Goal: Task Accomplishment & Management: Manage account settings

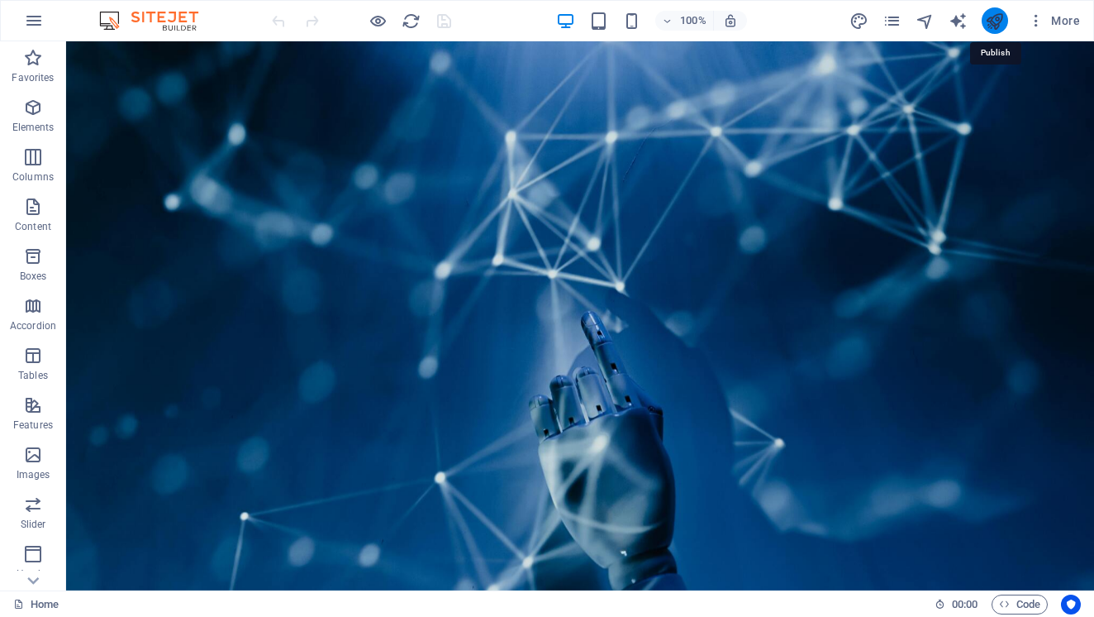
click at [998, 21] on icon "publish" at bounding box center [994, 21] width 19 height 19
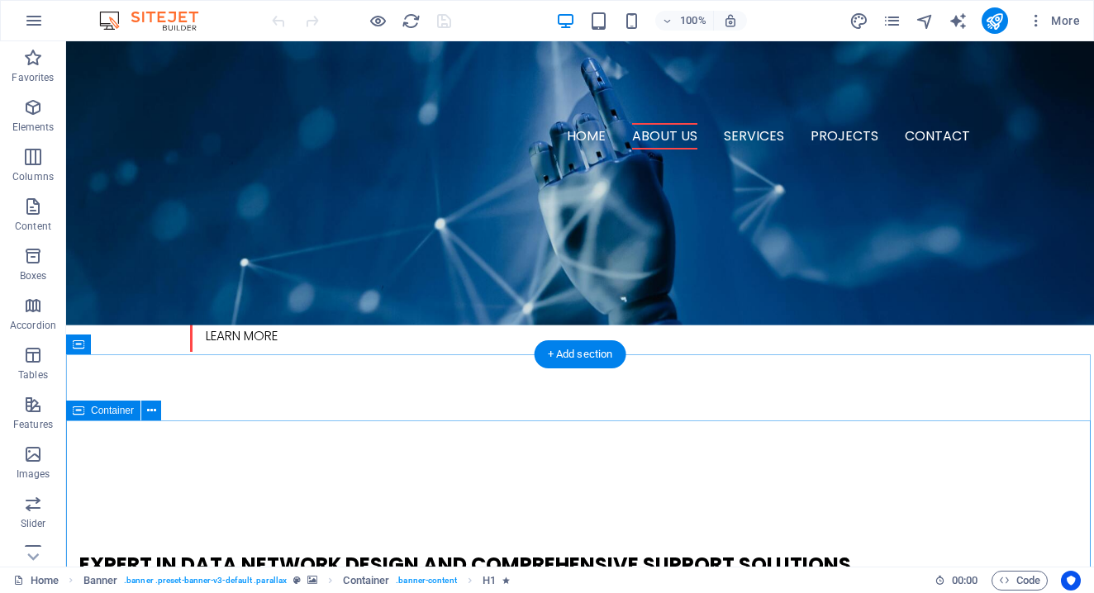
scroll to position [478, 0]
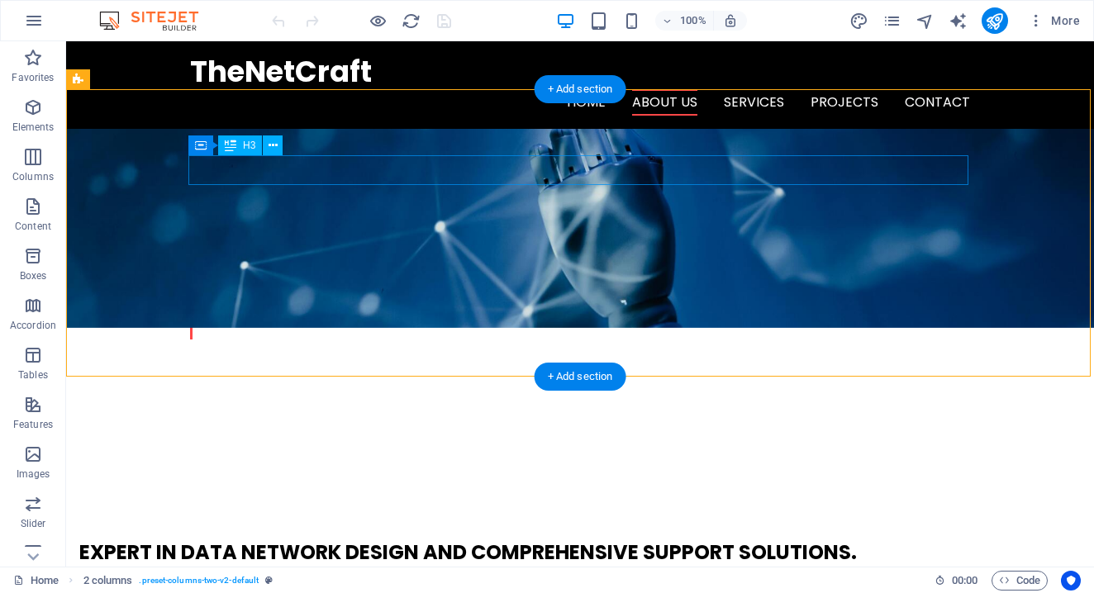
click at [253, 145] on span "H3" at bounding box center [249, 146] width 12 height 10
click at [270, 145] on icon at bounding box center [273, 145] width 9 height 17
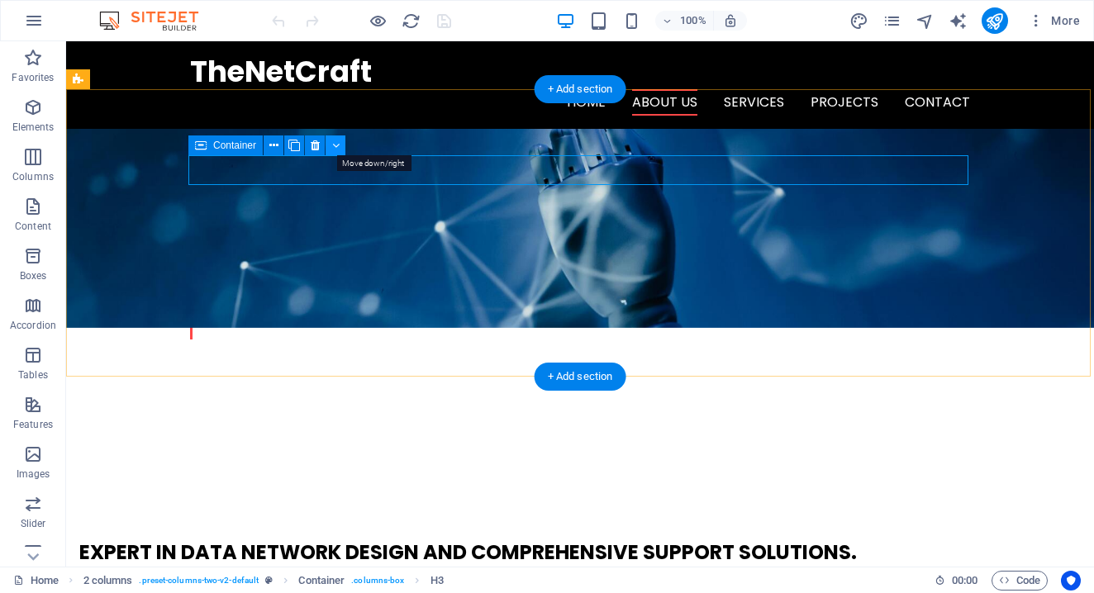
click at [335, 145] on icon at bounding box center [335, 145] width 7 height 17
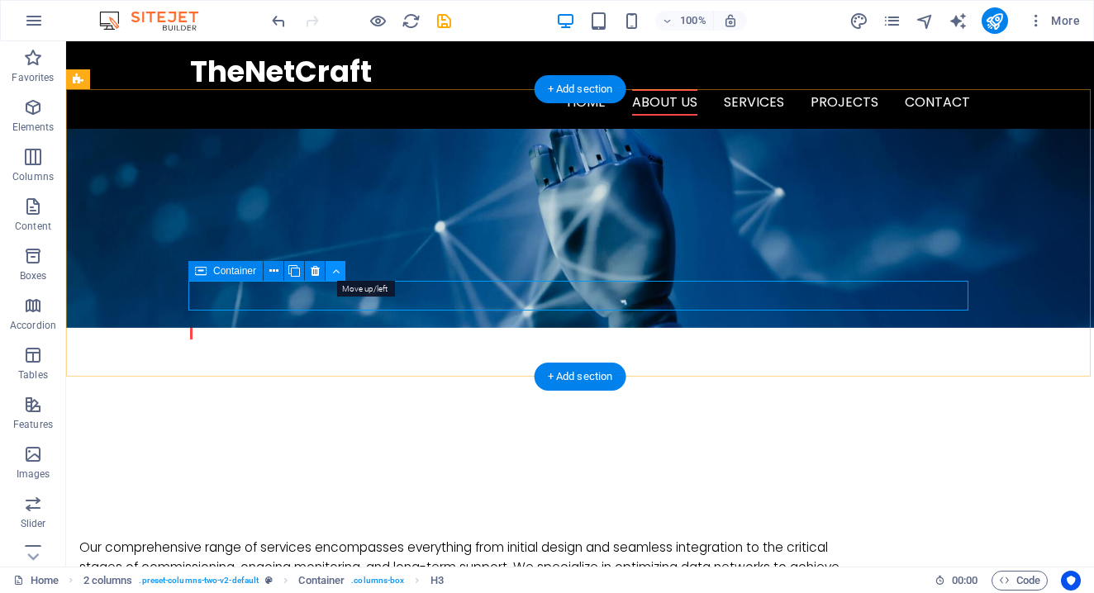
click at [336, 272] on icon at bounding box center [335, 271] width 7 height 17
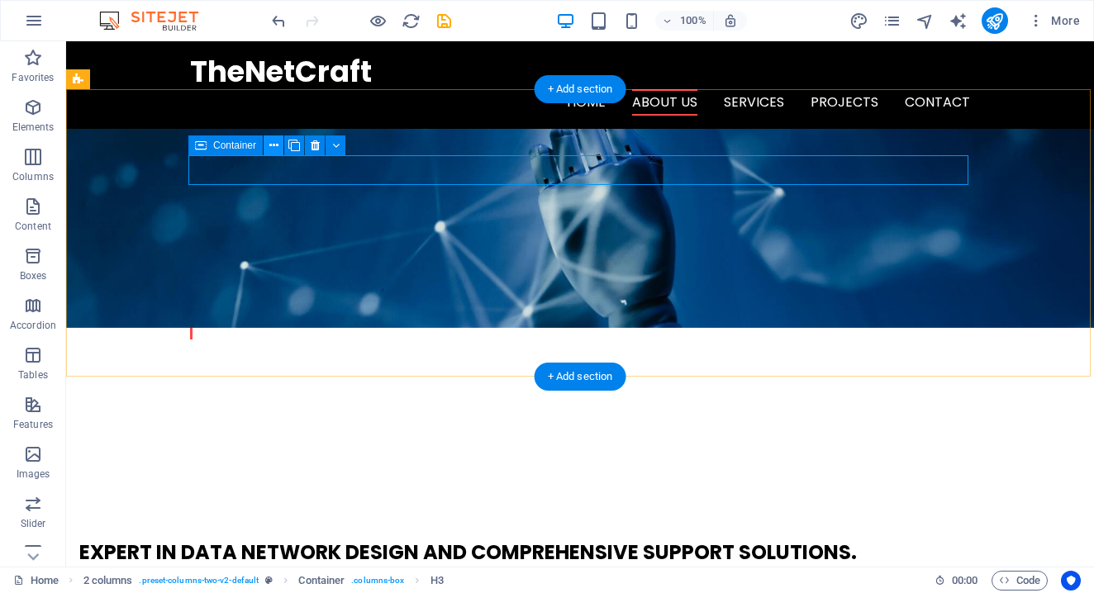
click at [269, 151] on icon at bounding box center [273, 145] width 9 height 17
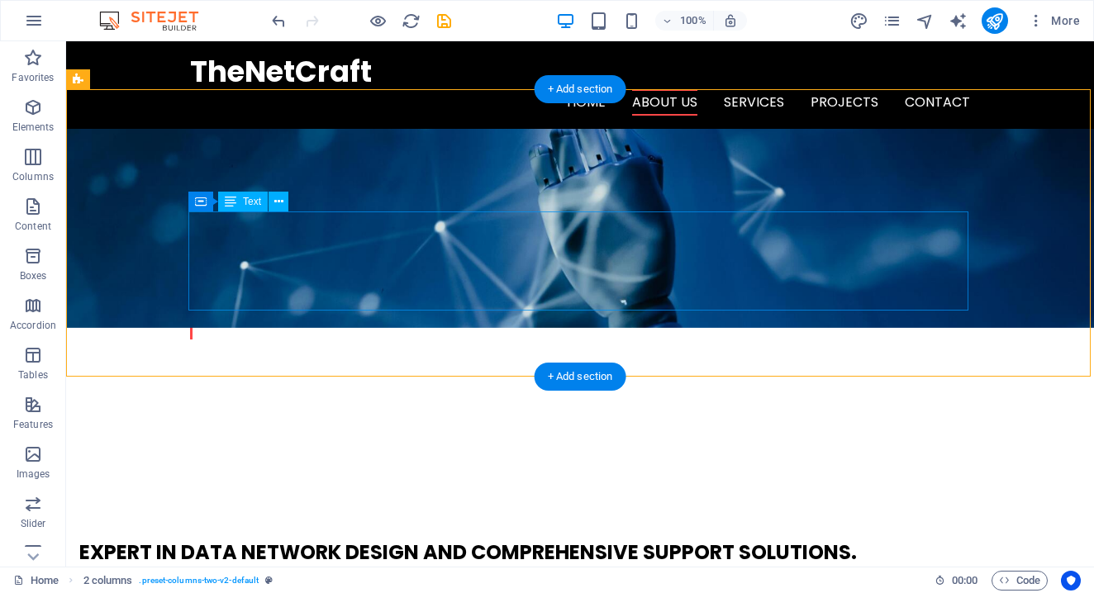
click at [250, 200] on span "Text" at bounding box center [252, 202] width 18 height 10
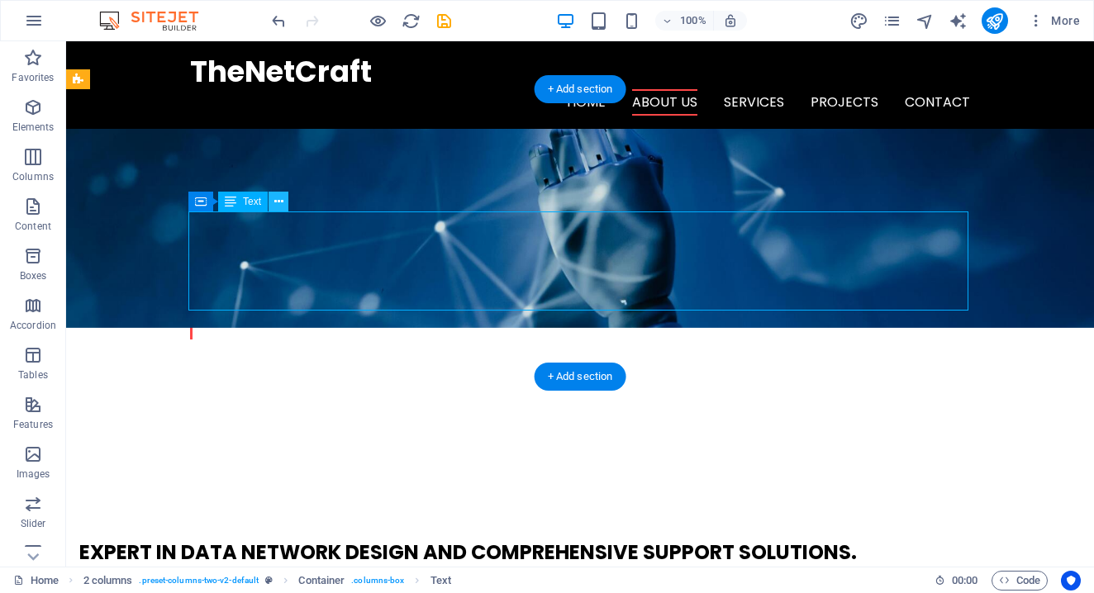
click at [280, 202] on icon at bounding box center [278, 201] width 9 height 17
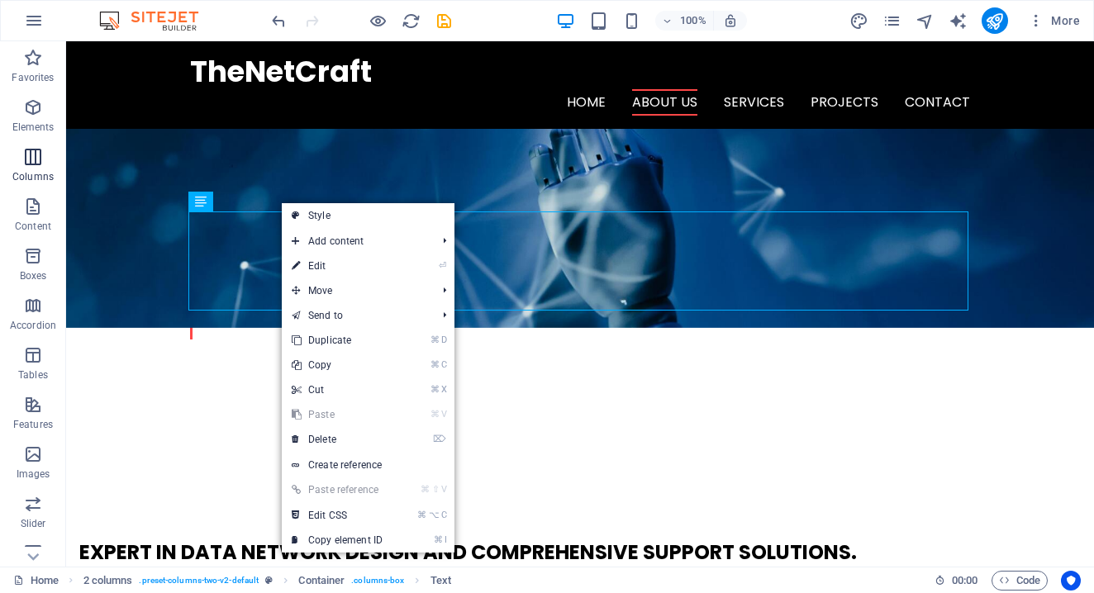
click at [37, 158] on icon "button" at bounding box center [33, 157] width 20 height 20
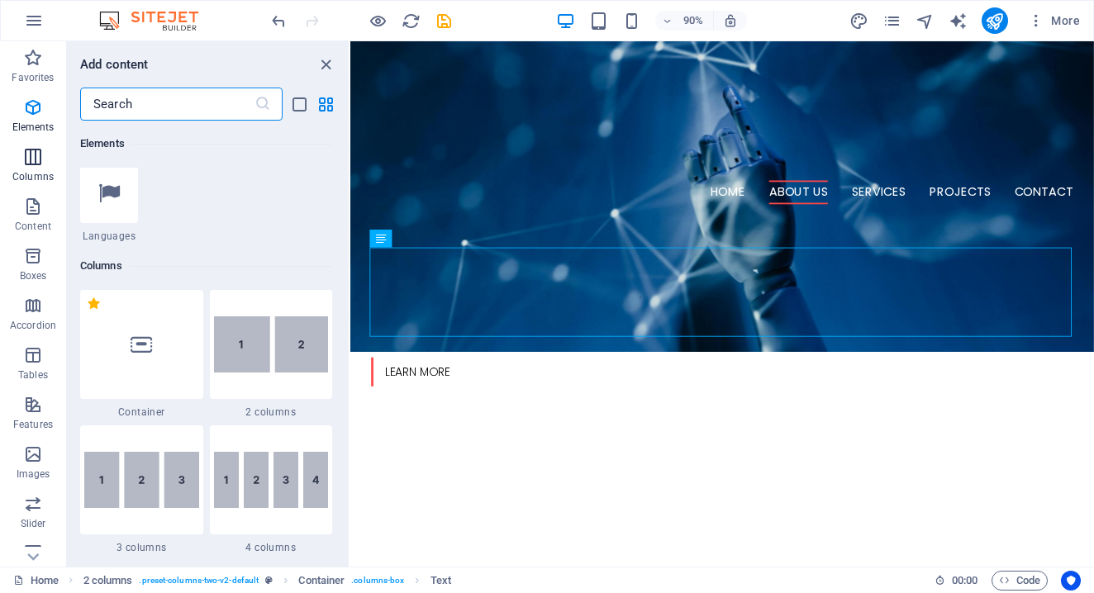
scroll to position [818, 0]
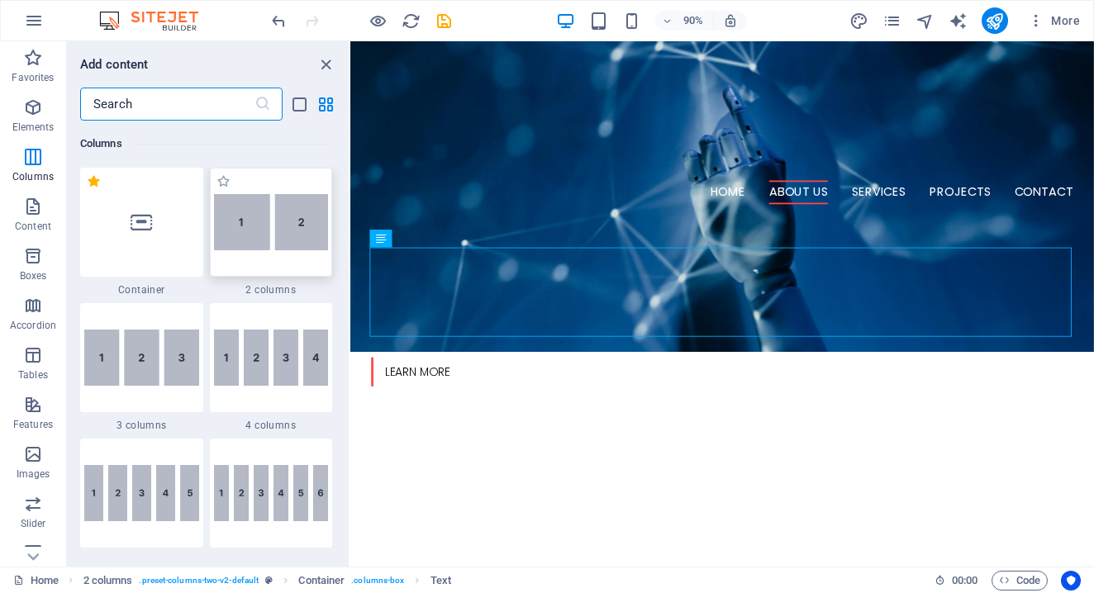
click at [288, 221] on img at bounding box center [271, 222] width 115 height 56
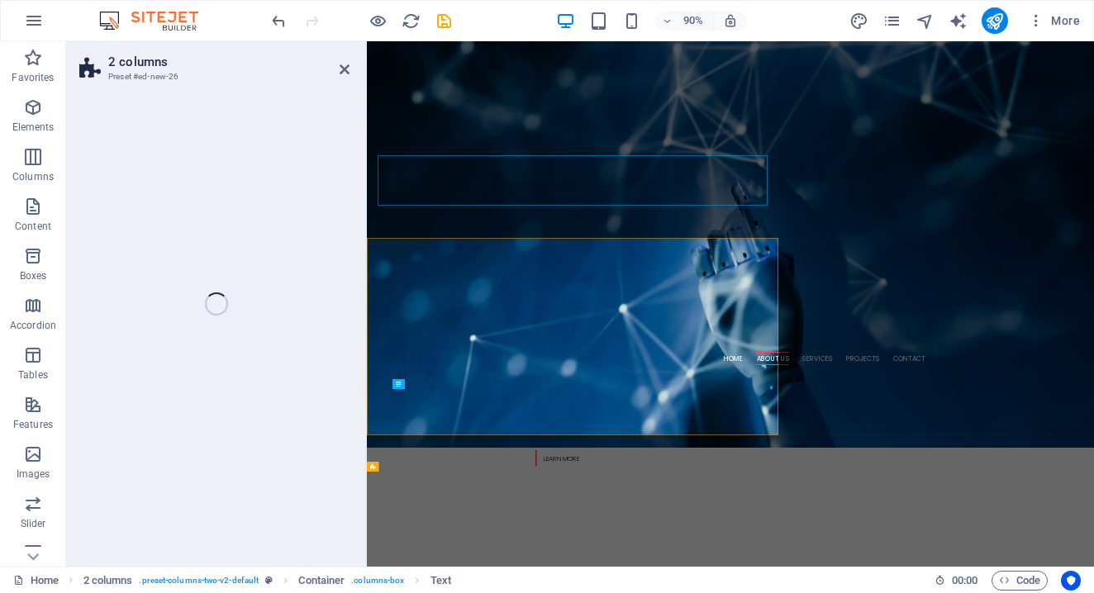
select select "rem"
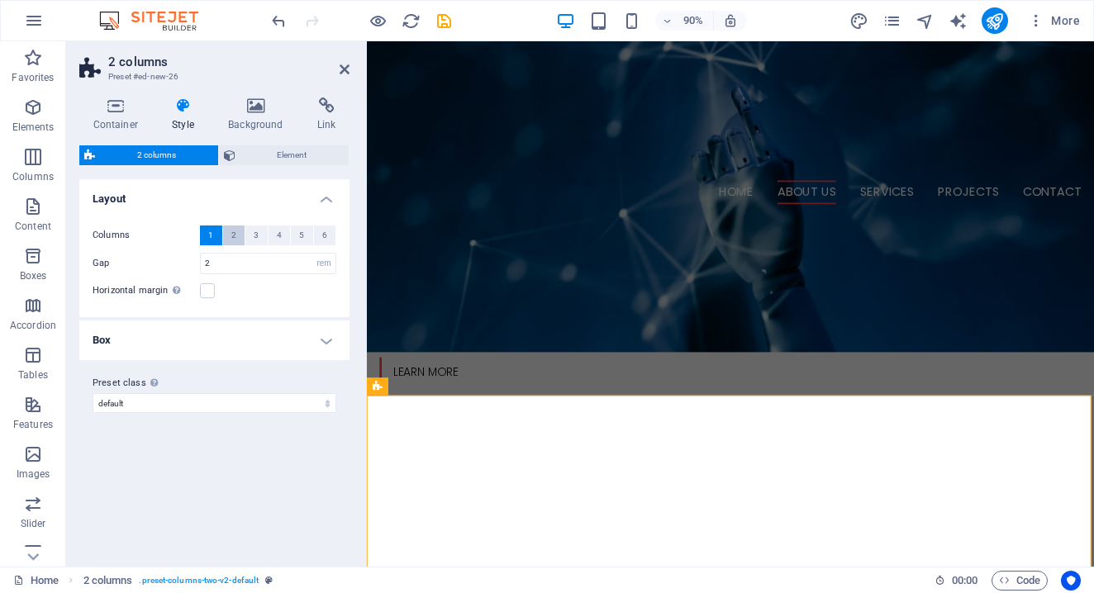
click at [229, 236] on button "2" at bounding box center [234, 236] width 22 height 20
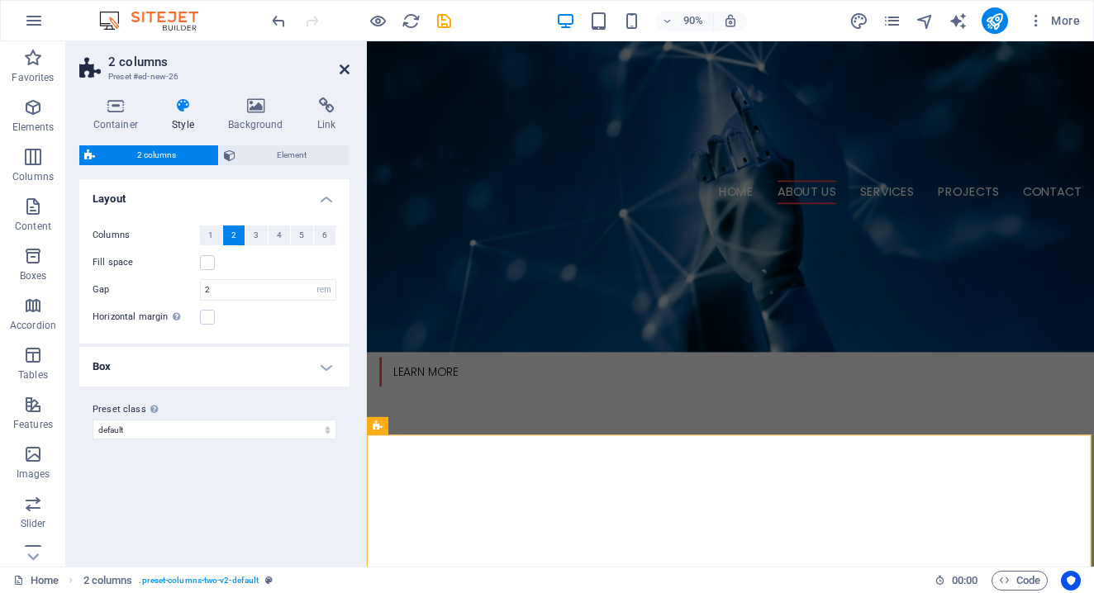
click at [346, 67] on icon at bounding box center [345, 69] width 10 height 13
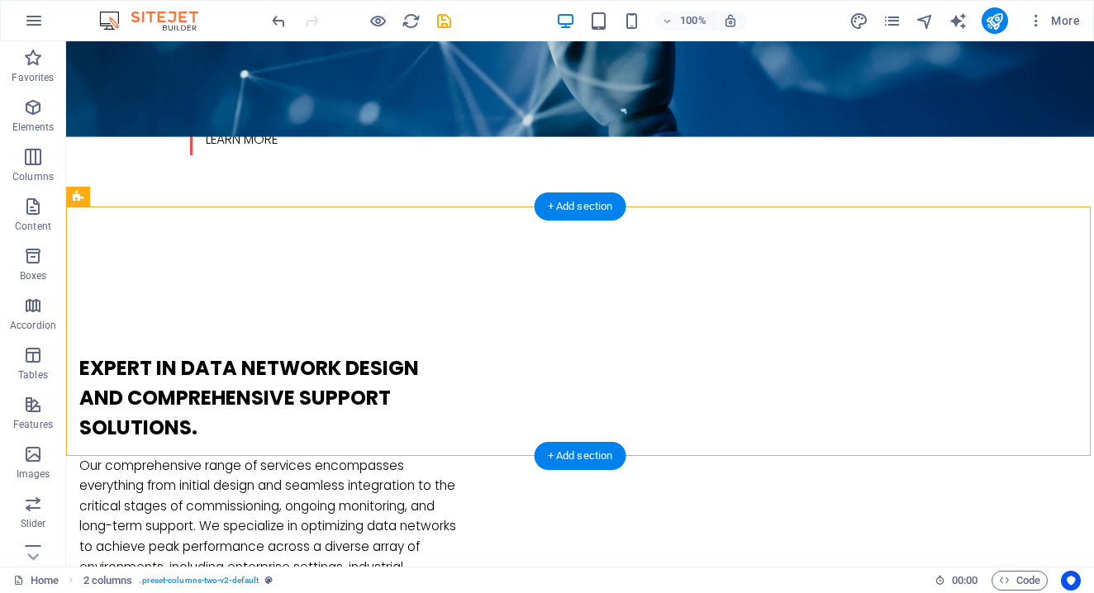
scroll to position [691, 0]
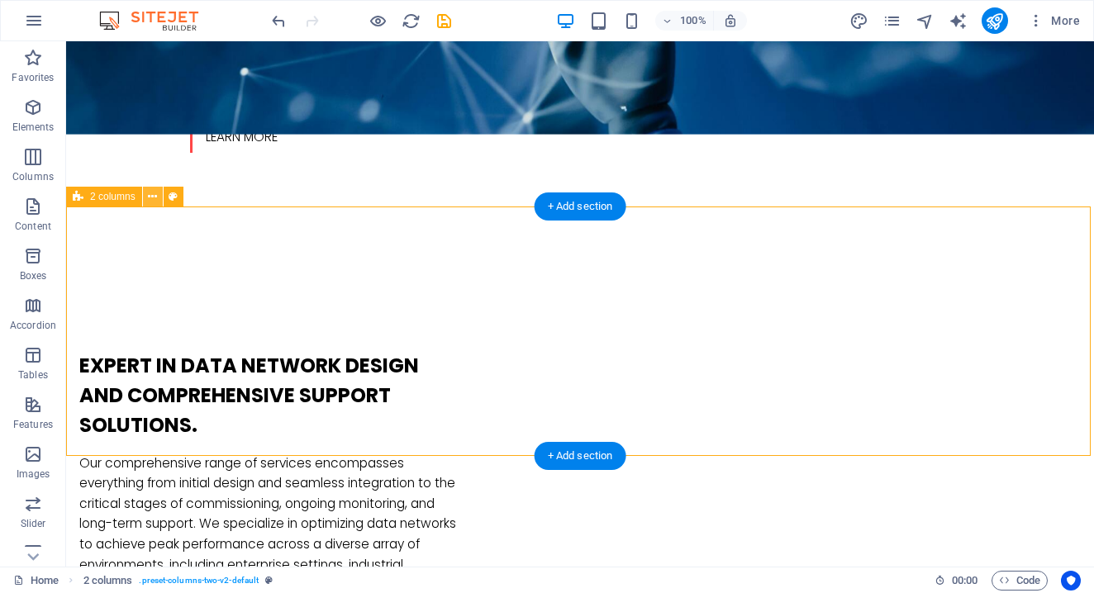
click at [154, 198] on icon at bounding box center [152, 196] width 9 height 17
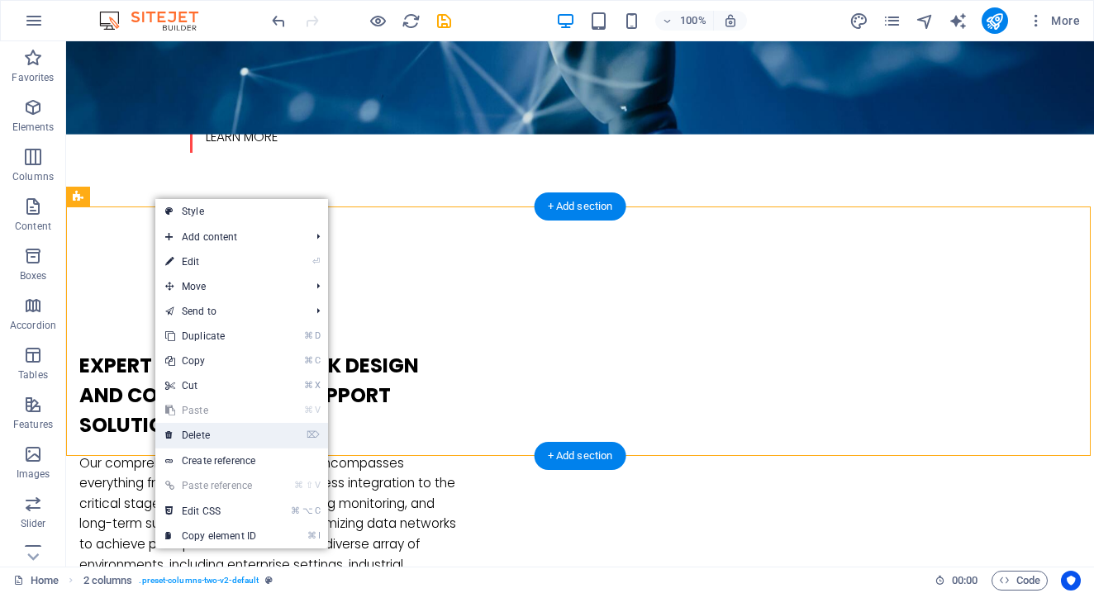
click at [198, 436] on link "⌦ Delete" at bounding box center [210, 435] width 111 height 25
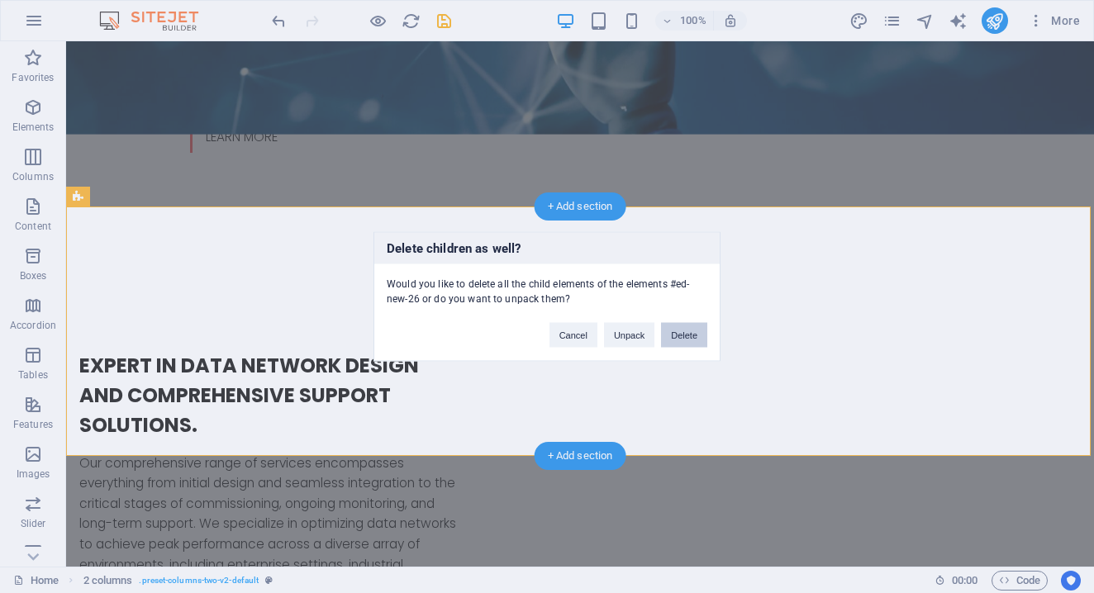
click at [689, 337] on button "Delete" at bounding box center [684, 335] width 46 height 25
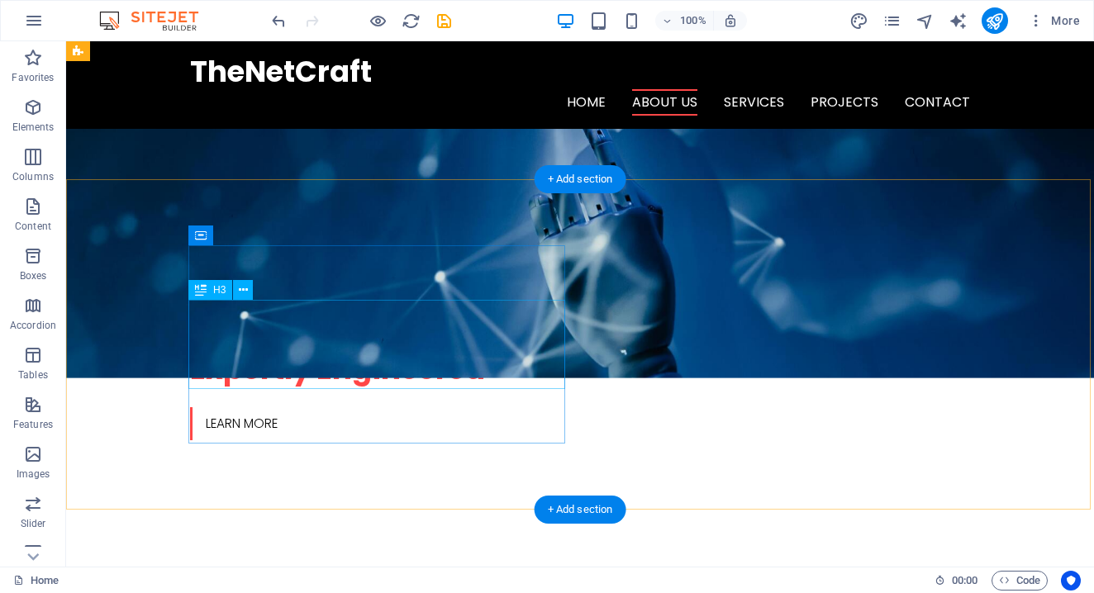
scroll to position [374, 0]
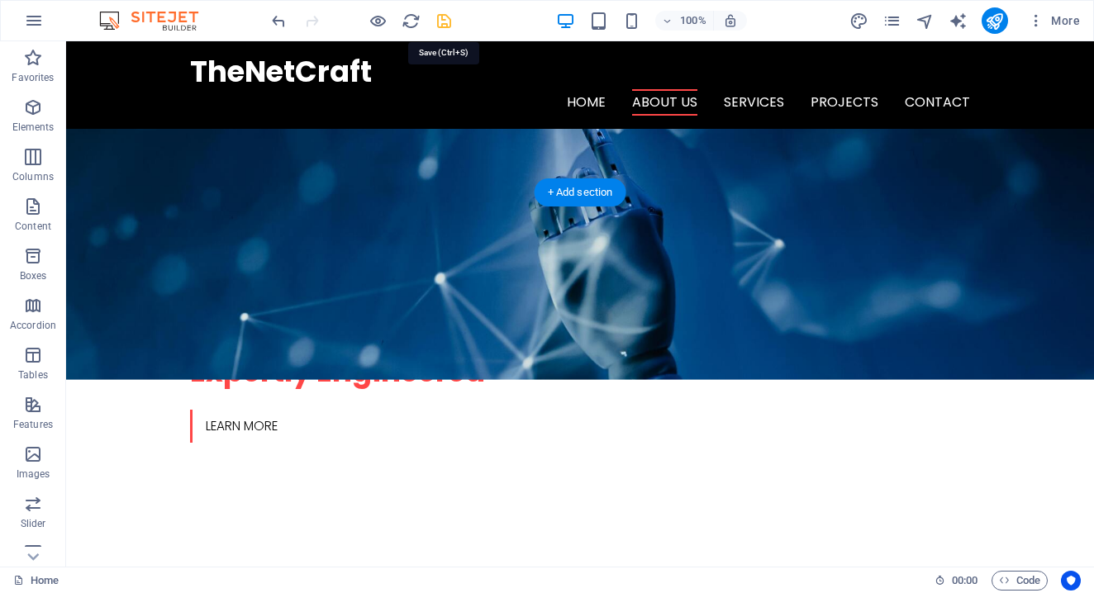
click at [447, 17] on icon "save" at bounding box center [444, 21] width 19 height 19
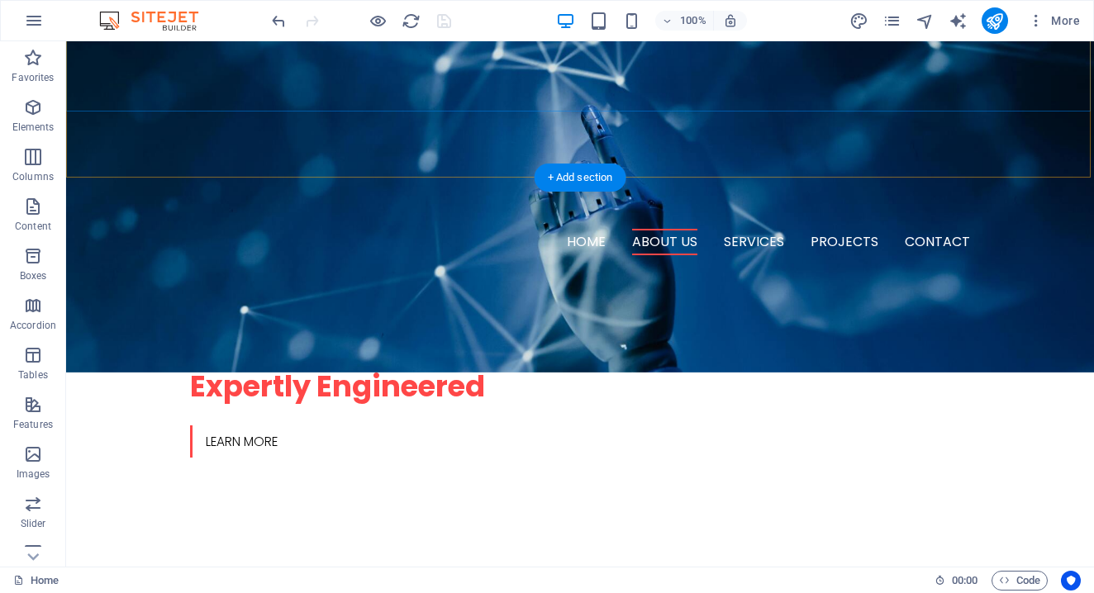
scroll to position [391, 0]
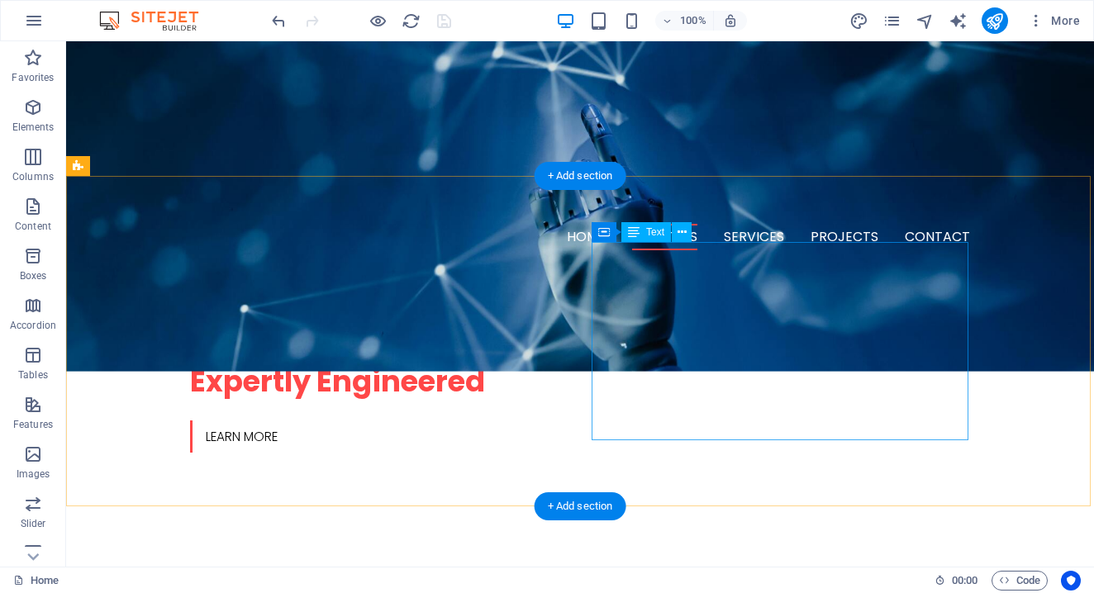
click at [651, 232] on span "Text" at bounding box center [655, 232] width 18 height 10
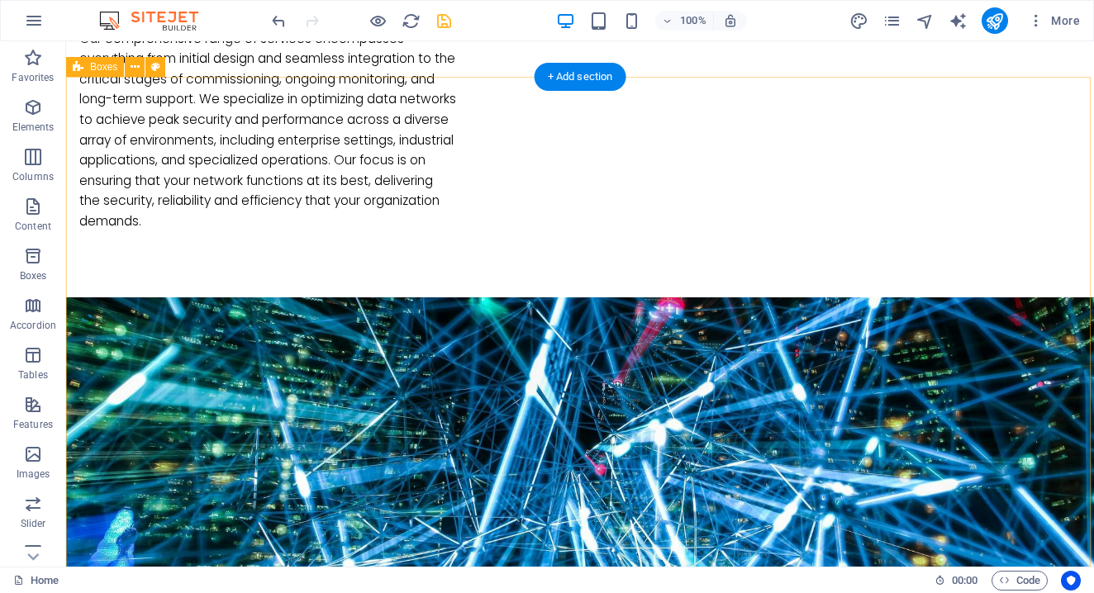
scroll to position [1137, 0]
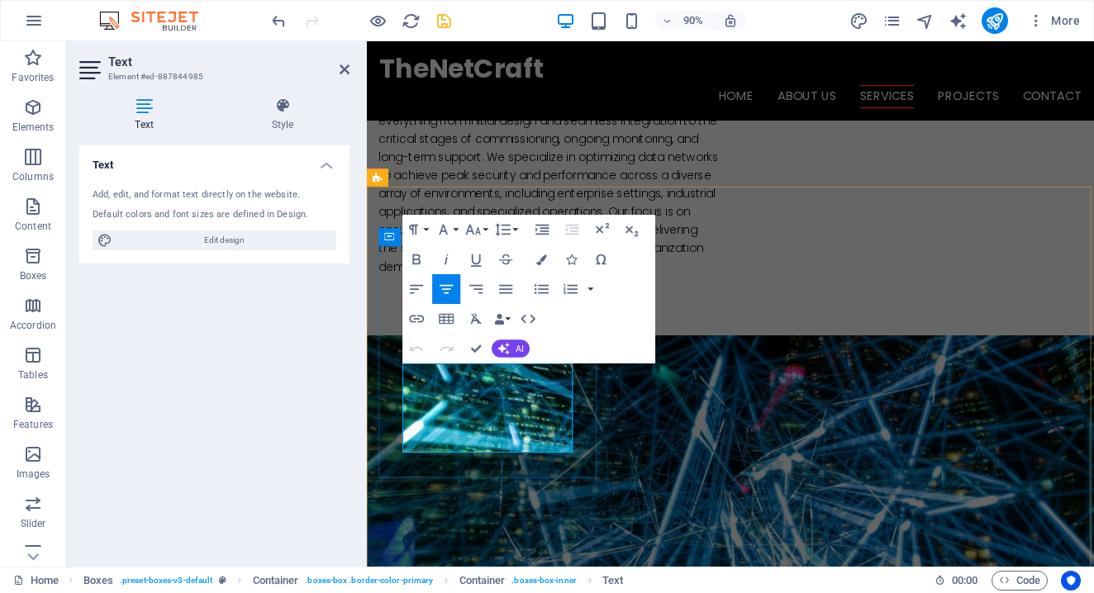
scroll to position [1063, 0]
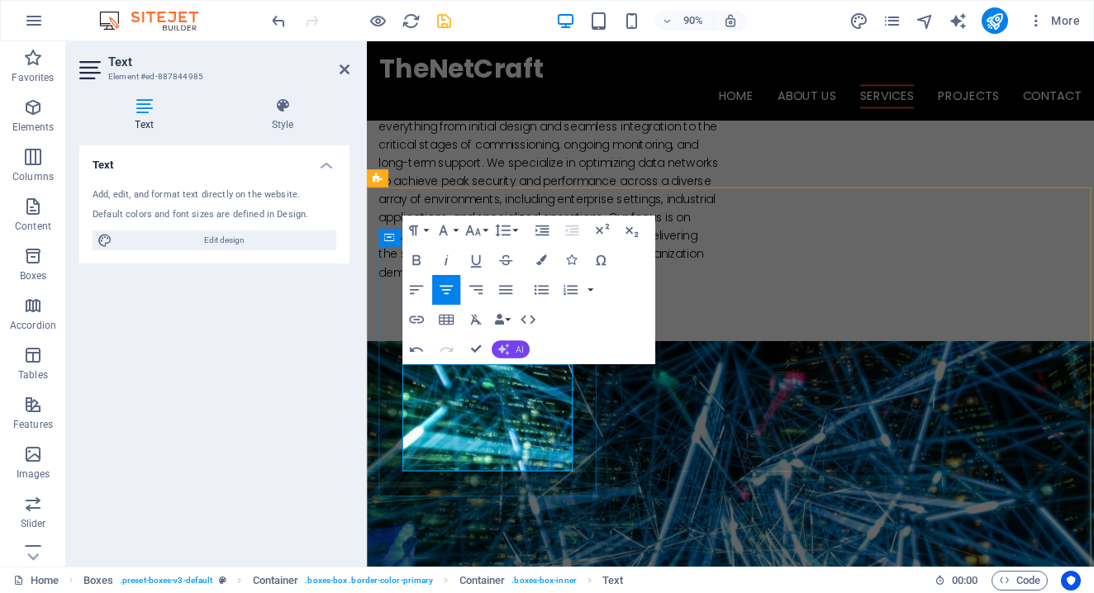
click at [513, 346] on button "AI" at bounding box center [511, 350] width 38 height 18
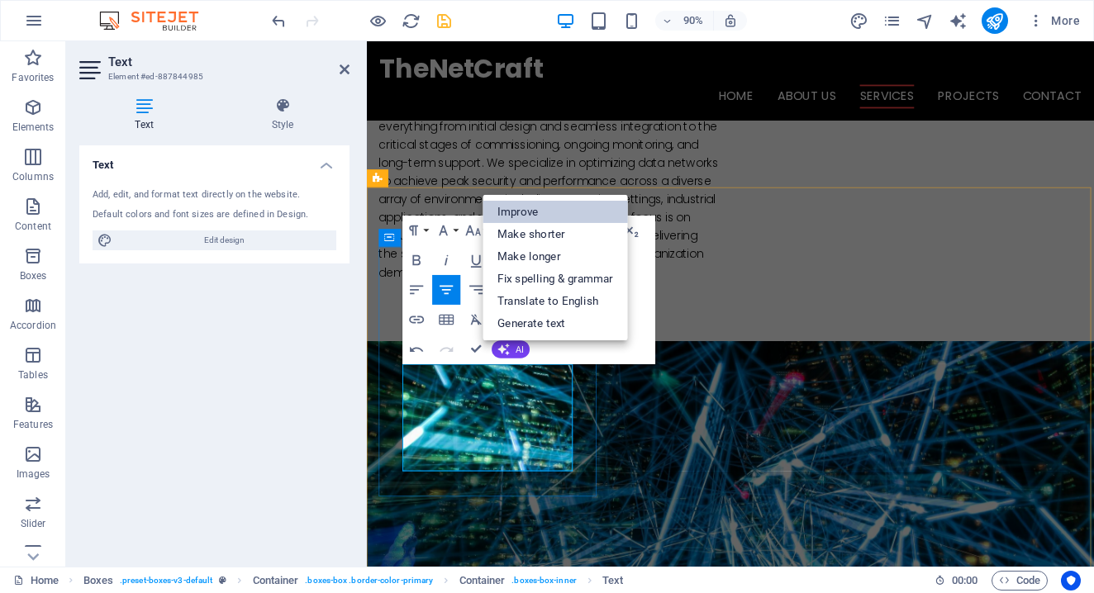
click at [530, 205] on link "Improve" at bounding box center [555, 212] width 145 height 22
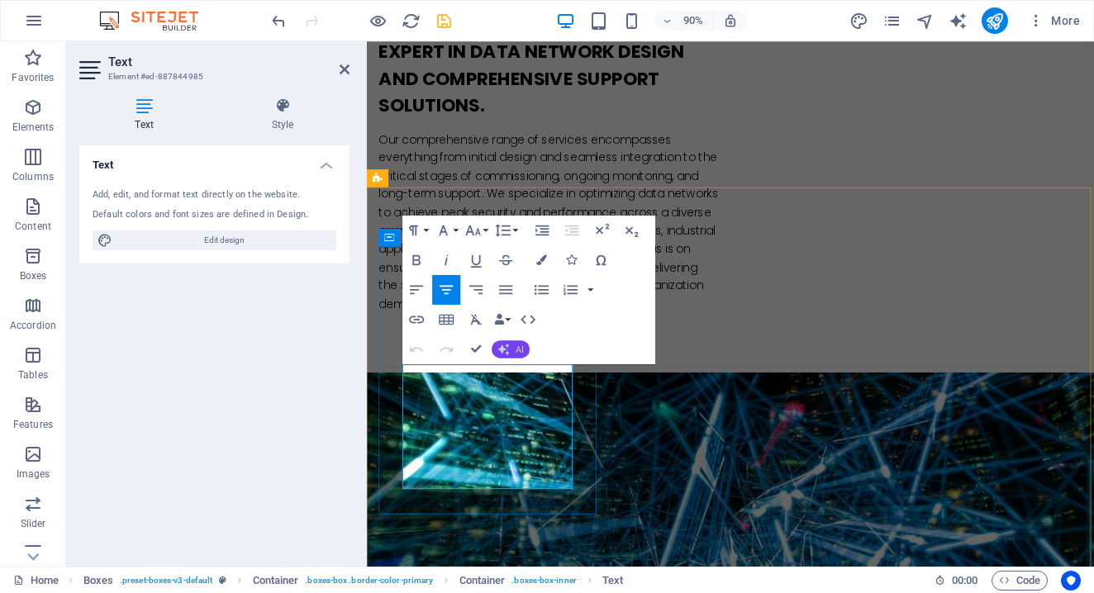
click at [519, 348] on span "AI" at bounding box center [520, 349] width 8 height 9
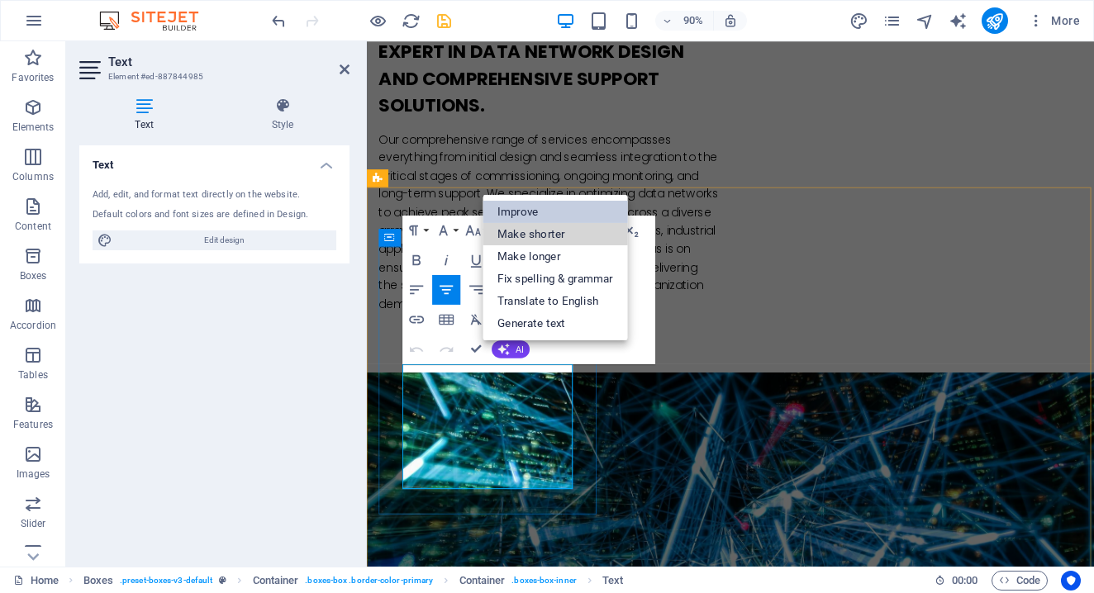
drag, startPoint x: 548, startPoint y: 237, endPoint x: 524, endPoint y: 209, distance: 36.9
click at [524, 209] on ul "Improve Make shorter Make longer Fix spelling & grammar Translate to English Ge…" at bounding box center [555, 266] width 145 height 145
click at [524, 209] on link "Improve" at bounding box center [555, 212] width 145 height 22
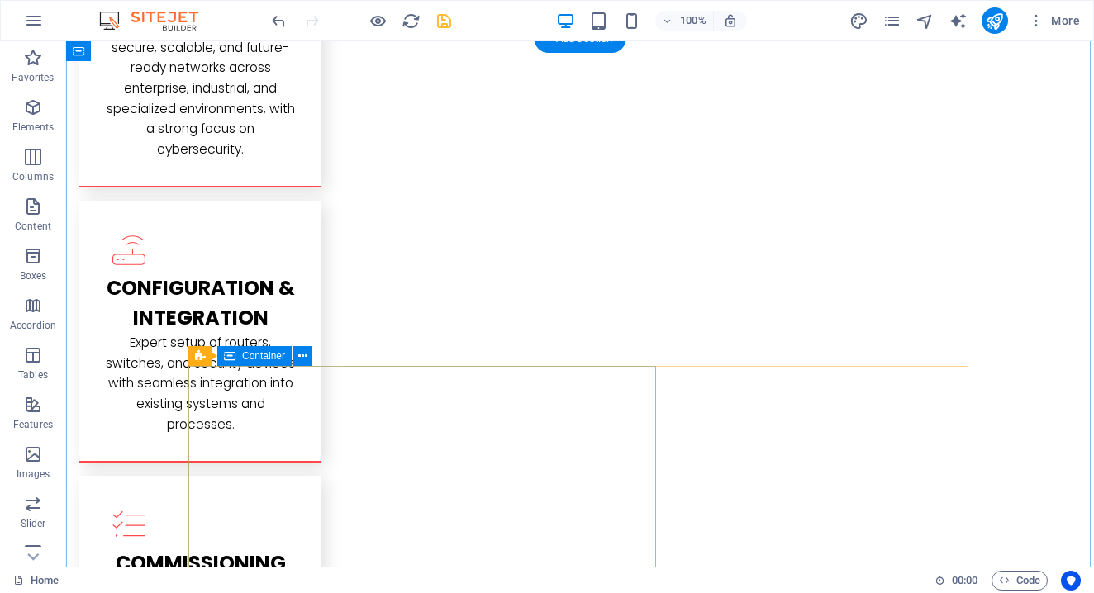
scroll to position [2207, 0]
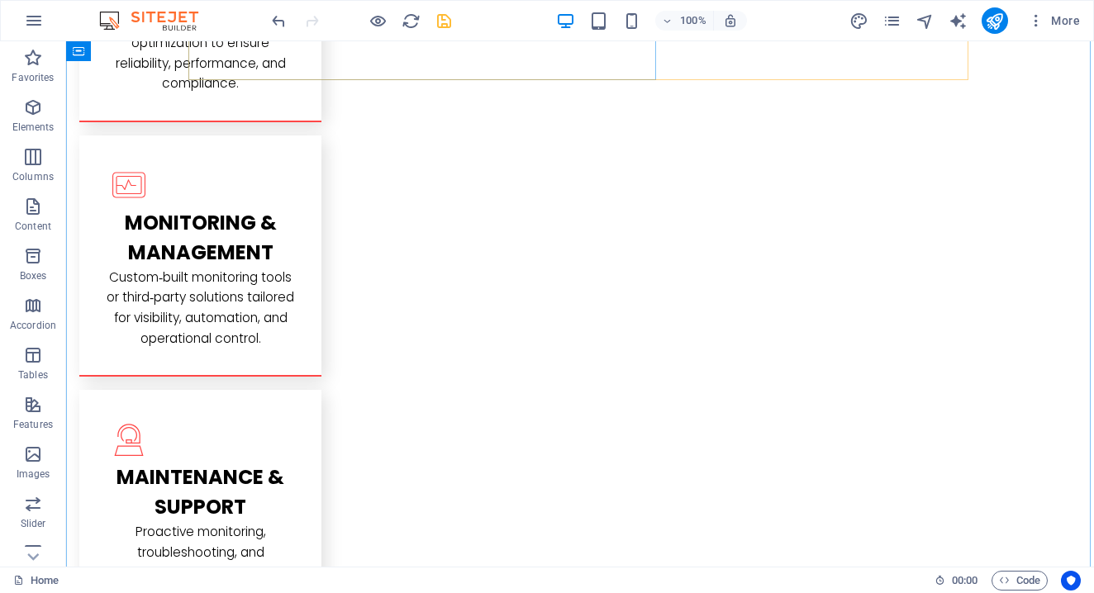
scroll to position [2820, 0]
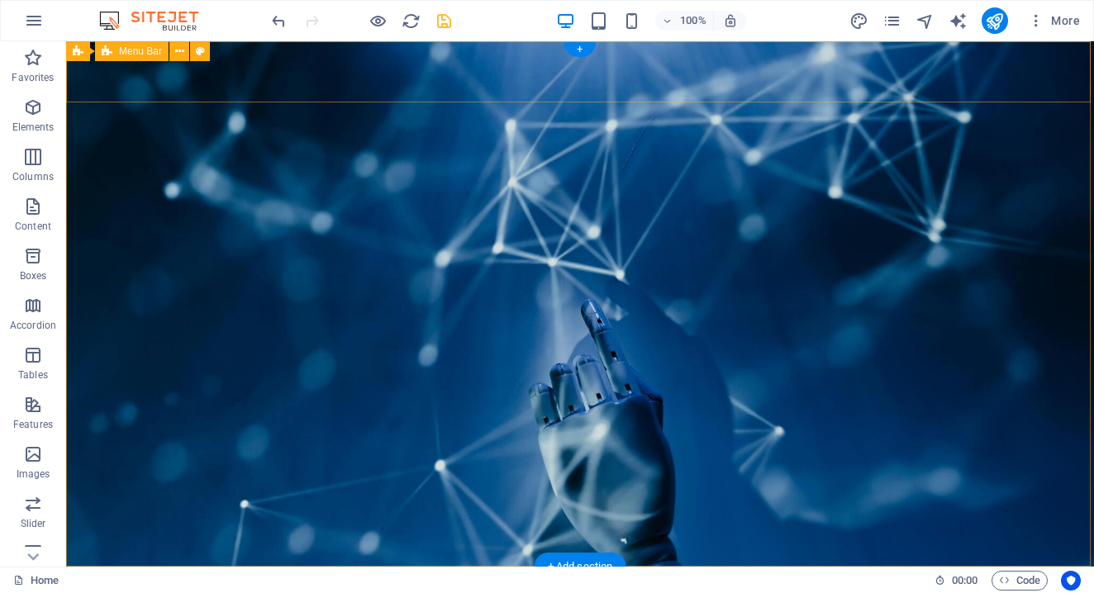
scroll to position [0, 0]
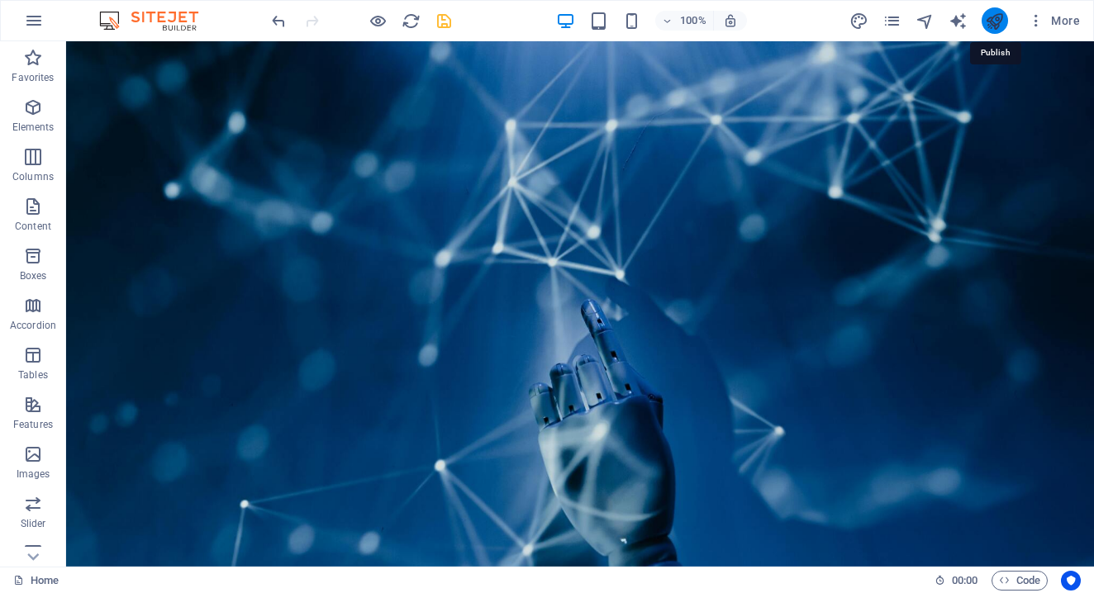
click at [996, 22] on icon "publish" at bounding box center [994, 21] width 19 height 19
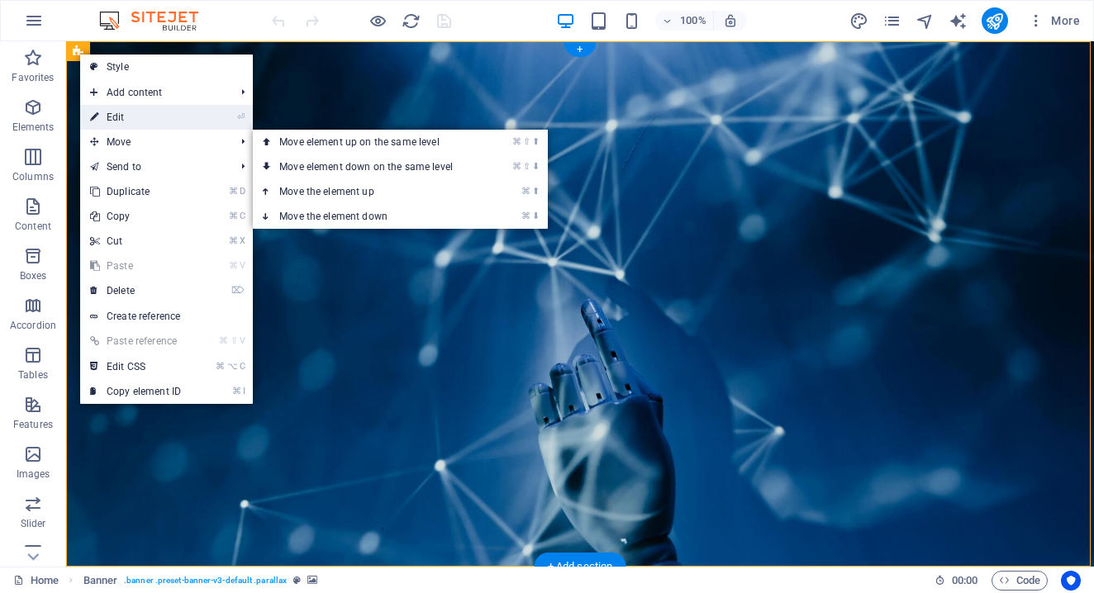
click at [112, 117] on link "⏎ Edit" at bounding box center [135, 117] width 111 height 25
select select "vh"
select select "header"
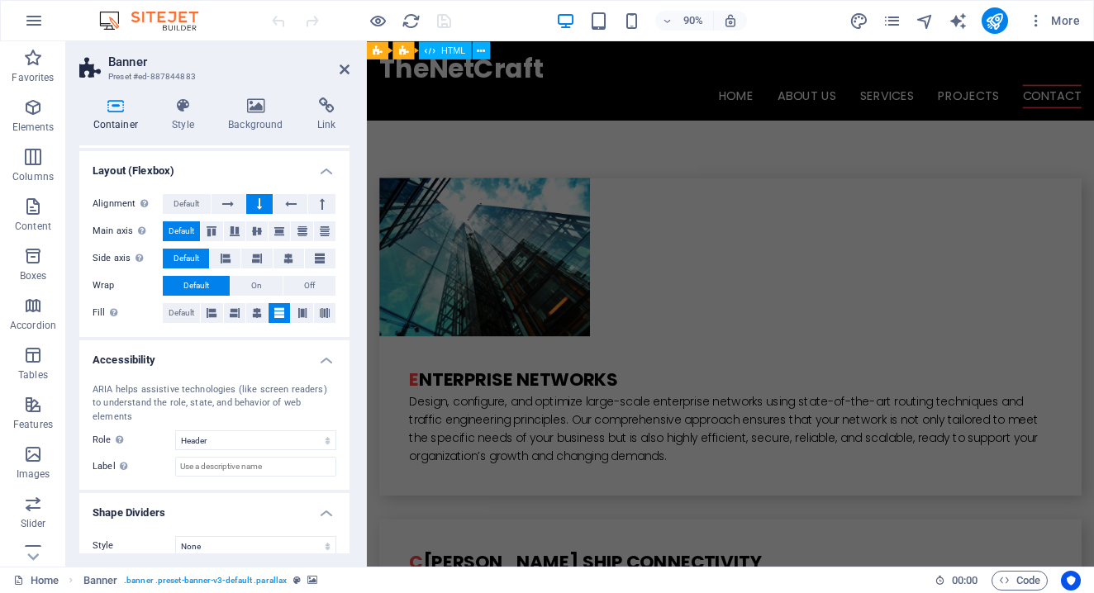
scroll to position [4347, 0]
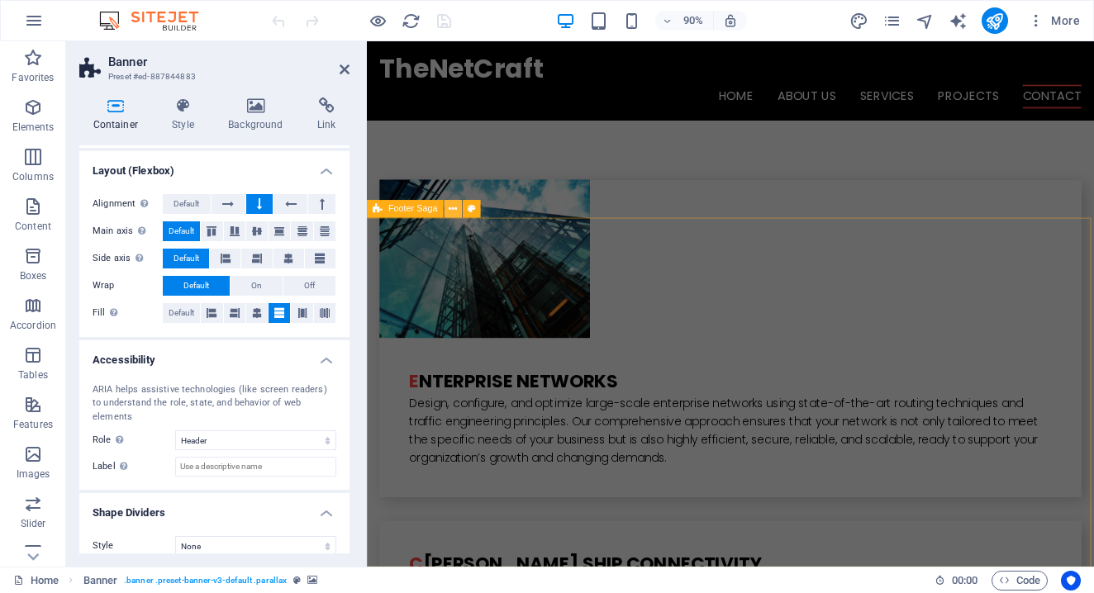
click at [453, 212] on icon at bounding box center [454, 209] width 8 height 16
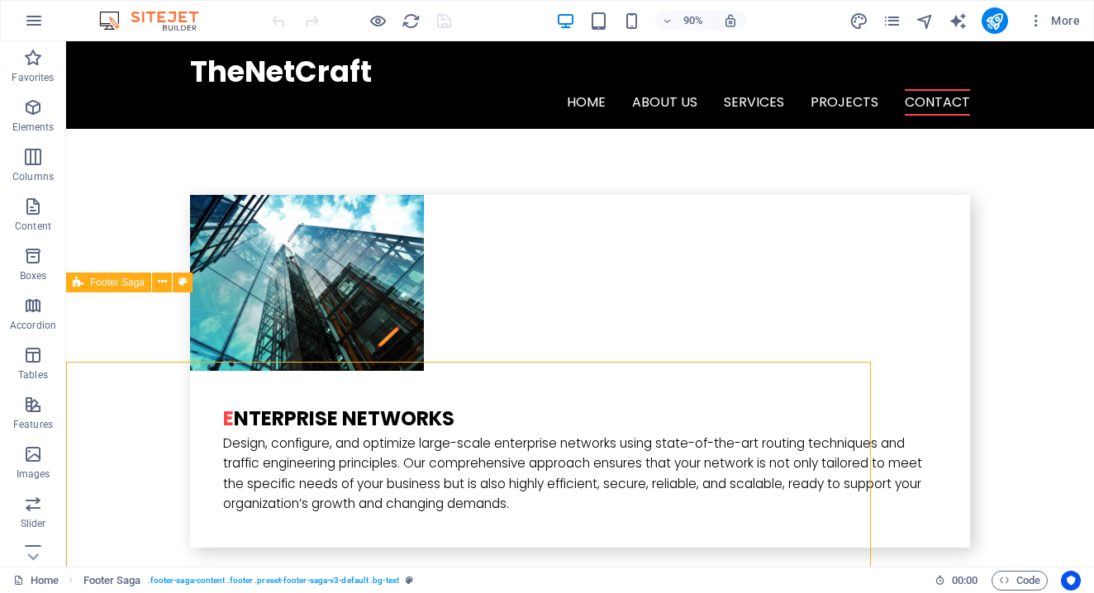
scroll to position [4222, 0]
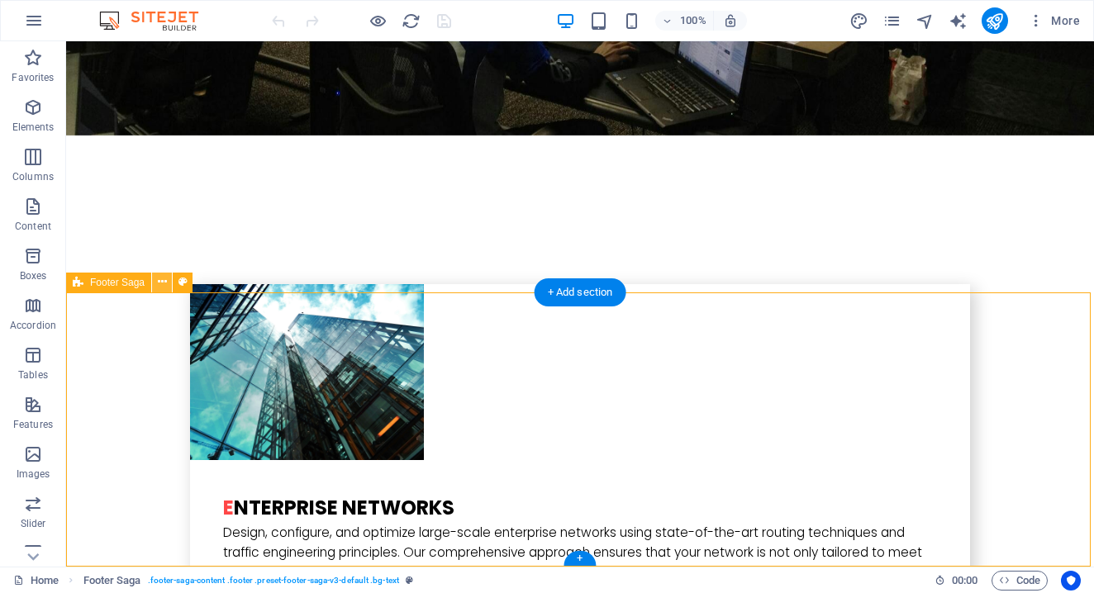
click at [164, 282] on icon at bounding box center [162, 282] width 9 height 17
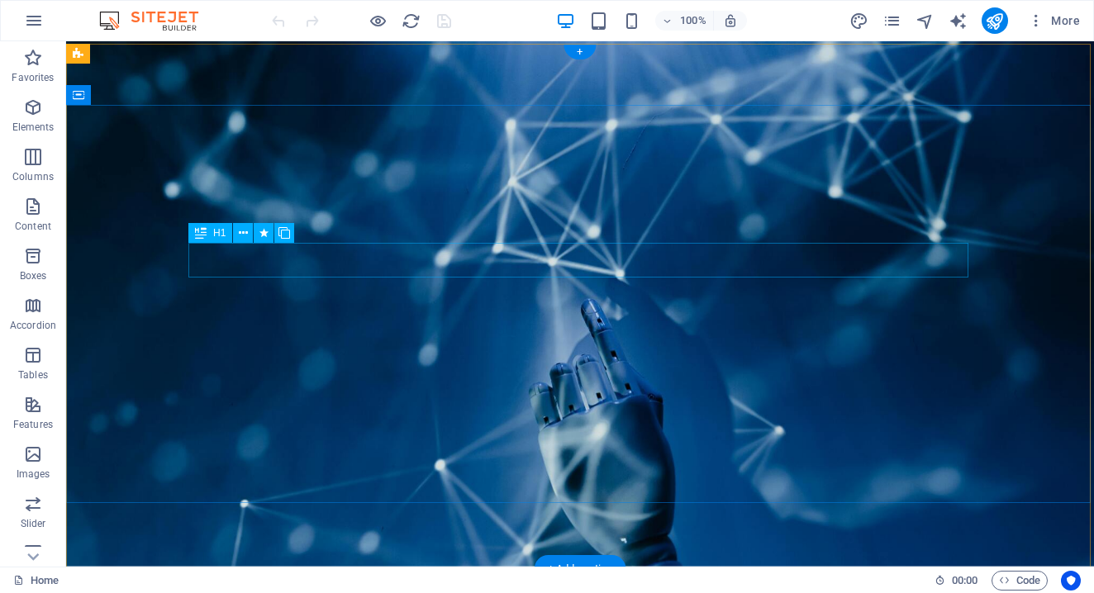
scroll to position [0, 0]
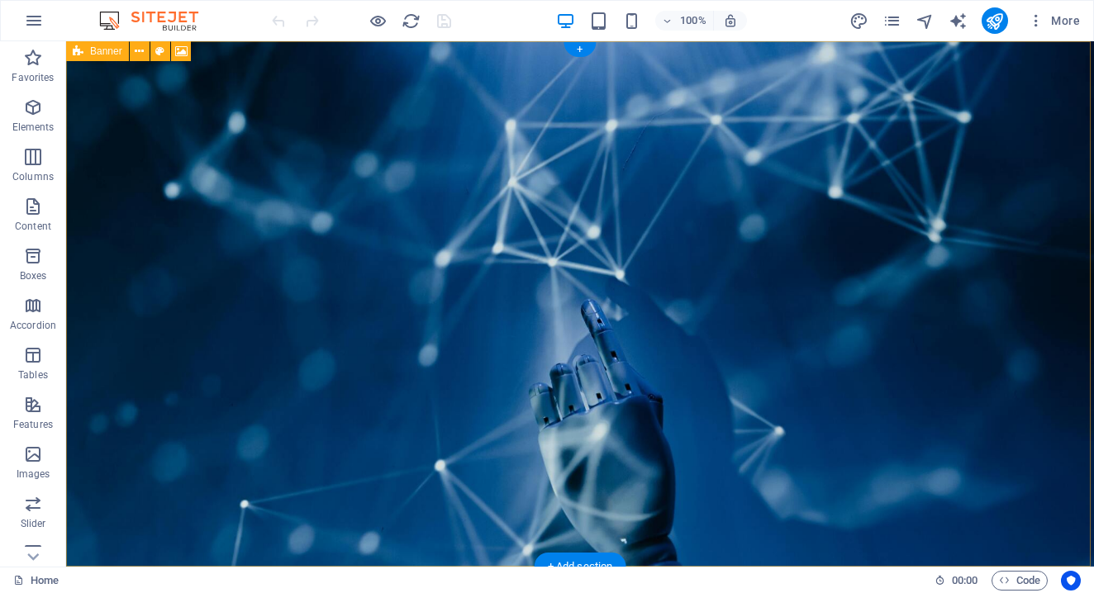
click at [79, 55] on icon at bounding box center [78, 51] width 11 height 20
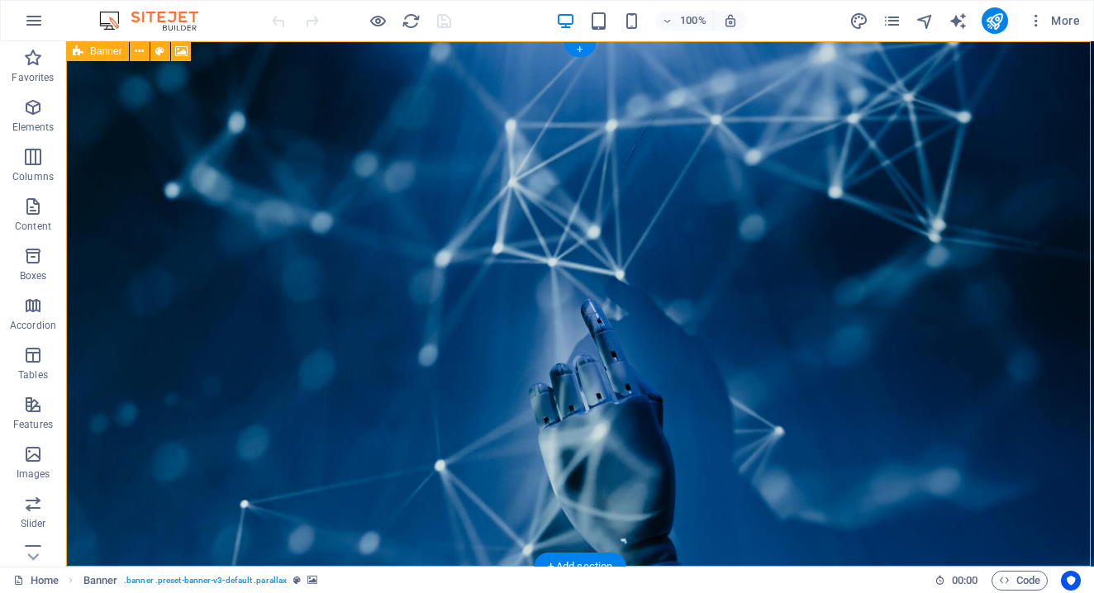
click at [110, 49] on span "Banner" at bounding box center [106, 51] width 32 height 10
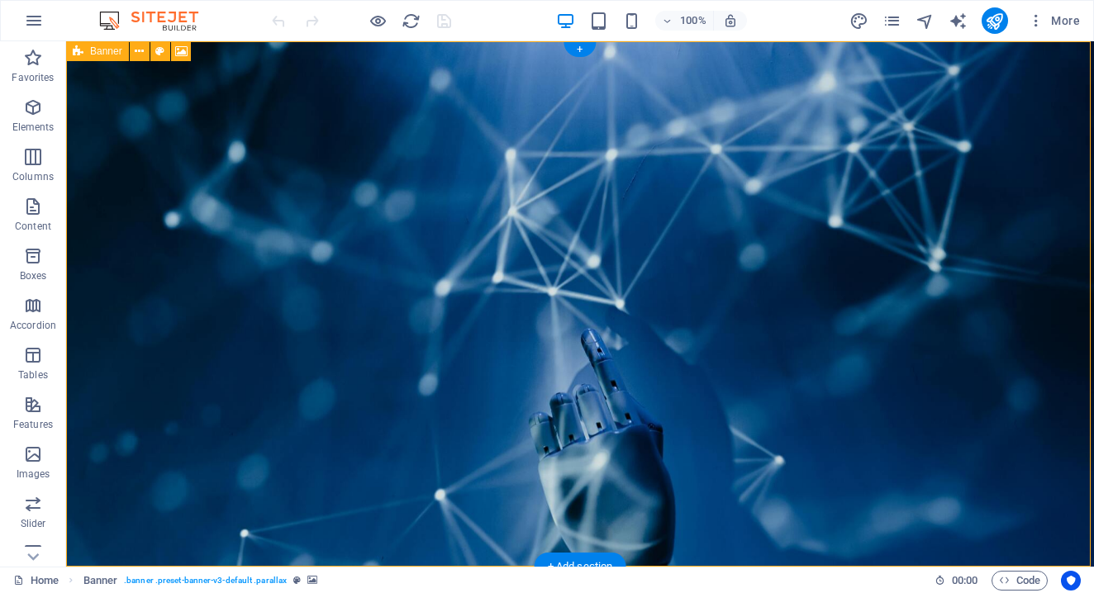
select select "vh"
select select "header"
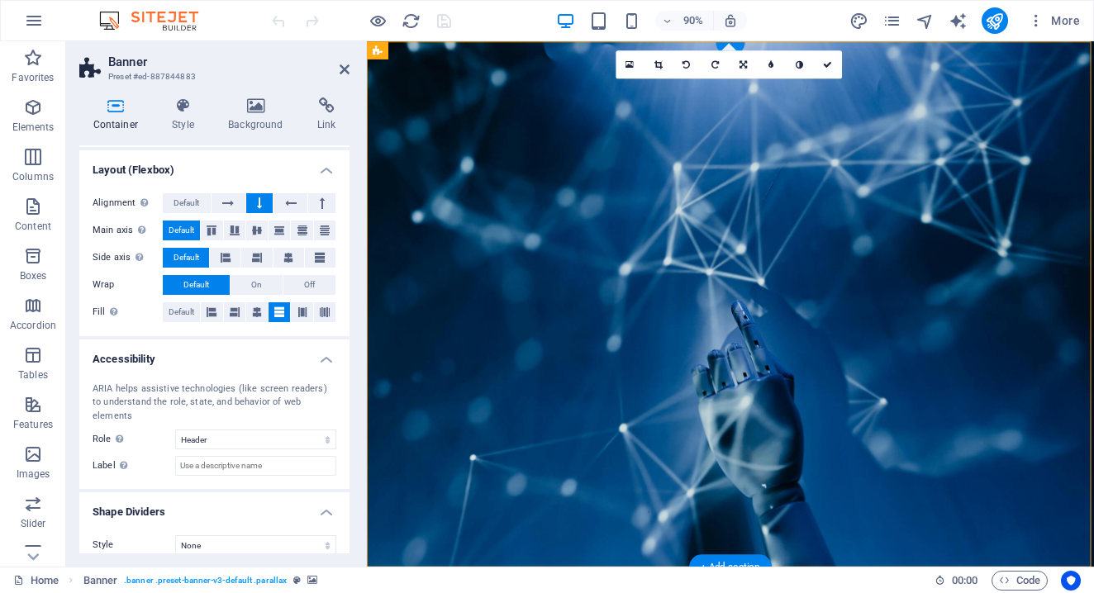
scroll to position [245, 0]
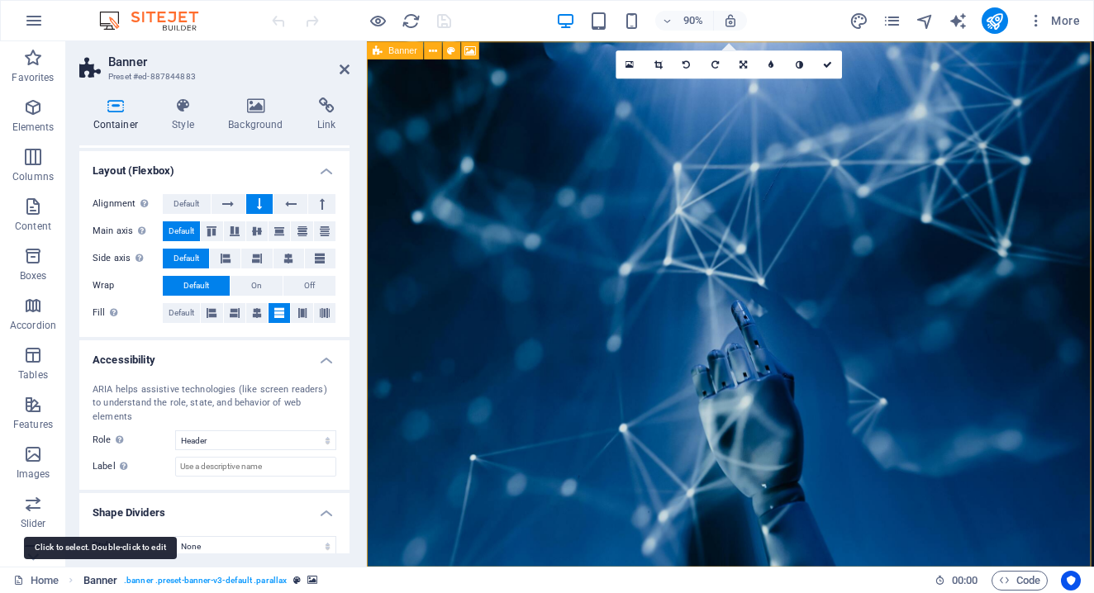
click at [98, 579] on span "Banner" at bounding box center [100, 581] width 35 height 20
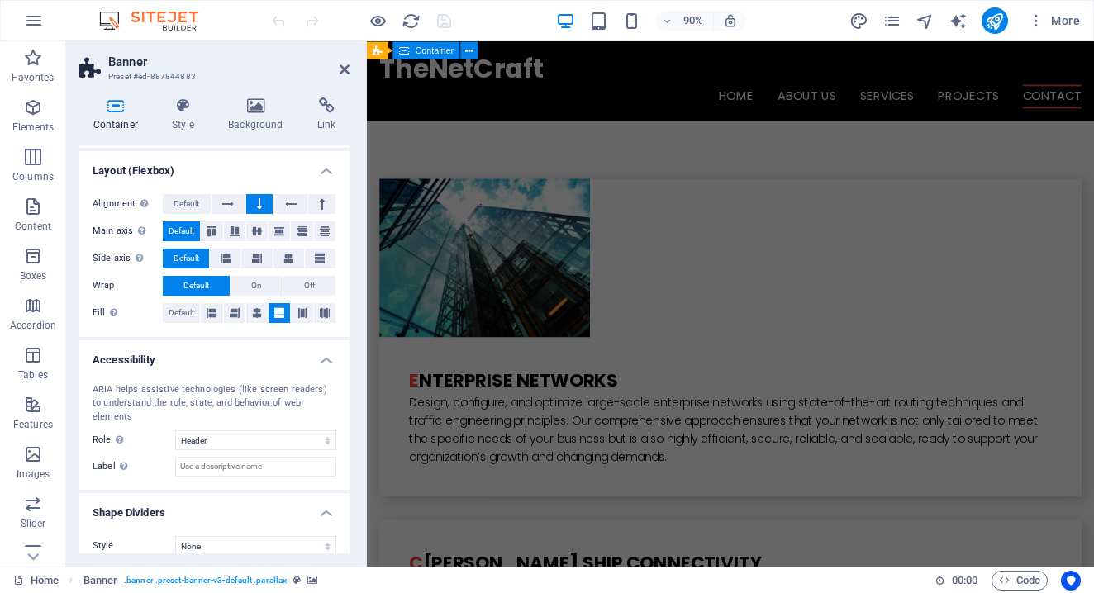
scroll to position [4347, 0]
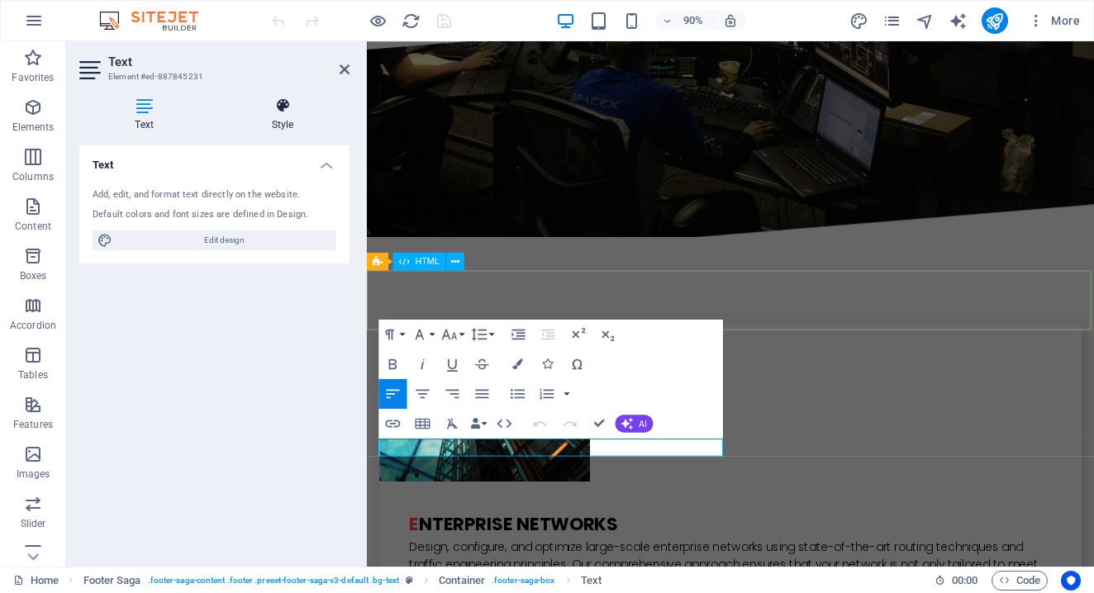
click at [282, 110] on icon at bounding box center [283, 106] width 134 height 17
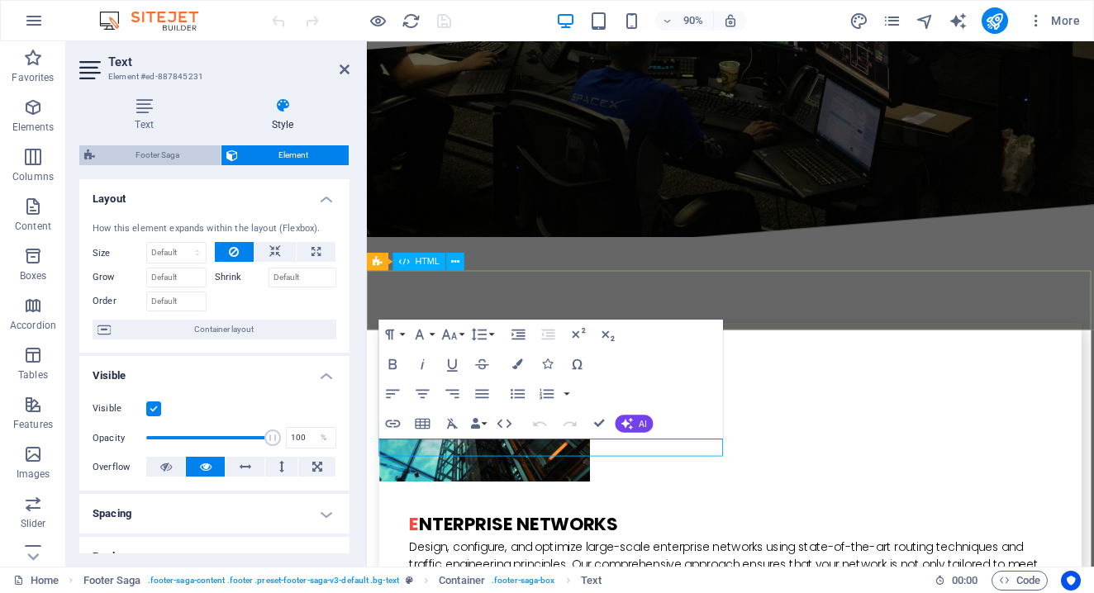
click at [156, 157] on span "Footer Saga" at bounding box center [158, 155] width 116 height 20
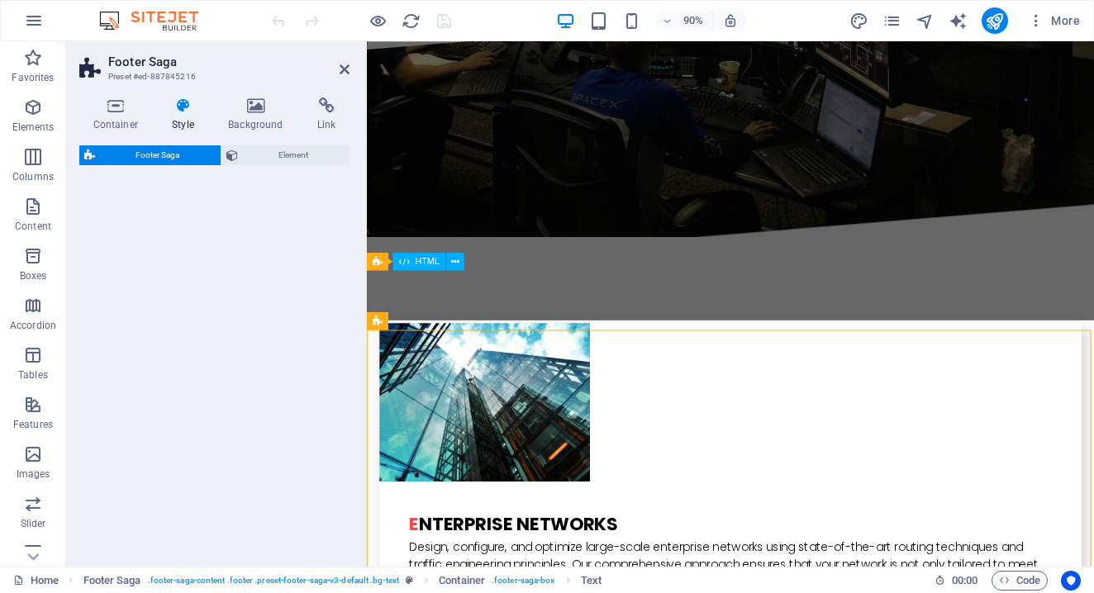
select select "rem"
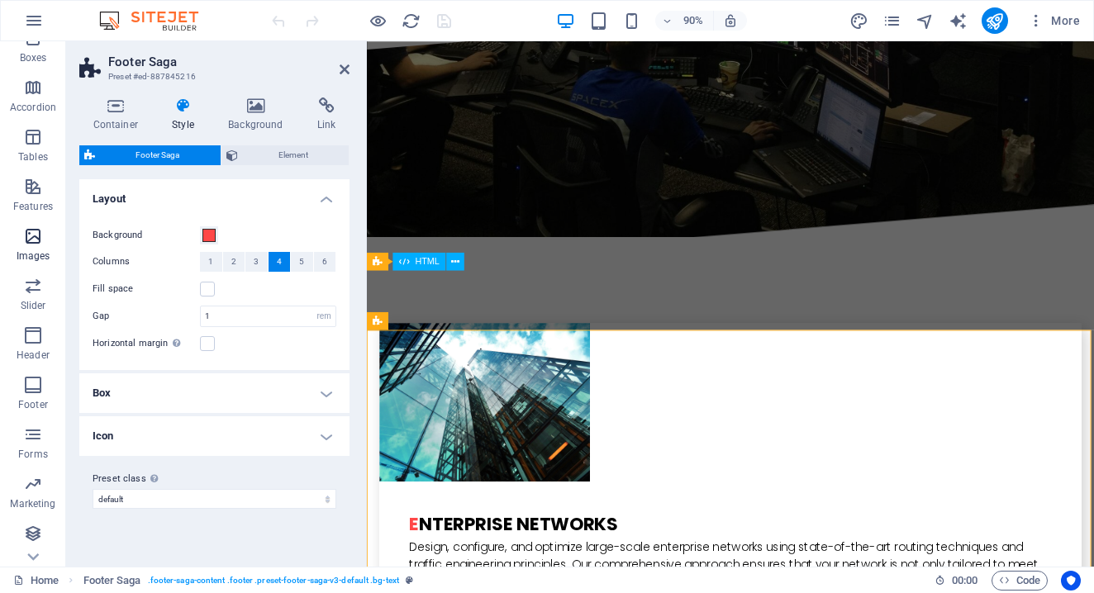
scroll to position [218, 0]
click at [38, 544] on span "Collections" at bounding box center [33, 544] width 66 height 40
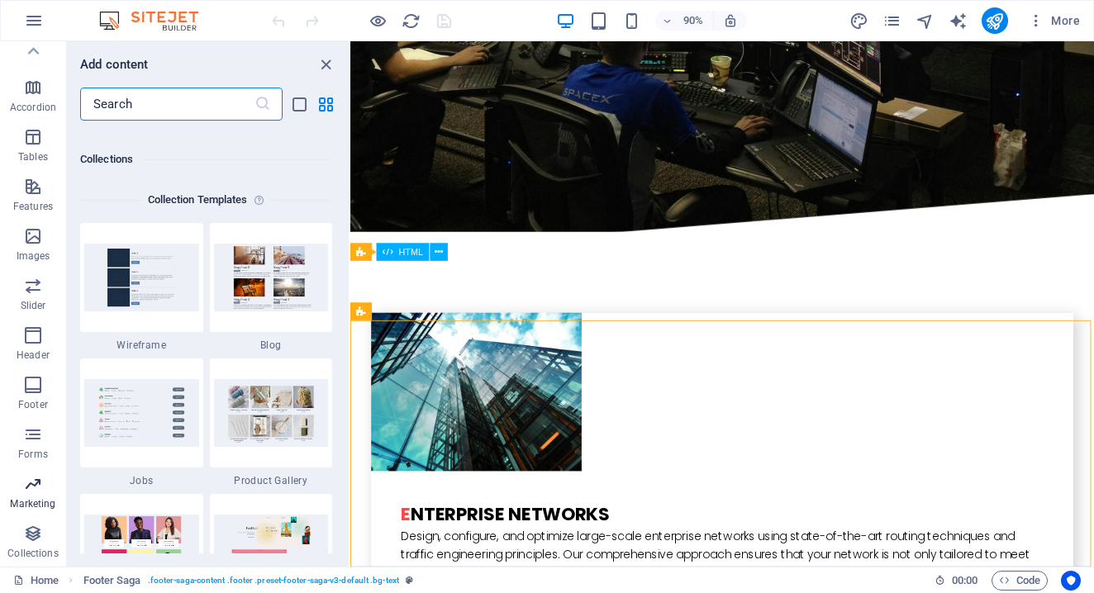
scroll to position [15131, 0]
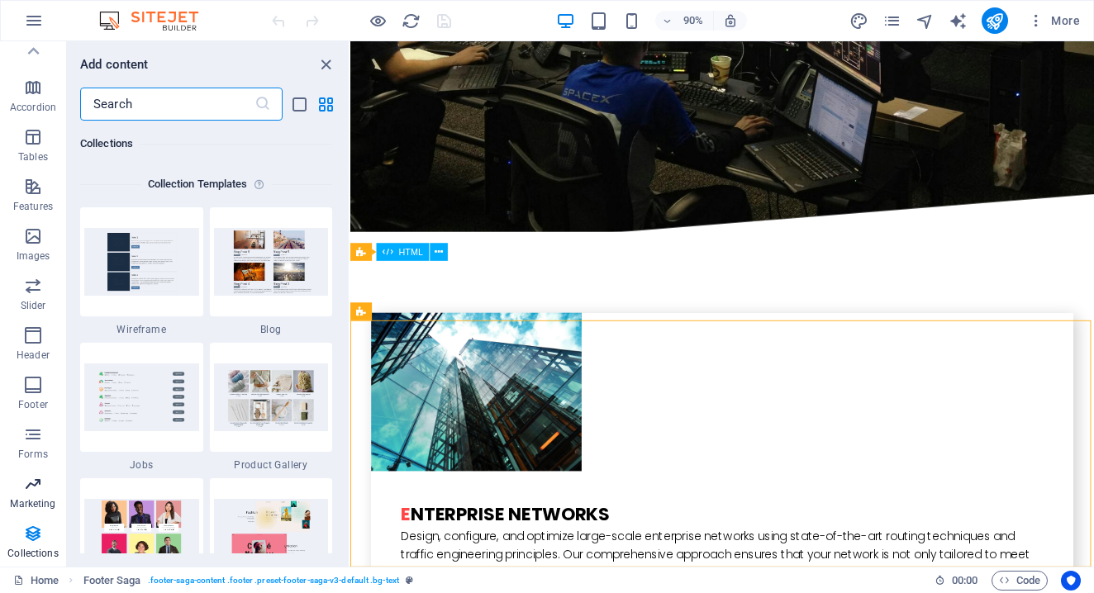
click at [33, 499] on p "Marketing" at bounding box center [32, 504] width 45 height 13
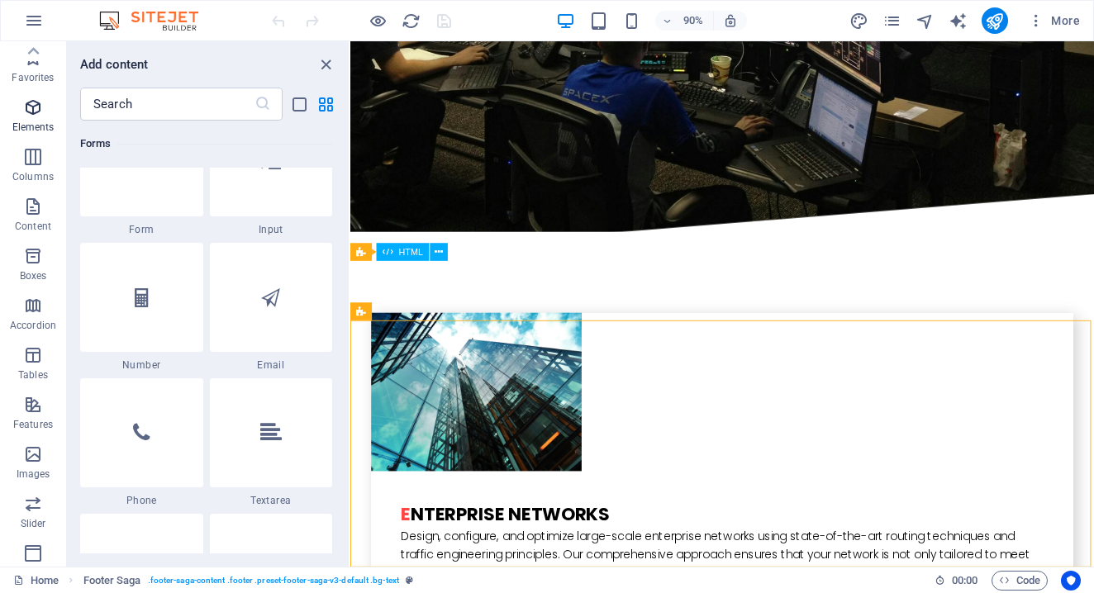
scroll to position [0, 0]
click at [39, 65] on icon "button" at bounding box center [33, 58] width 20 height 20
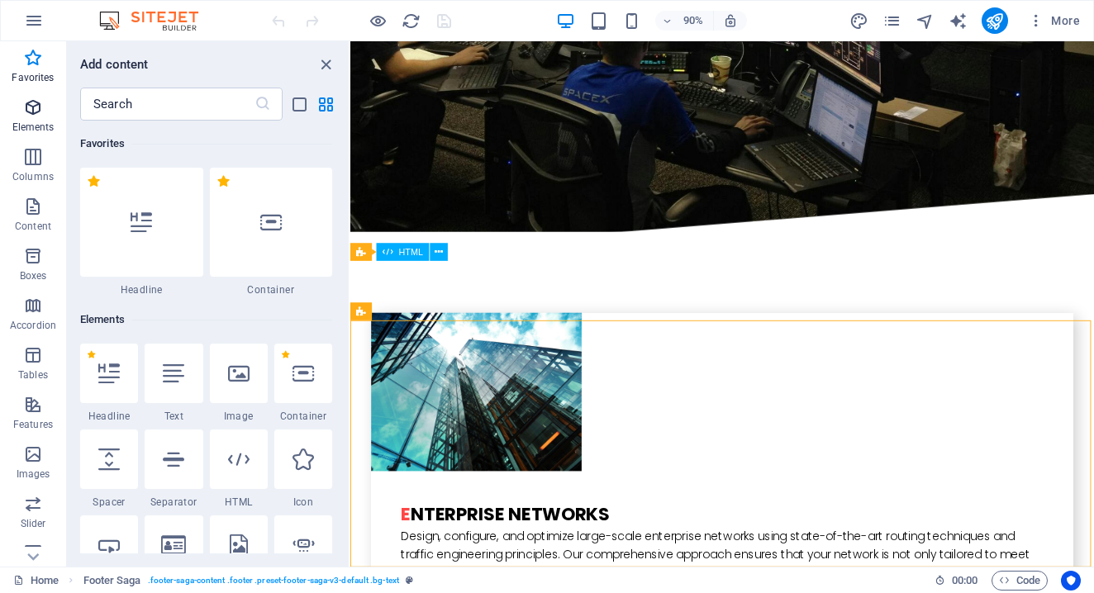
click at [38, 119] on span "Elements" at bounding box center [33, 118] width 66 height 40
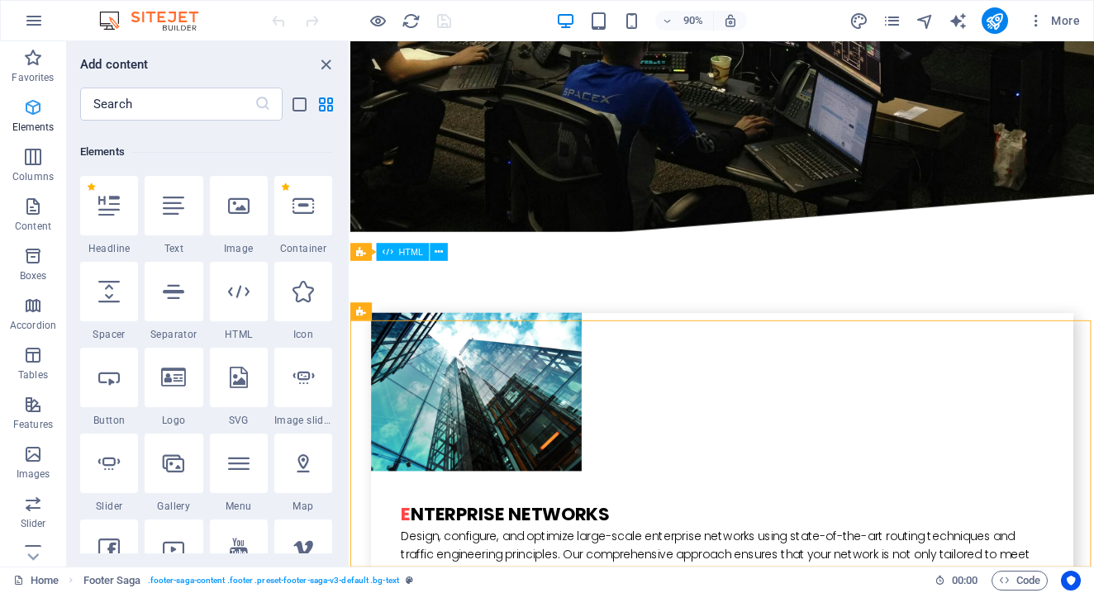
scroll to position [176, 0]
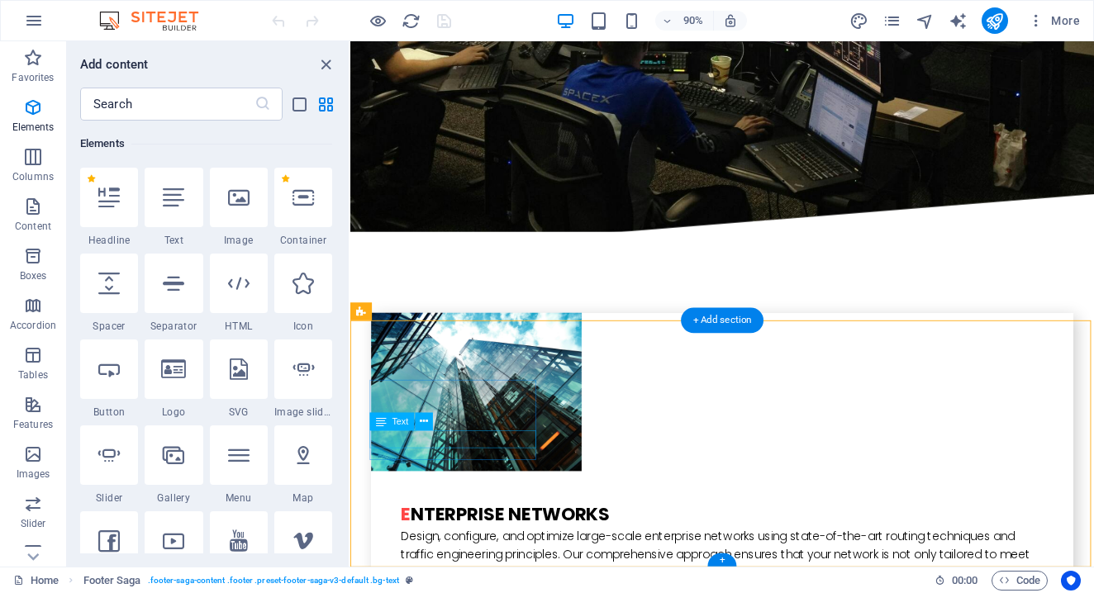
click at [399, 423] on span "Text" at bounding box center [400, 421] width 17 height 9
click at [422, 419] on icon at bounding box center [424, 421] width 8 height 16
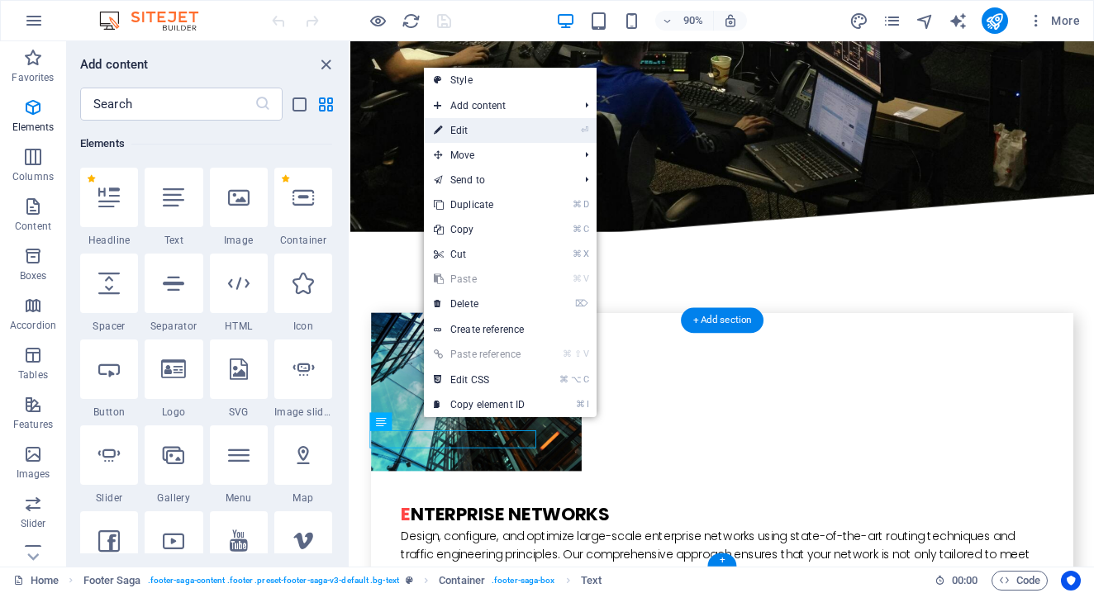
click at [480, 134] on link "⏎ Edit" at bounding box center [479, 130] width 111 height 25
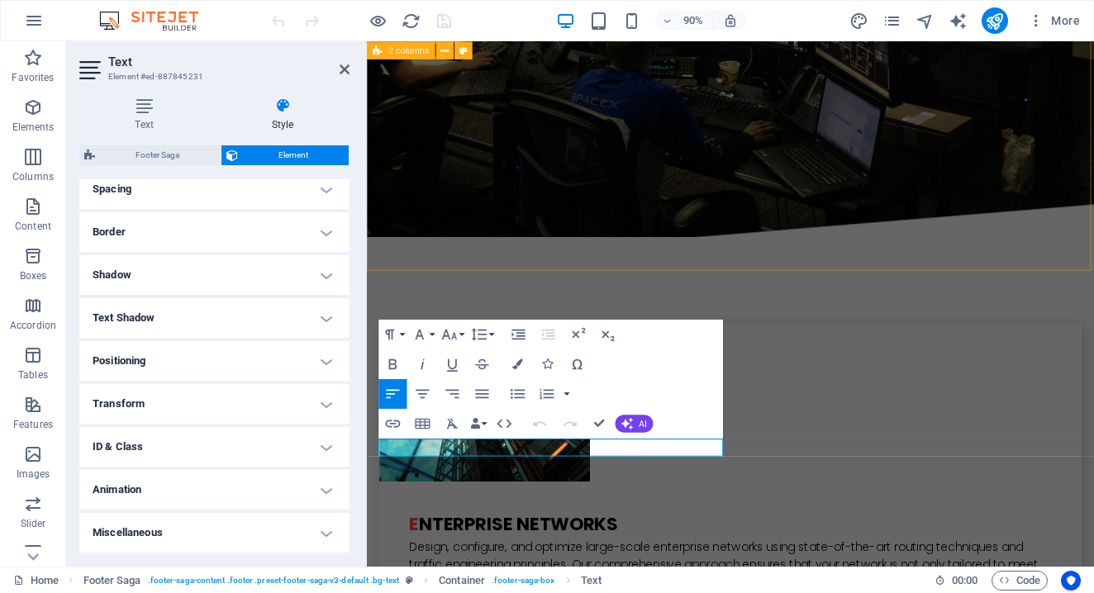
scroll to position [323, 0]
click at [157, 535] on h4 "Miscellaneous" at bounding box center [214, 535] width 270 height 40
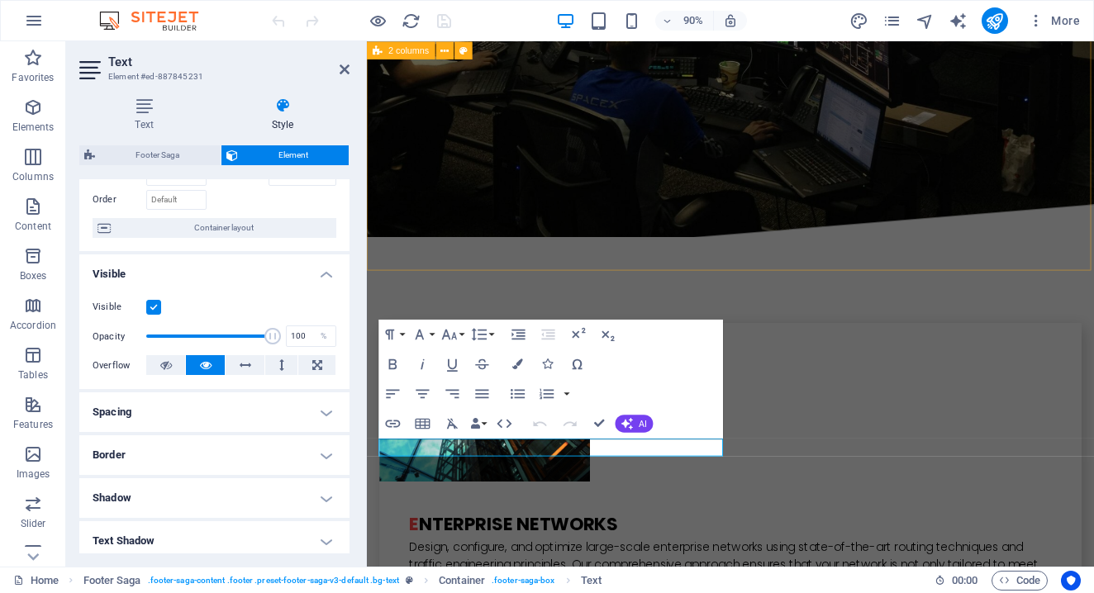
scroll to position [89, 0]
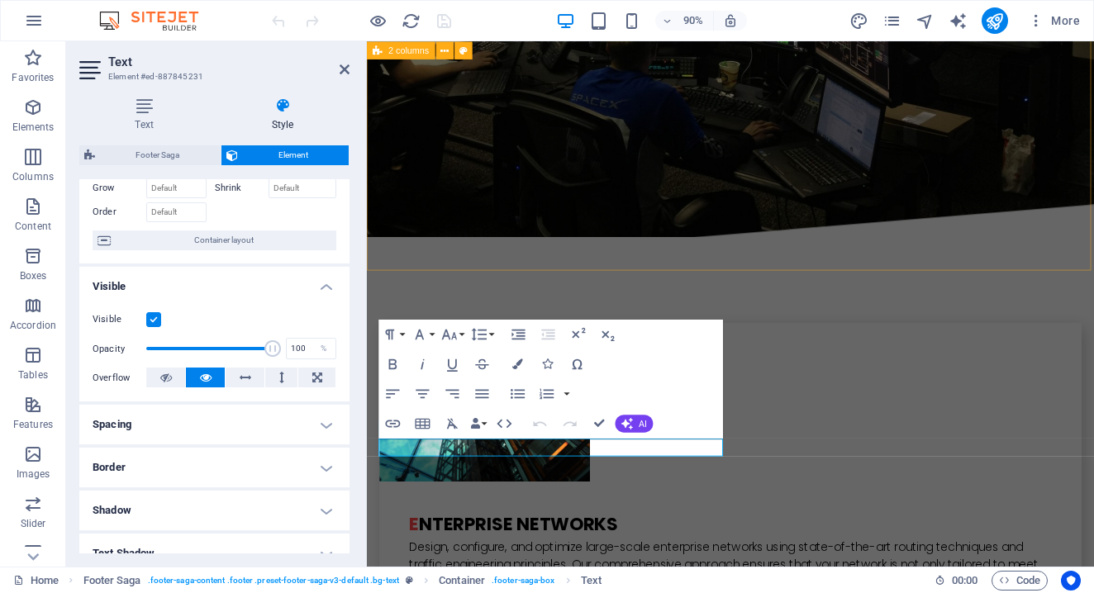
click at [147, 424] on h4 "Spacing" at bounding box center [214, 425] width 270 height 40
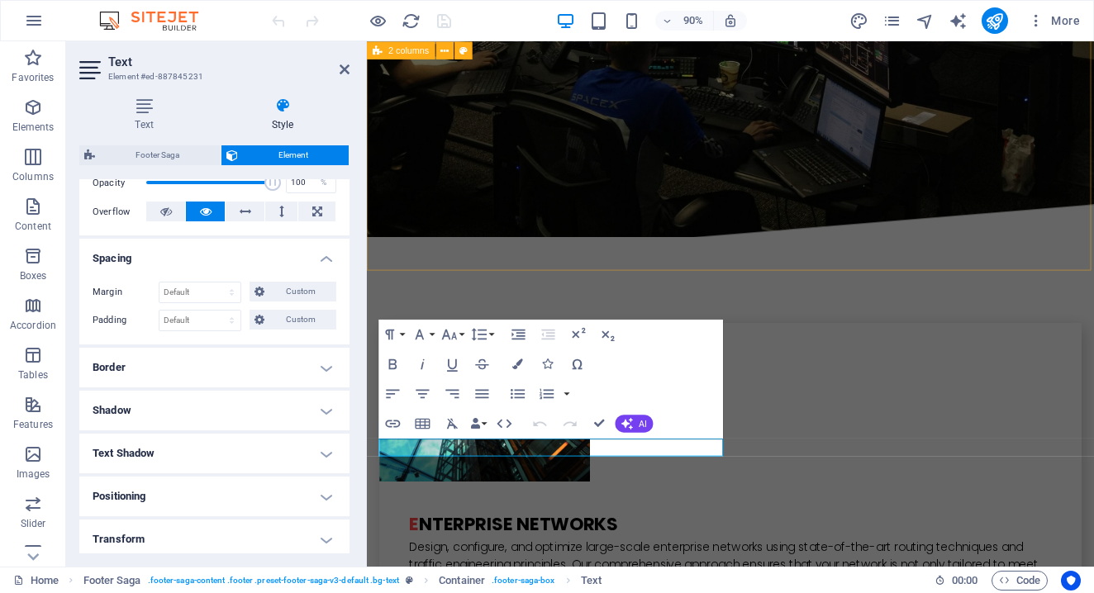
scroll to position [335, 0]
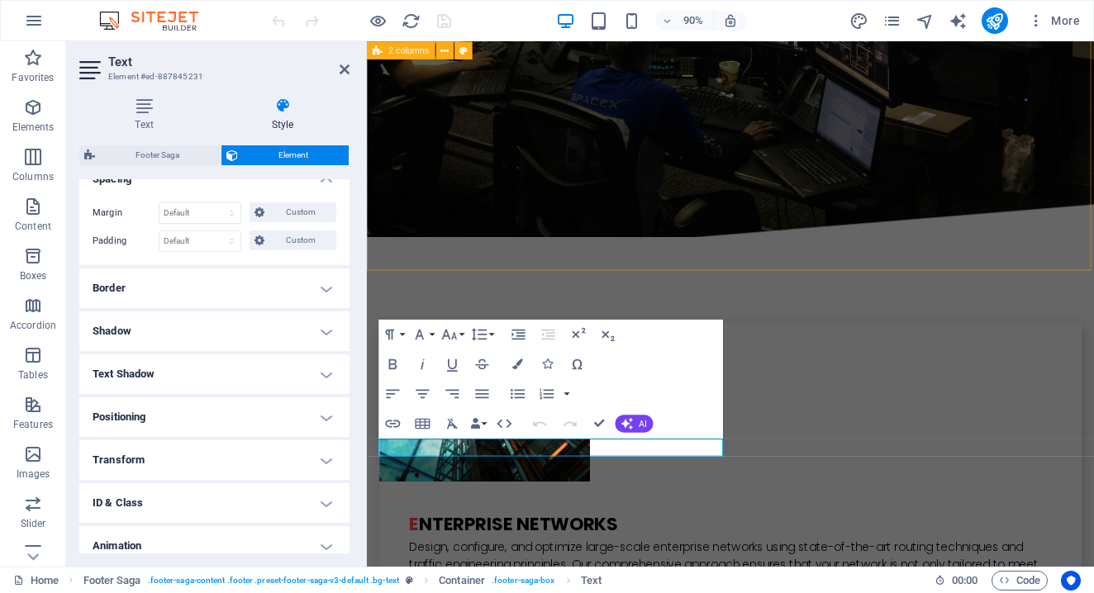
click at [153, 288] on h4 "Border" at bounding box center [214, 289] width 270 height 40
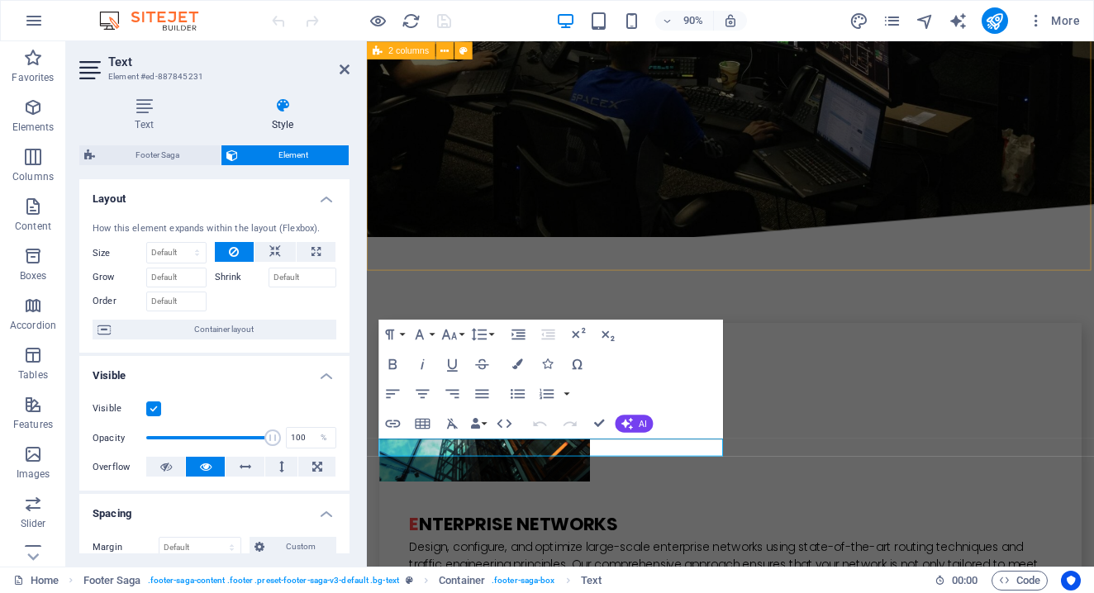
scroll to position [0, 0]
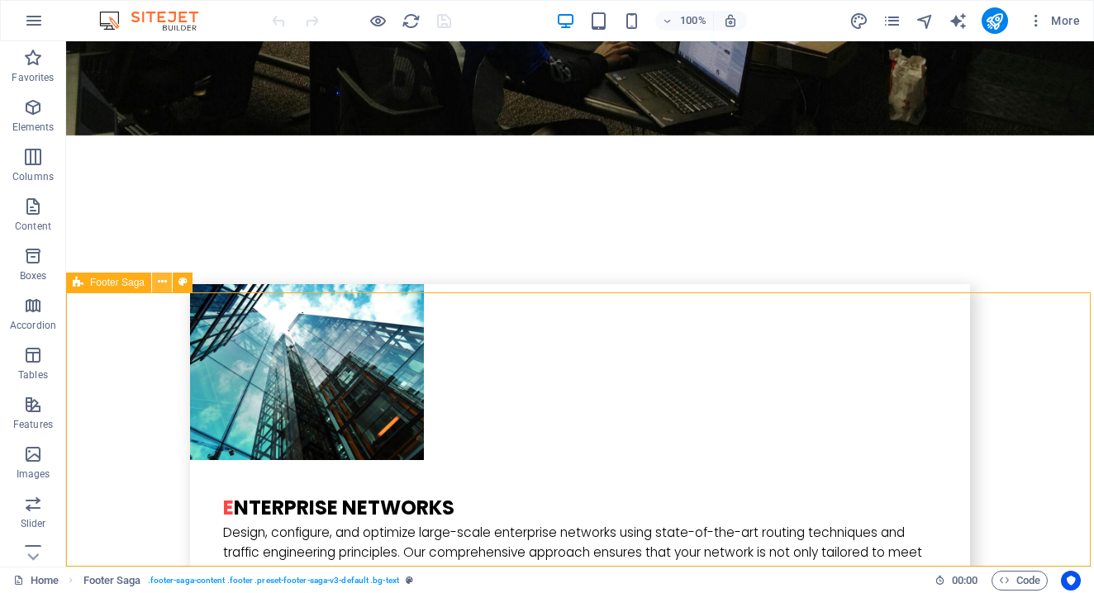
click at [165, 279] on icon at bounding box center [162, 282] width 9 height 17
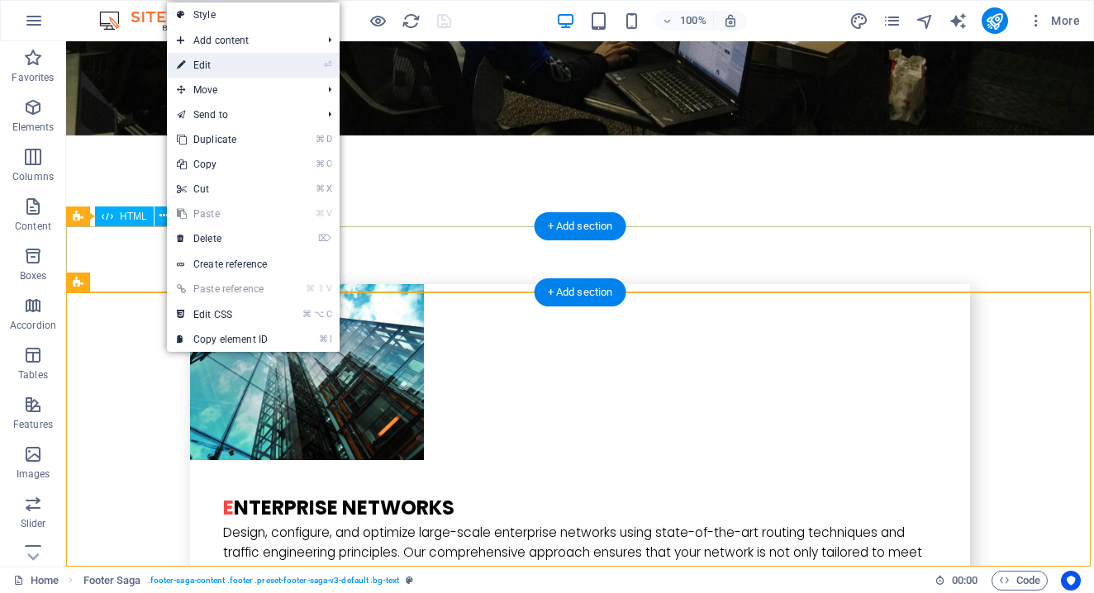
click at [221, 64] on link "⏎ Edit" at bounding box center [222, 65] width 111 height 25
select select "rem"
select select "px"
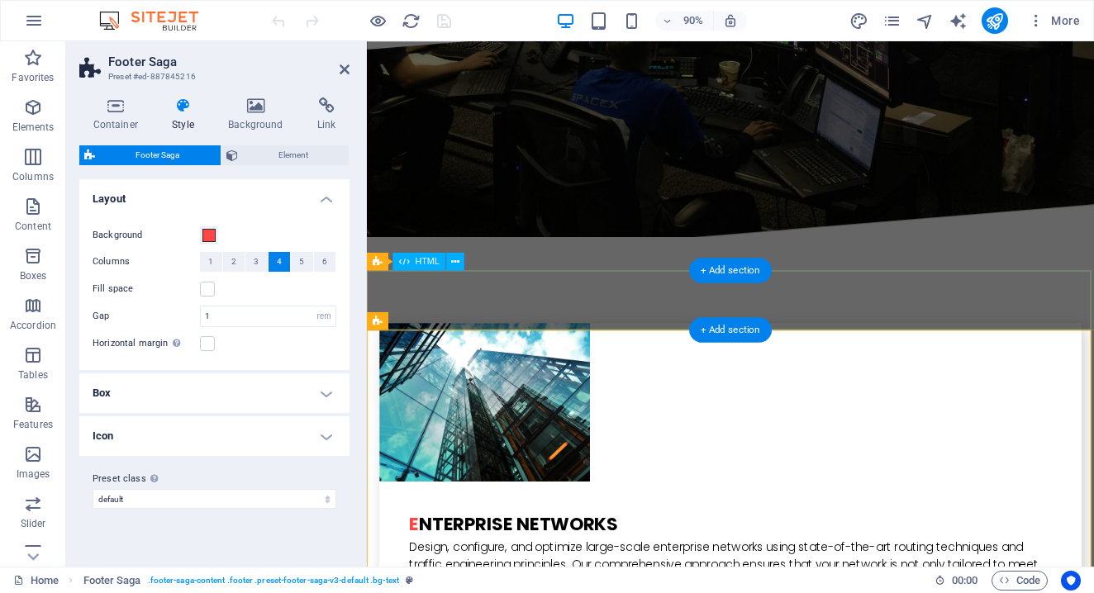
click at [197, 398] on h4 "Box" at bounding box center [214, 394] width 270 height 40
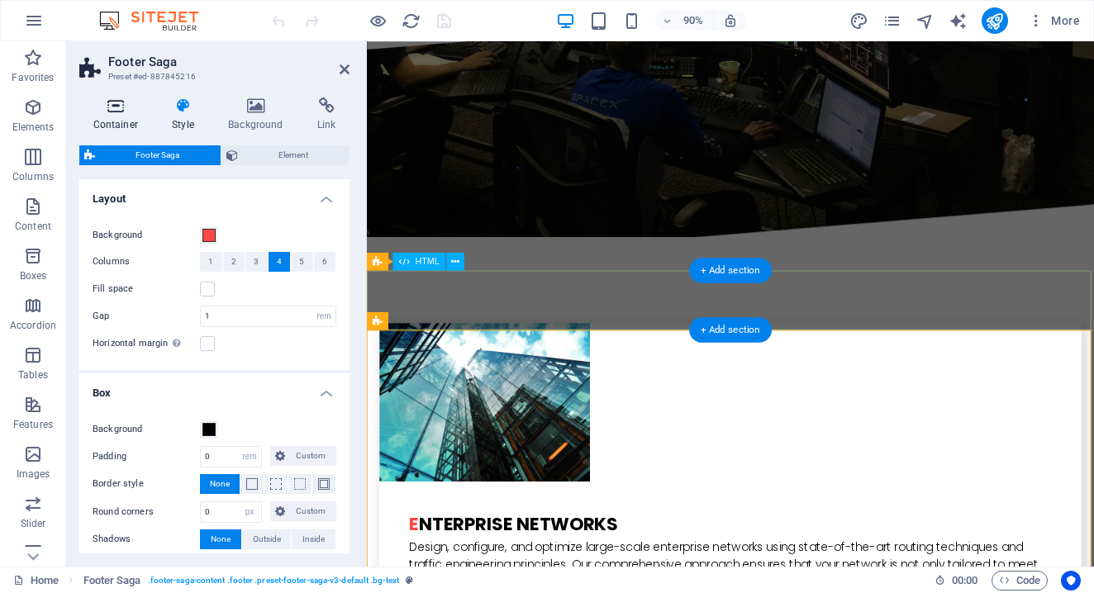
click at [117, 107] on icon at bounding box center [115, 106] width 73 height 17
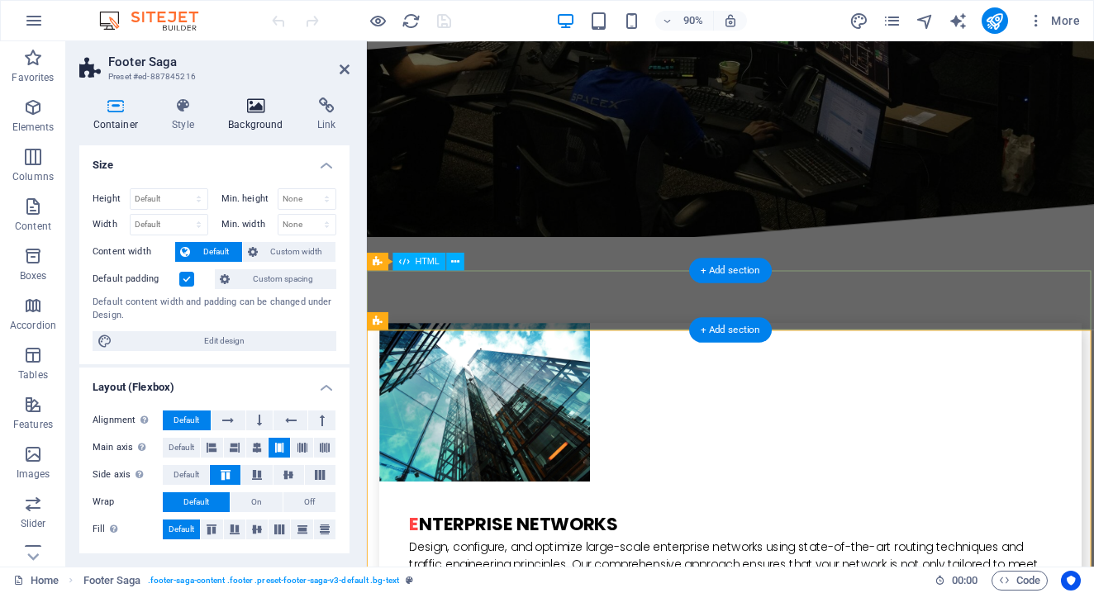
click at [254, 116] on h4 "Background" at bounding box center [259, 115] width 89 height 35
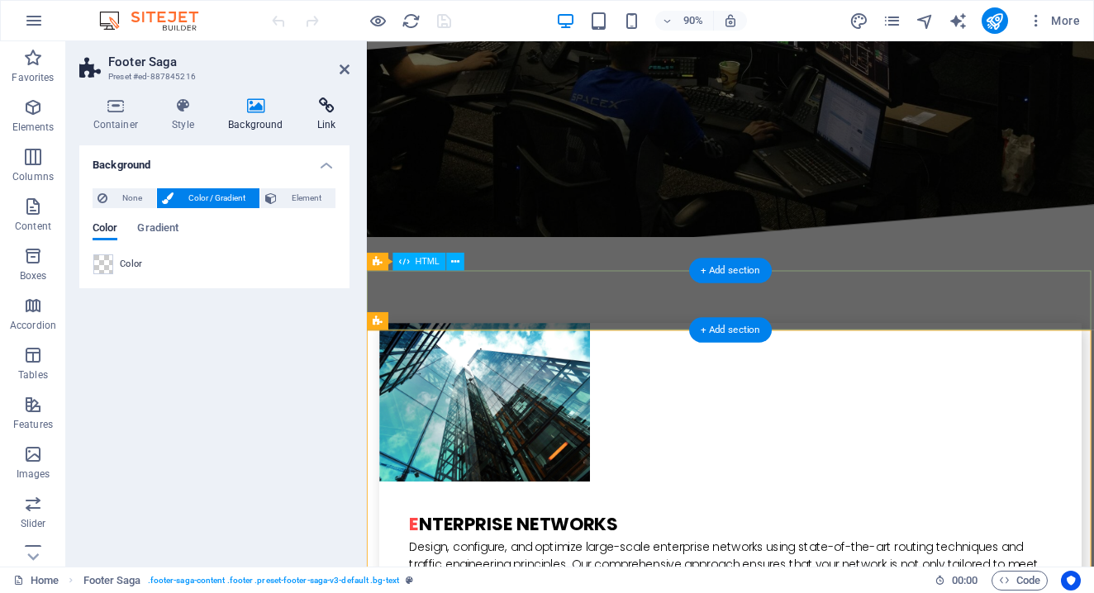
click at [325, 110] on icon at bounding box center [326, 106] width 46 height 17
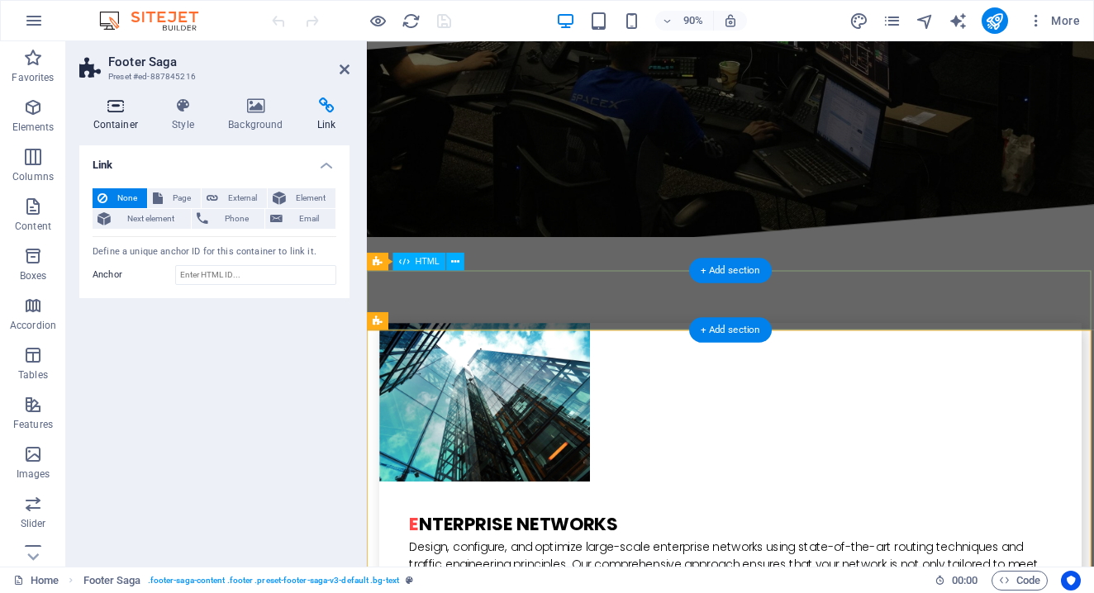
click at [112, 109] on icon at bounding box center [115, 106] width 73 height 17
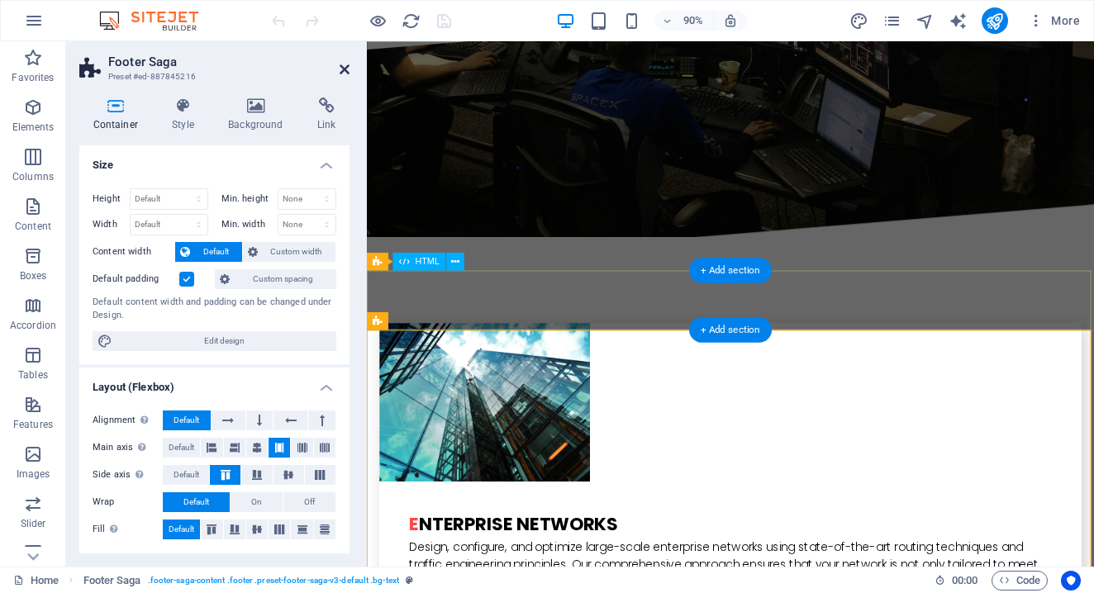
click at [341, 69] on icon at bounding box center [345, 69] width 10 height 13
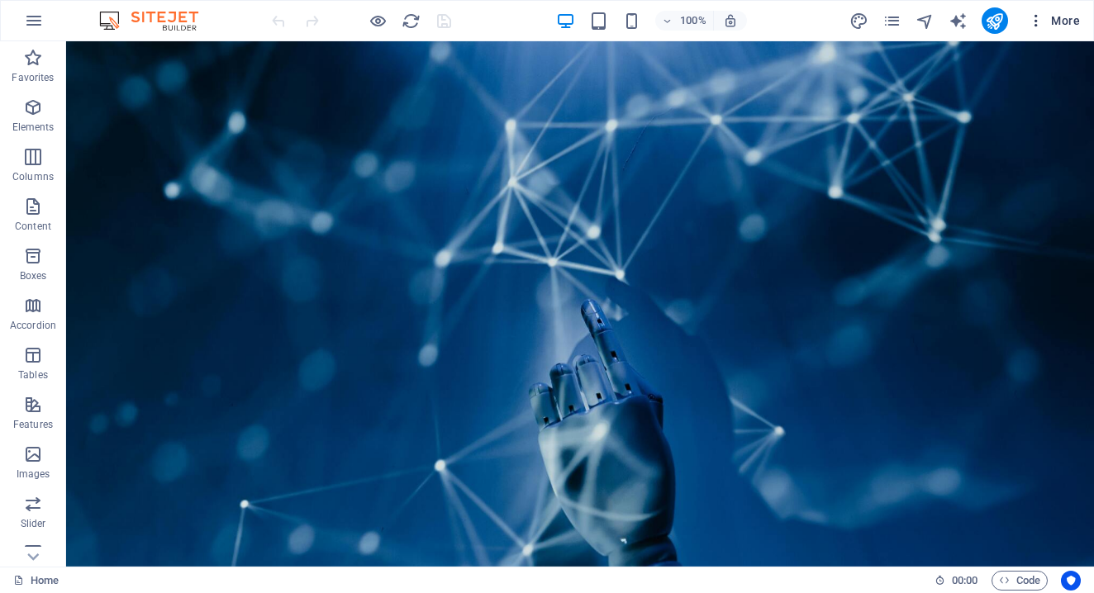
click at [1039, 19] on icon "button" at bounding box center [1036, 20] width 17 height 17
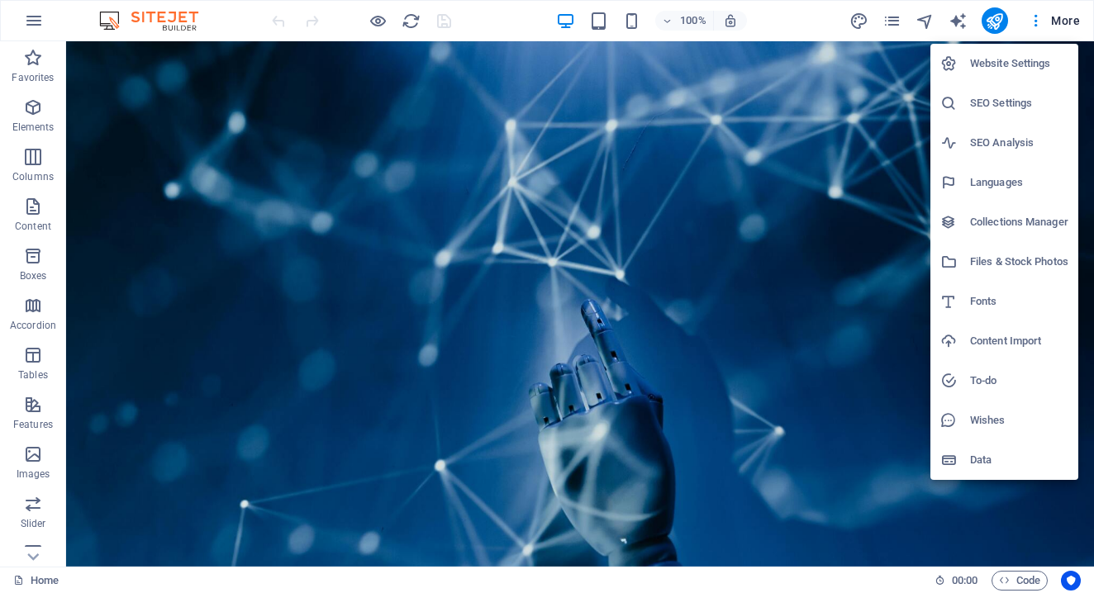
click at [1025, 60] on h6 "Website Settings" at bounding box center [1019, 64] width 98 height 20
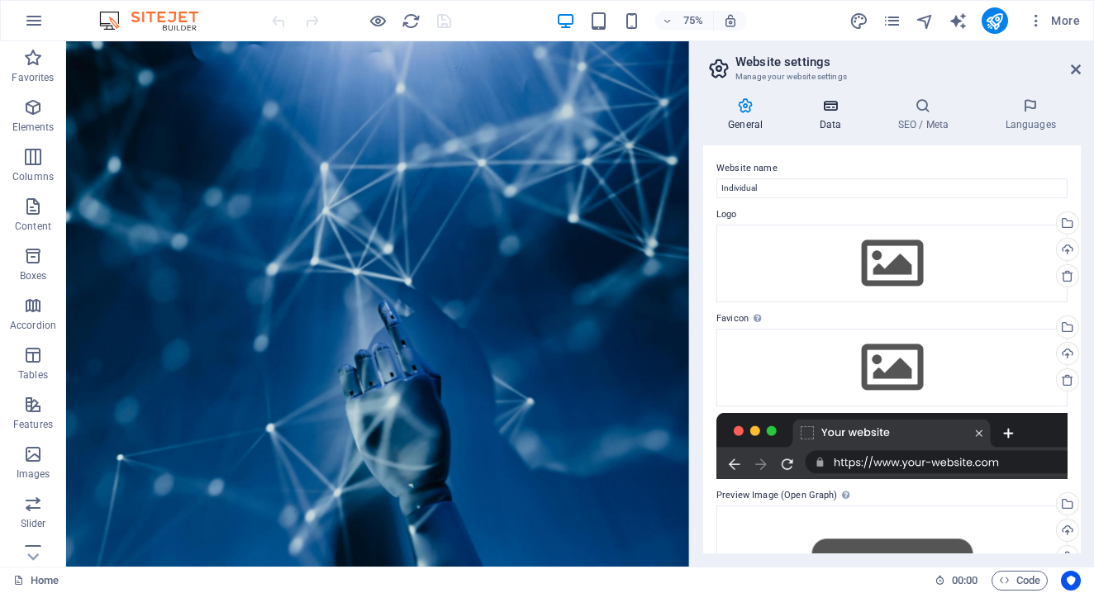
click at [832, 106] on icon at bounding box center [830, 106] width 72 height 17
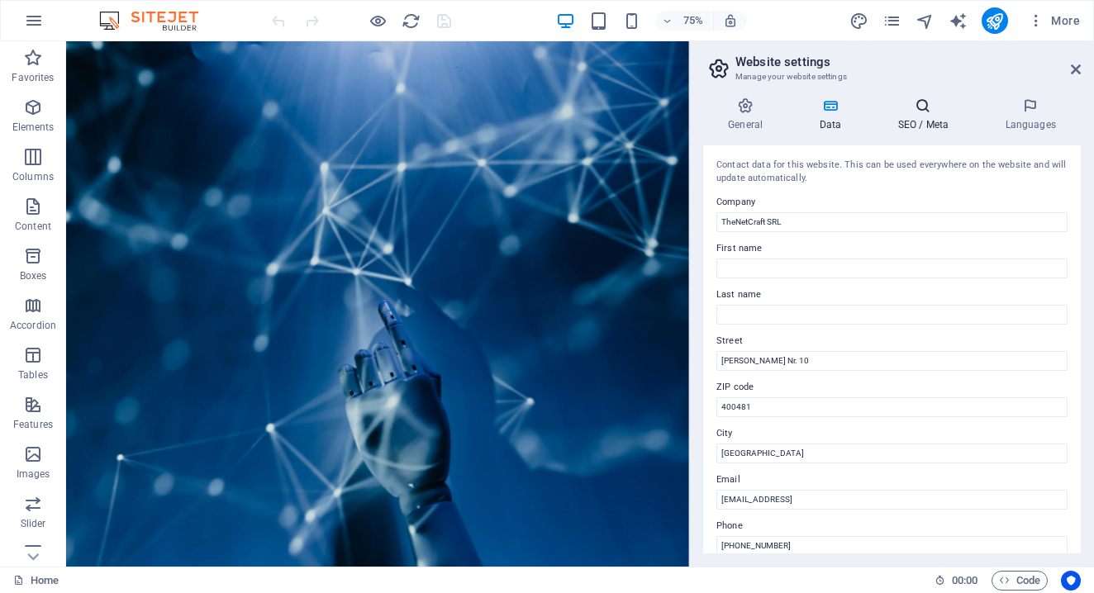
click at [921, 112] on icon at bounding box center [923, 106] width 101 height 17
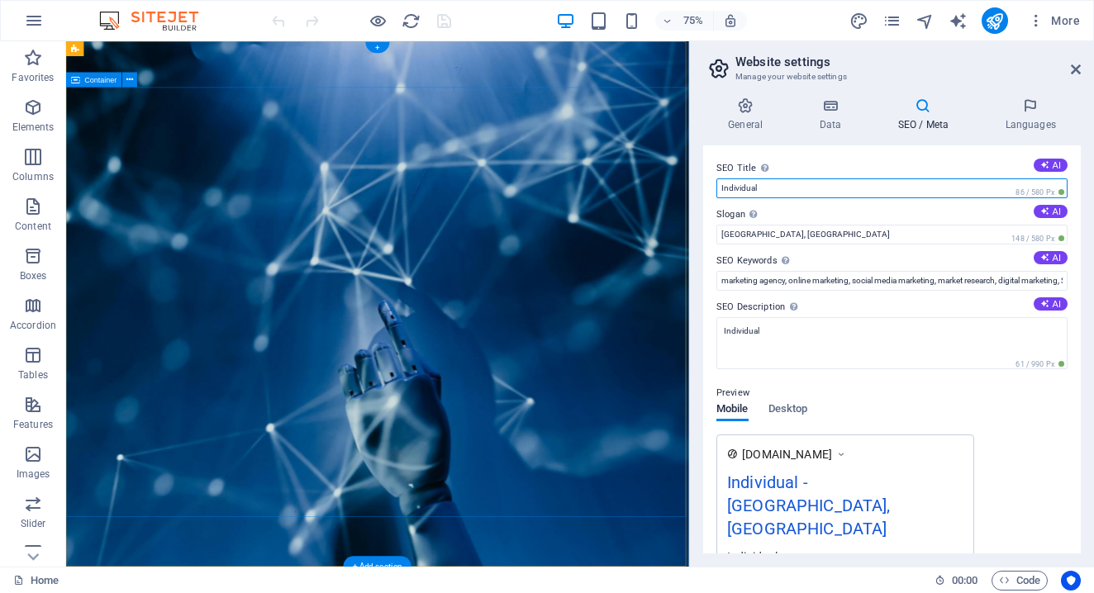
drag, startPoint x: 832, startPoint y: 230, endPoint x: 863, endPoint y: 216, distance: 34.4
drag, startPoint x: 759, startPoint y: 191, endPoint x: 716, endPoint y: 189, distance: 43.0
click at [714, 189] on div "SEO Title The title of your website - make it something that stands out in sear…" at bounding box center [892, 349] width 378 height 408
type input "TheNetCraft"
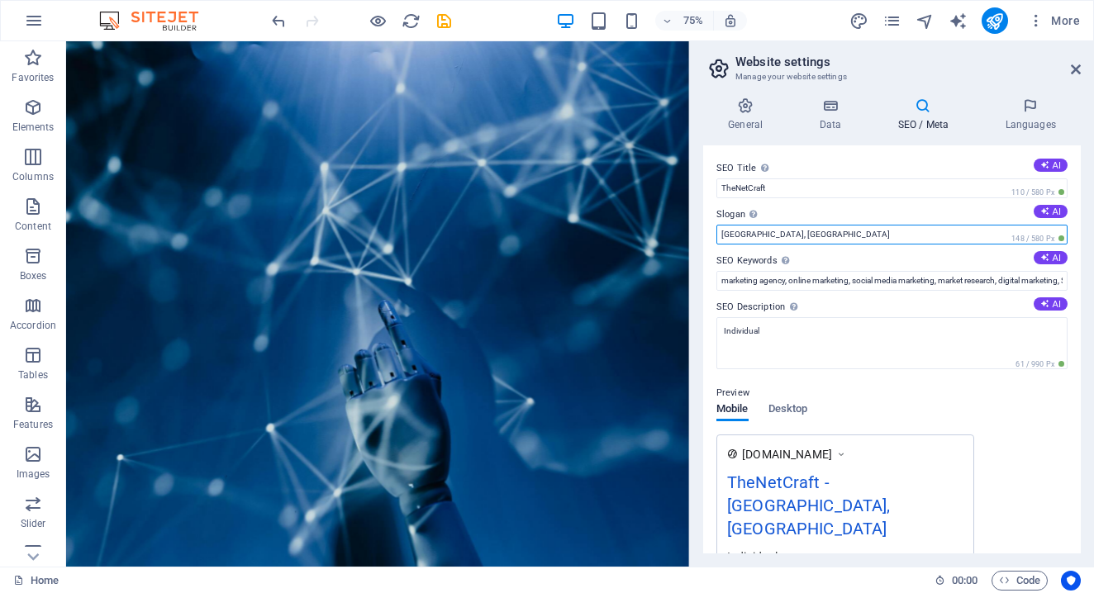
drag, startPoint x: 784, startPoint y: 234, endPoint x: 693, endPoint y: 231, distance: 90.2
click at [693, 231] on div "General Data SEO / Meta Languages Website name Individual Logo Drag files here,…" at bounding box center [892, 325] width 404 height 483
type input "Reliable networks, expertly engineered"
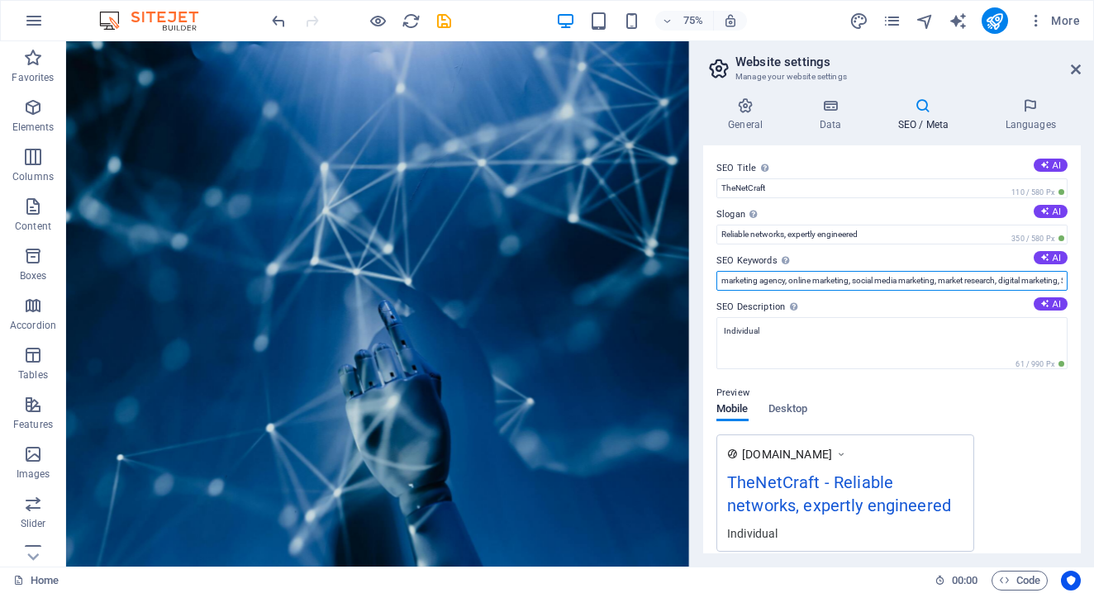
click at [783, 279] on input "marketing agency, online marketing, social media marketing, market research, di…" at bounding box center [892, 281] width 351 height 20
click at [1053, 254] on button "AI" at bounding box center [1051, 257] width 34 height 13
click at [1042, 274] on input "data network design, network optimization, cybersecurity solutions, enterprise …" at bounding box center [892, 281] width 351 height 20
click at [1059, 258] on button "AI" at bounding box center [1051, 257] width 34 height 13
click at [1048, 278] on input "data network design, network optimization, cybersecurity solutions, enterprise …" at bounding box center [892, 281] width 351 height 20
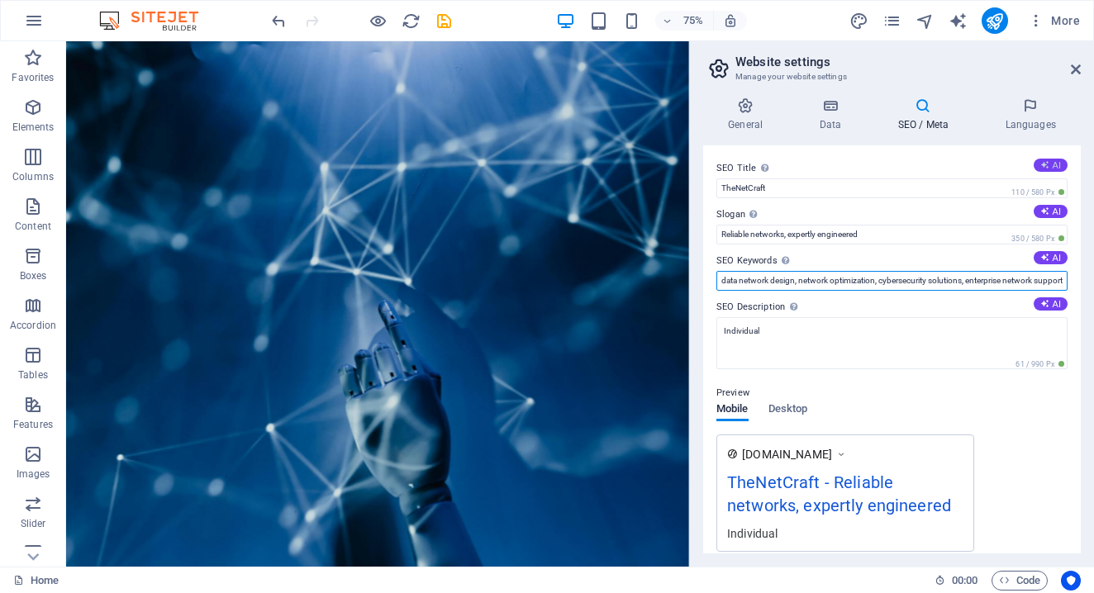
type input "data network design, network optimization, cybersecurity solutions, enterprise …"
click at [1052, 164] on button "AI" at bounding box center [1051, 165] width 34 height 13
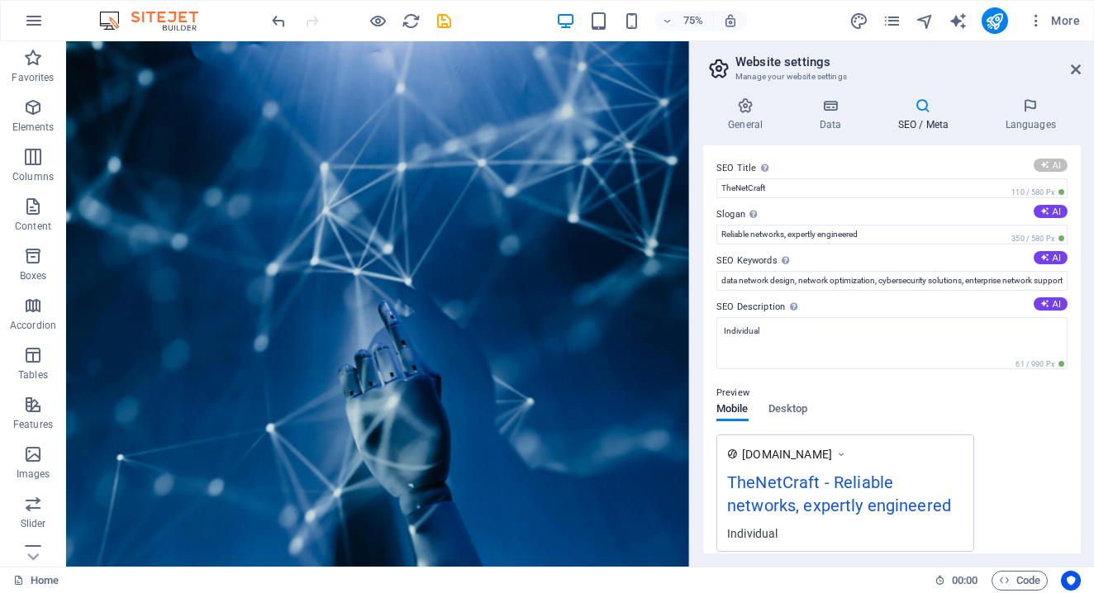
type input "Expert Data Network Solutions"
click at [832, 105] on icon at bounding box center [830, 106] width 72 height 17
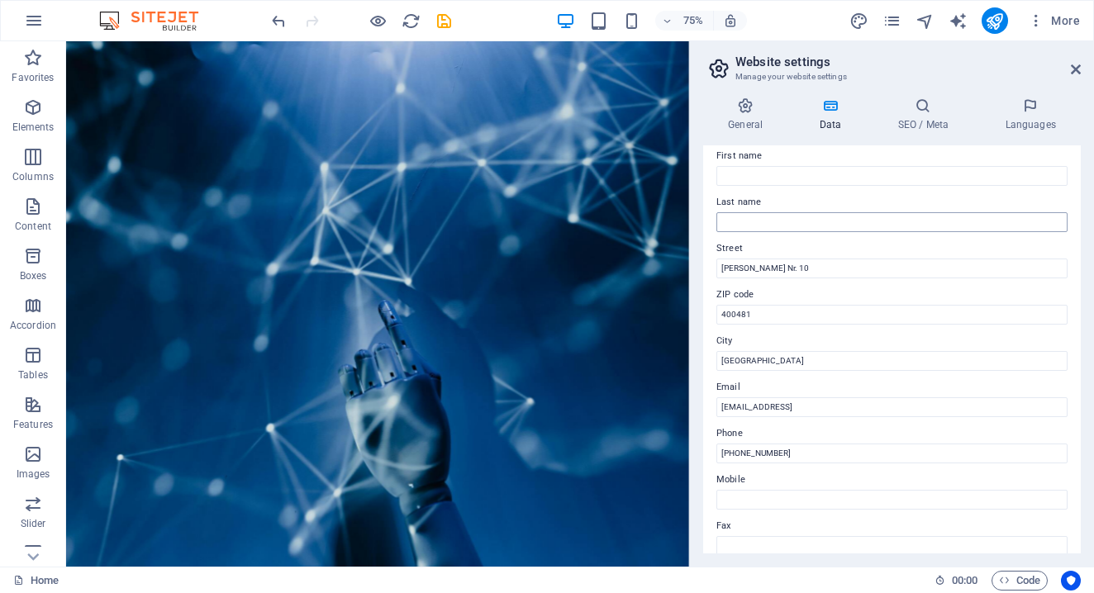
scroll to position [95, 0]
click at [747, 92] on div "General Data SEO / Meta Languages Website name Individual Logo Drag files here,…" at bounding box center [892, 325] width 404 height 483
click at [747, 111] on icon at bounding box center [745, 106] width 84 height 17
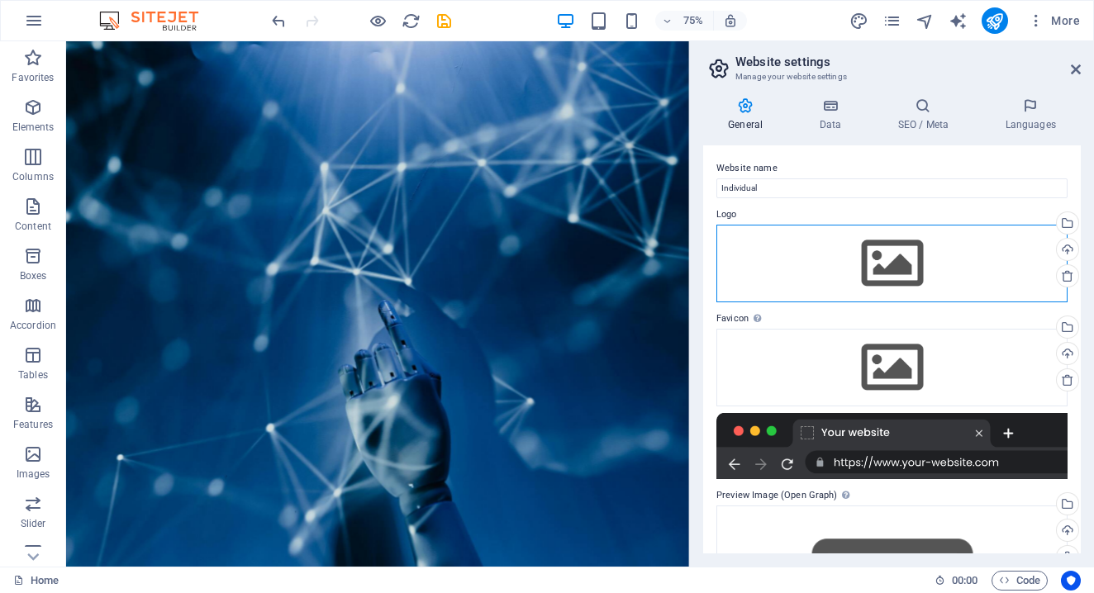
click at [917, 265] on div "Drag files here, click to choose files or select files from Files or our free s…" at bounding box center [892, 264] width 351 height 78
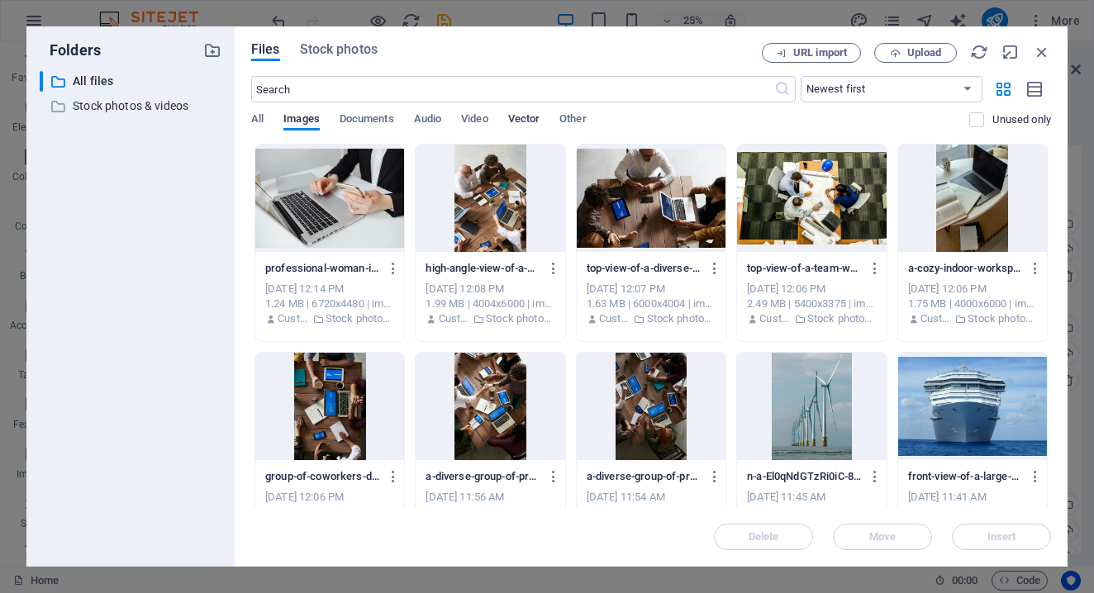
click at [527, 121] on span "Vector" at bounding box center [524, 120] width 32 height 23
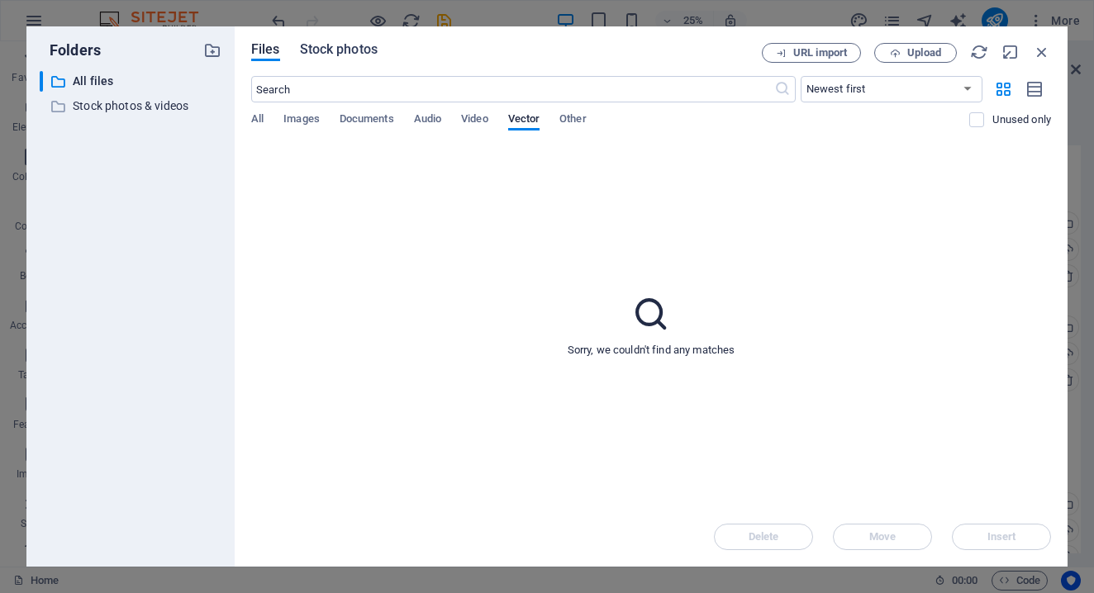
click at [342, 53] on span "Stock photos" at bounding box center [339, 50] width 78 height 20
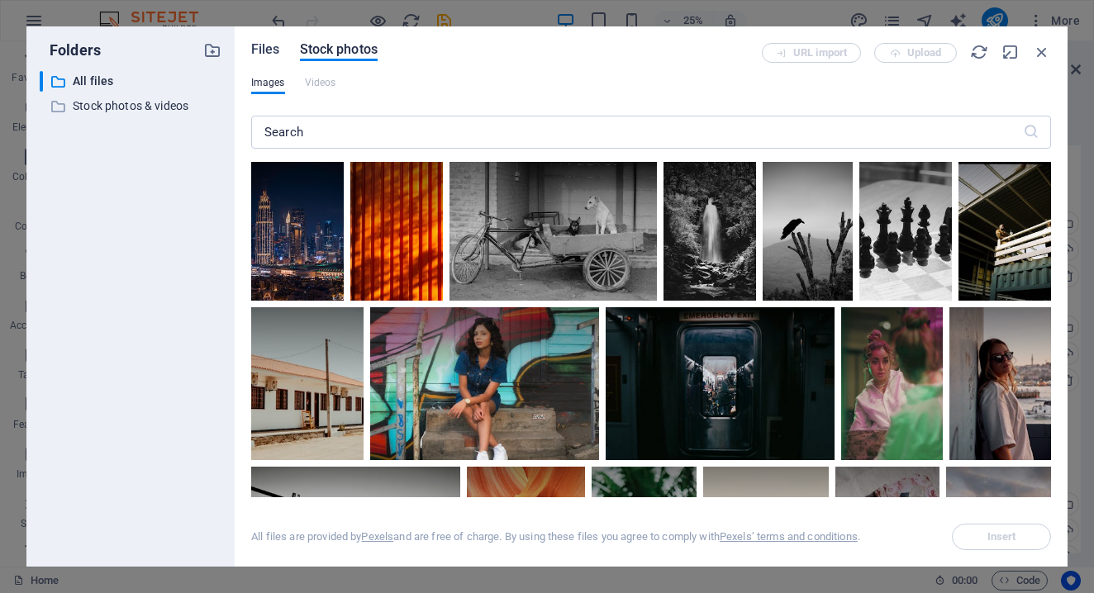
click at [263, 52] on span "Files" at bounding box center [265, 50] width 29 height 20
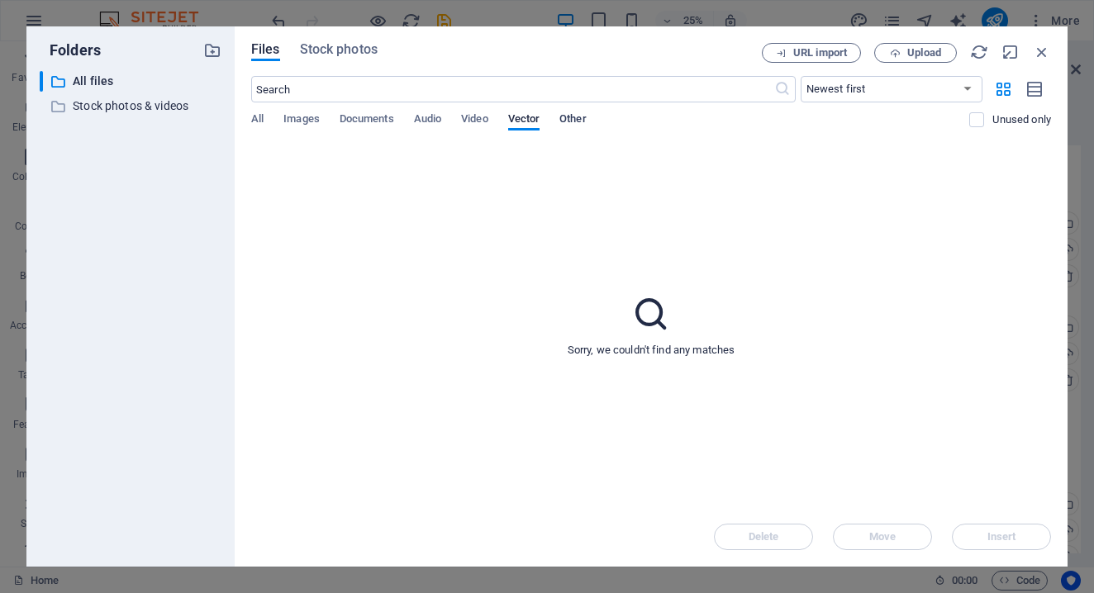
click at [579, 122] on span "Other" at bounding box center [573, 120] width 26 height 23
click at [267, 52] on span "Files" at bounding box center [265, 50] width 29 height 20
click at [1042, 59] on icon "button" at bounding box center [1042, 52] width 18 height 18
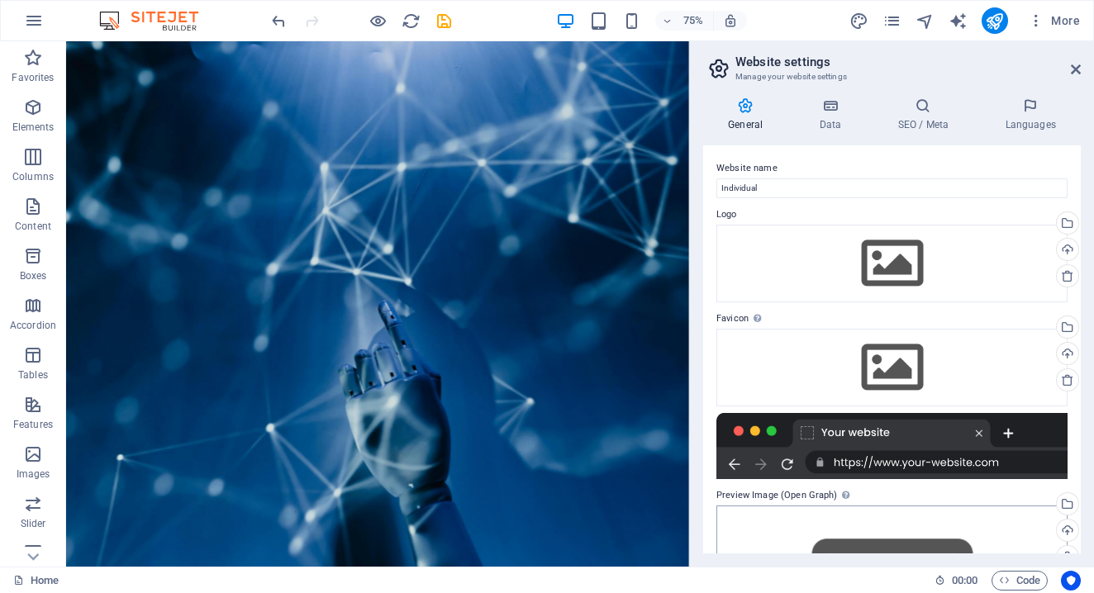
scroll to position [0, 0]
click at [446, 17] on icon "save" at bounding box center [444, 21] width 19 height 19
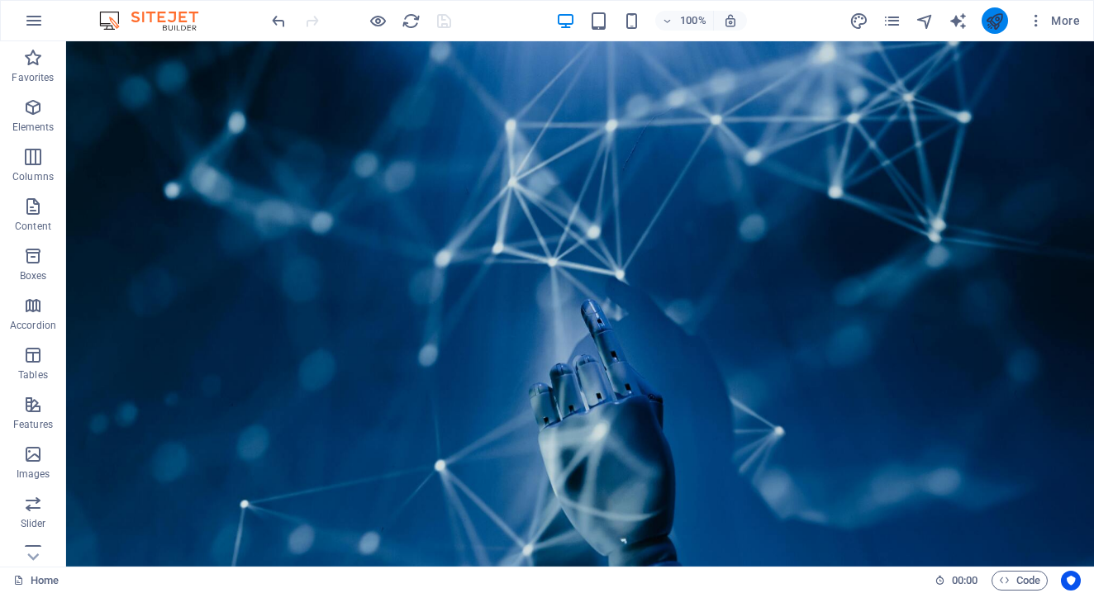
click at [1005, 20] on button "publish" at bounding box center [995, 20] width 26 height 26
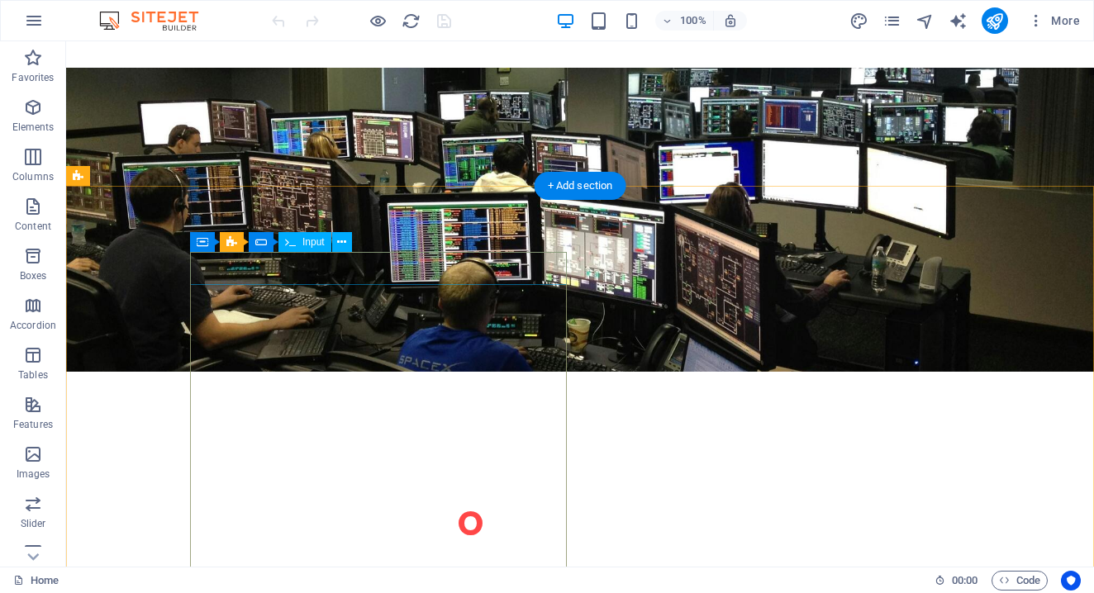
scroll to position [3775, 0]
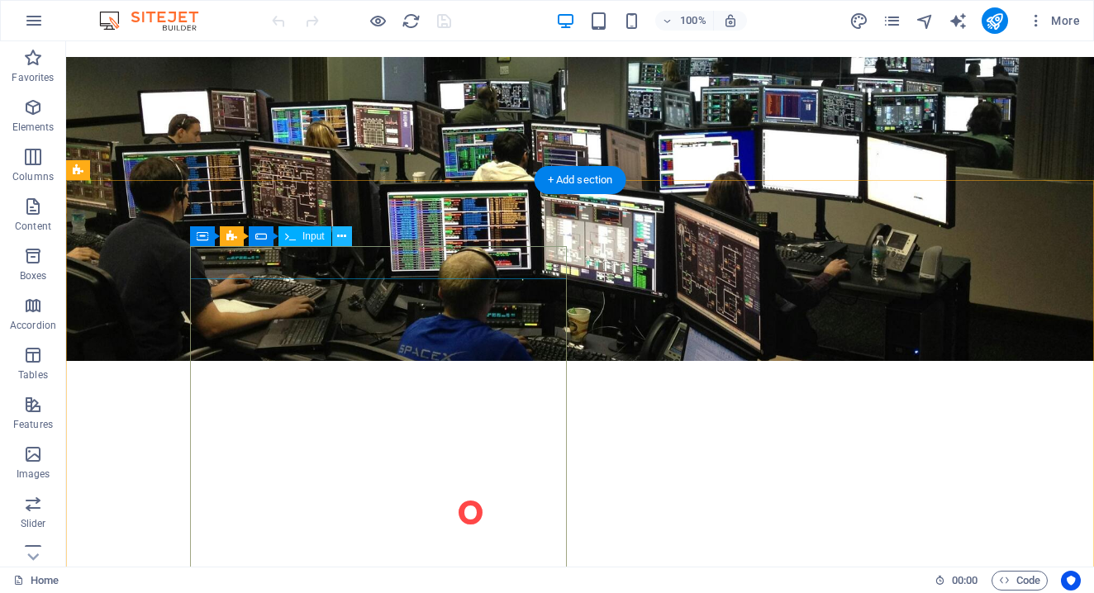
click at [341, 236] on icon at bounding box center [341, 236] width 9 height 17
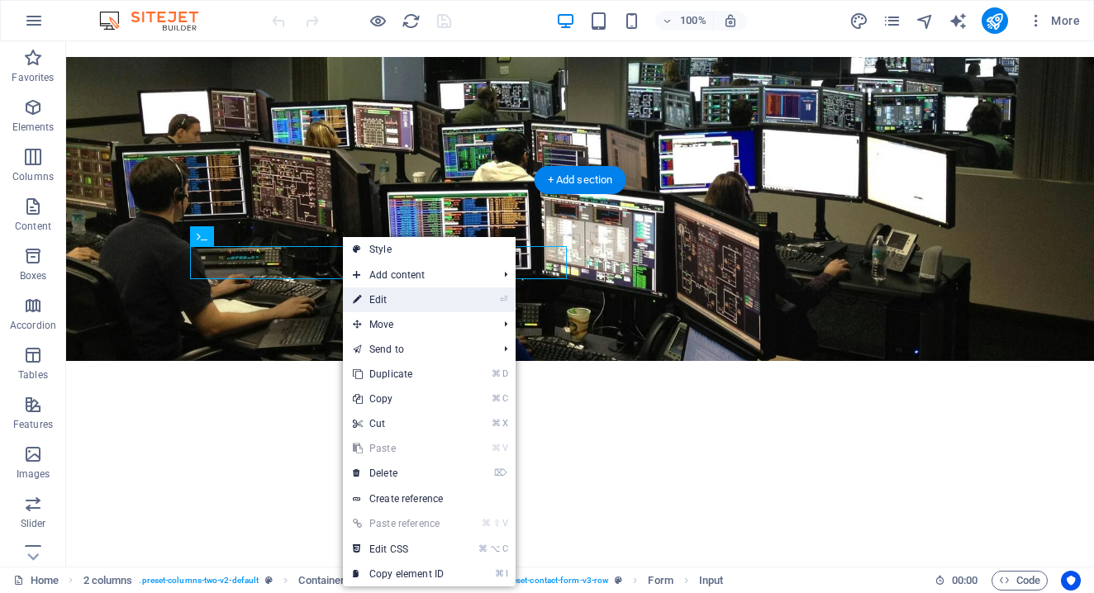
click at [404, 293] on link "⏎ Edit" at bounding box center [398, 300] width 111 height 25
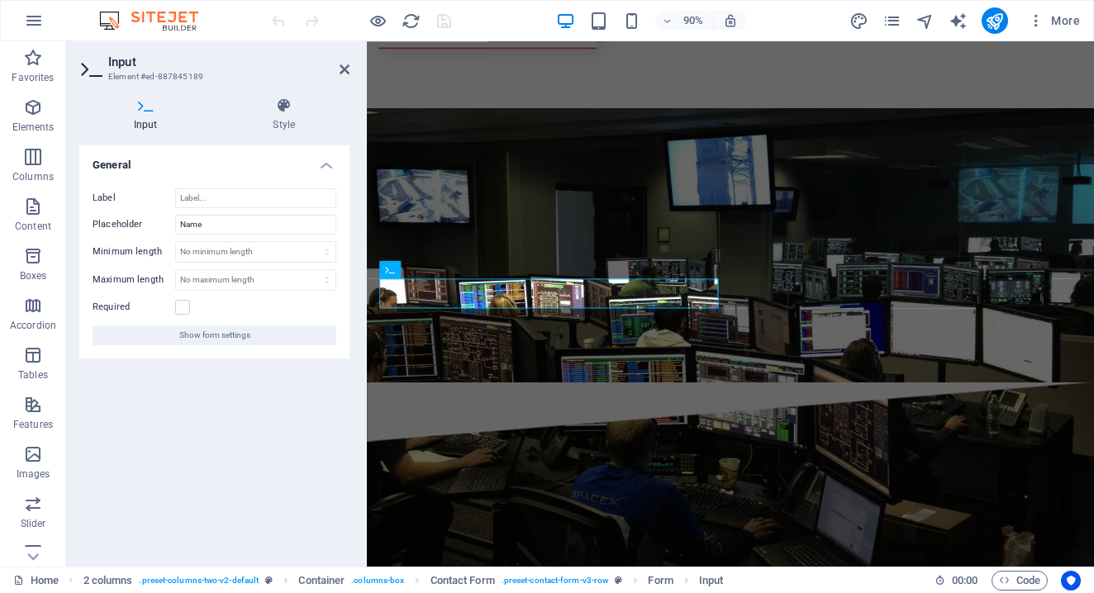
click at [151, 113] on icon at bounding box center [145, 106] width 133 height 17
click at [343, 70] on icon at bounding box center [345, 69] width 10 height 13
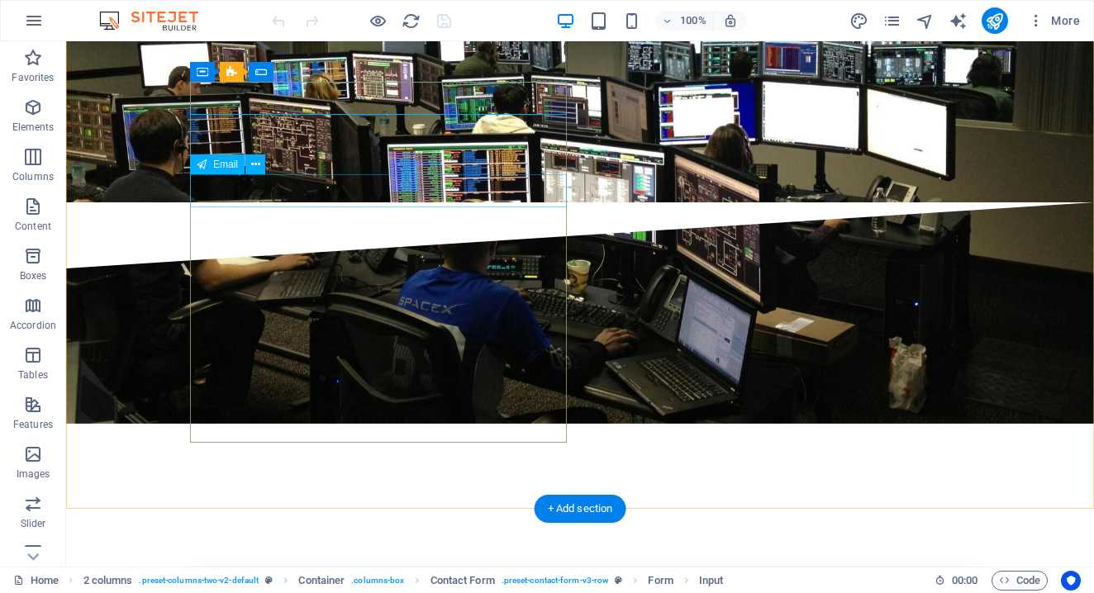
scroll to position [3939, 0]
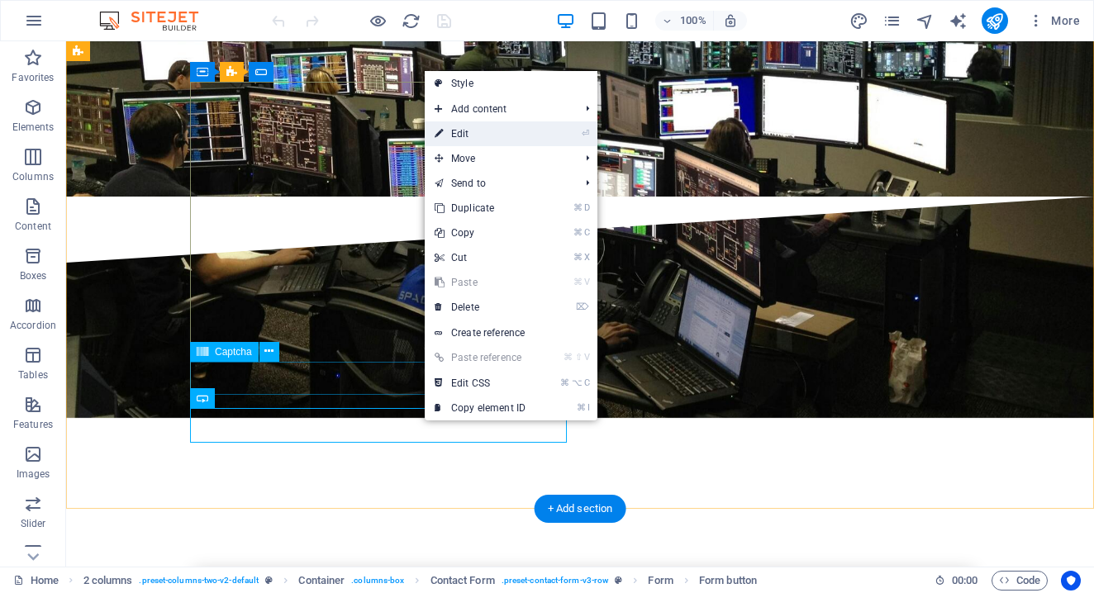
click at [479, 140] on link "⏎ Edit" at bounding box center [480, 134] width 111 height 25
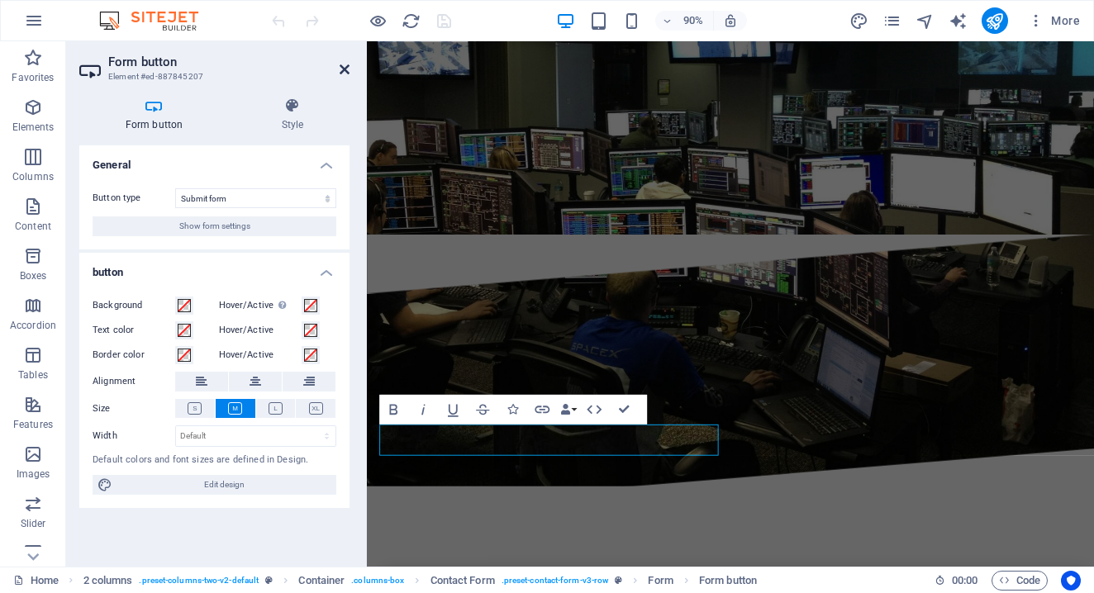
click at [348, 69] on icon at bounding box center [345, 69] width 10 height 13
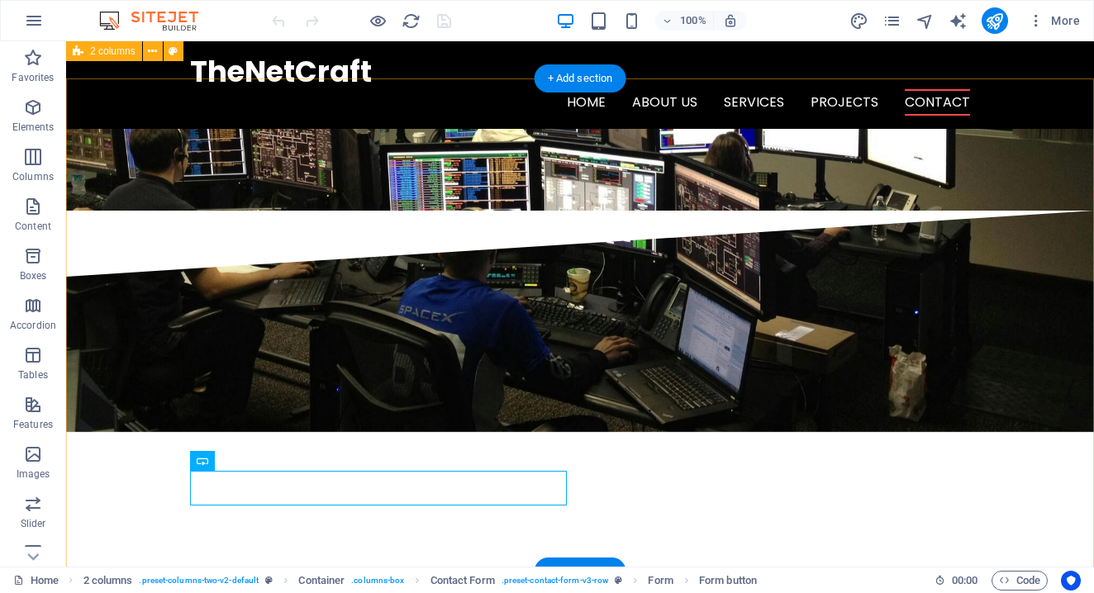
scroll to position [3877, 0]
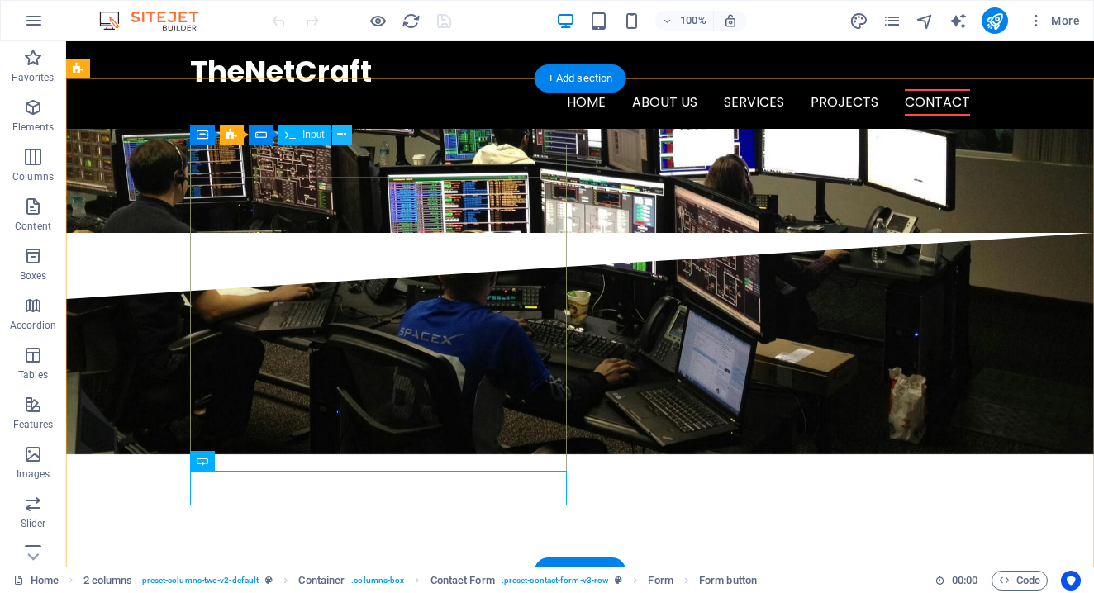
click at [349, 138] on button at bounding box center [342, 135] width 20 height 20
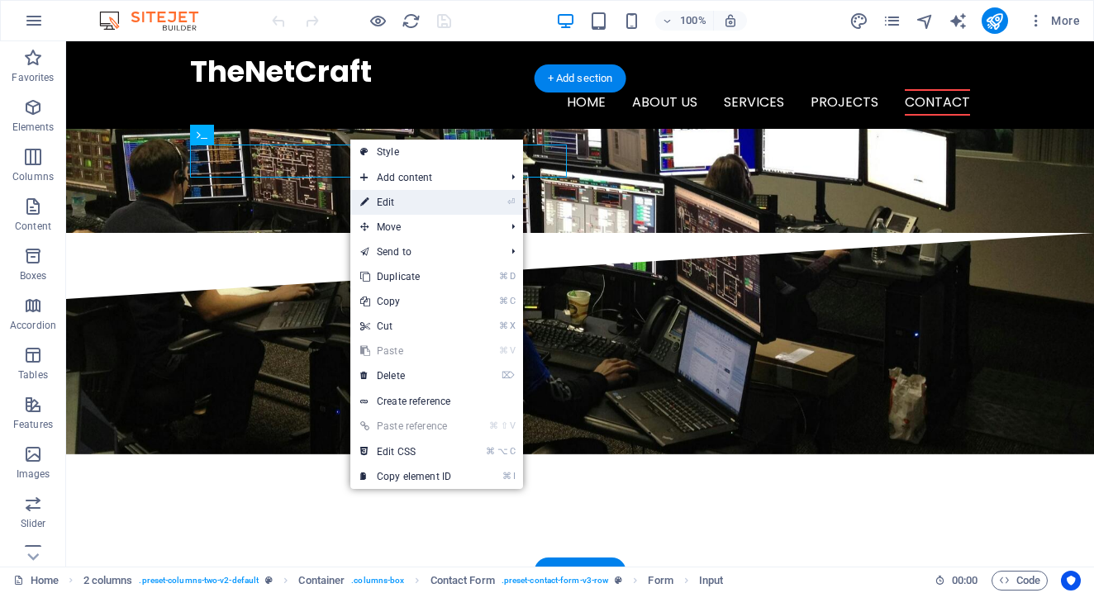
click at [388, 198] on link "⏎ Edit" at bounding box center [405, 202] width 111 height 25
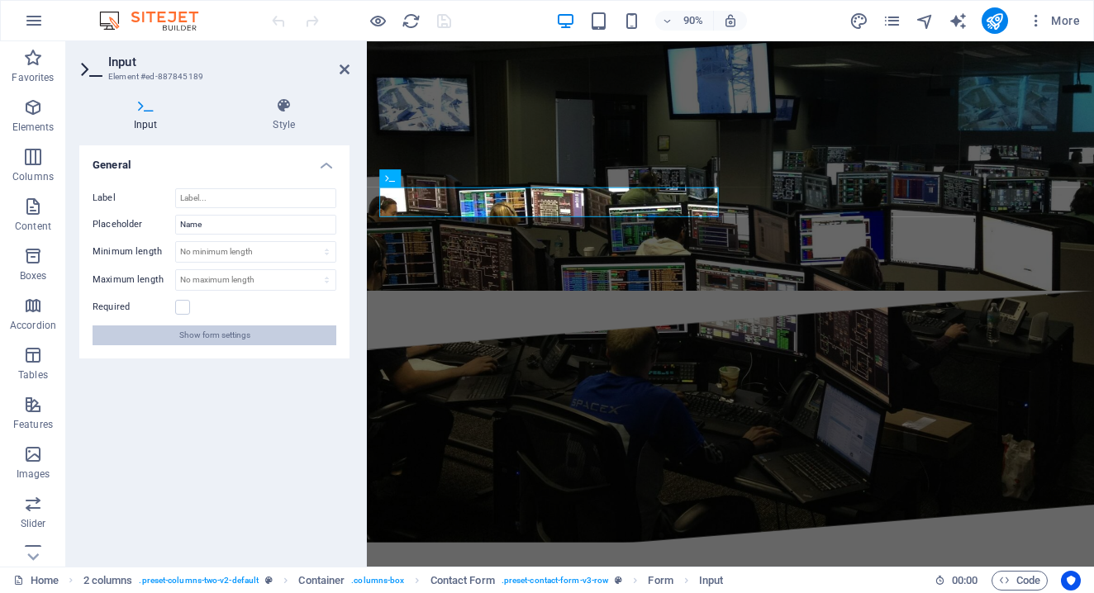
click at [206, 336] on span "Show form settings" at bounding box center [214, 336] width 71 height 20
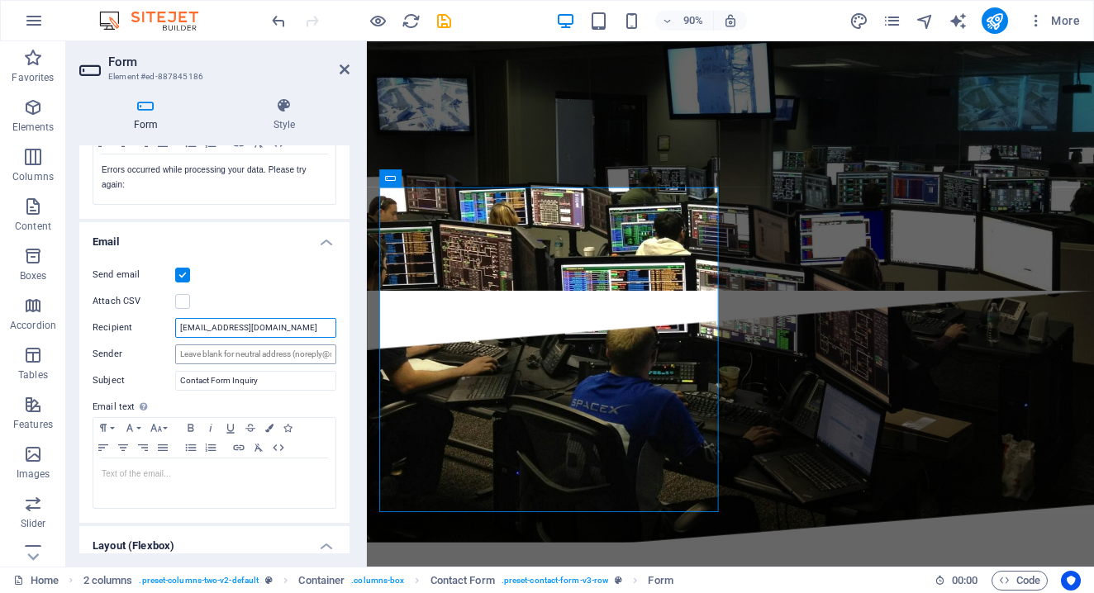
scroll to position [324, 0]
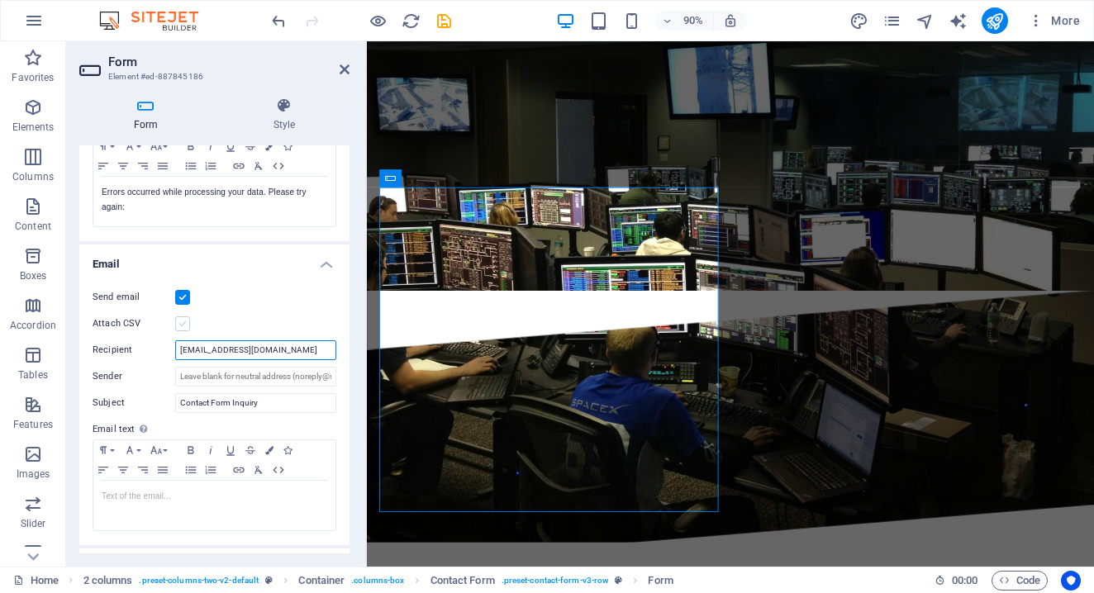
type input "[EMAIL_ADDRESS][DOMAIN_NAME]"
click at [183, 320] on label at bounding box center [182, 324] width 15 height 15
click at [0, 0] on input "Attach CSV" at bounding box center [0, 0] width 0 height 0
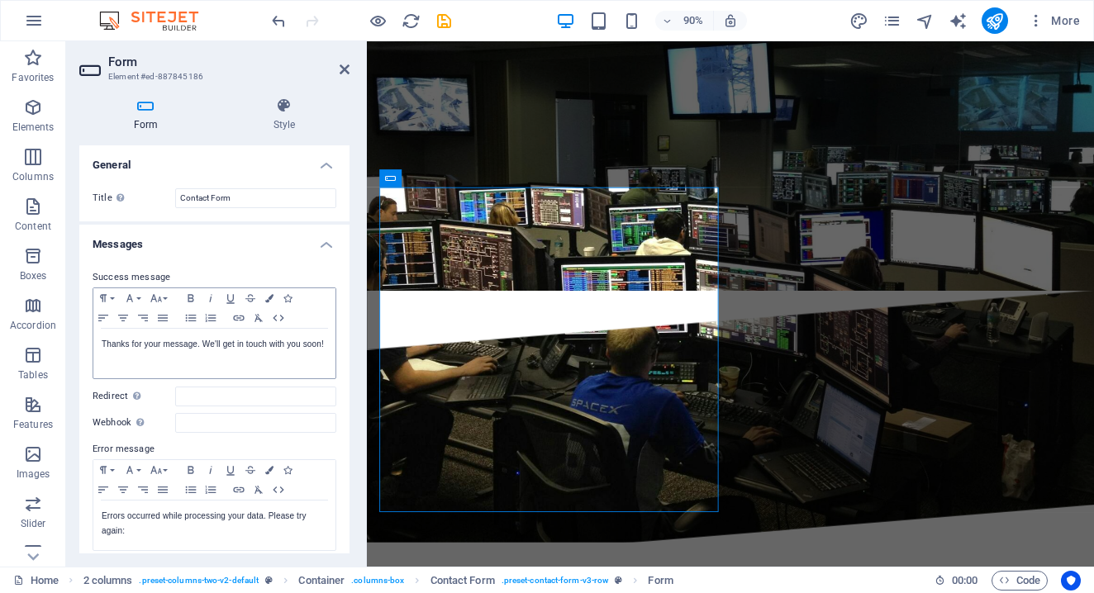
scroll to position [0, 0]
click at [345, 64] on icon at bounding box center [345, 69] width 10 height 13
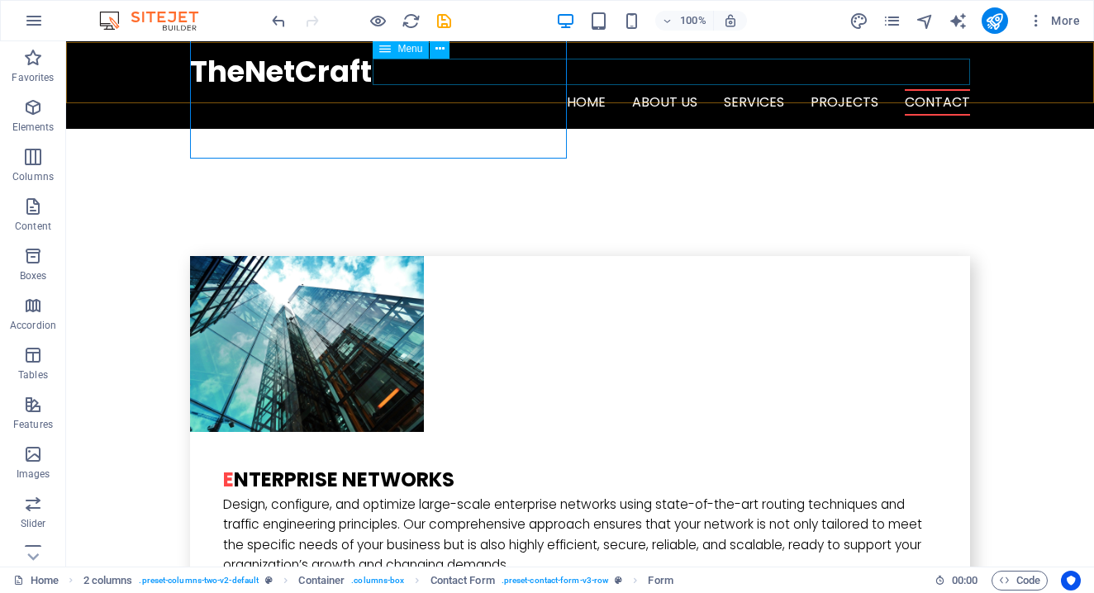
scroll to position [4222, 0]
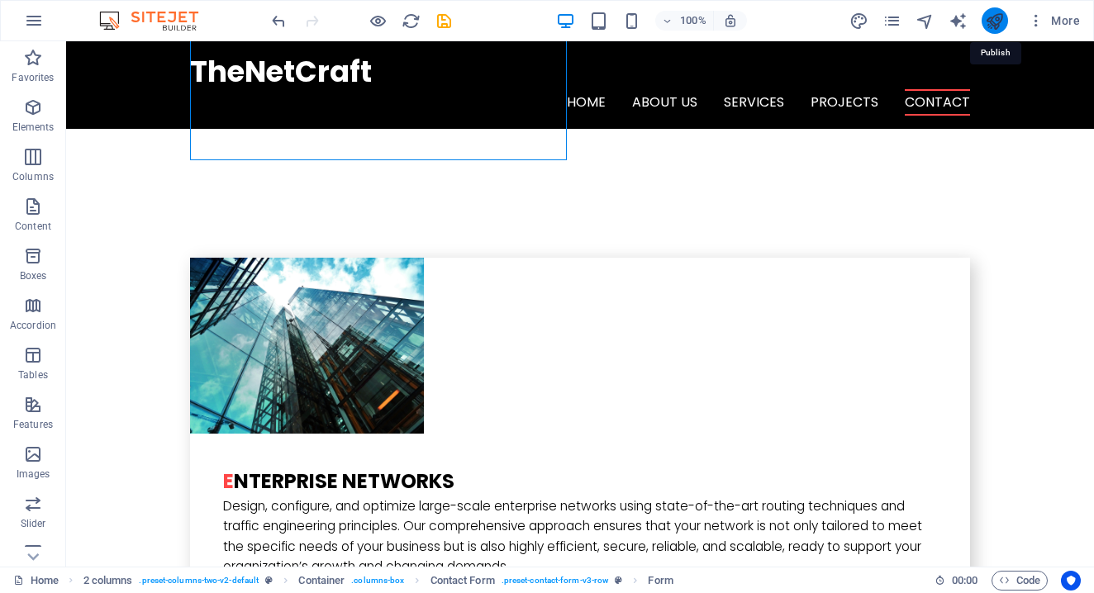
click at [996, 23] on icon "publish" at bounding box center [994, 21] width 19 height 19
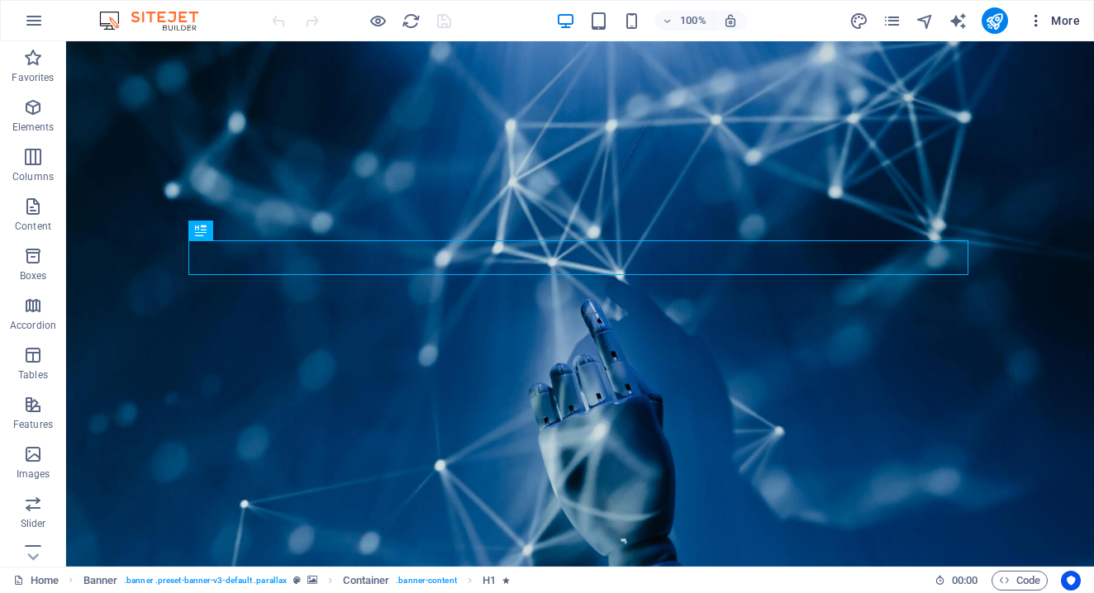
click at [1035, 19] on icon "button" at bounding box center [1036, 20] width 17 height 17
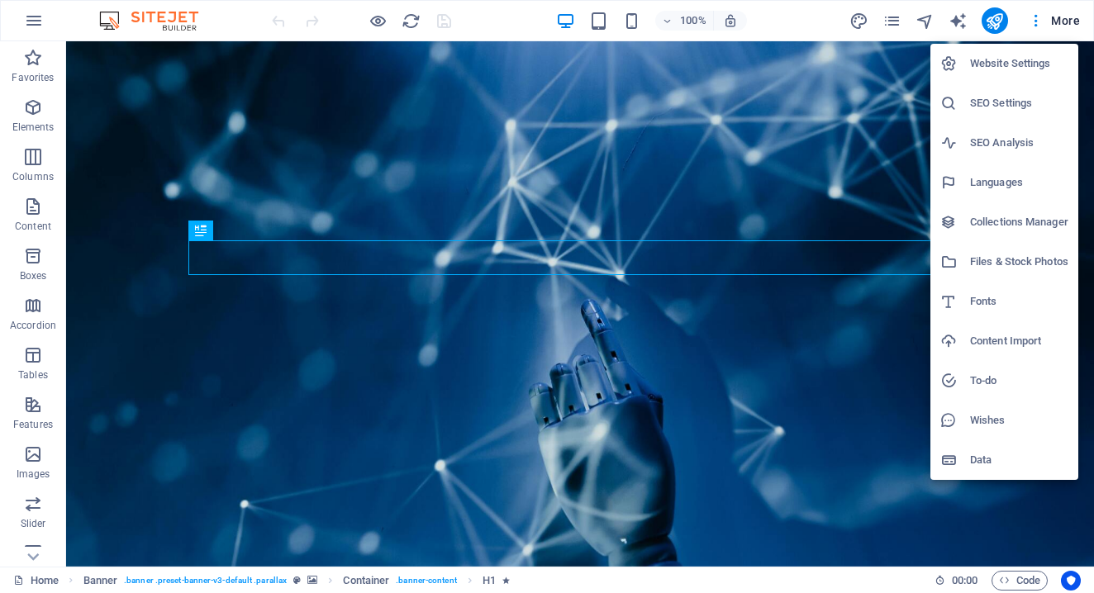
click at [1018, 59] on h6 "Website Settings" at bounding box center [1019, 64] width 98 height 20
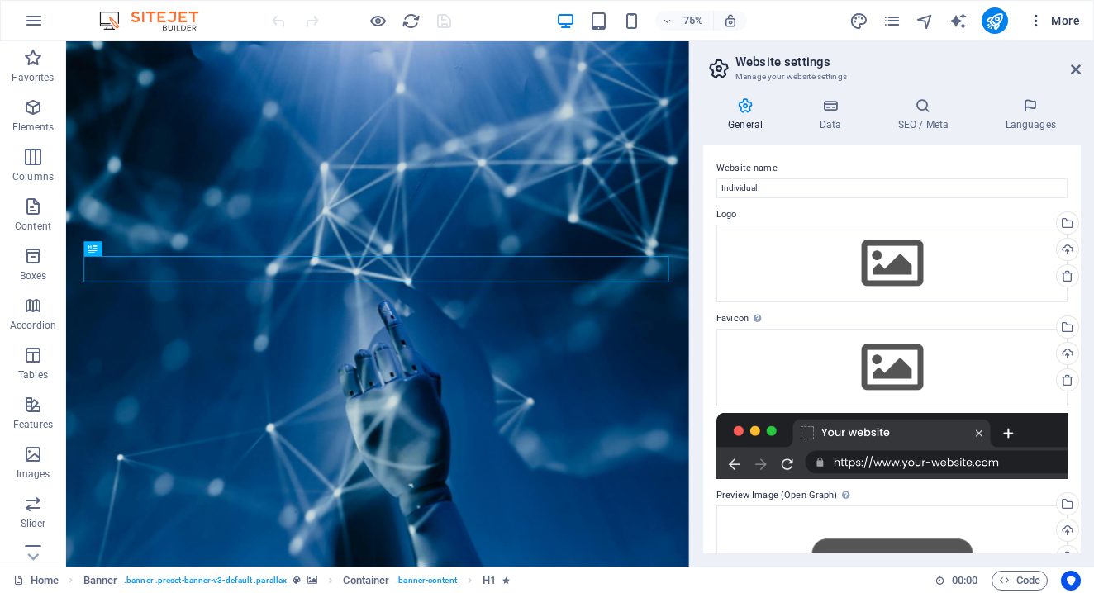
click at [1034, 26] on icon "button" at bounding box center [1036, 20] width 17 height 17
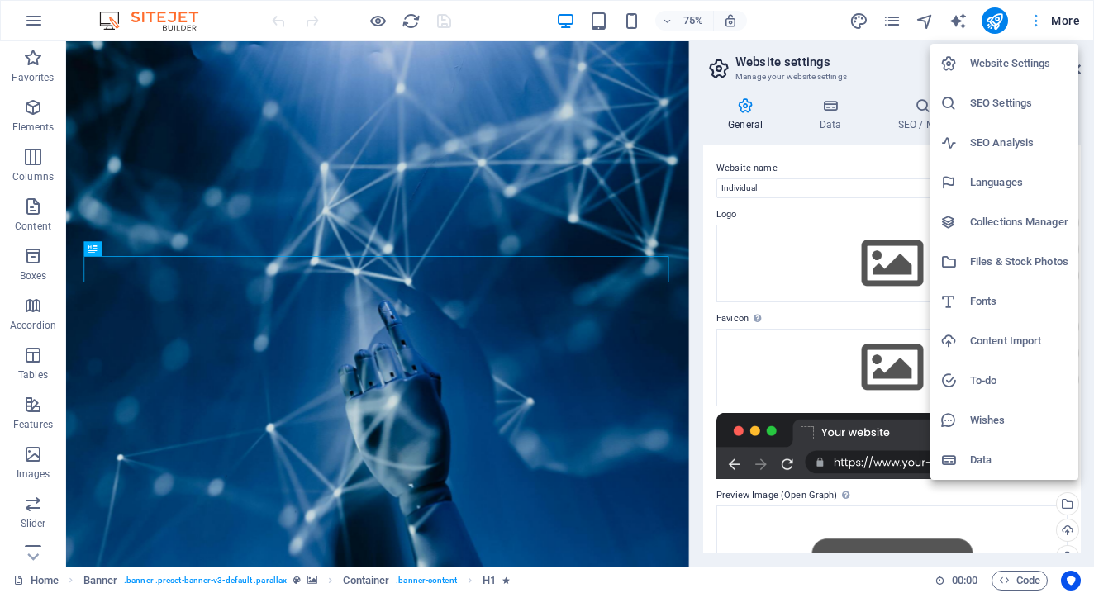
click at [1034, 26] on div at bounding box center [547, 296] width 1094 height 593
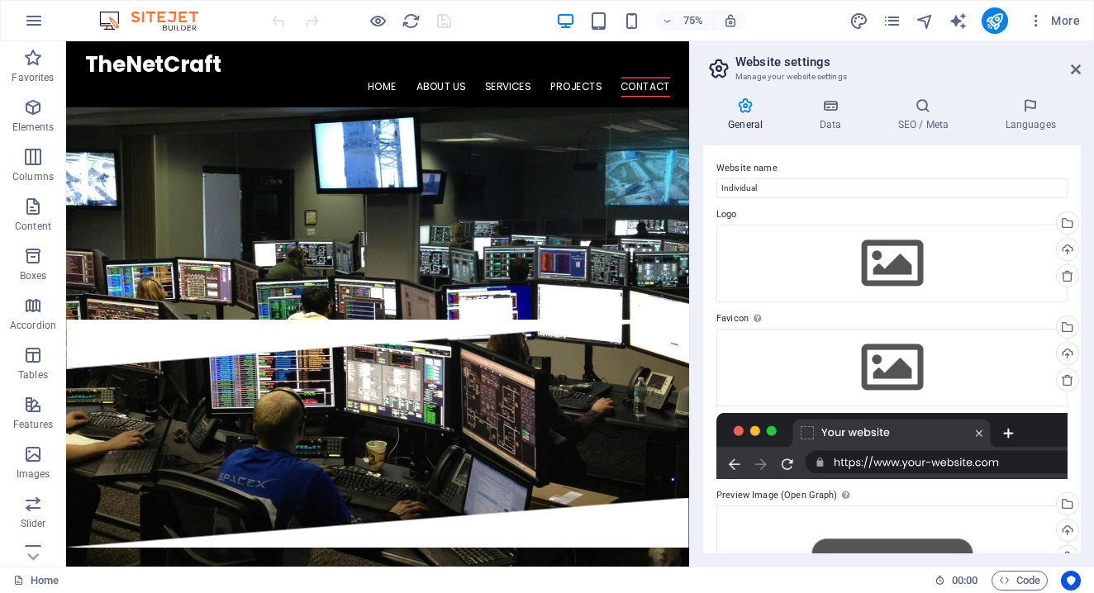
scroll to position [3847, 0]
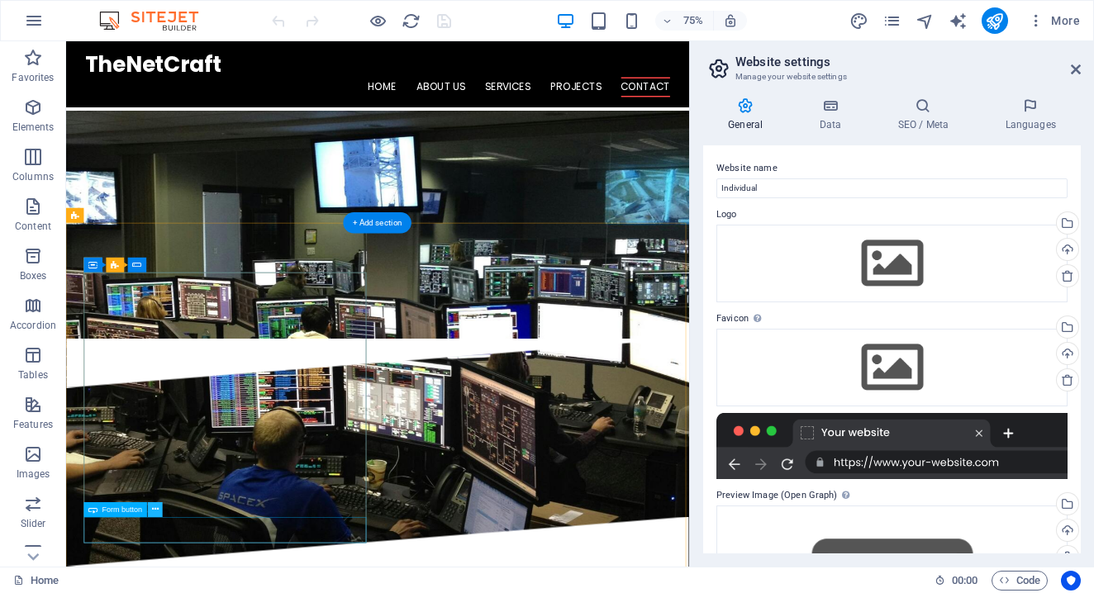
click at [153, 508] on icon at bounding box center [155, 509] width 7 height 13
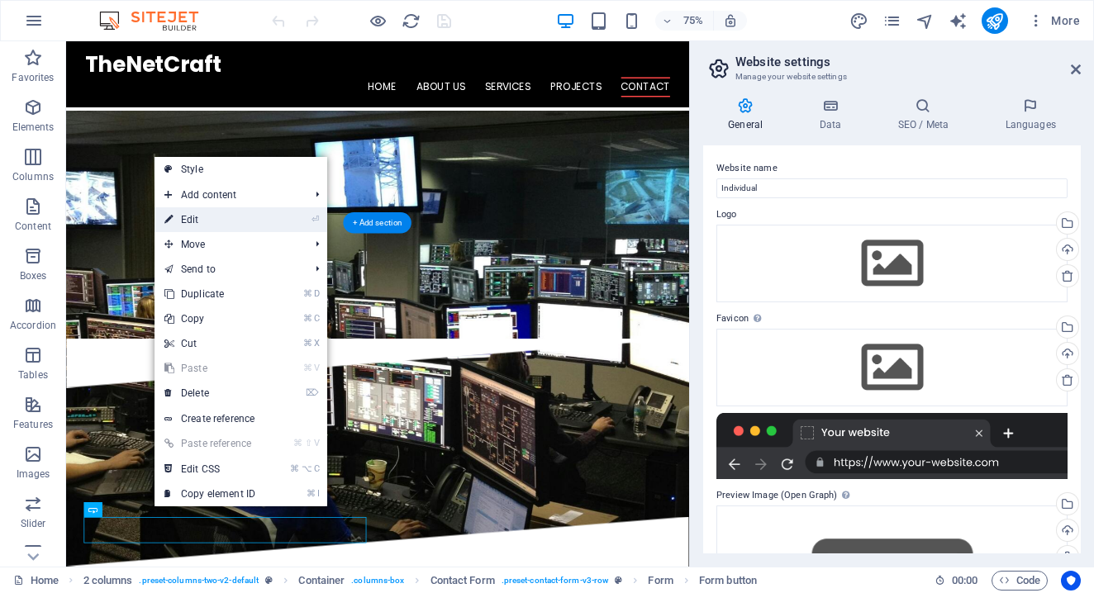
click at [201, 221] on link "⏎ Edit" at bounding box center [210, 219] width 111 height 25
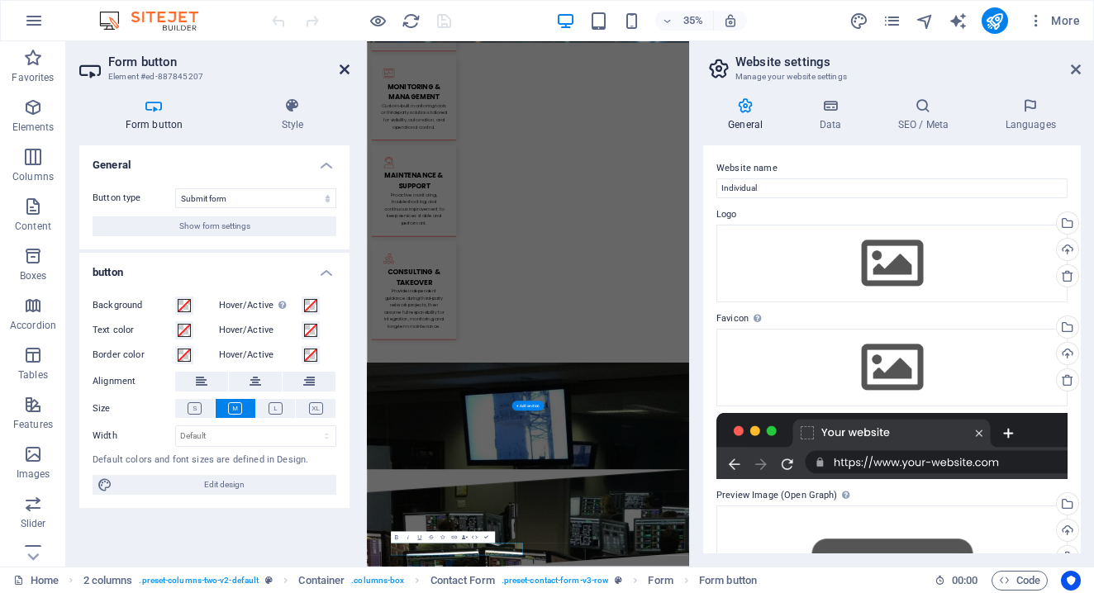
click at [344, 75] on icon at bounding box center [345, 69] width 10 height 13
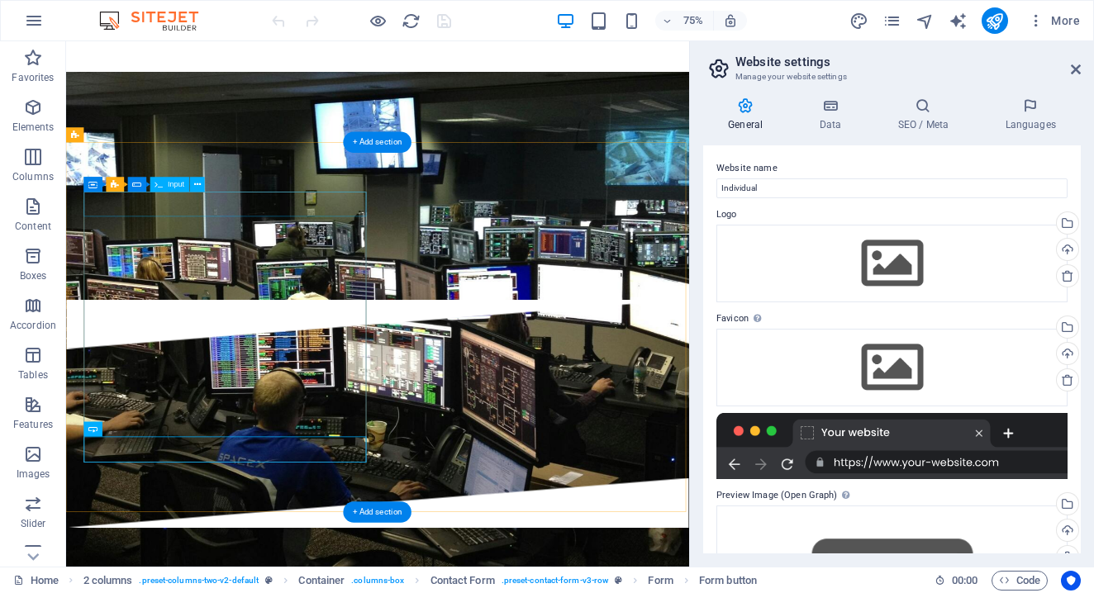
scroll to position [3984, 0]
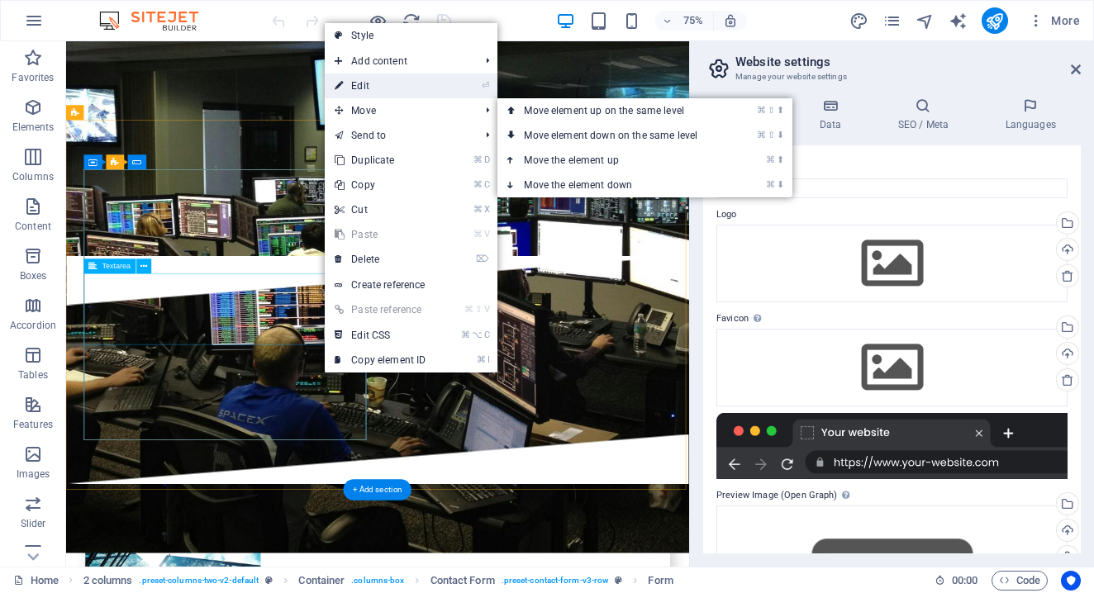
click at [370, 90] on link "⏎ Edit" at bounding box center [380, 86] width 111 height 25
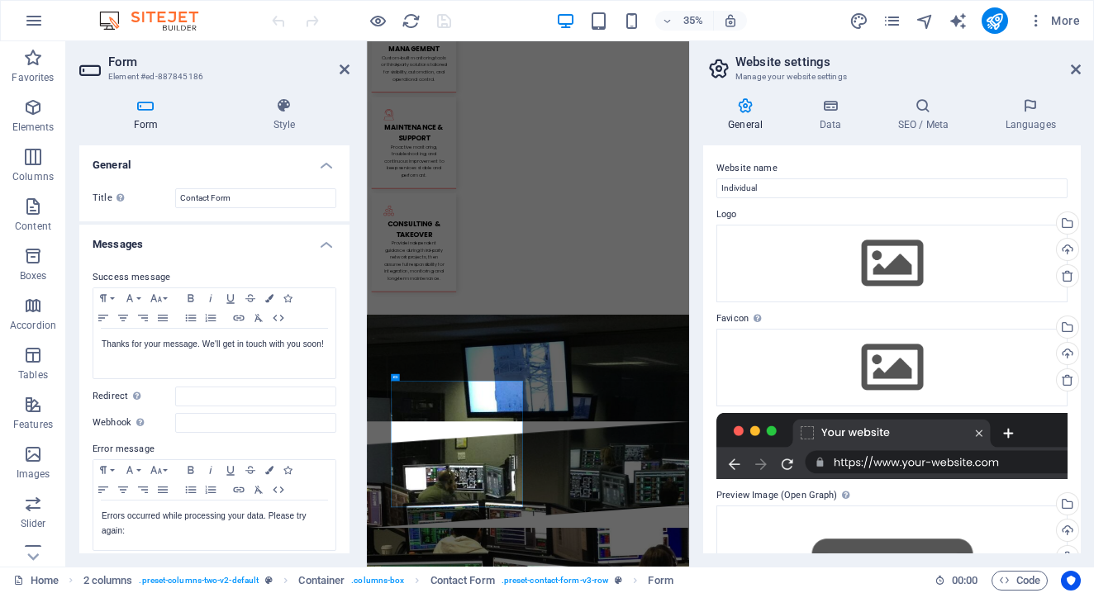
scroll to position [0, 0]
click at [827, 115] on h4 "Data" at bounding box center [833, 115] width 79 height 35
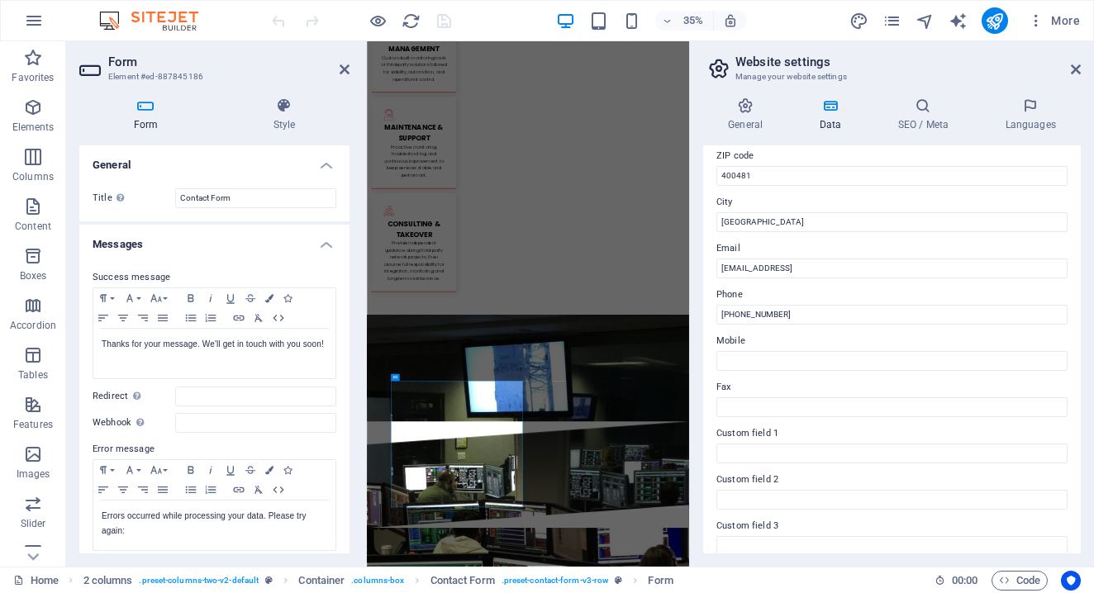
scroll to position [235, 0]
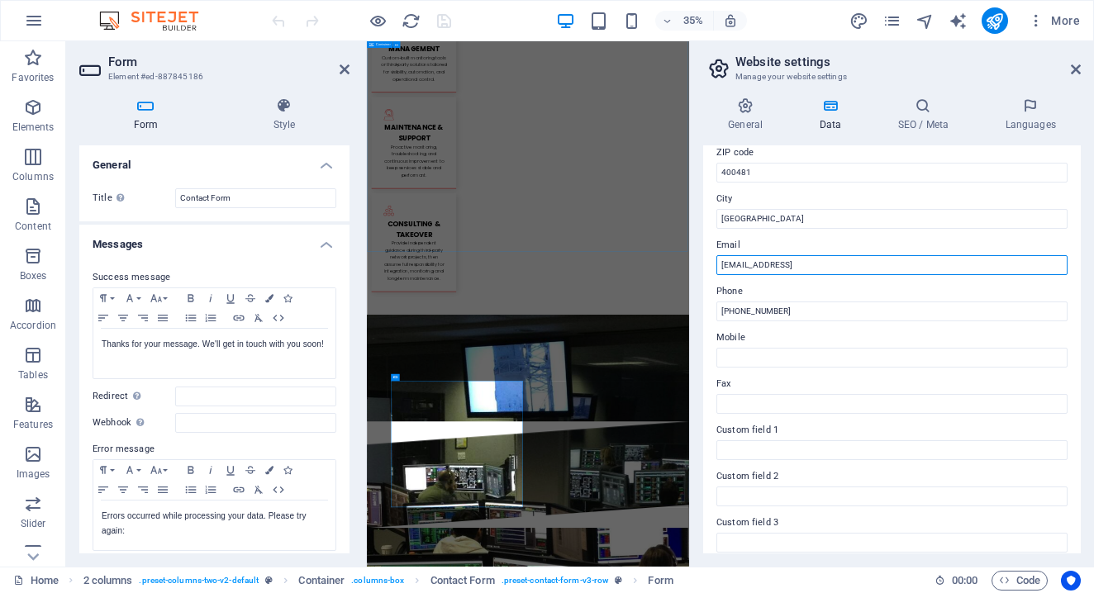
drag, startPoint x: 1288, startPoint y: 303, endPoint x: 1186, endPoint y: 608, distance: 321.5
click at [950, 258] on input "e8ea56ae722d506c0fb517ddf0a4e2@cpanel.local" at bounding box center [892, 265] width 351 height 20
type input "i"
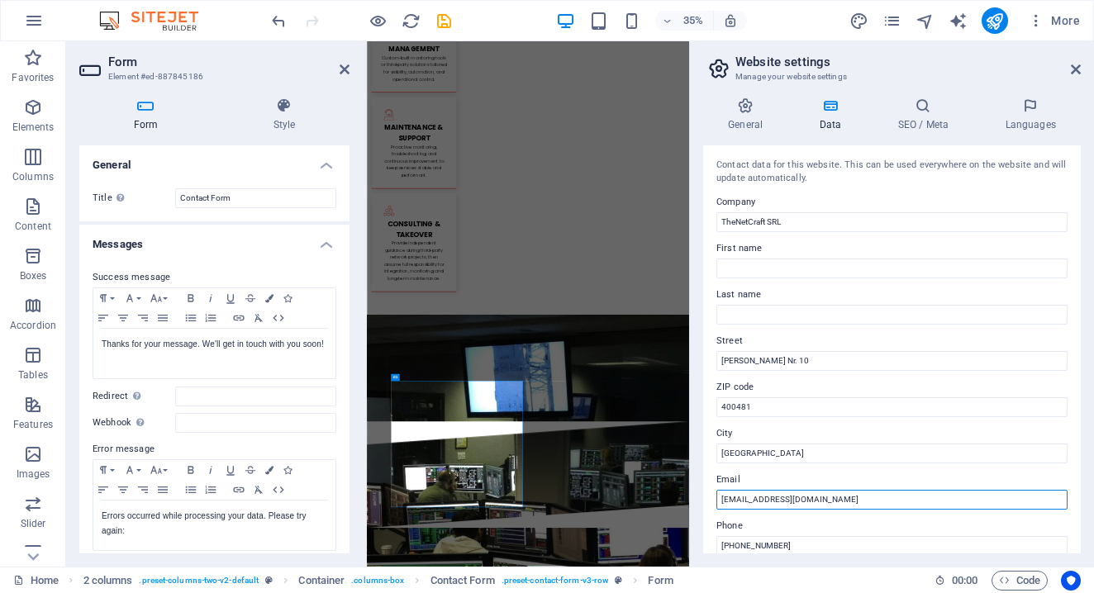
scroll to position [0, 0]
type input "[EMAIL_ADDRESS][DOMAIN_NAME]"
click at [927, 106] on icon at bounding box center [923, 106] width 101 height 17
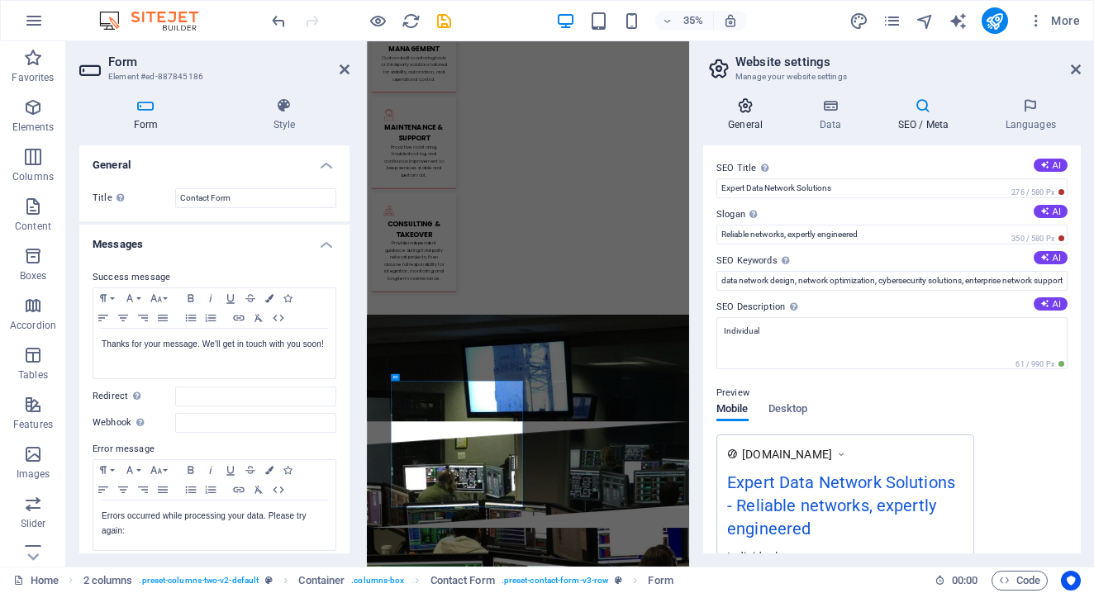
click at [751, 113] on icon at bounding box center [745, 106] width 84 height 17
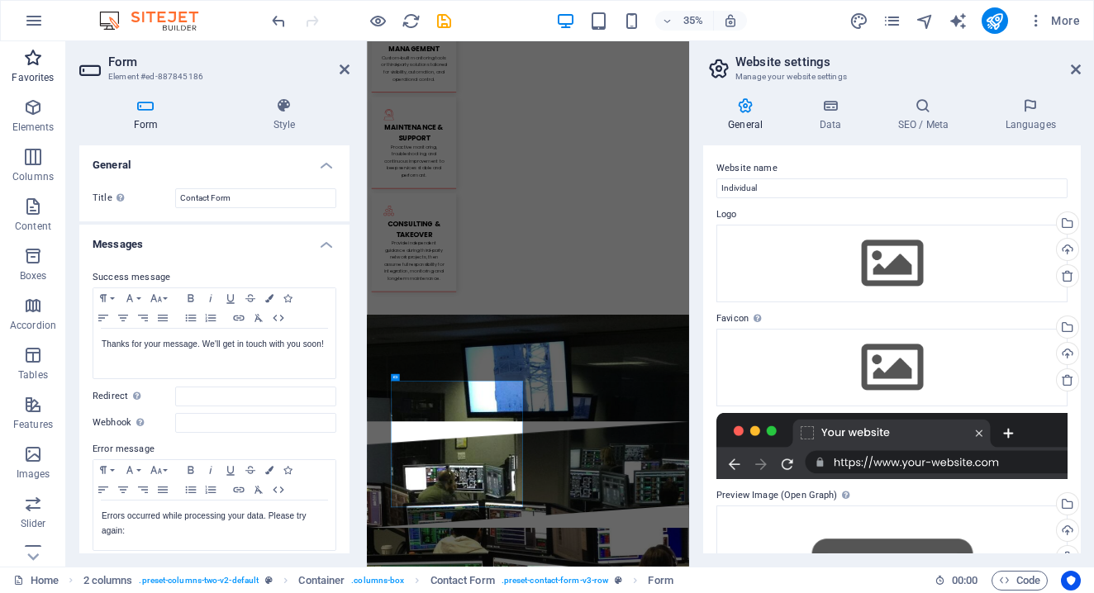
click at [36, 73] on p "Favorites" at bounding box center [33, 77] width 42 height 13
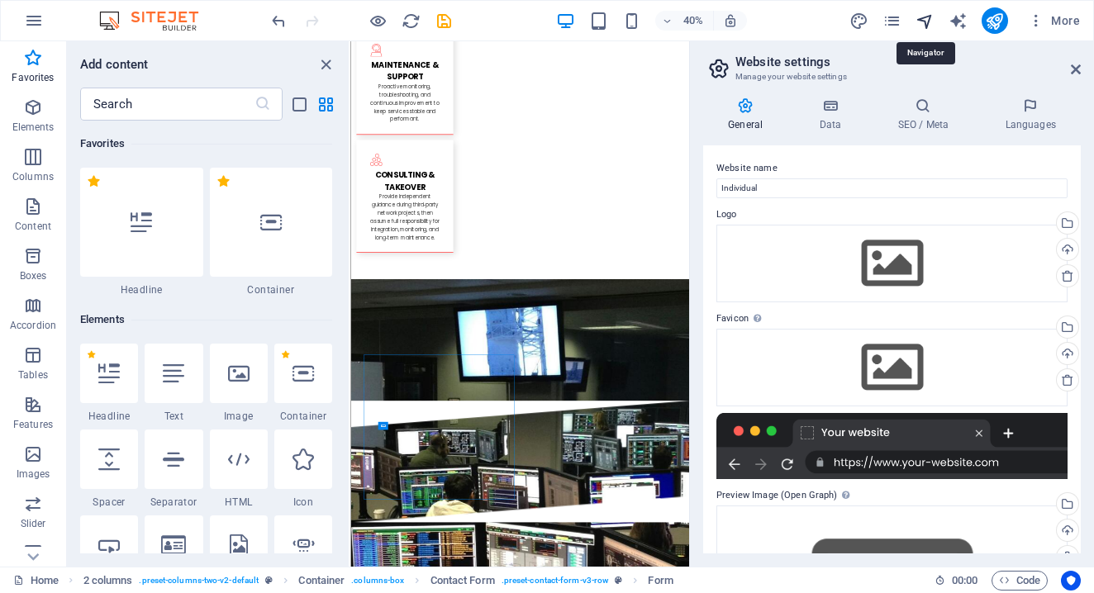
click at [929, 18] on icon "navigator" at bounding box center [925, 21] width 19 height 19
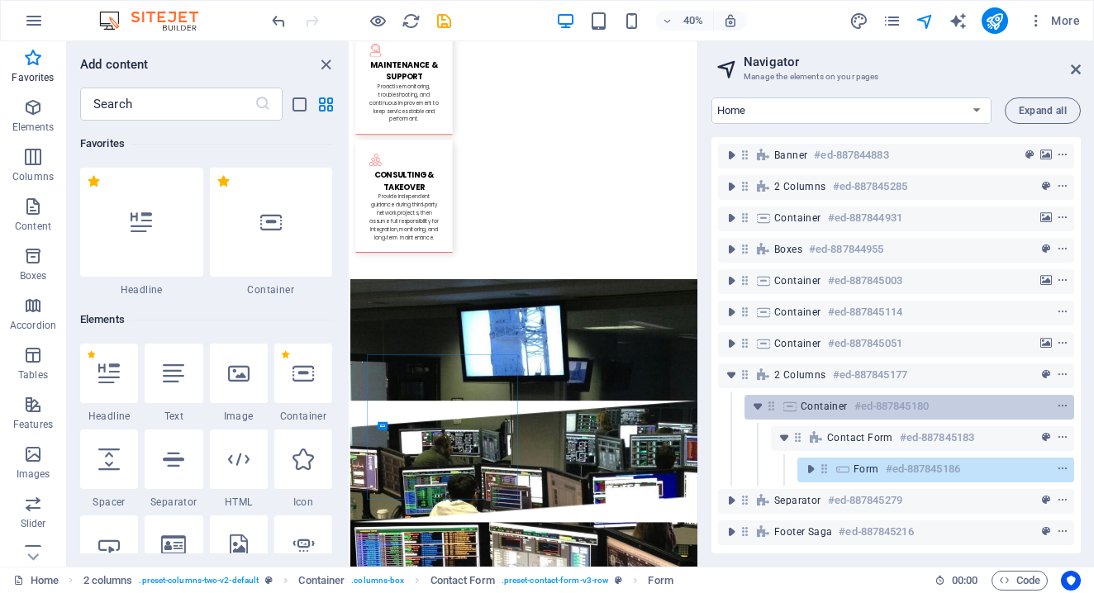
scroll to position [12, 0]
click at [755, 398] on icon "toggle-expand" at bounding box center [758, 406] width 17 height 17
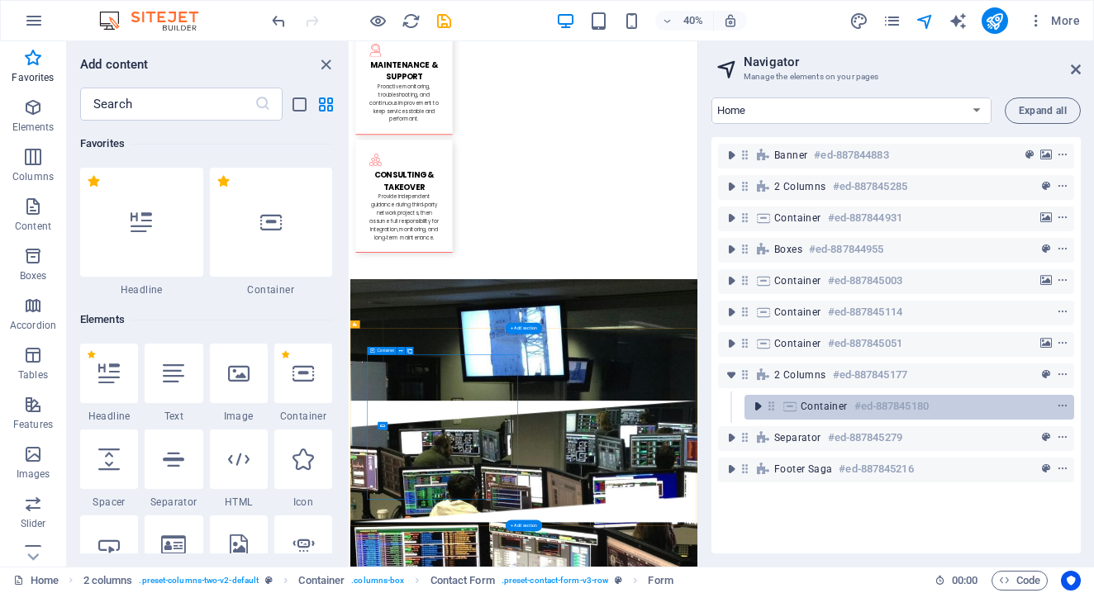
click at [758, 411] on icon "toggle-expand" at bounding box center [758, 406] width 17 height 17
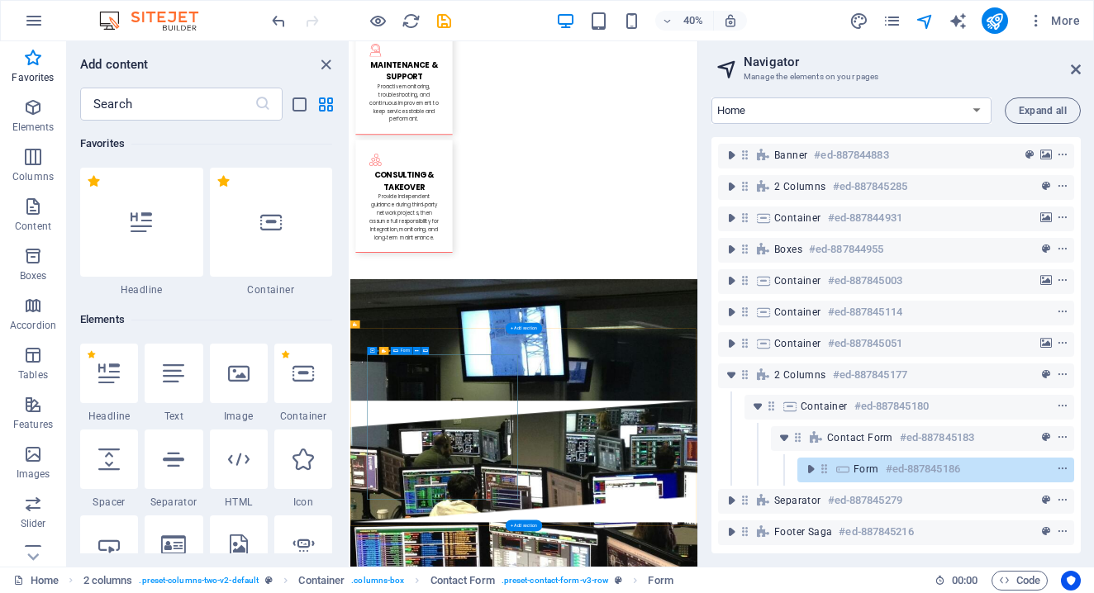
click at [870, 472] on span "Form" at bounding box center [867, 469] width 26 height 13
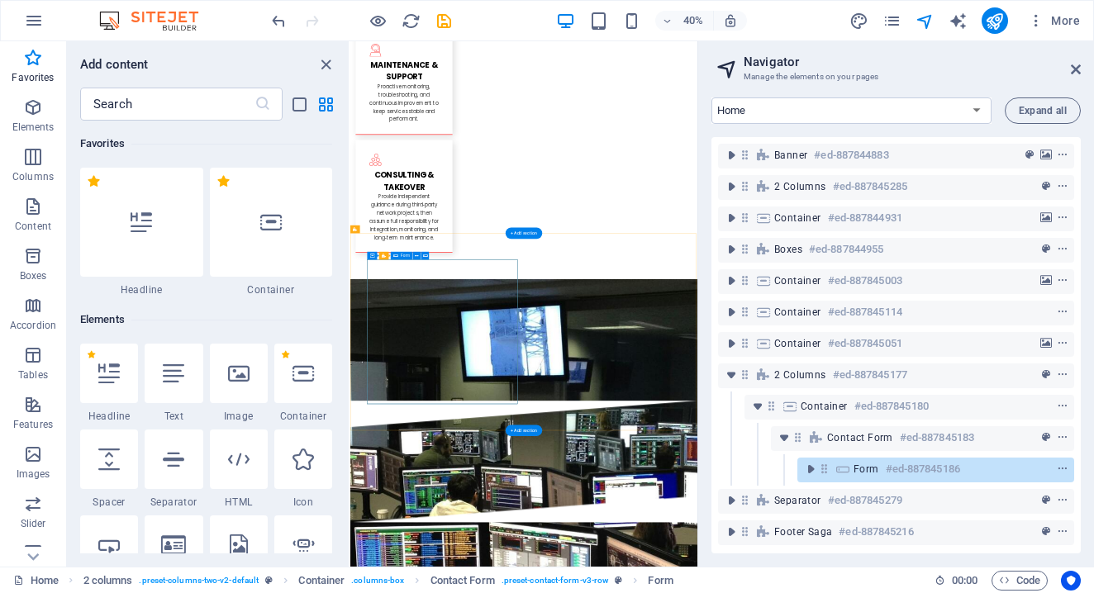
scroll to position [4222, 0]
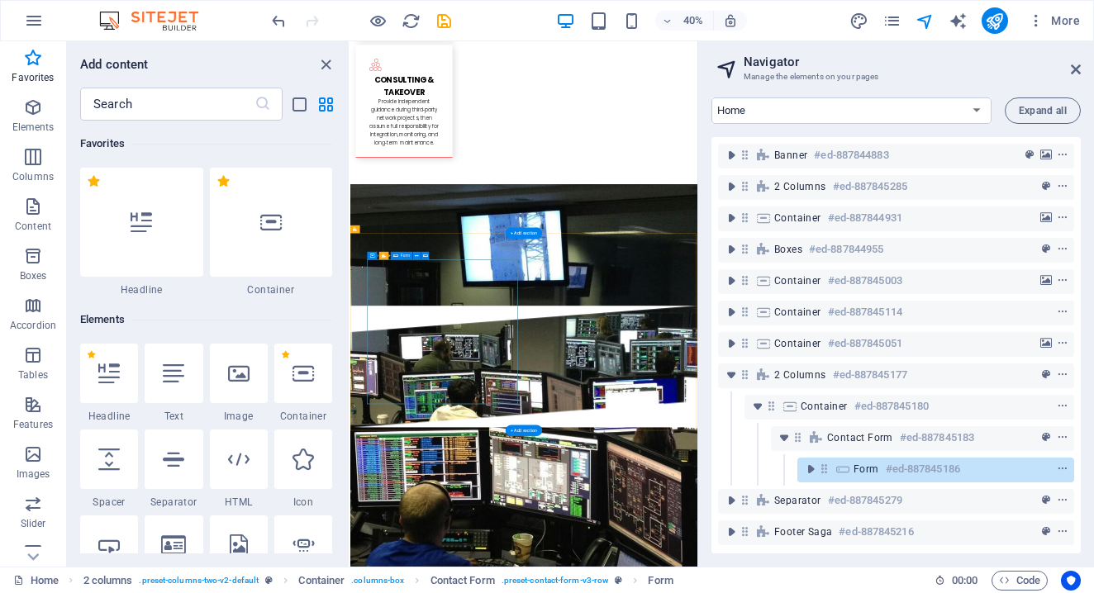
click at [870, 472] on span "Form" at bounding box center [867, 469] width 26 height 13
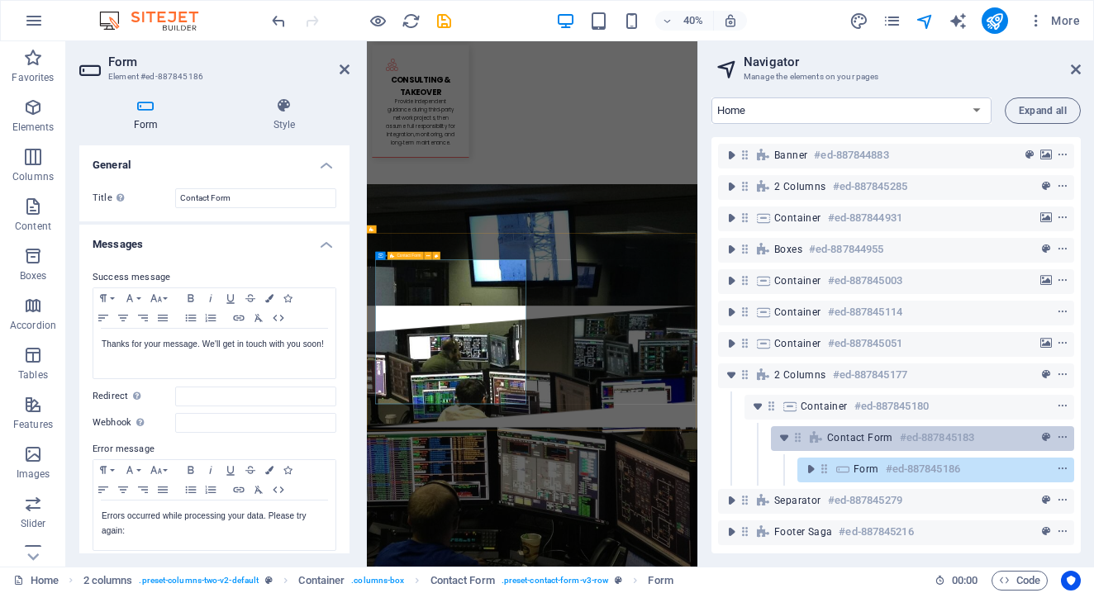
click at [869, 441] on span "Contact Form" at bounding box center [860, 437] width 66 height 13
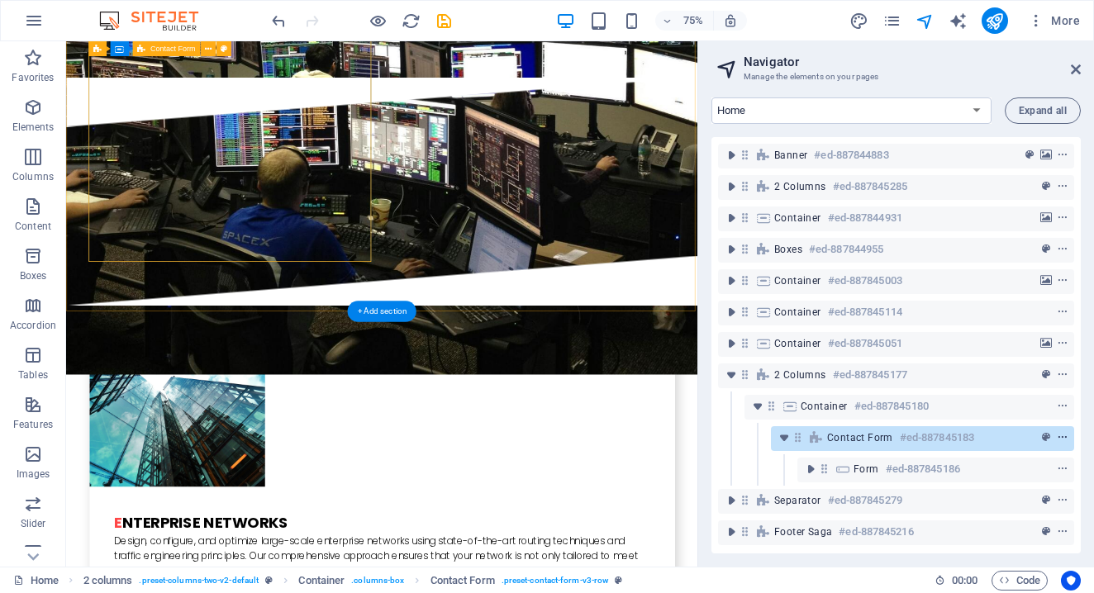
click at [1061, 439] on icon "context-menu" at bounding box center [1063, 438] width 12 height 12
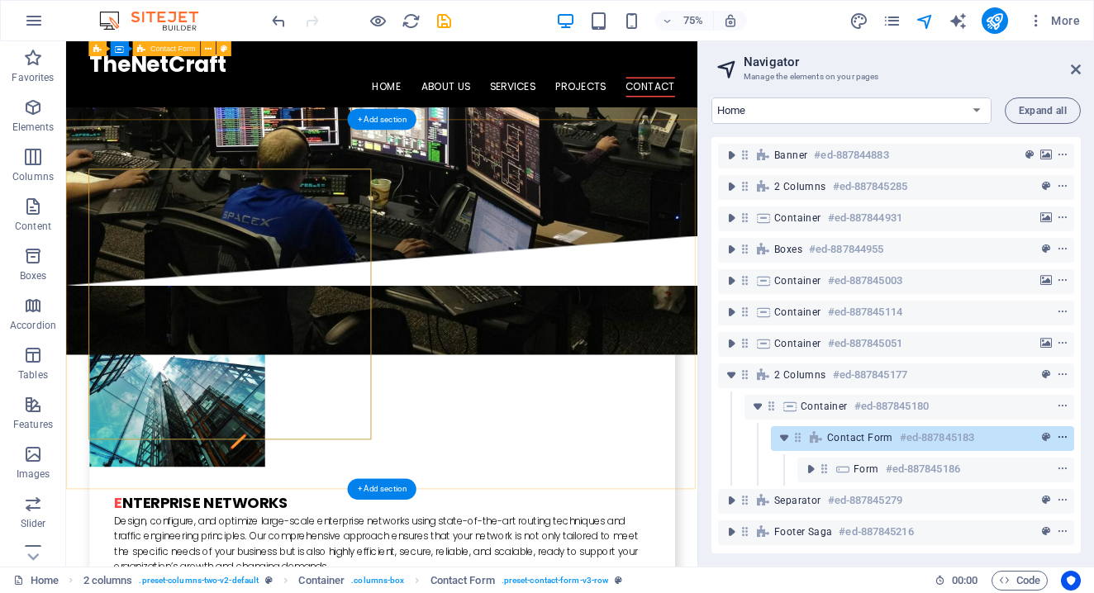
scroll to position [3985, 0]
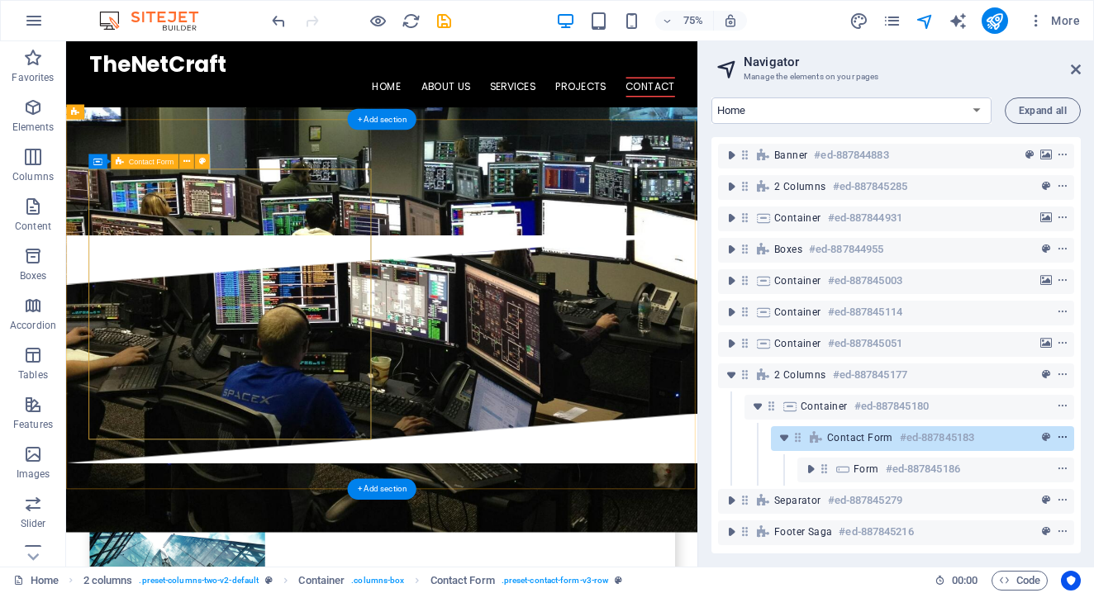
click at [1061, 439] on icon "context-menu" at bounding box center [1063, 438] width 12 height 12
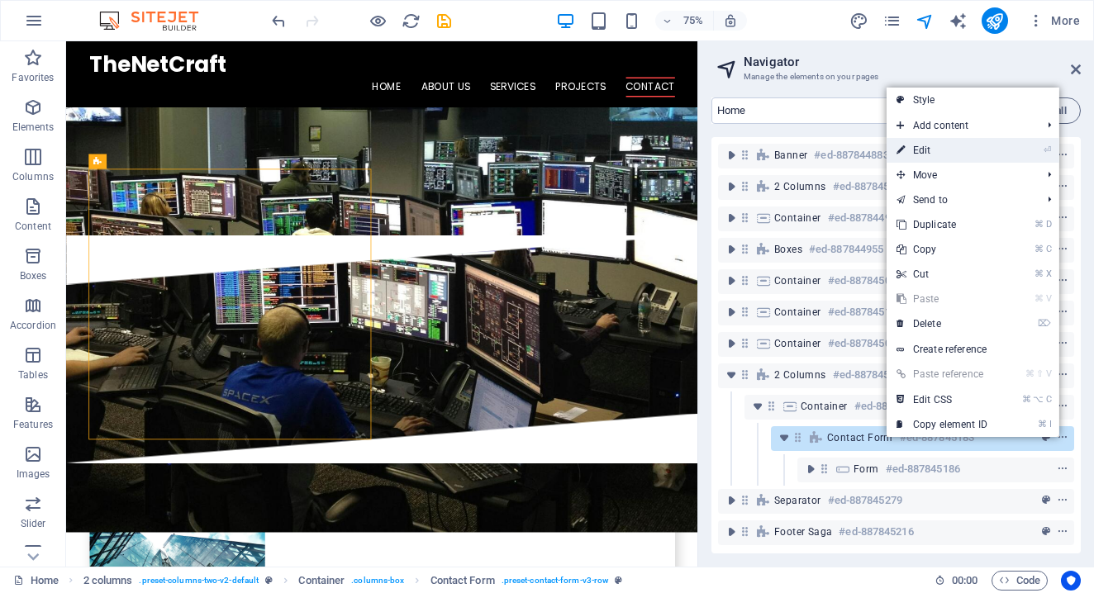
click at [948, 153] on link "⏎ Edit" at bounding box center [942, 150] width 111 height 25
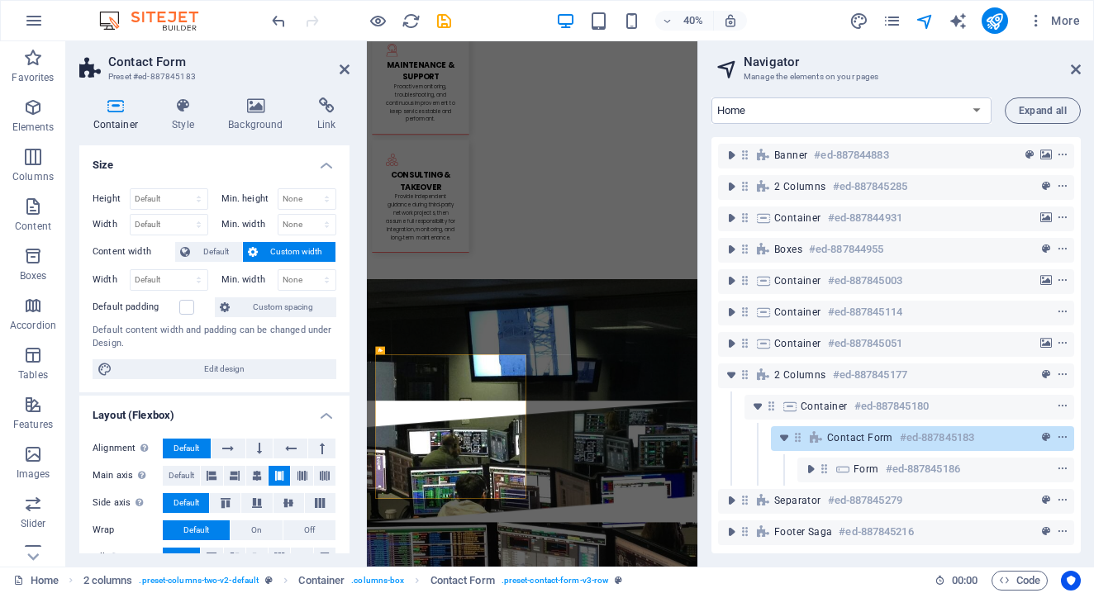
scroll to position [0, 0]
click at [346, 73] on icon at bounding box center [345, 69] width 10 height 13
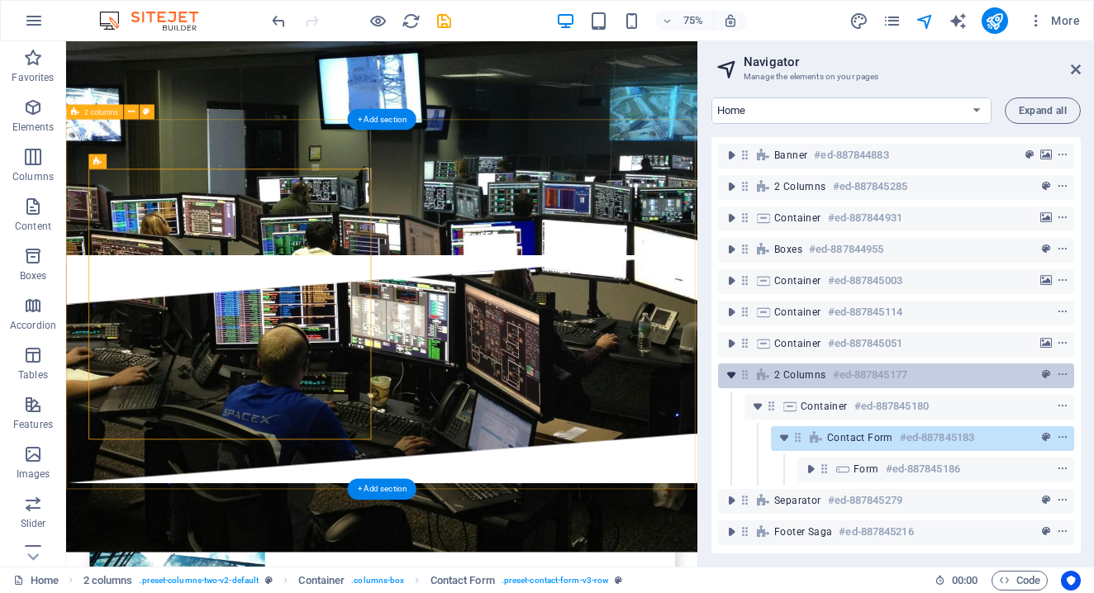
click at [732, 374] on icon "toggle-expand" at bounding box center [731, 375] width 17 height 17
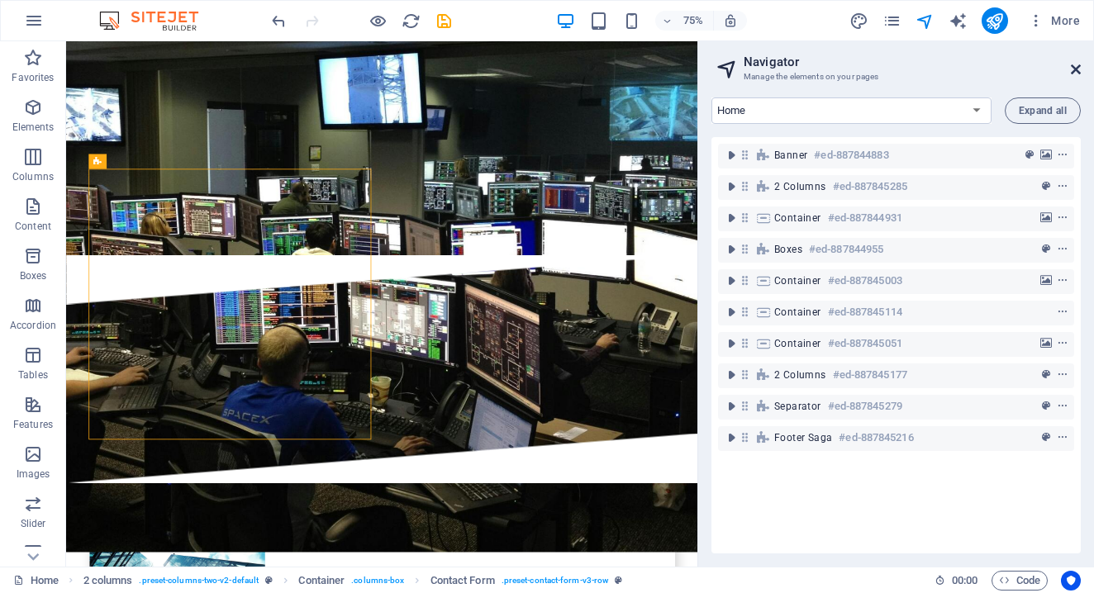
click at [1076, 72] on icon at bounding box center [1076, 69] width 10 height 13
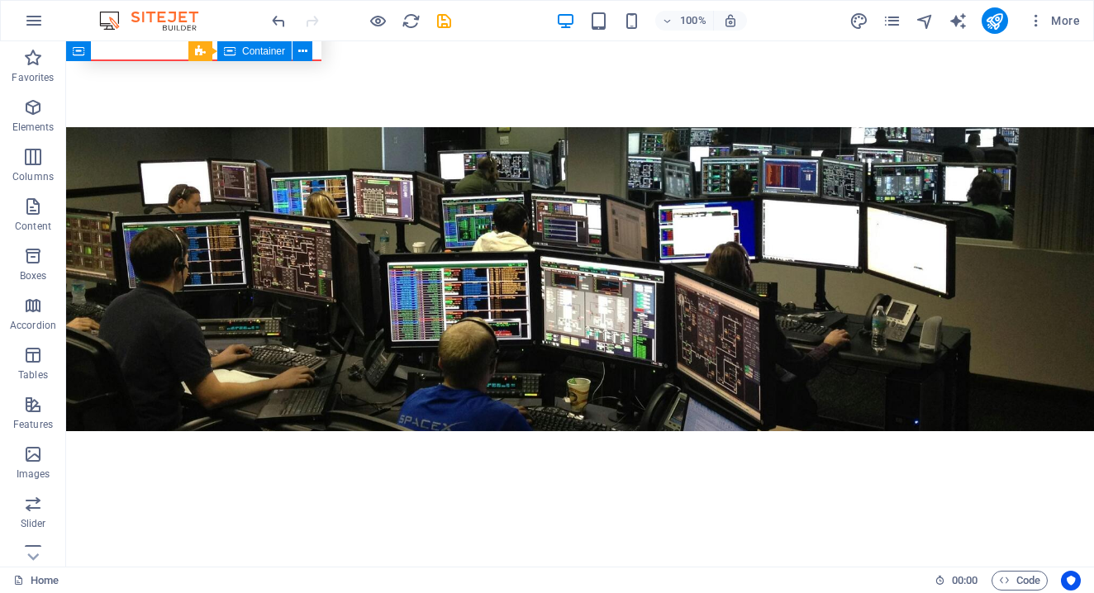
scroll to position [3715, 0]
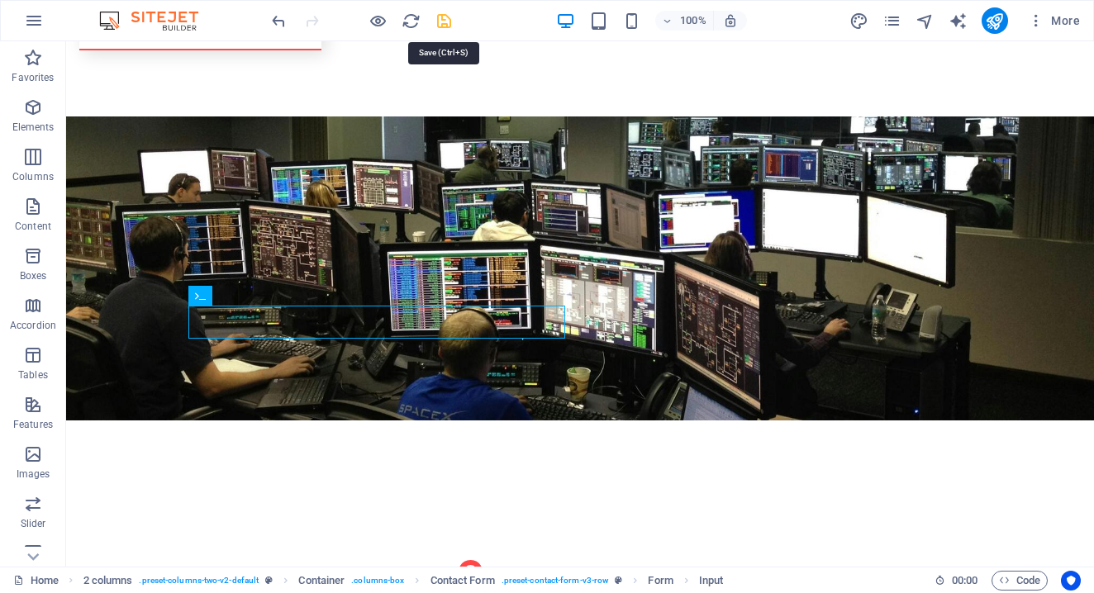
click at [443, 19] on icon "save" at bounding box center [444, 21] width 19 height 19
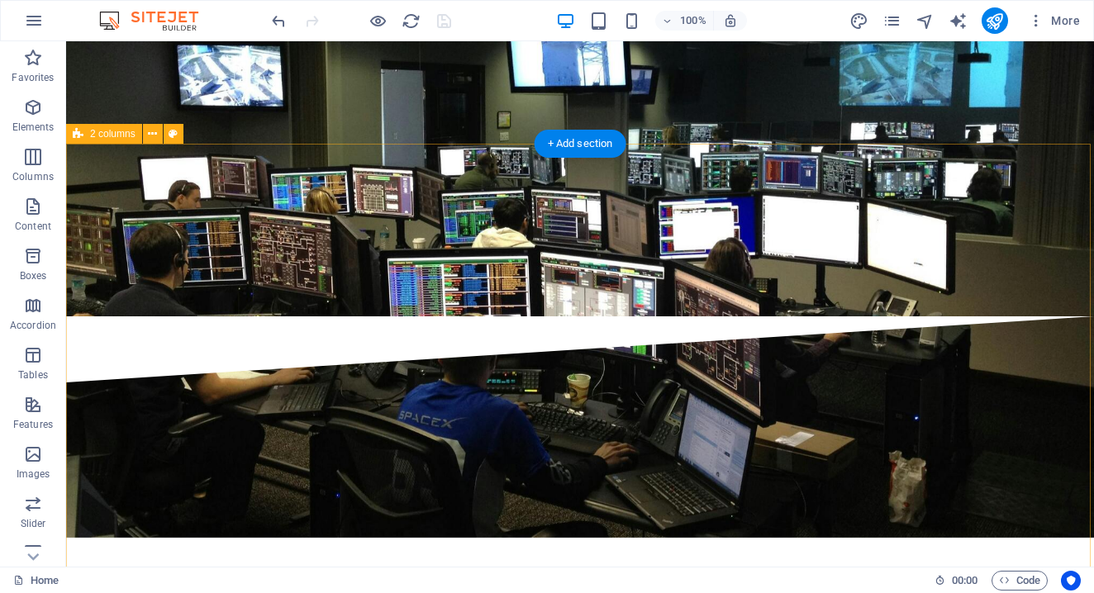
scroll to position [3824, 0]
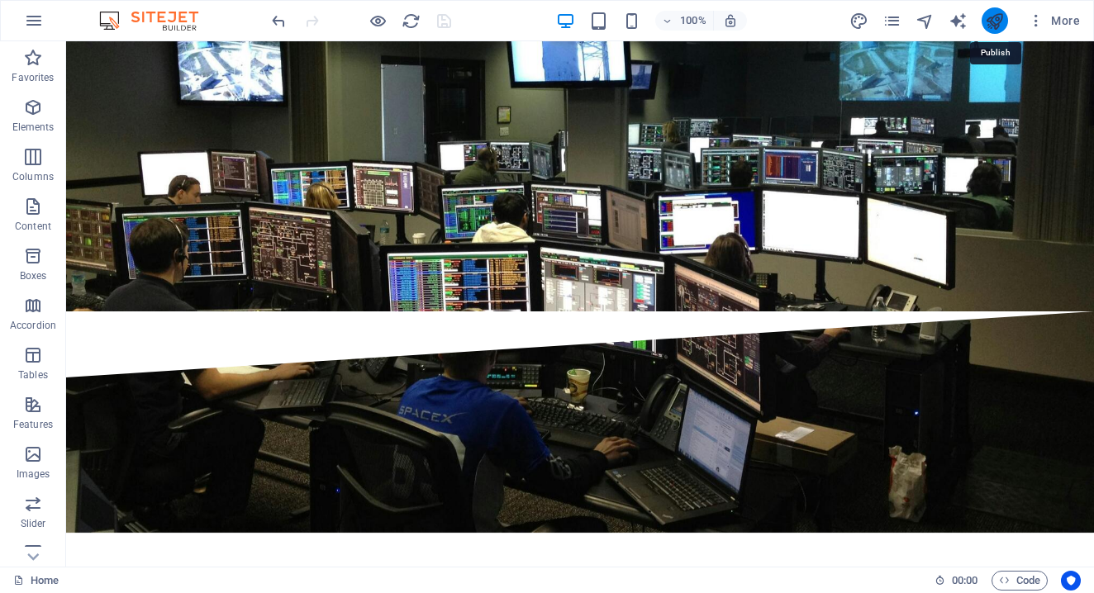
click at [995, 26] on icon "publish" at bounding box center [994, 21] width 19 height 19
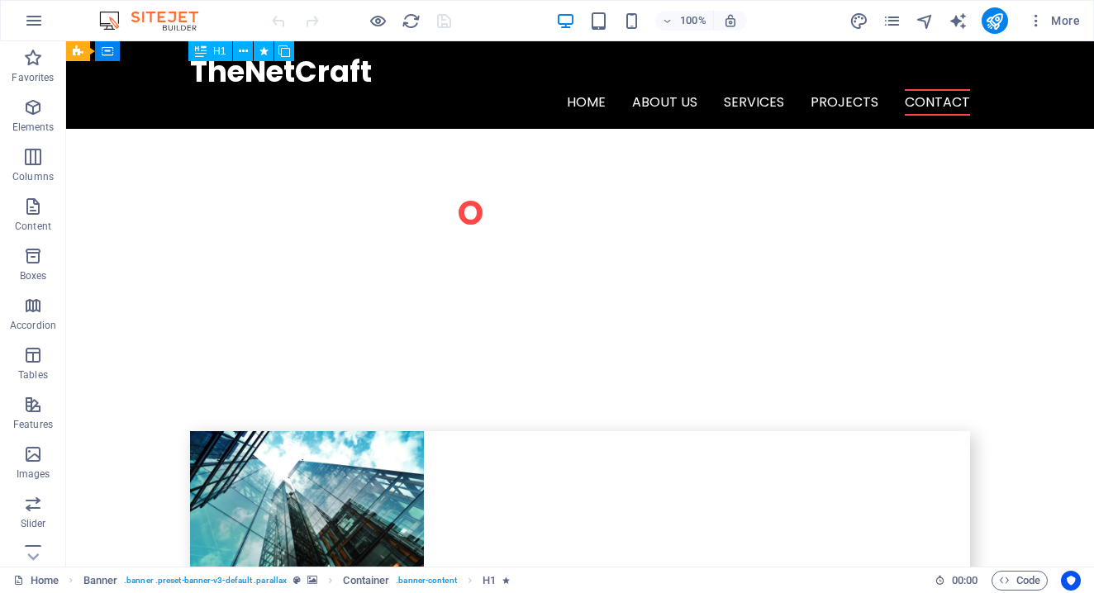
scroll to position [4040, 0]
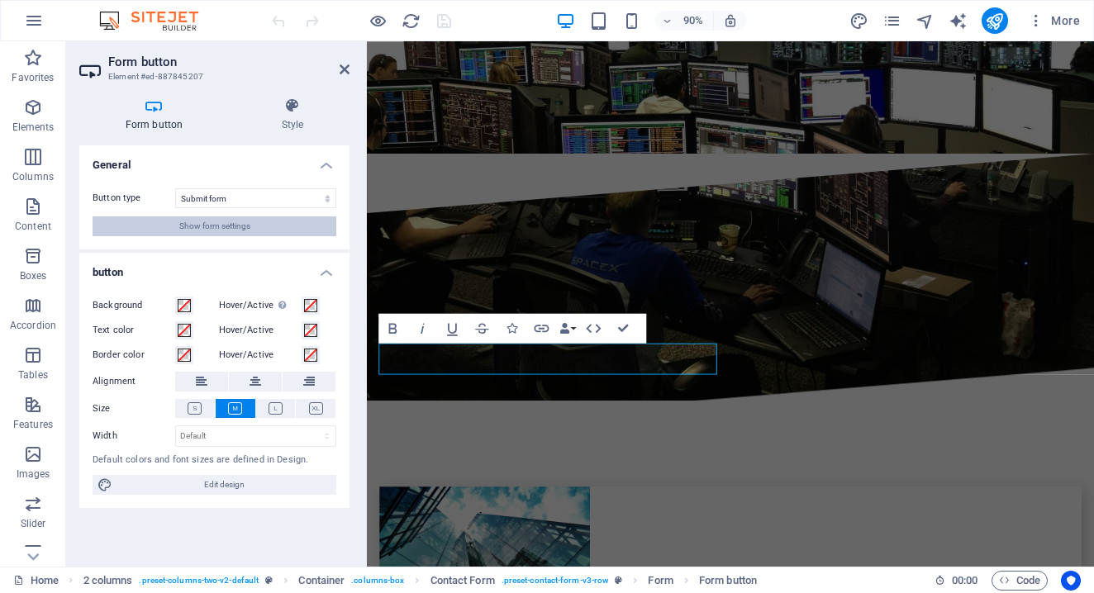
click at [229, 226] on span "Show form settings" at bounding box center [214, 227] width 71 height 20
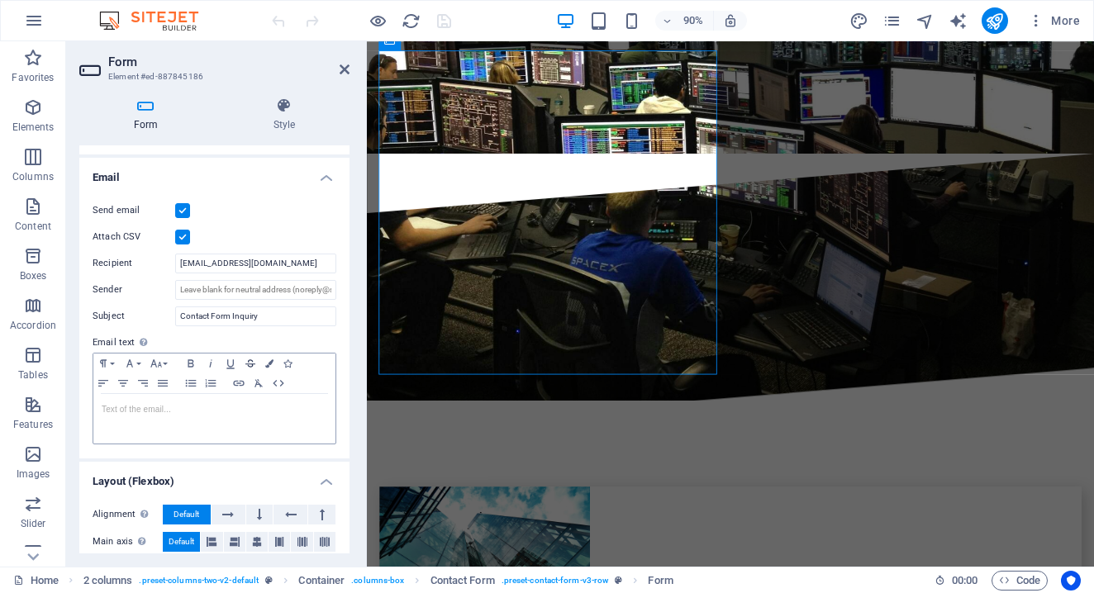
scroll to position [401, 0]
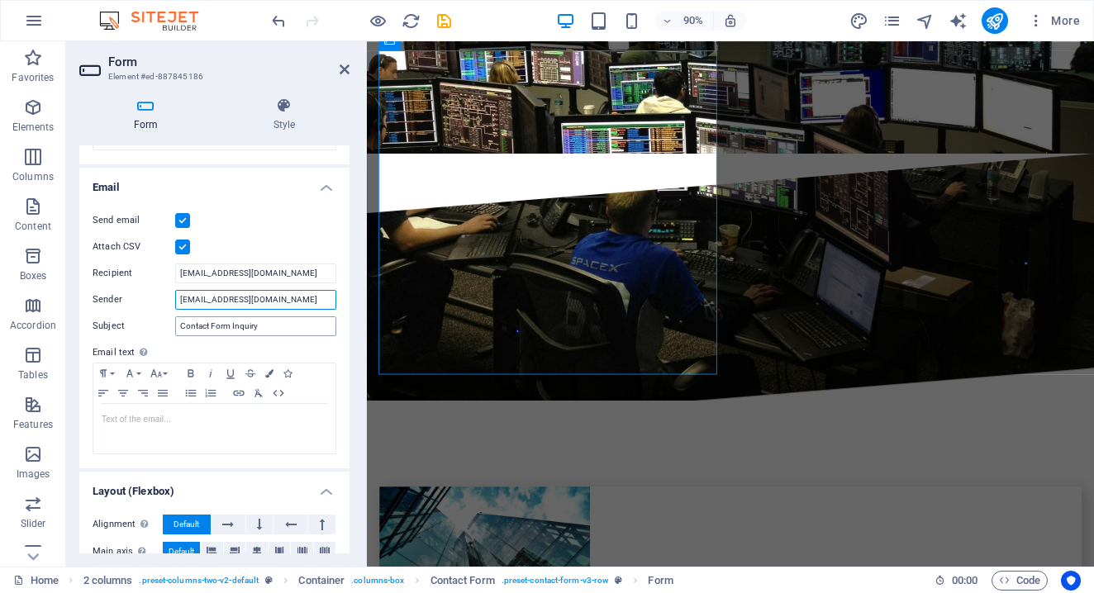
type input "[EMAIL_ADDRESS][DOMAIN_NAME]"
click at [443, 21] on icon "save" at bounding box center [444, 21] width 19 height 19
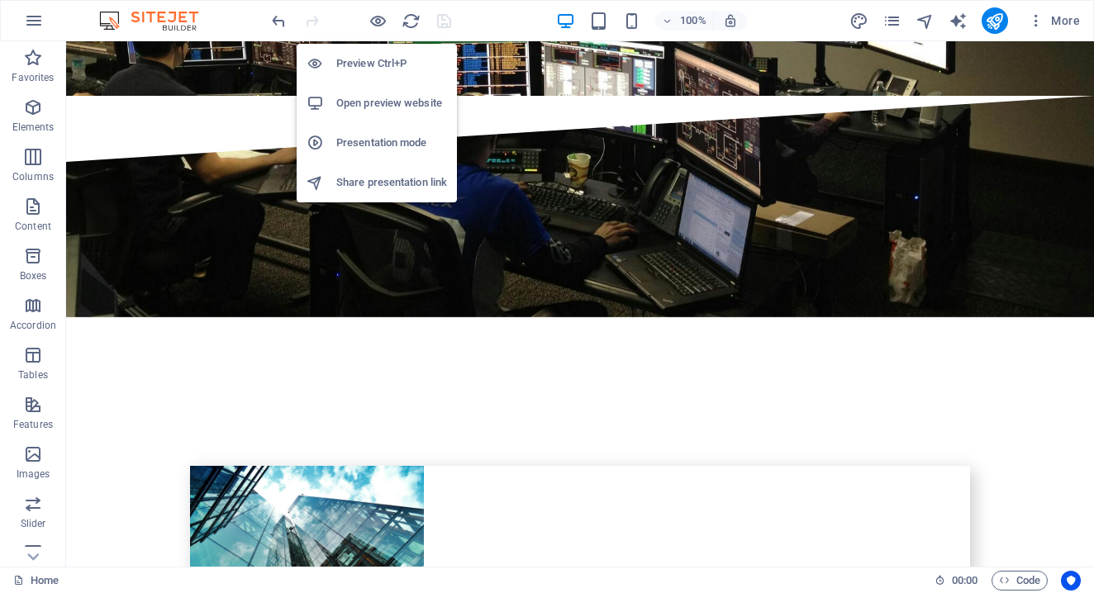
click at [369, 64] on h6 "Preview Ctrl+P" at bounding box center [391, 64] width 111 height 20
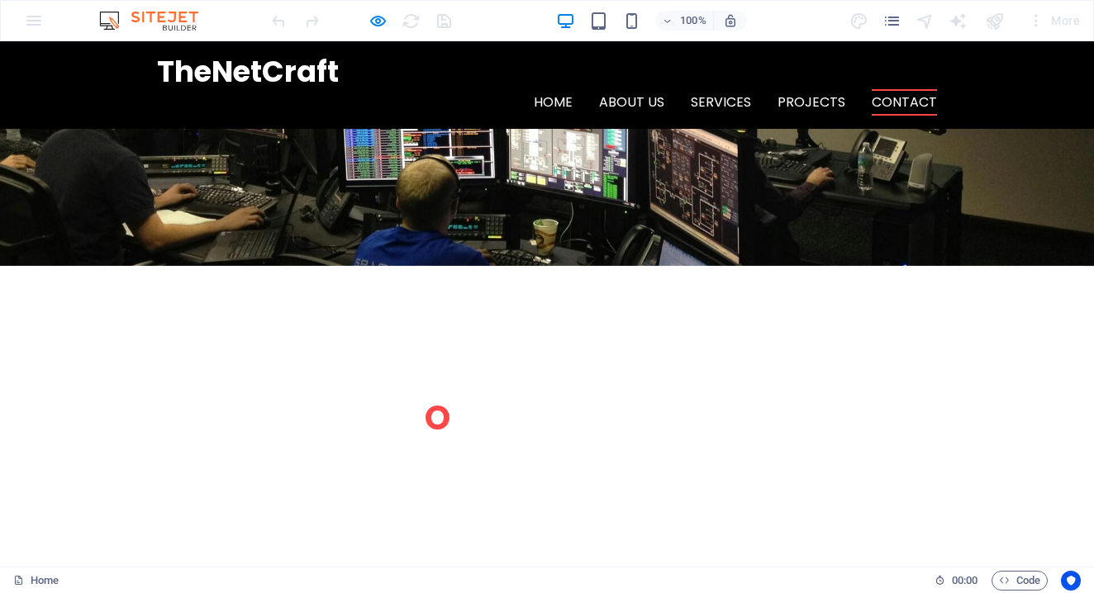
scroll to position [3799, 0]
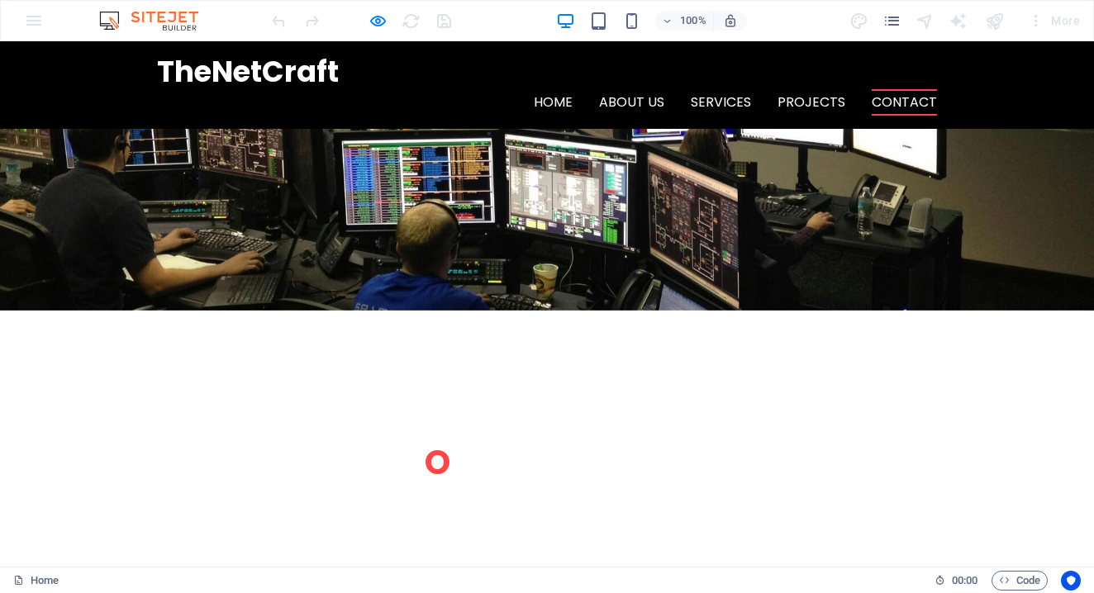
type input "[PERSON_NAME]"
type input "0987"
type input "[PERSON_NAME][EMAIL_ADDRESS][PERSON_NAME][DOMAIN_NAME]"
type textarea "treater"
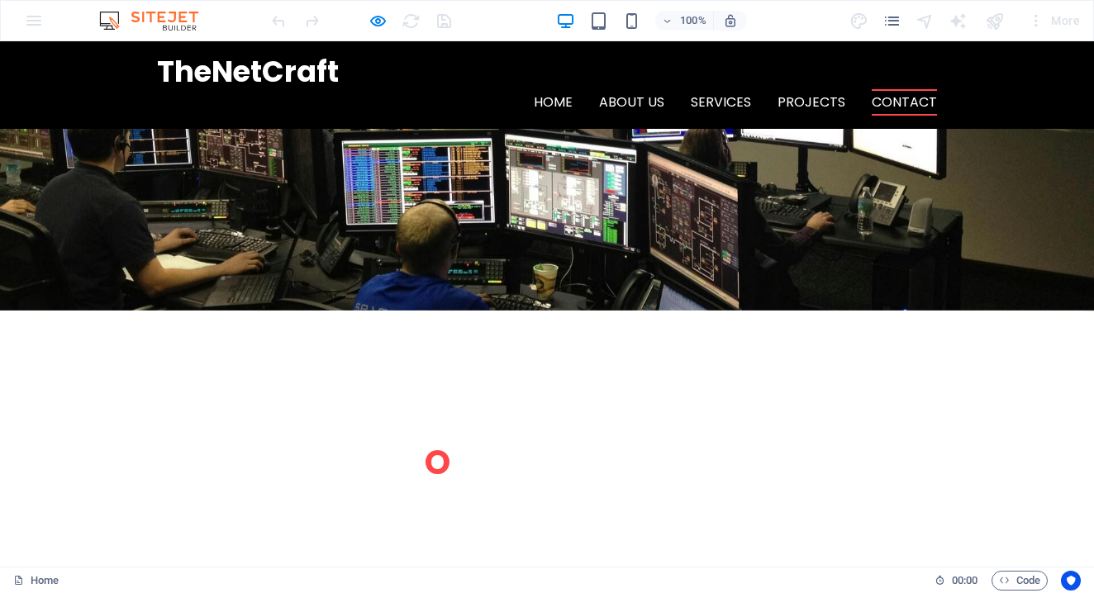
drag, startPoint x: 300, startPoint y: 414, endPoint x: 162, endPoint y: 483, distance: 154.1
checkbox input "true"
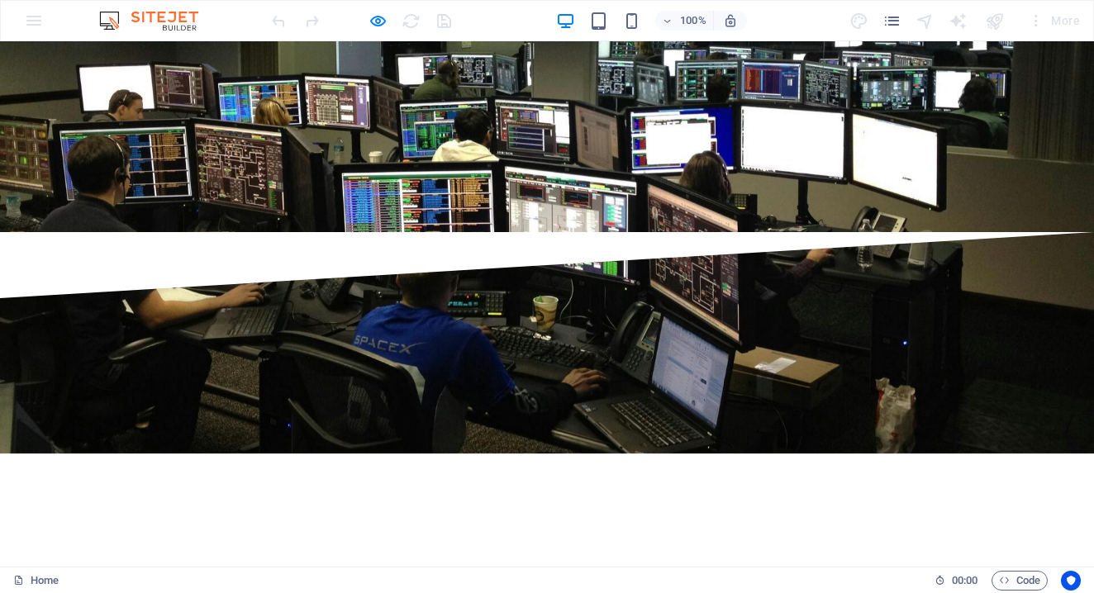
scroll to position [3915, 0]
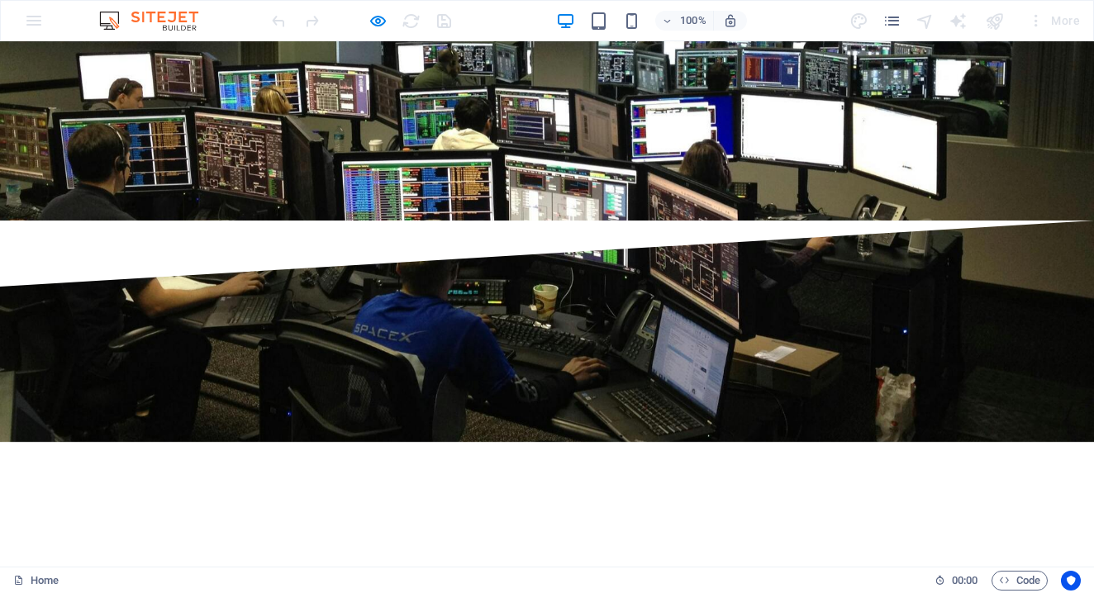
type input "2FD53P"
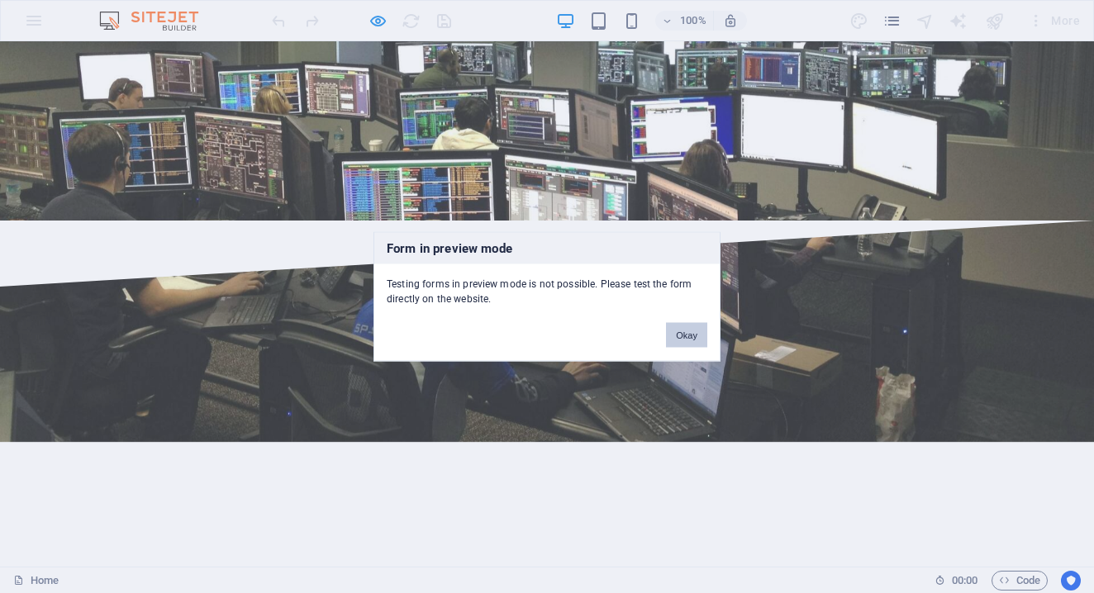
click at [688, 331] on button "Okay" at bounding box center [686, 335] width 41 height 25
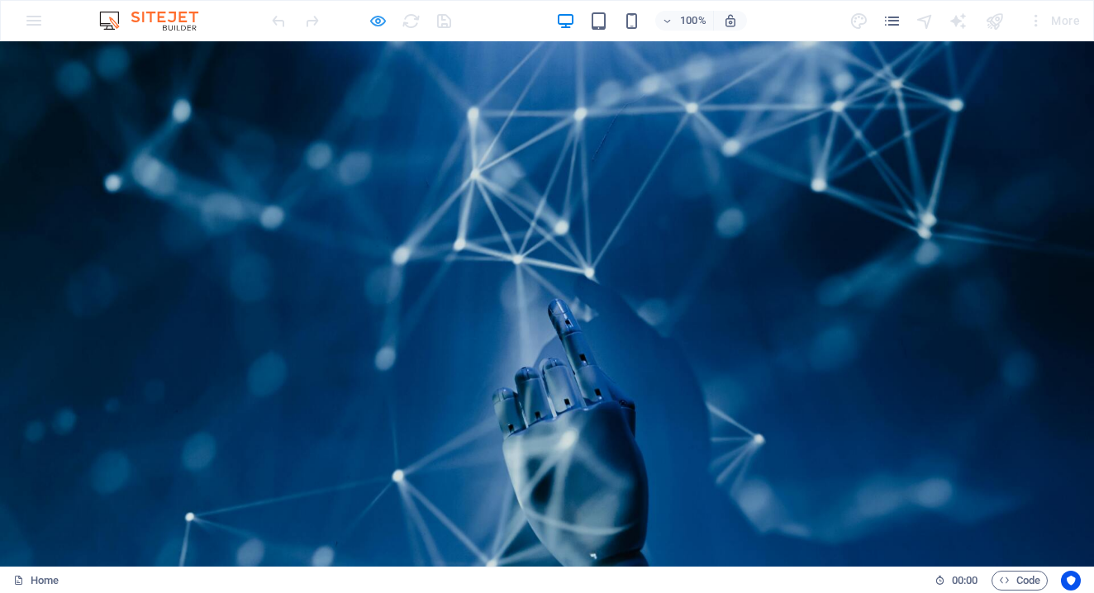
scroll to position [0, 0]
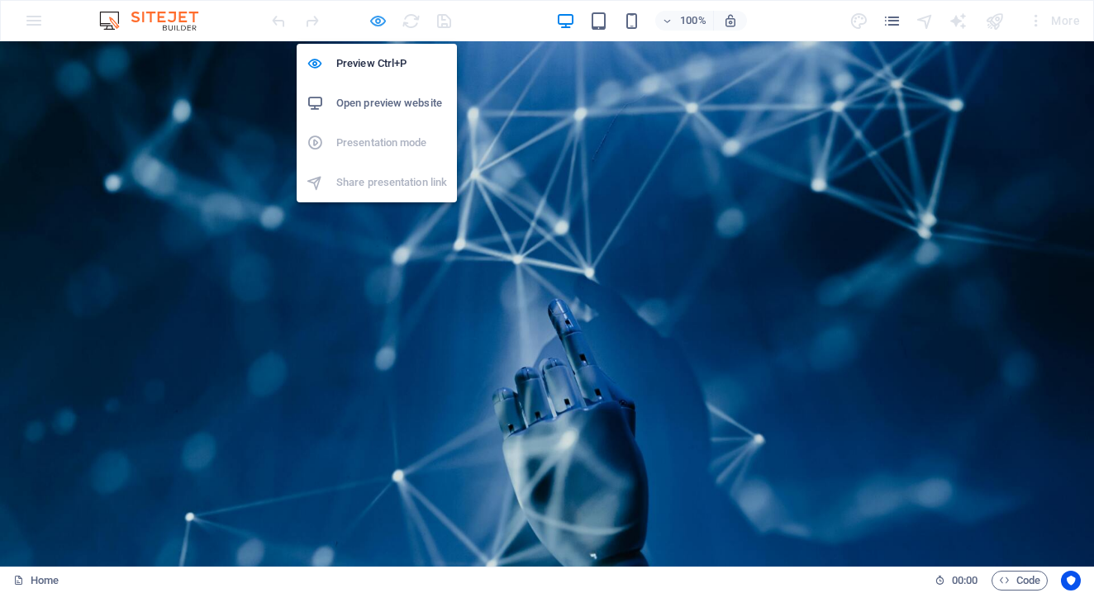
click at [377, 20] on icon "button" at bounding box center [378, 21] width 19 height 19
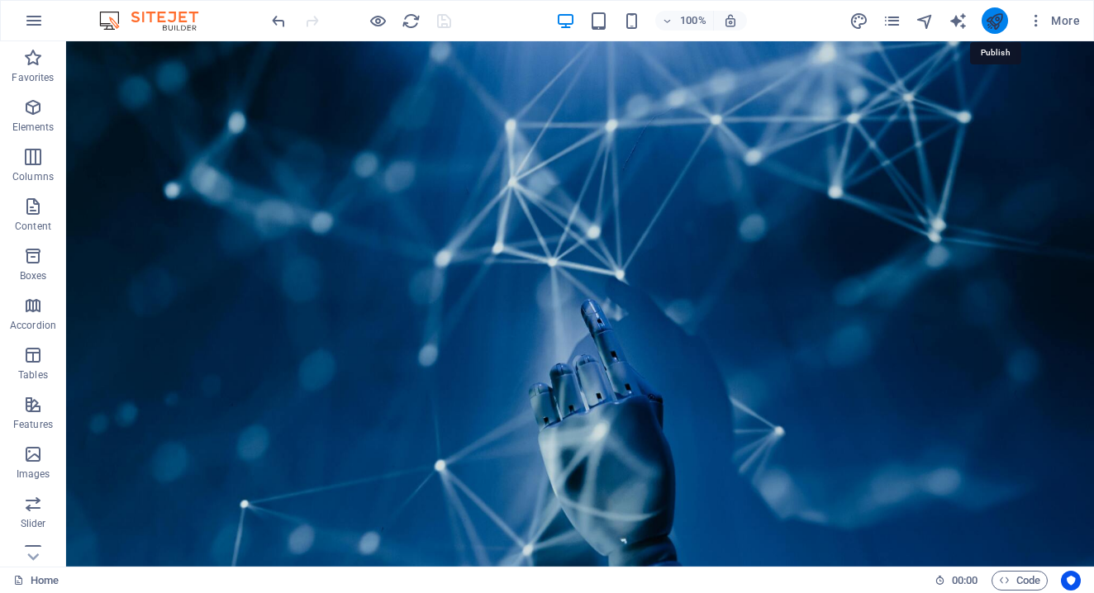
click at [998, 21] on icon "publish" at bounding box center [994, 21] width 19 height 19
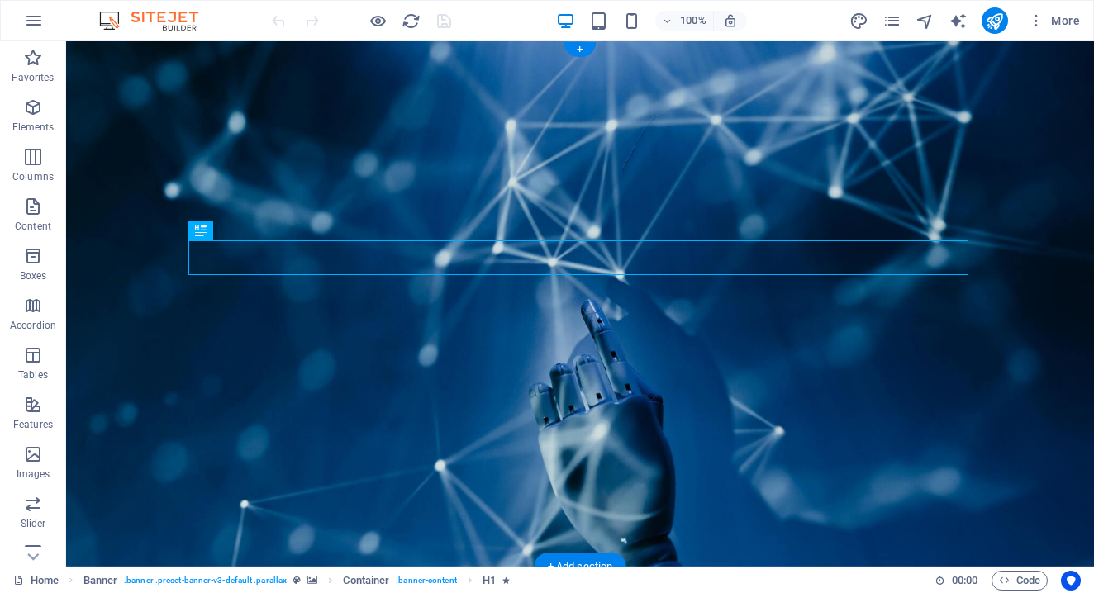
click at [0, 0] on div "Banner Menu Bar" at bounding box center [0, 0] width 0 height 0
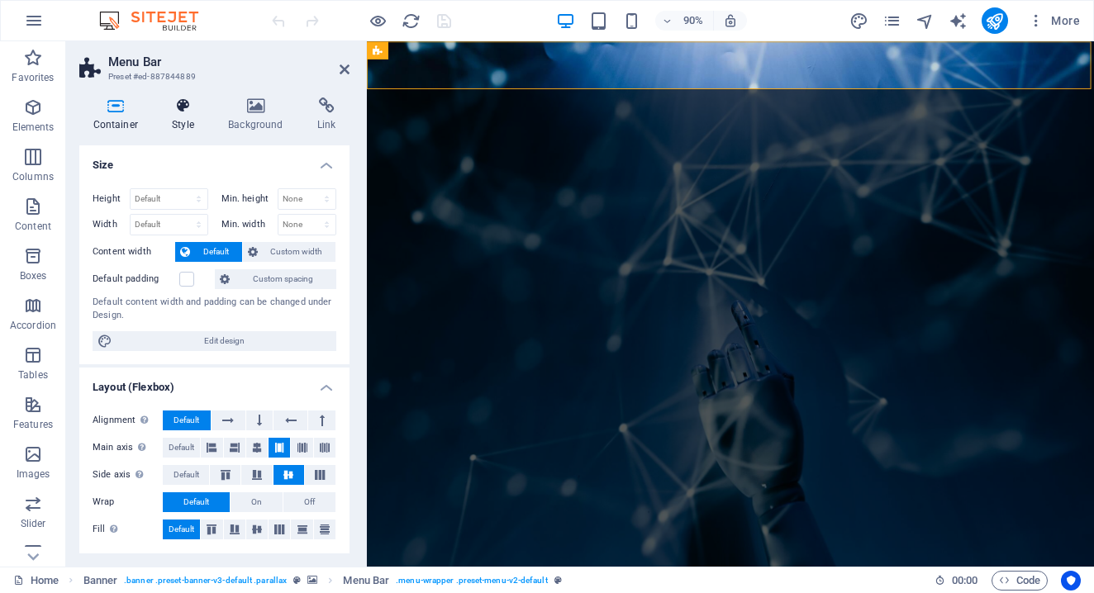
click at [178, 105] on icon at bounding box center [184, 106] width 50 height 17
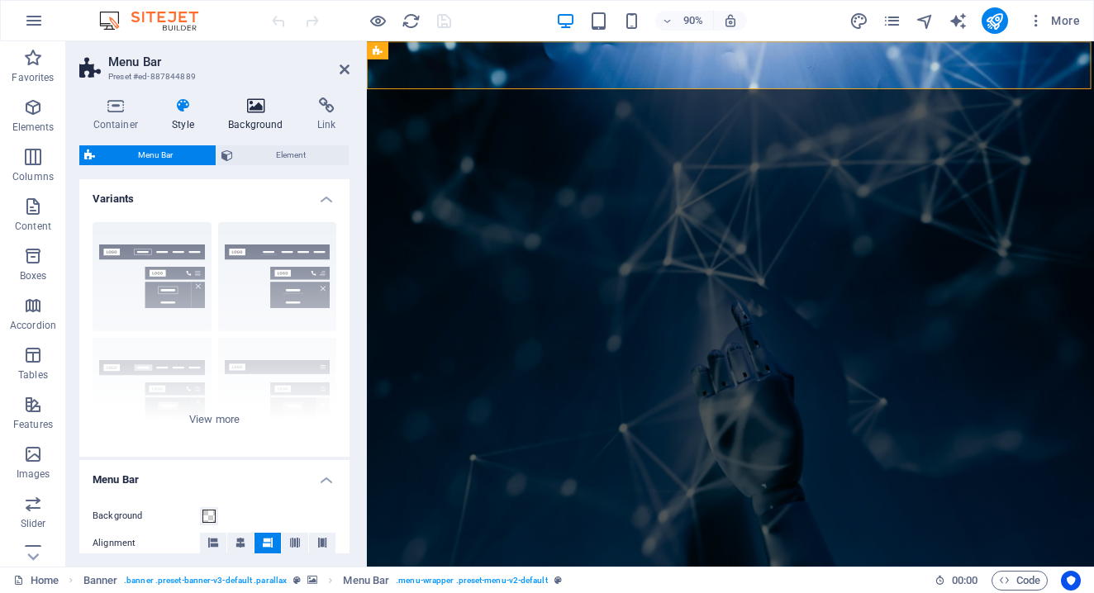
click at [253, 115] on h4 "Background" at bounding box center [259, 115] width 89 height 35
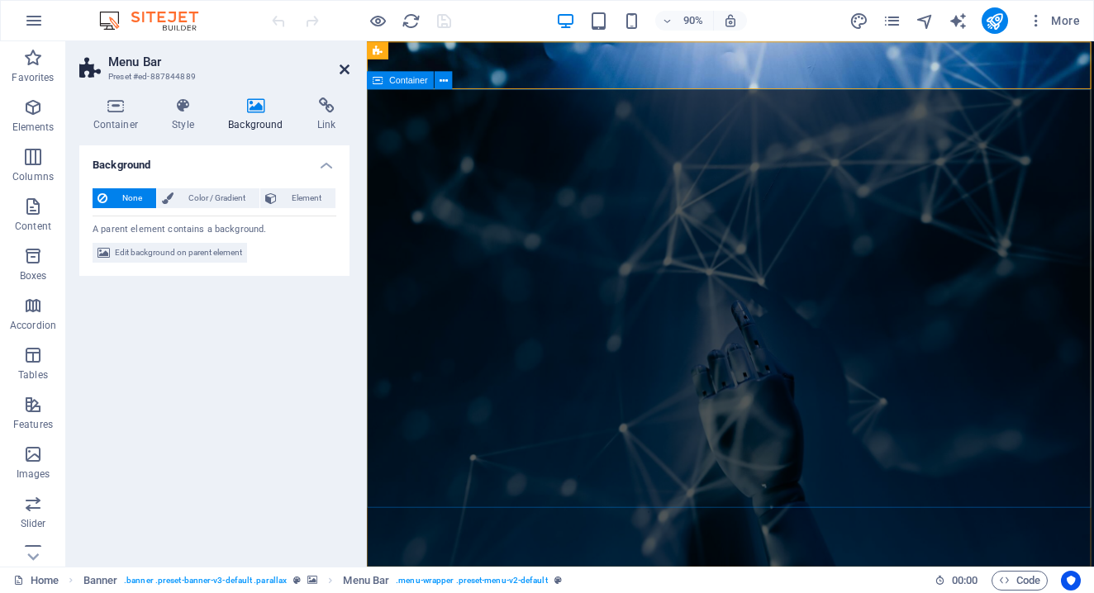
click at [344, 69] on icon at bounding box center [345, 69] width 10 height 13
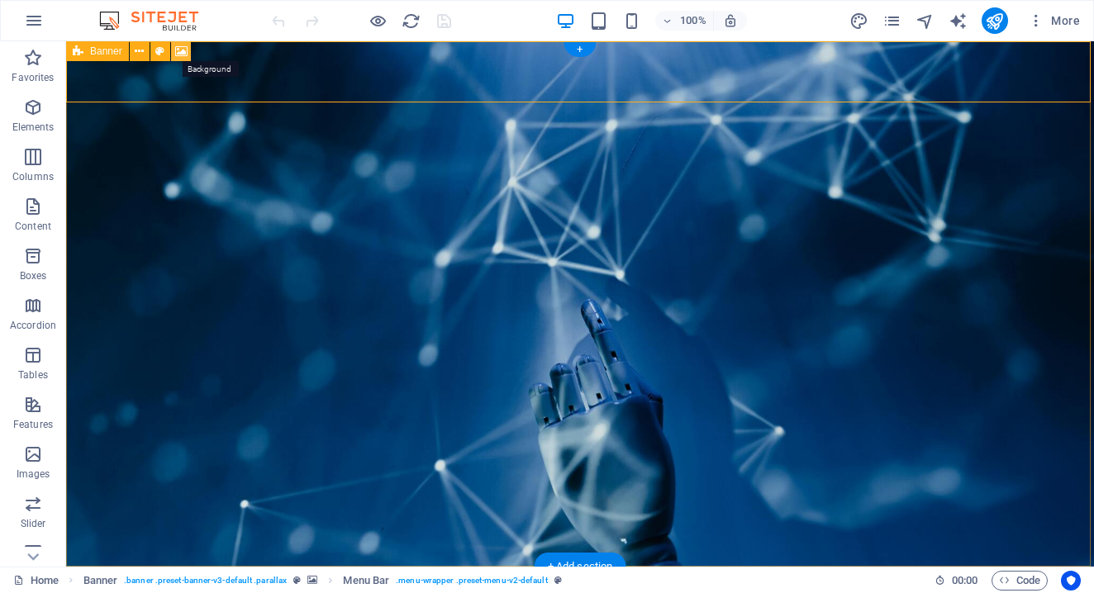
click at [179, 49] on icon at bounding box center [181, 51] width 12 height 17
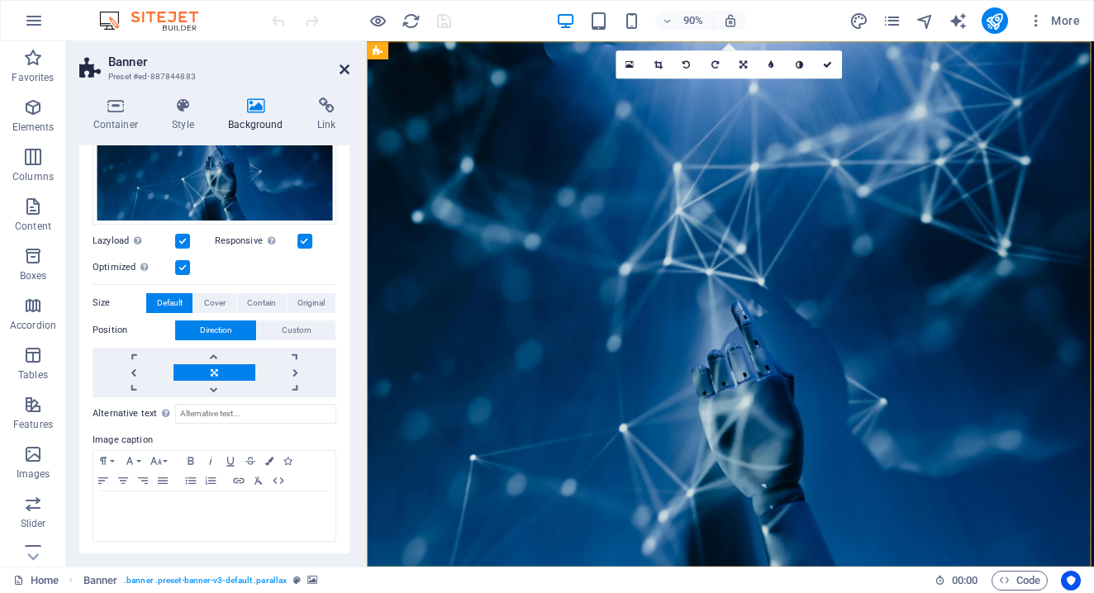
click at [342, 71] on icon at bounding box center [345, 69] width 10 height 13
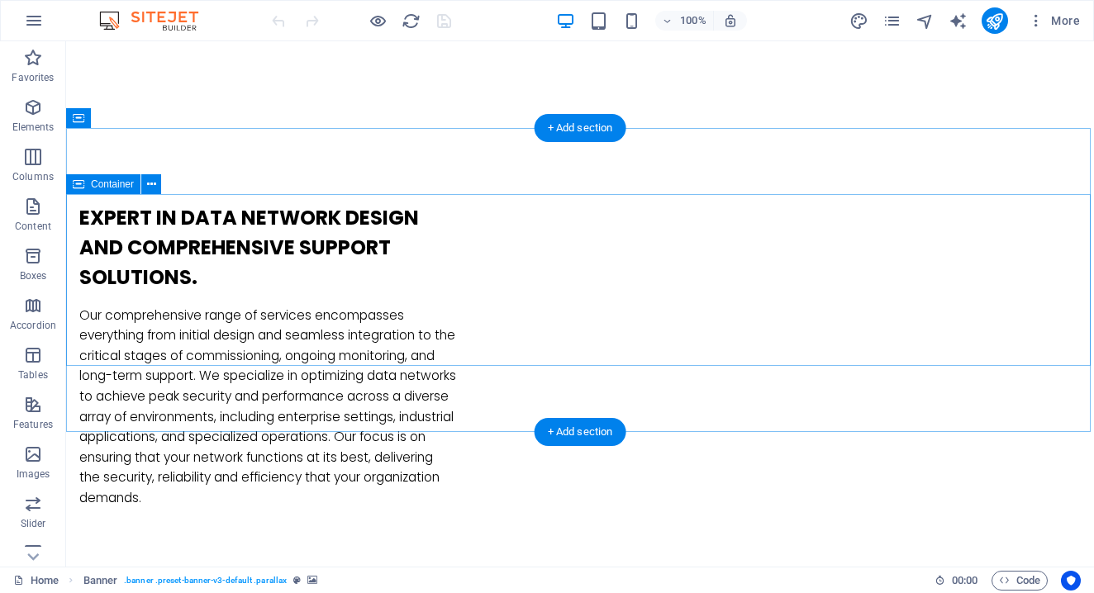
scroll to position [870, 0]
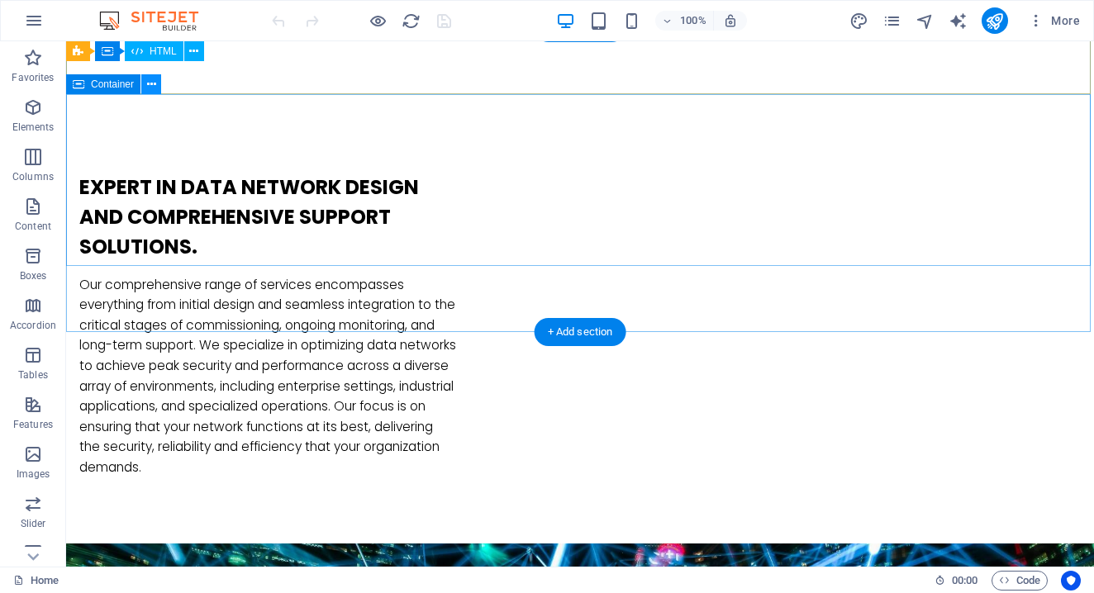
click at [151, 86] on icon at bounding box center [151, 84] width 9 height 17
click at [153, 91] on icon at bounding box center [151, 84] width 9 height 17
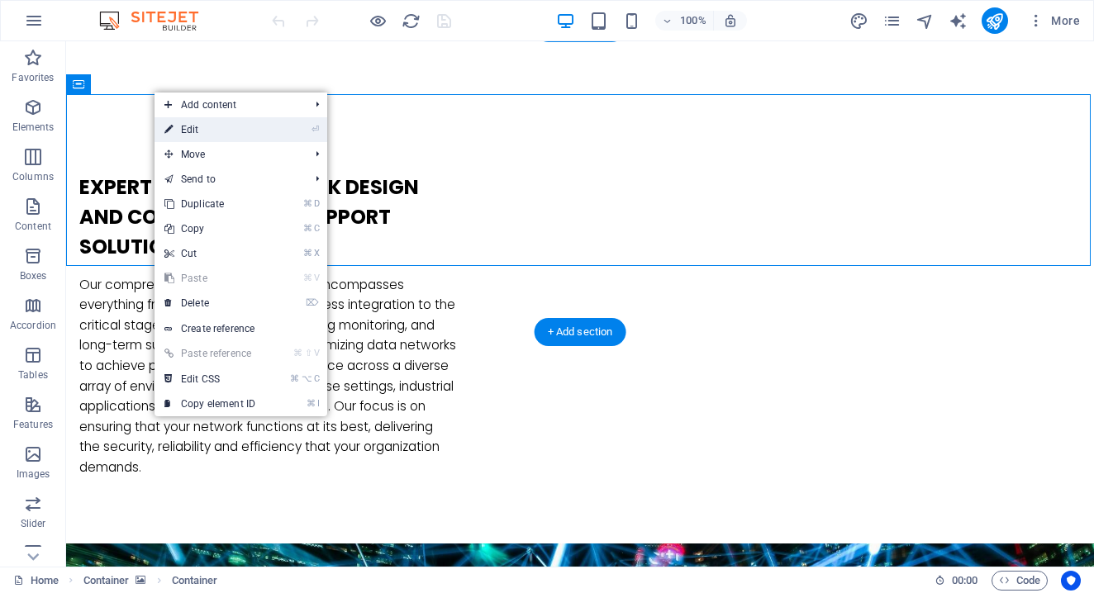
click at [198, 131] on link "⏎ Edit" at bounding box center [210, 129] width 111 height 25
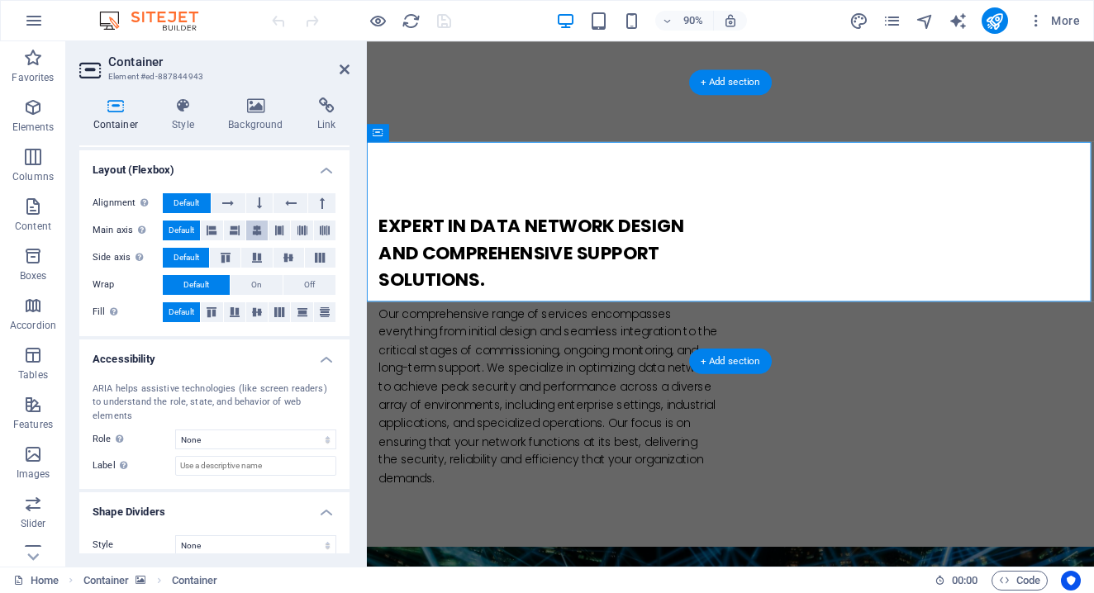
scroll to position [217, 0]
click at [260, 109] on icon at bounding box center [256, 106] width 83 height 17
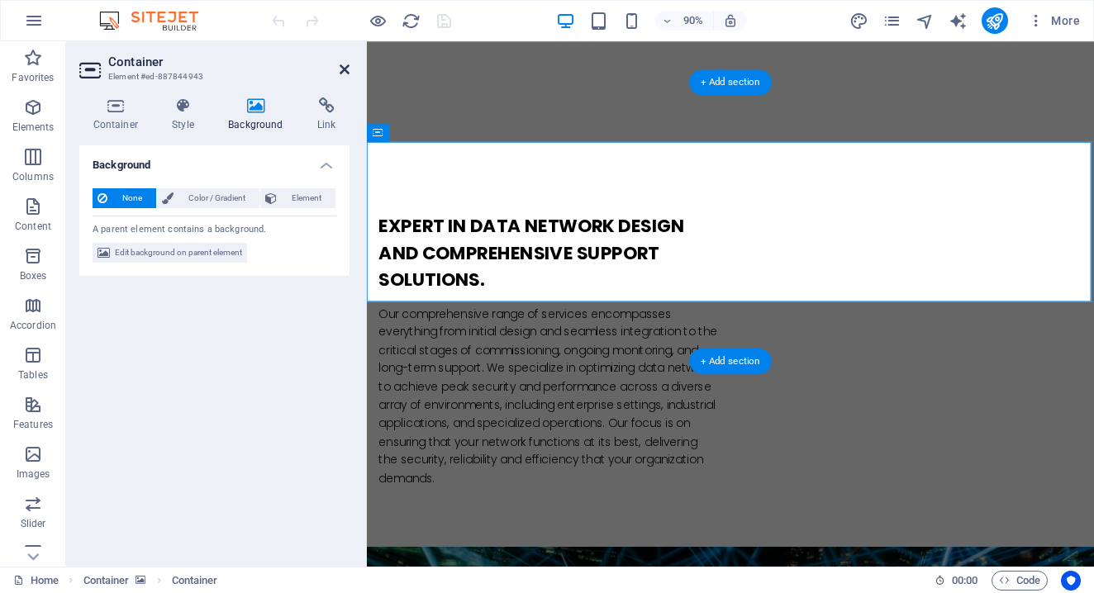
click at [341, 69] on icon at bounding box center [345, 69] width 10 height 13
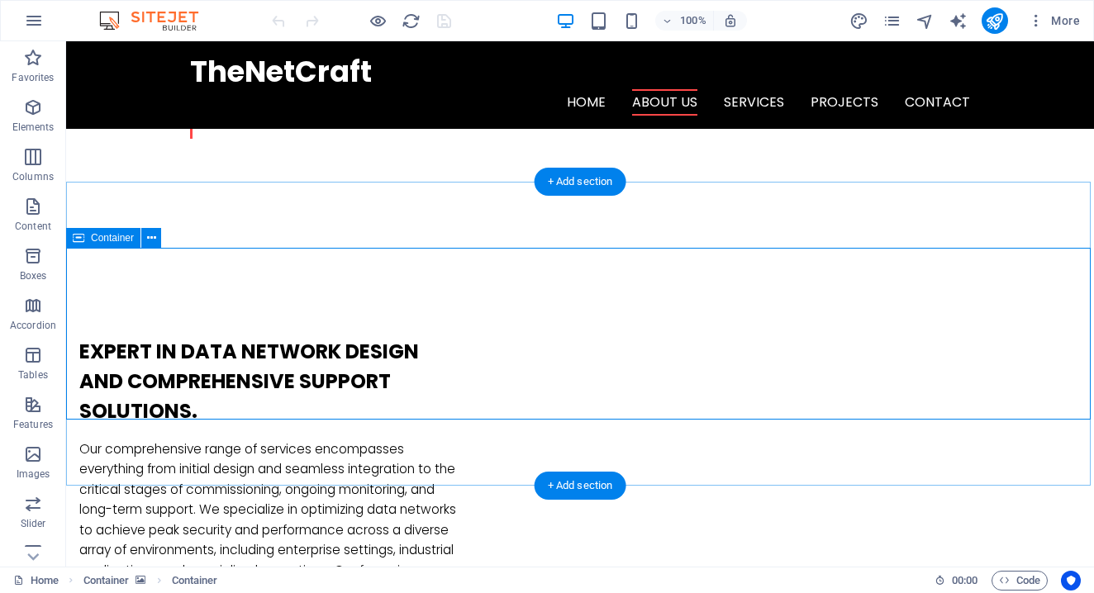
scroll to position [672, 0]
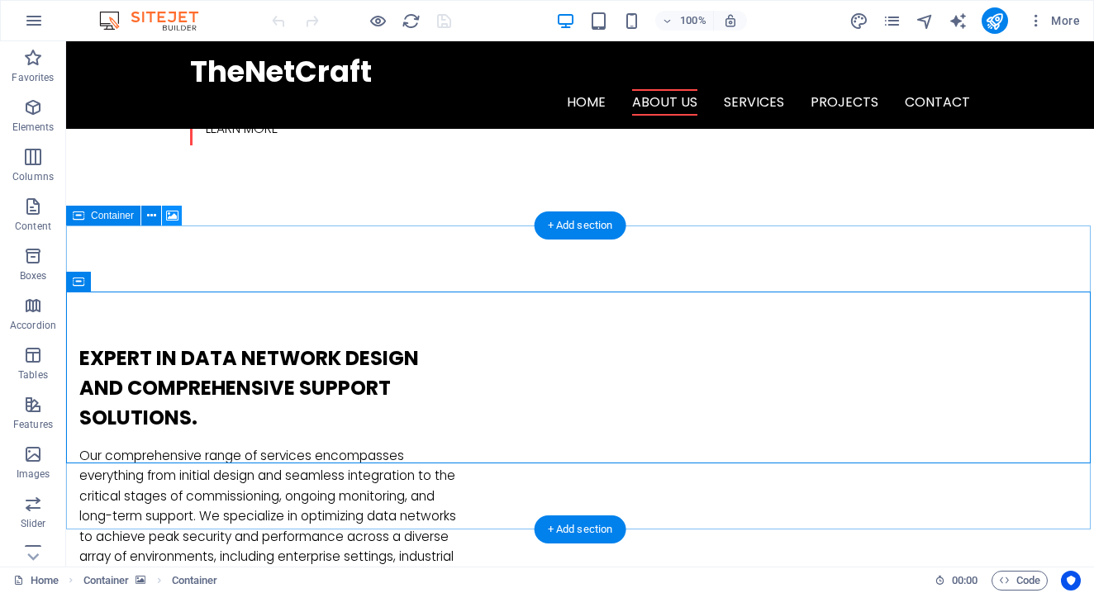
click at [175, 213] on icon at bounding box center [172, 215] width 12 height 17
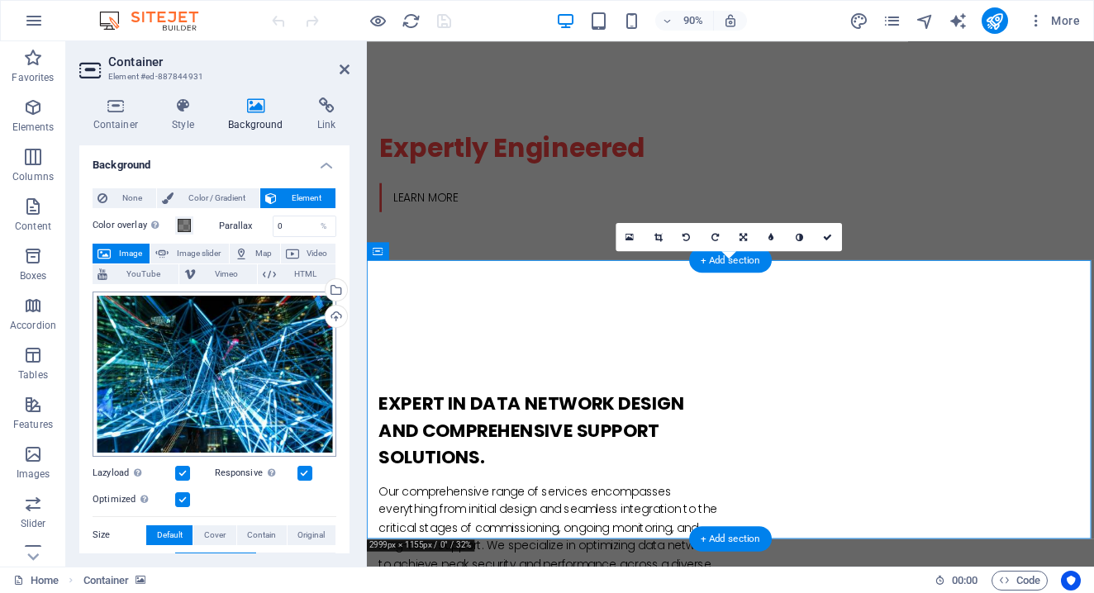
scroll to position [0, 0]
click at [187, 249] on span "Image slider" at bounding box center [199, 254] width 50 height 20
select select "ms"
select select "s"
select select "progressive"
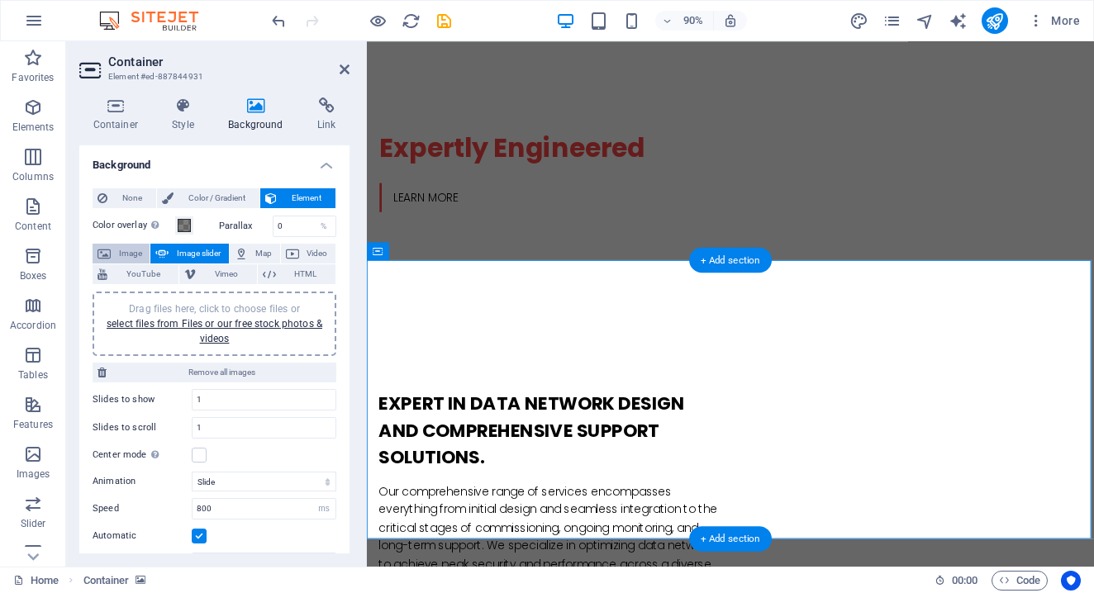
click at [111, 245] on button "Image" at bounding box center [121, 254] width 57 height 20
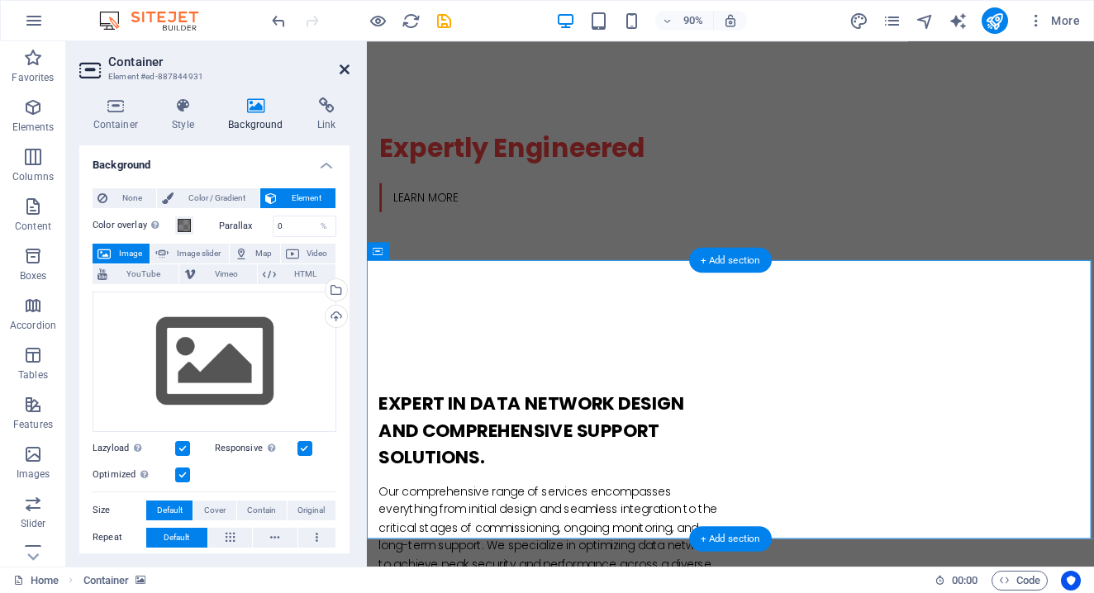
click at [349, 68] on icon at bounding box center [345, 69] width 10 height 13
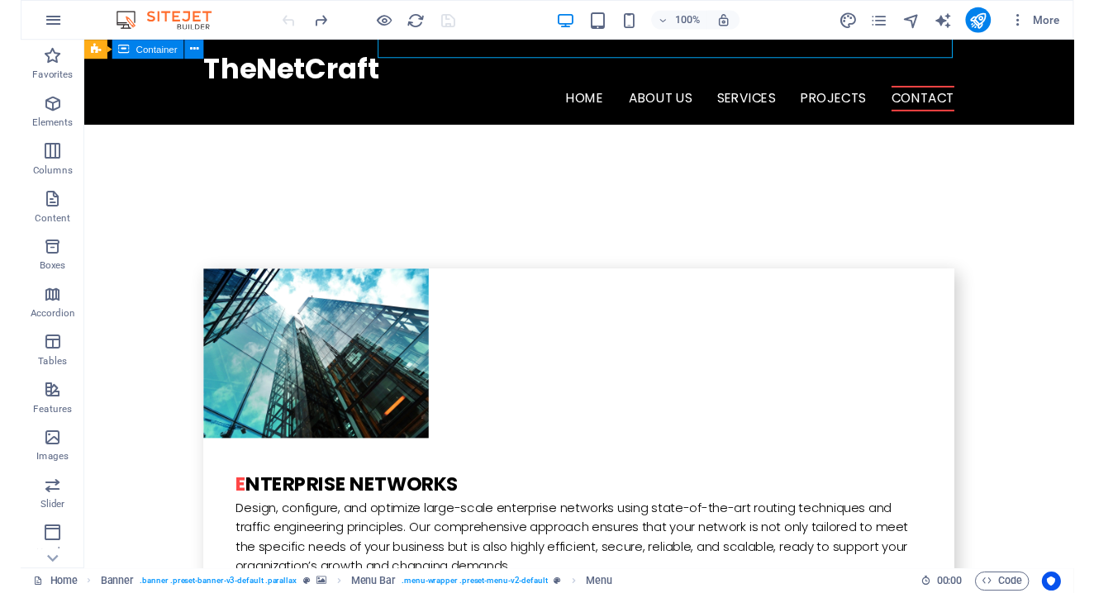
scroll to position [4222, 0]
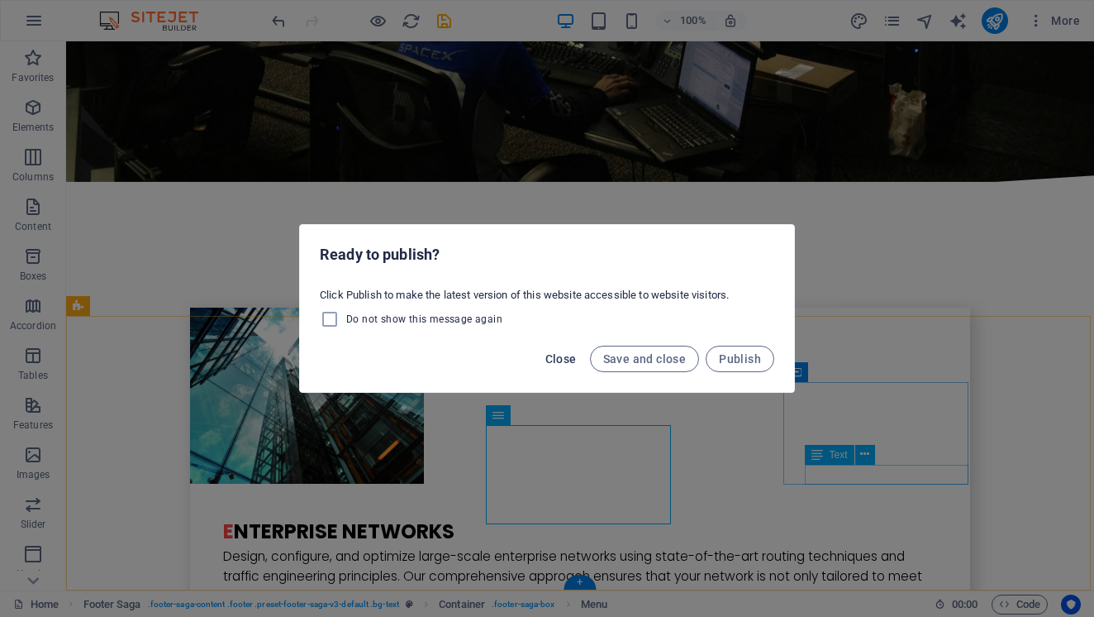
click at [555, 353] on span "Close" at bounding box center [561, 358] width 31 height 13
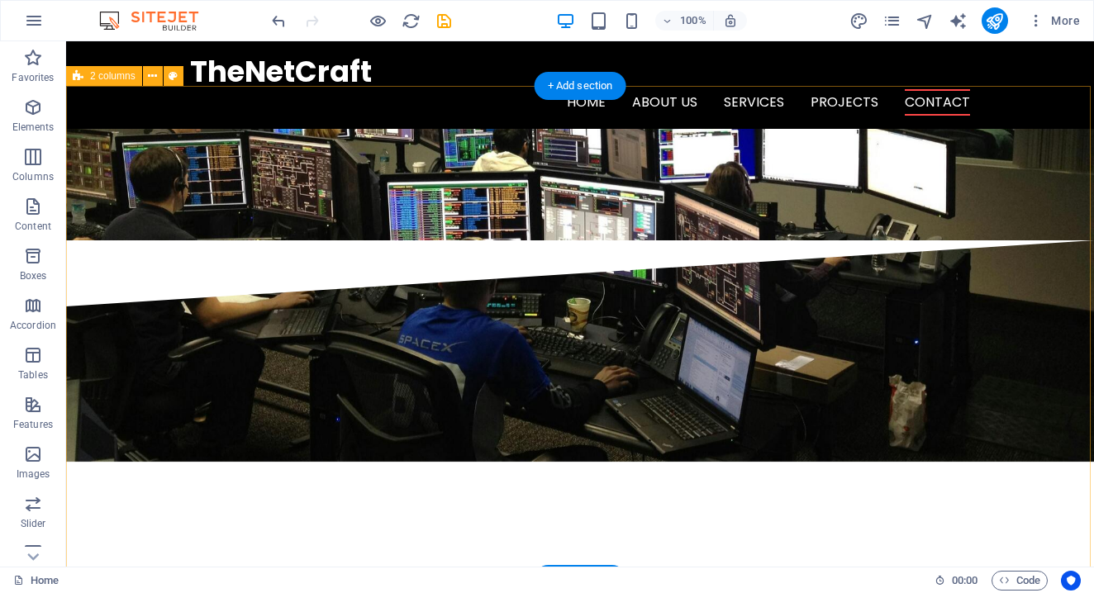
scroll to position [3855, 0]
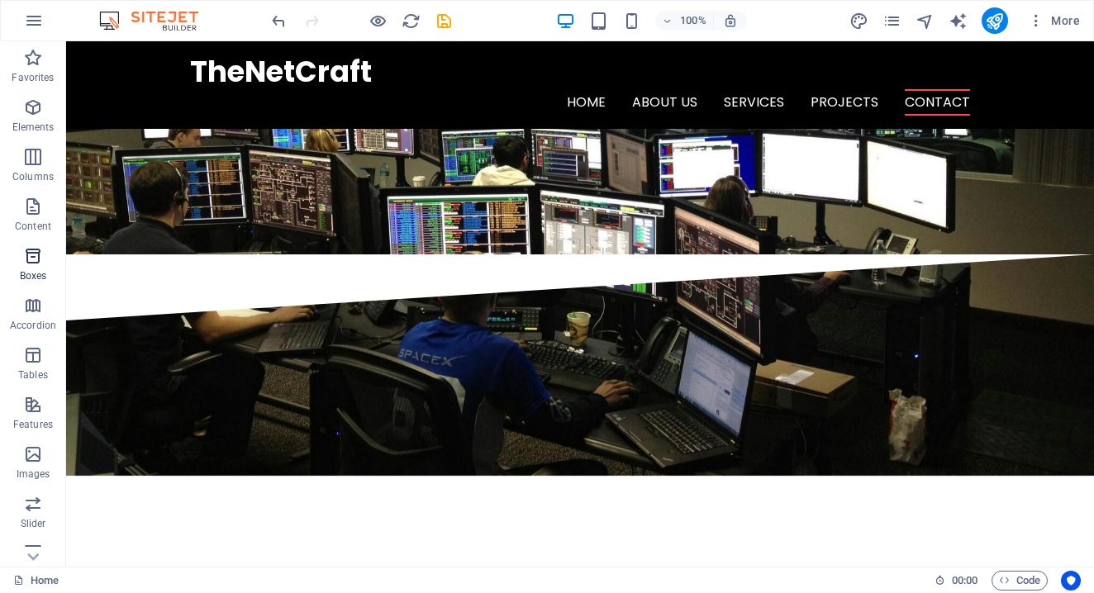
click at [37, 258] on icon "button" at bounding box center [33, 256] width 20 height 20
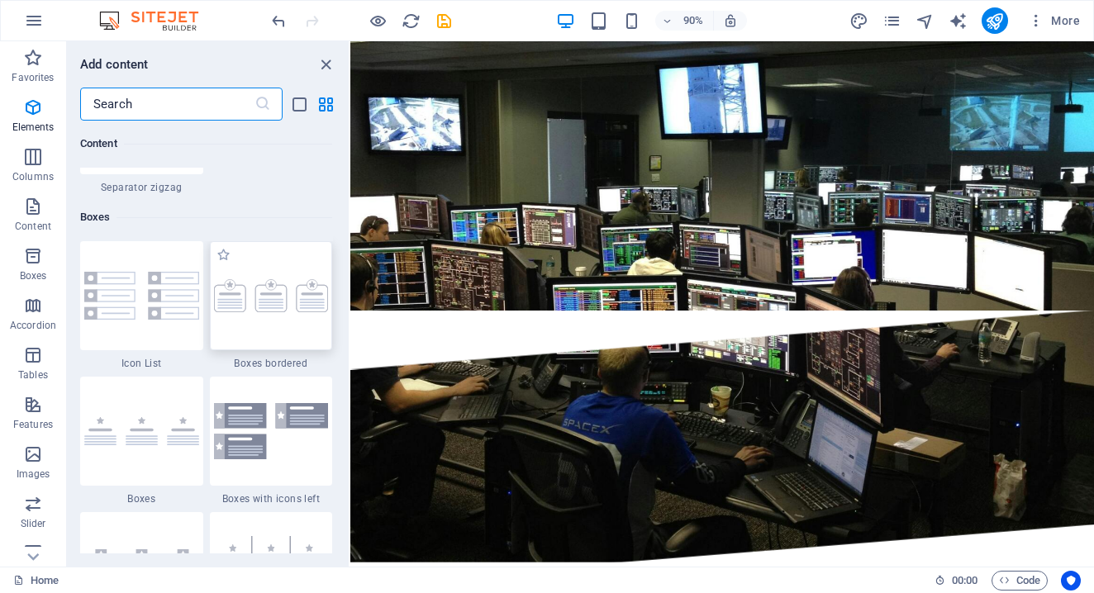
scroll to position [4559, 0]
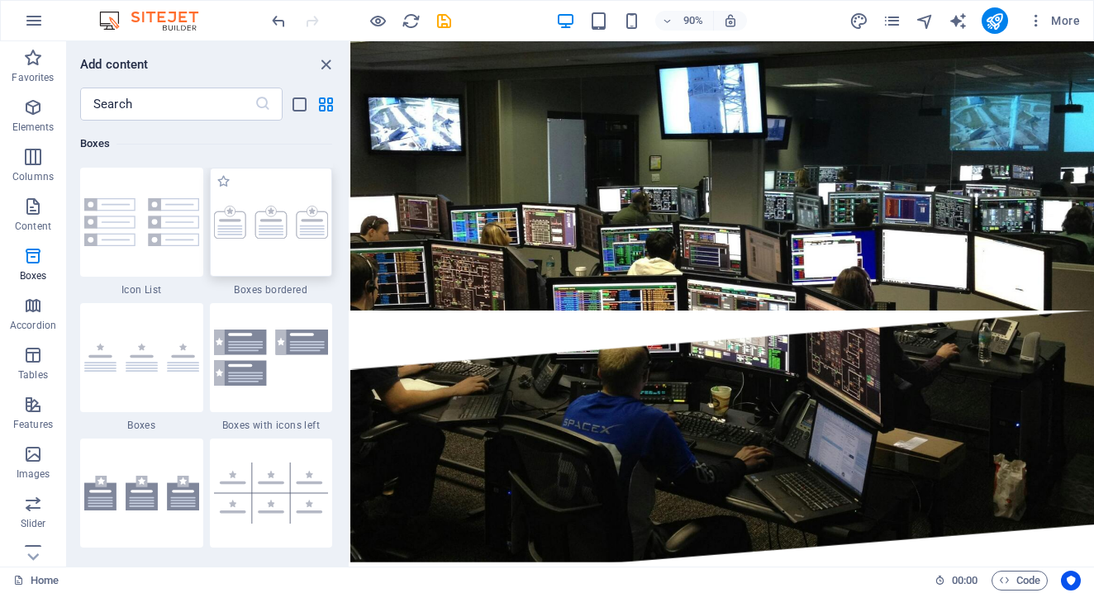
click at [222, 225] on img at bounding box center [271, 222] width 115 height 33
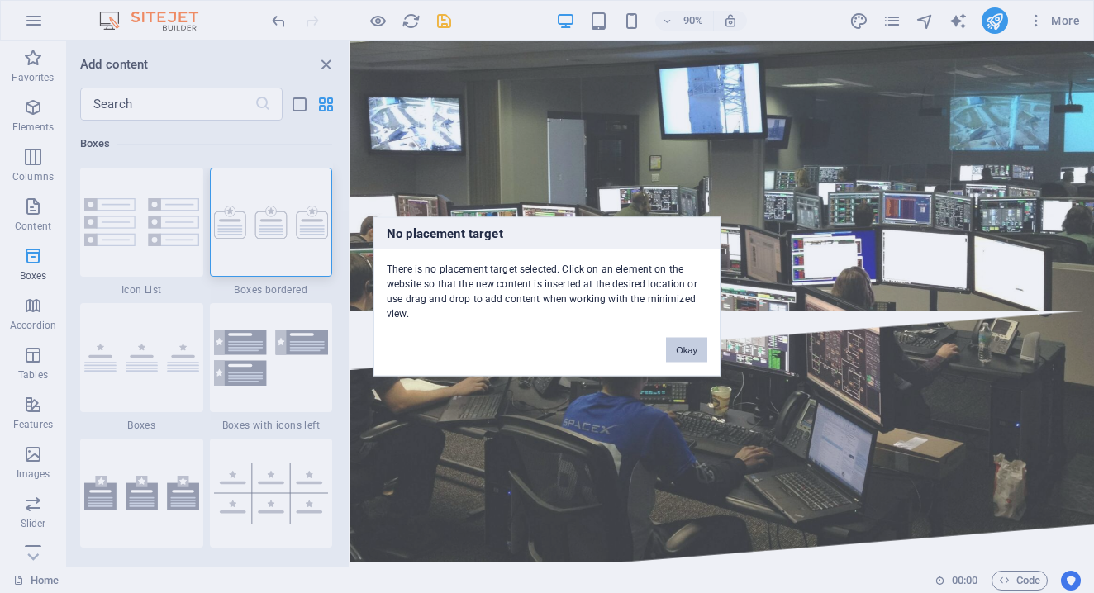
click at [695, 344] on button "Okay" at bounding box center [686, 350] width 41 height 25
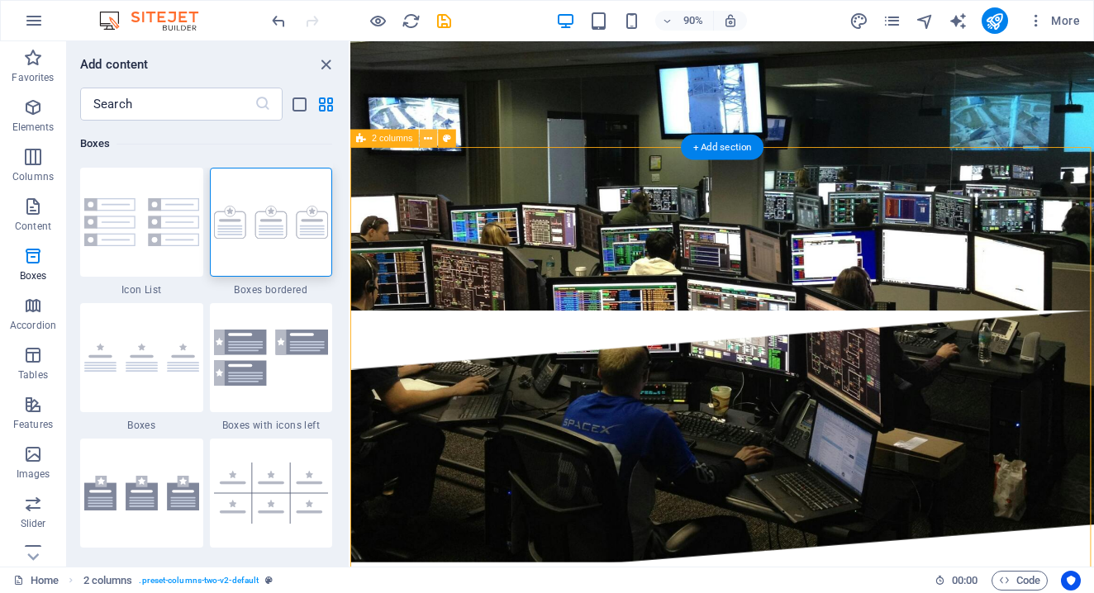
click at [430, 139] on icon at bounding box center [428, 139] width 8 height 16
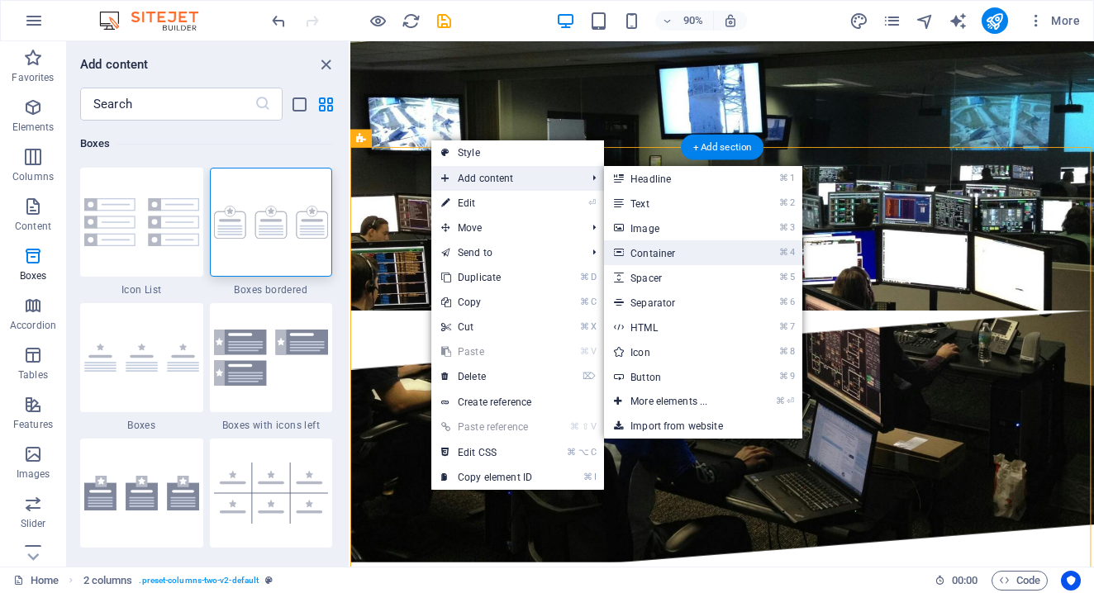
click at [685, 253] on link "⌘ 4 Container" at bounding box center [672, 253] width 136 height 25
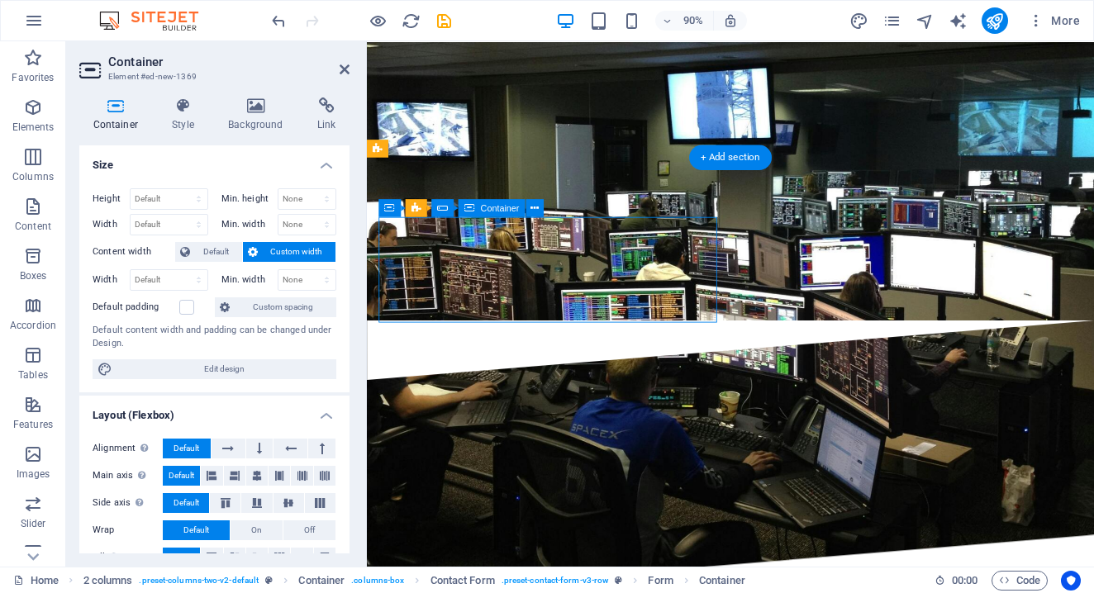
drag, startPoint x: 631, startPoint y: 254, endPoint x: 728, endPoint y: 241, distance: 97.6
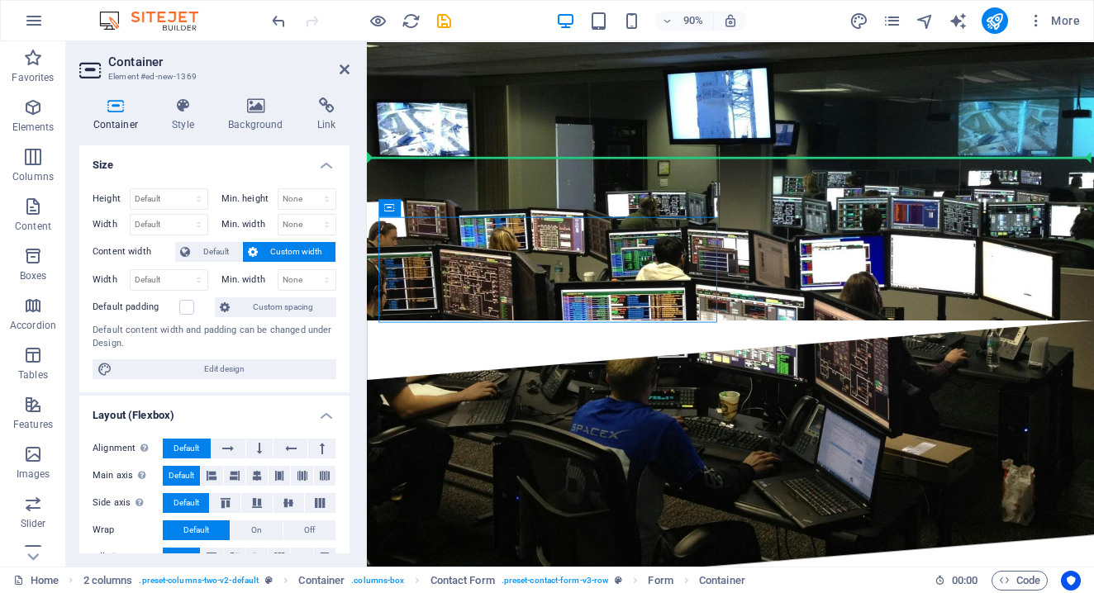
drag, startPoint x: 865, startPoint y: 249, endPoint x: 993, endPoint y: 225, distance: 129.5
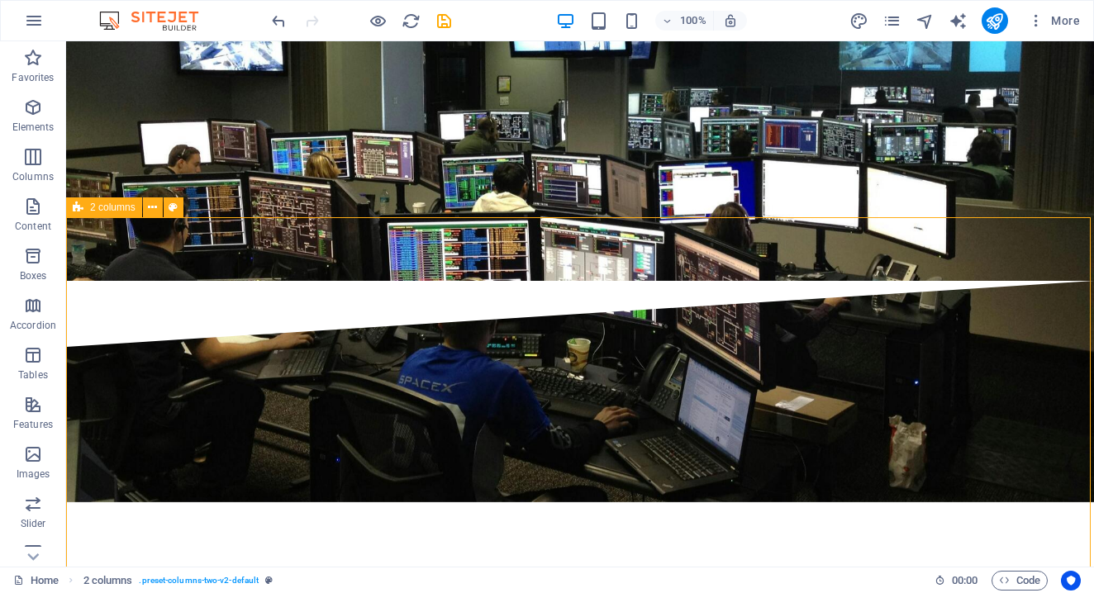
drag, startPoint x: 579, startPoint y: 287, endPoint x: 923, endPoint y: 393, distance: 360.5
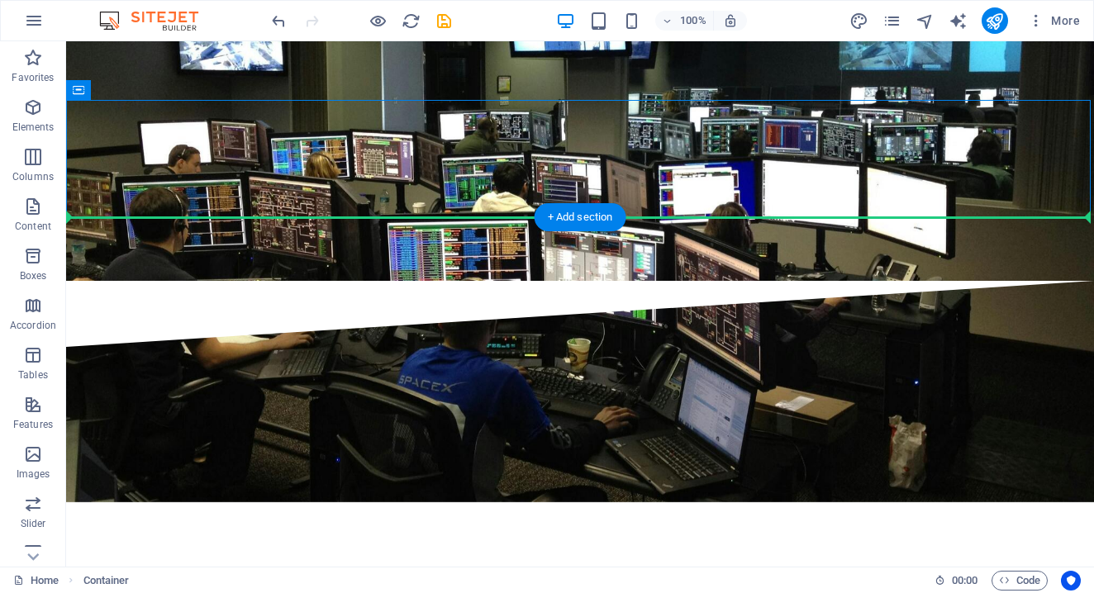
drag, startPoint x: 179, startPoint y: 133, endPoint x: 730, endPoint y: 328, distance: 584.0
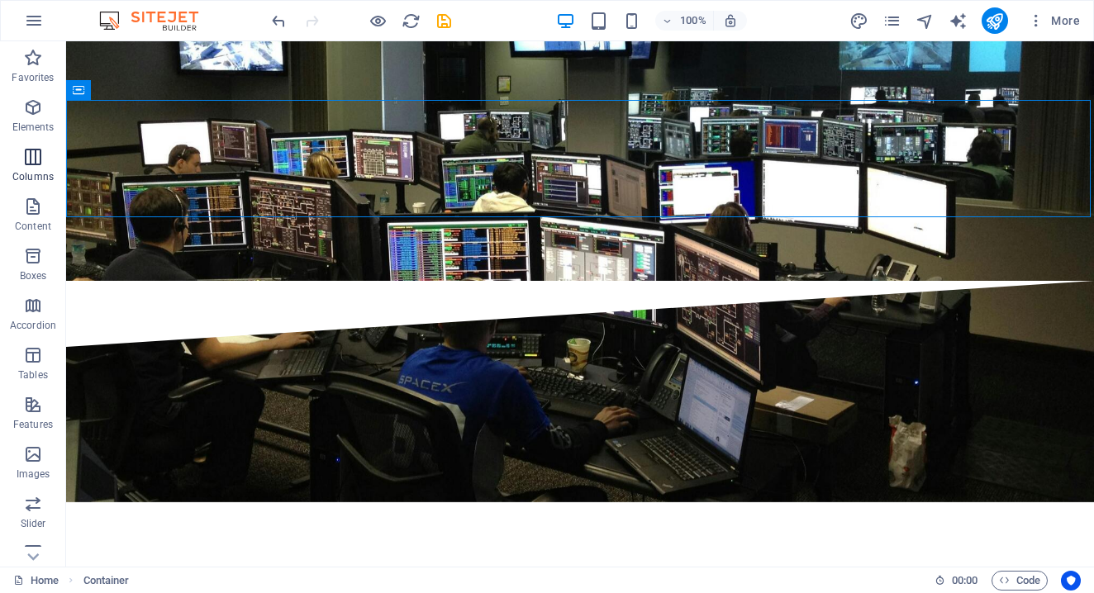
click at [33, 155] on icon "button" at bounding box center [33, 157] width 20 height 20
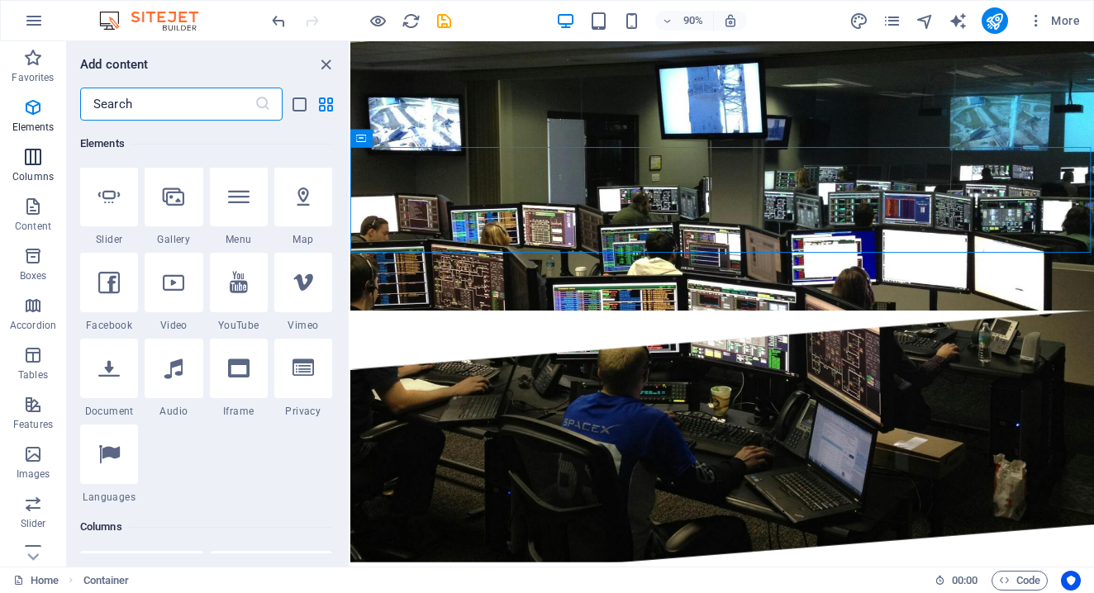
scroll to position [818, 0]
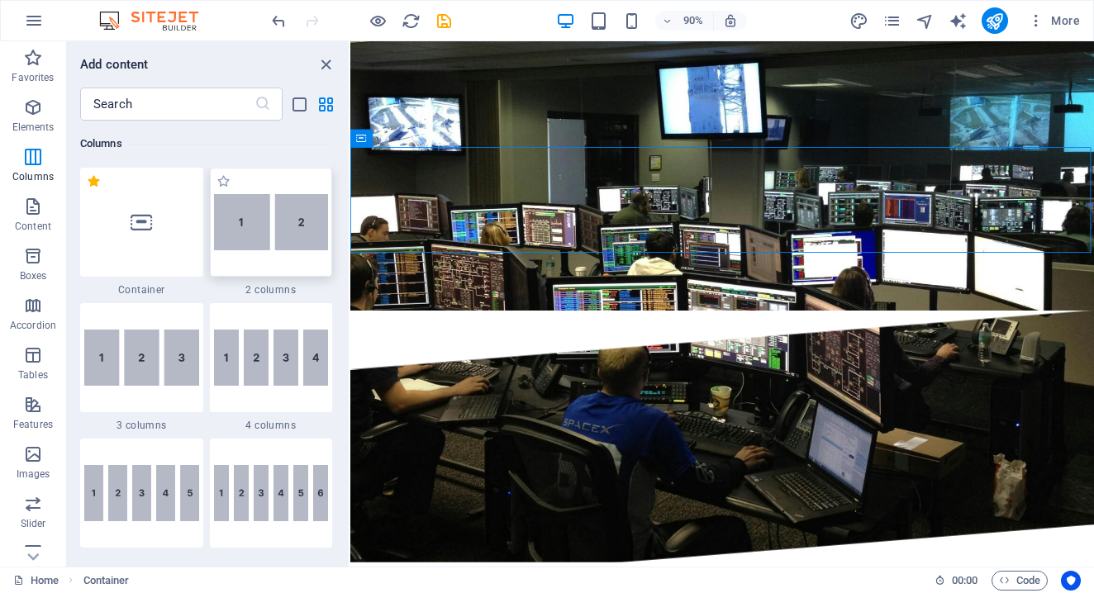
click at [303, 229] on img at bounding box center [271, 222] width 115 height 56
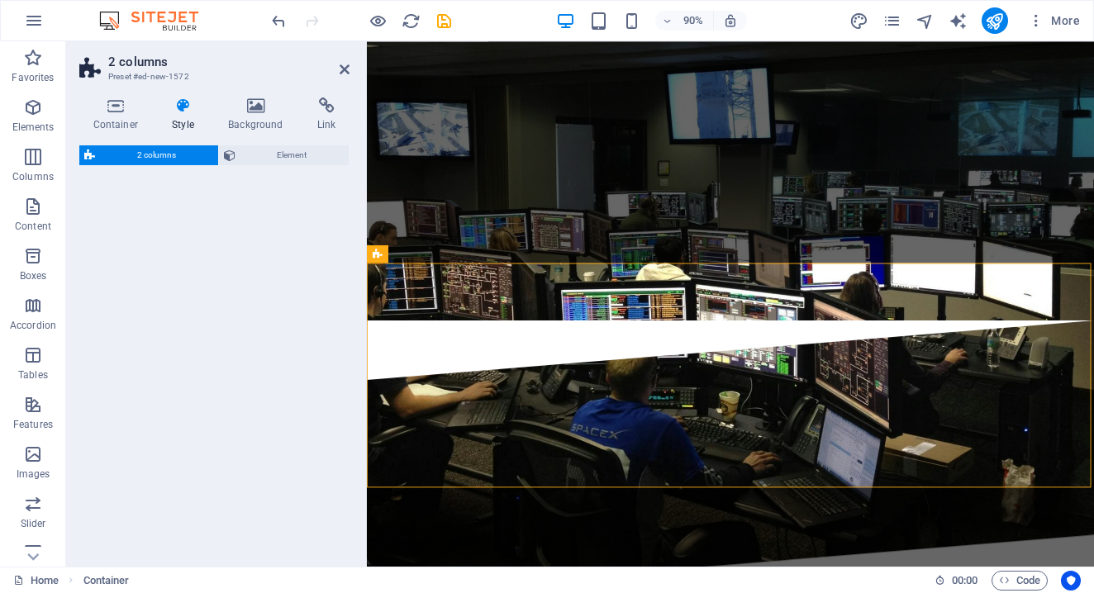
select select "rem"
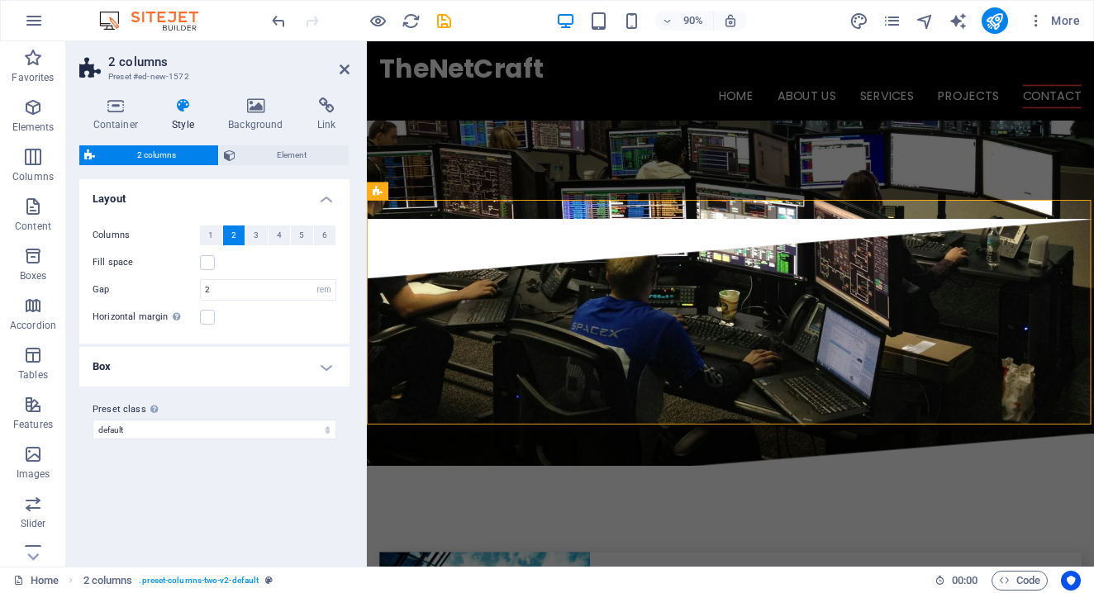
scroll to position [3925, 0]
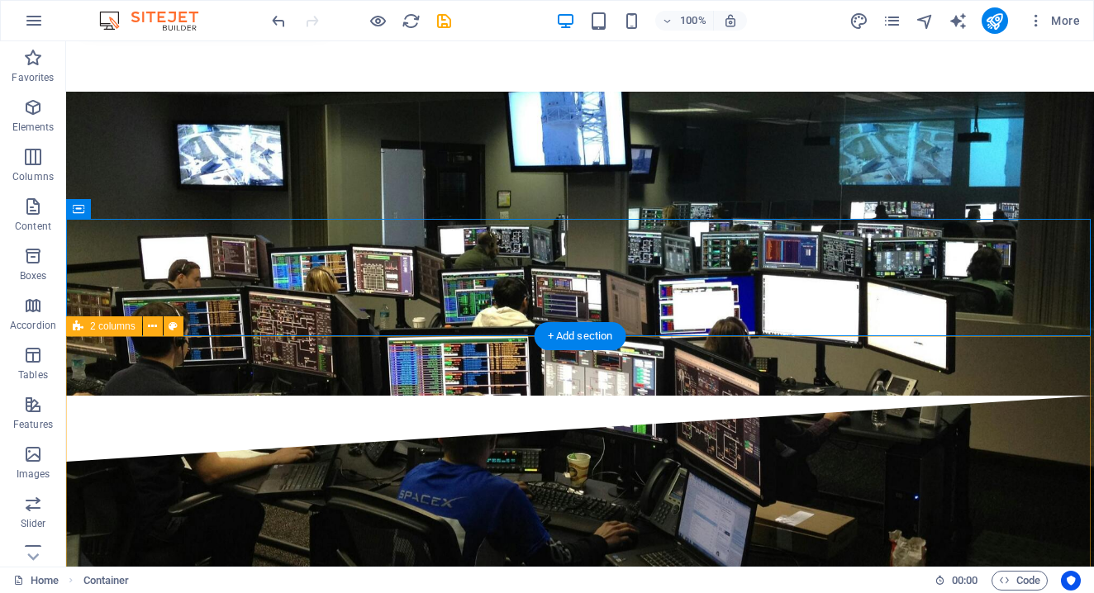
scroll to position [3753, 0]
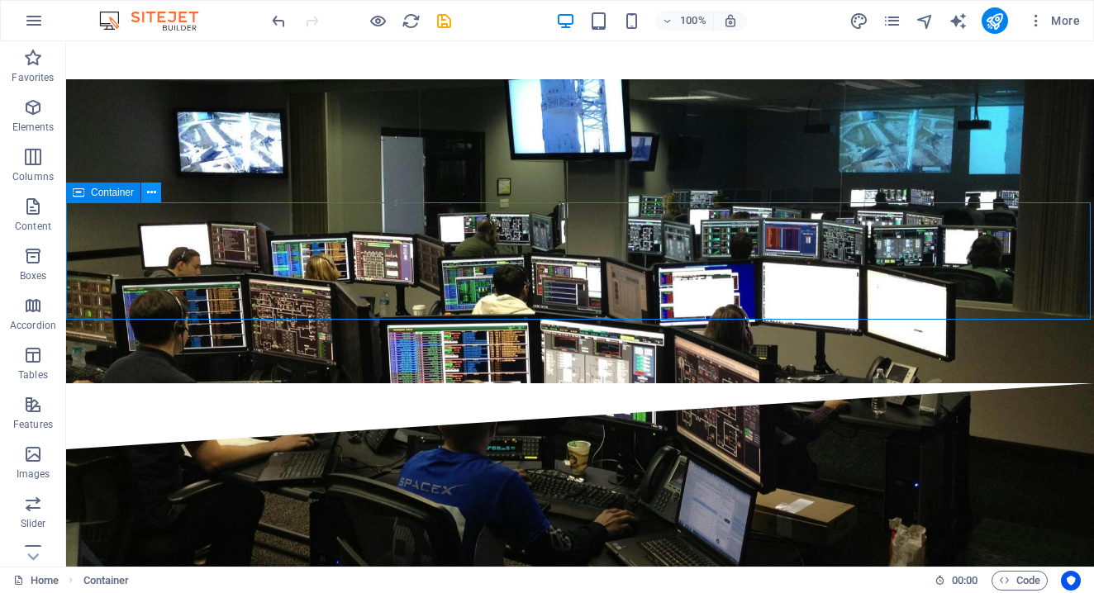
click at [153, 195] on icon at bounding box center [151, 192] width 9 height 17
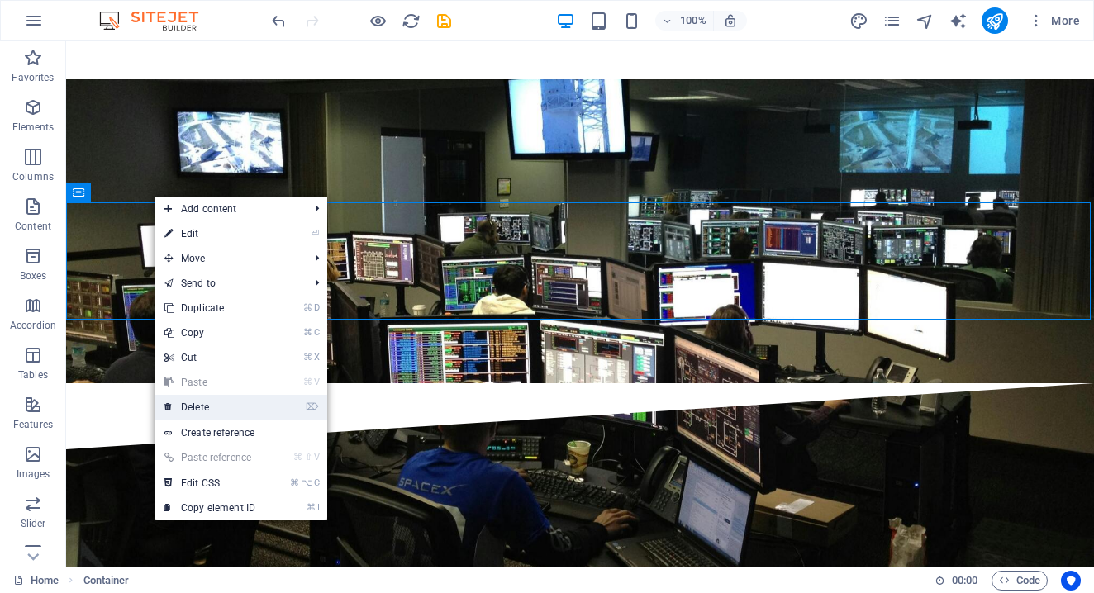
click at [208, 409] on link "⌦ Delete" at bounding box center [210, 407] width 111 height 25
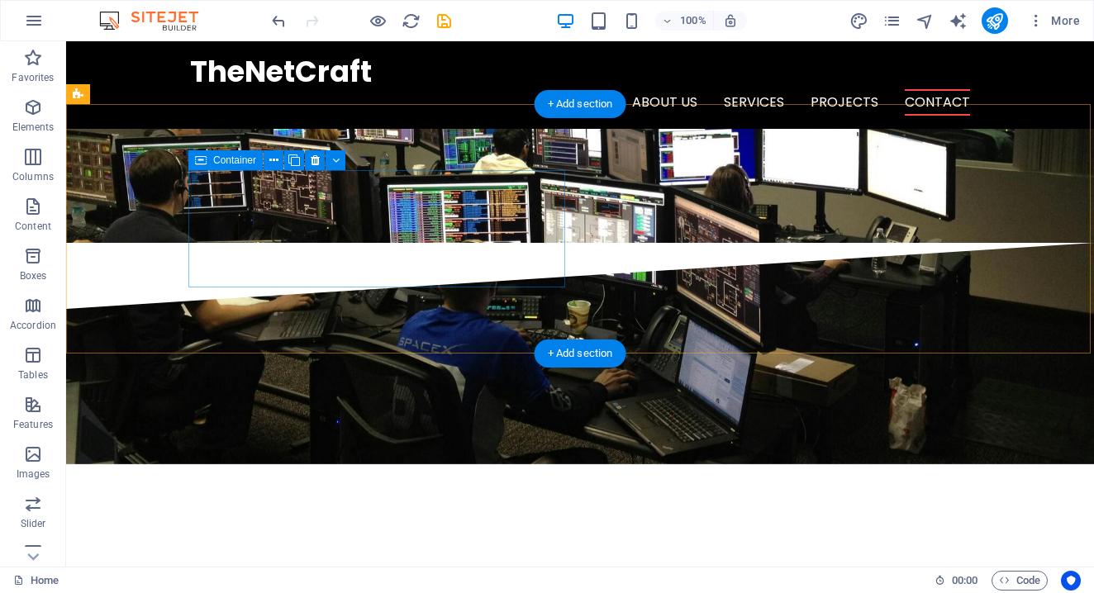
scroll to position [3850, 0]
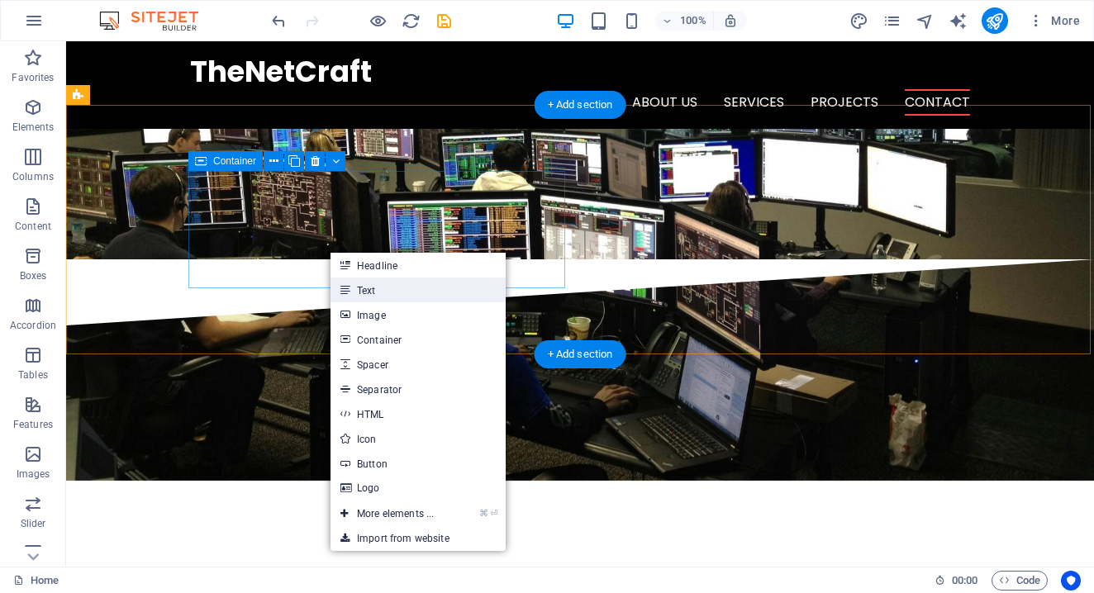
click at [373, 287] on link "Text" at bounding box center [418, 290] width 175 height 25
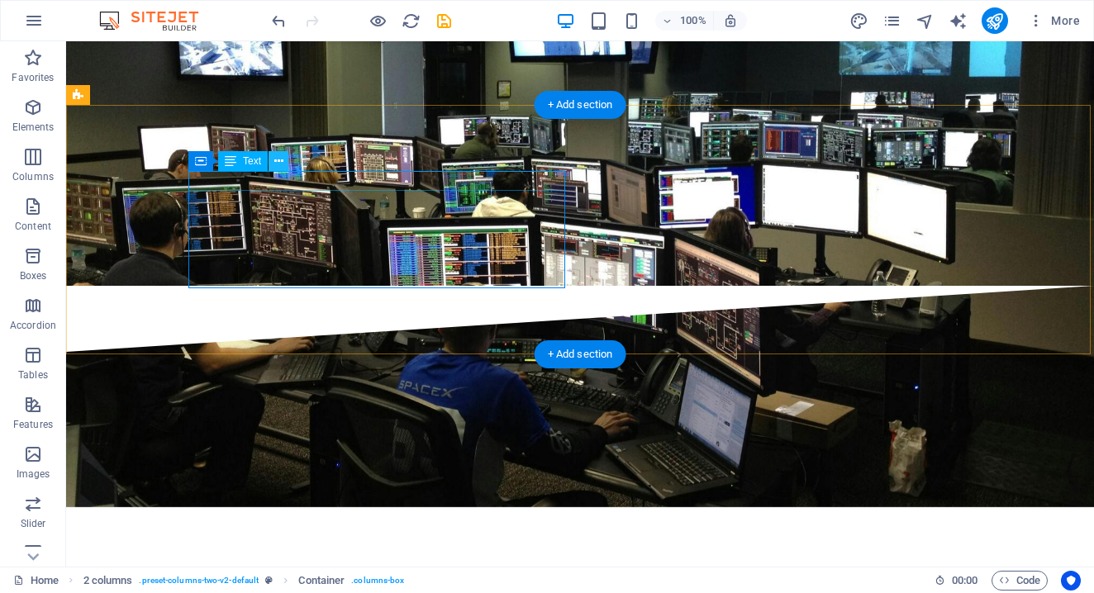
click at [279, 164] on icon at bounding box center [278, 161] width 9 height 17
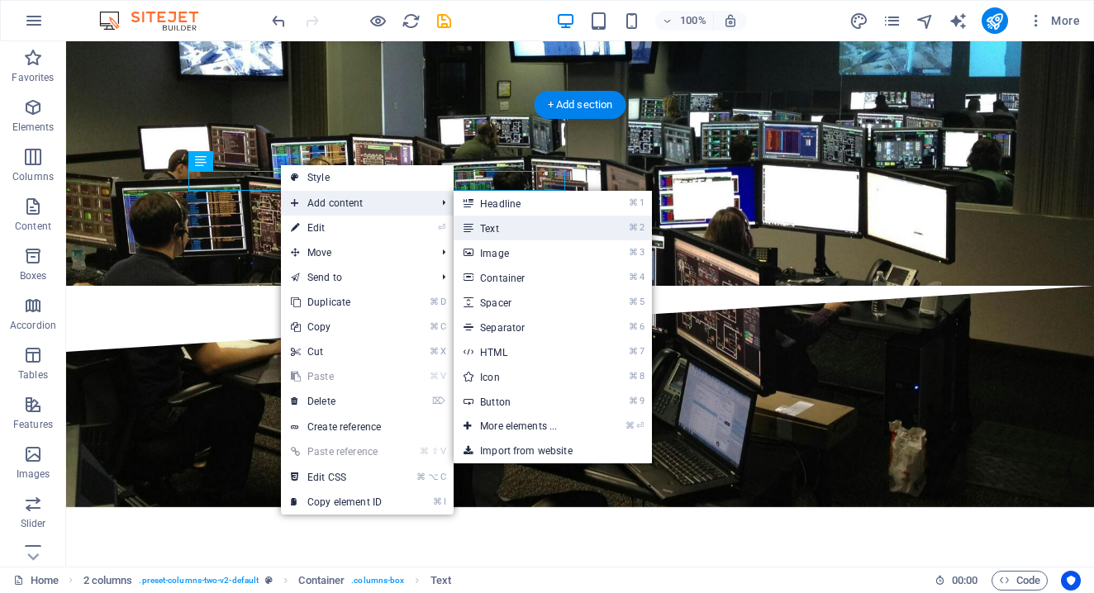
click at [506, 226] on link "⌘ 2 Text" at bounding box center [522, 228] width 136 height 25
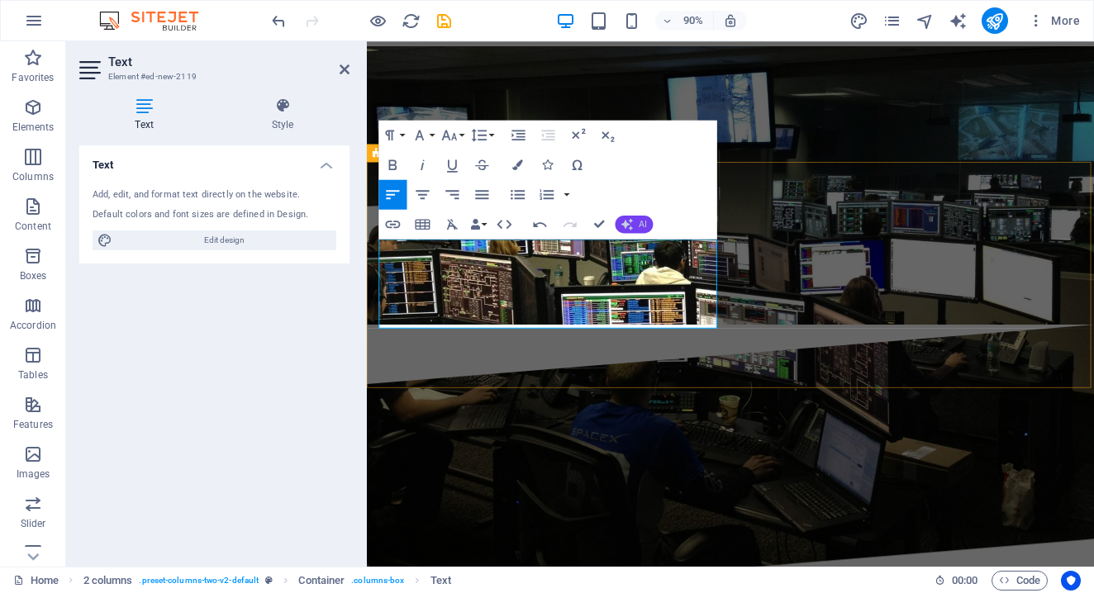
click at [641, 224] on span "AI" at bounding box center [643, 224] width 8 height 9
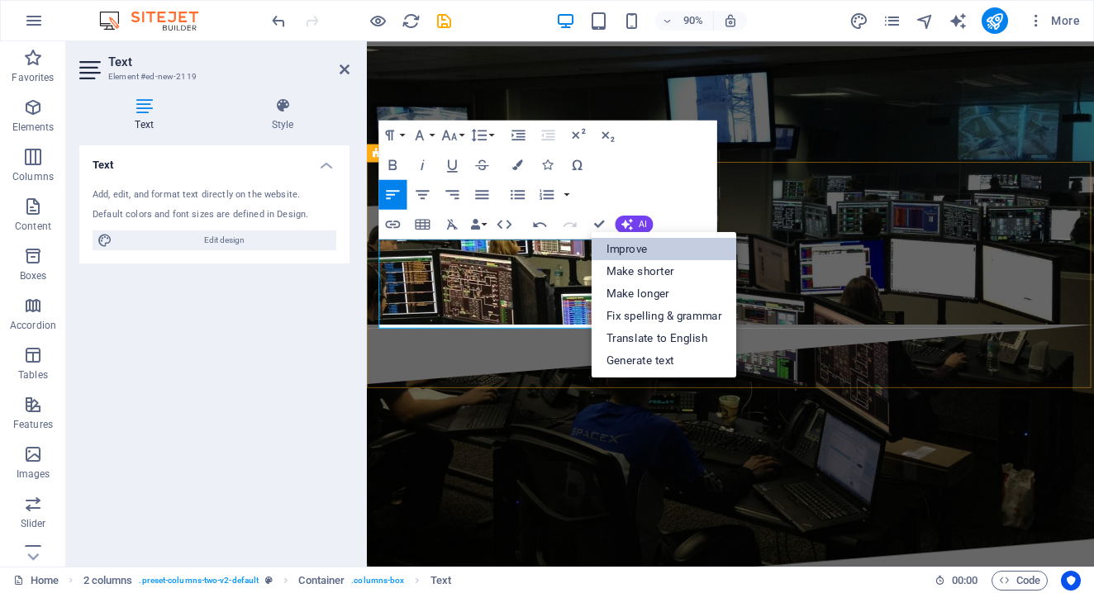
click at [648, 255] on link "Improve" at bounding box center [664, 248] width 145 height 22
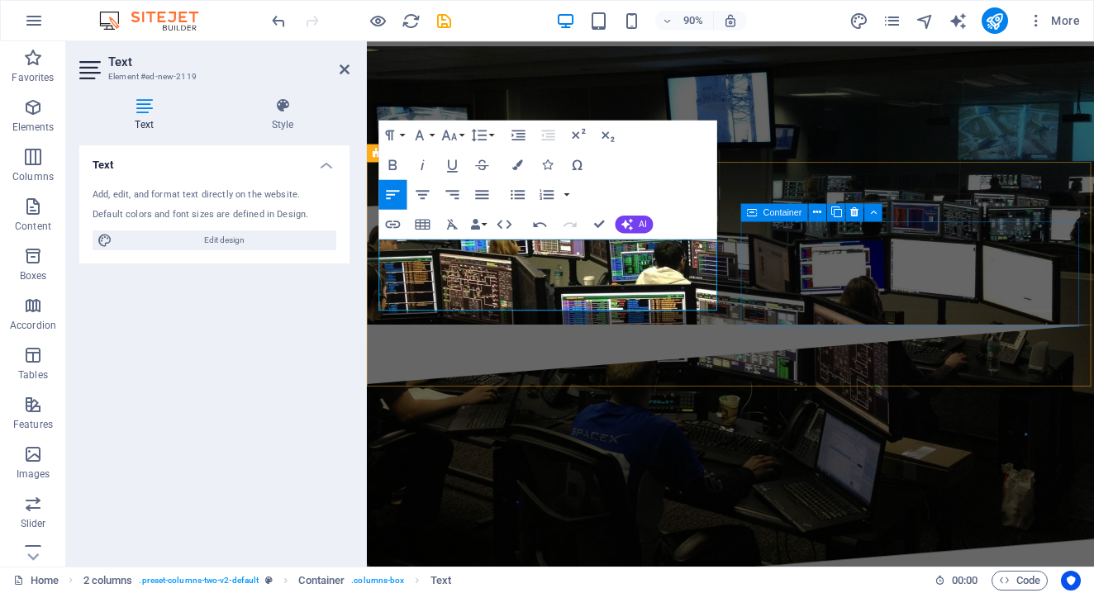
click at [780, 215] on span "Container" at bounding box center [783, 212] width 39 height 9
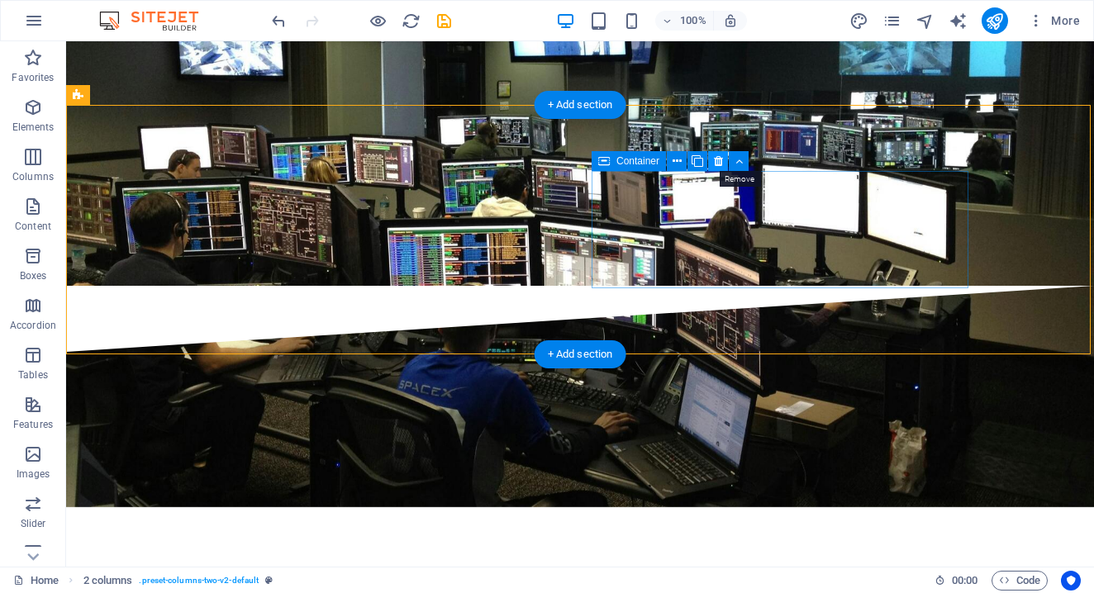
click at [717, 164] on icon at bounding box center [718, 161] width 9 height 17
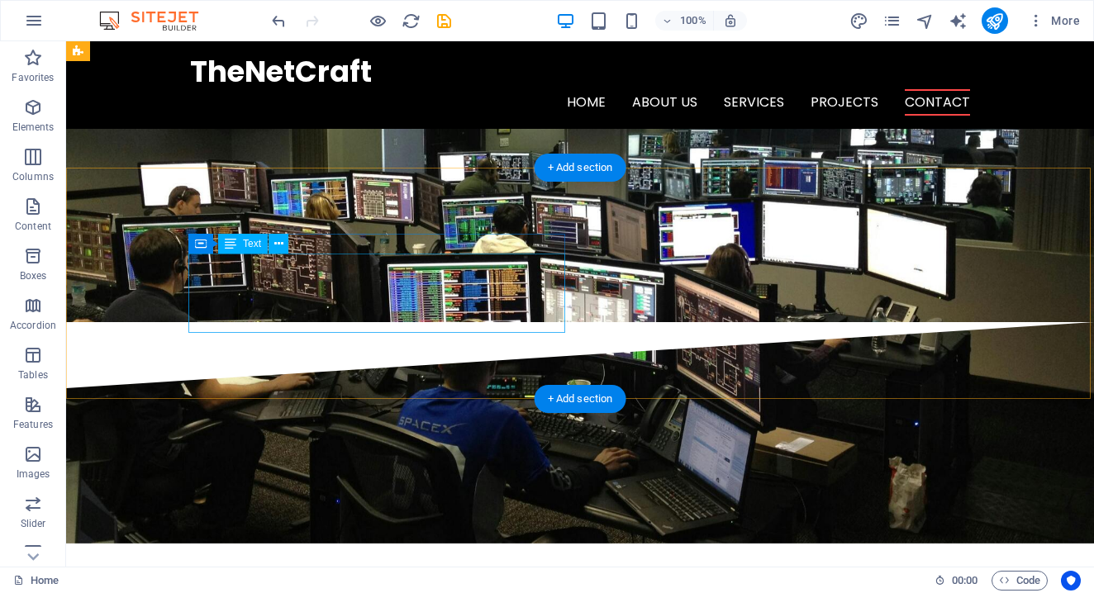
scroll to position [3769, 0]
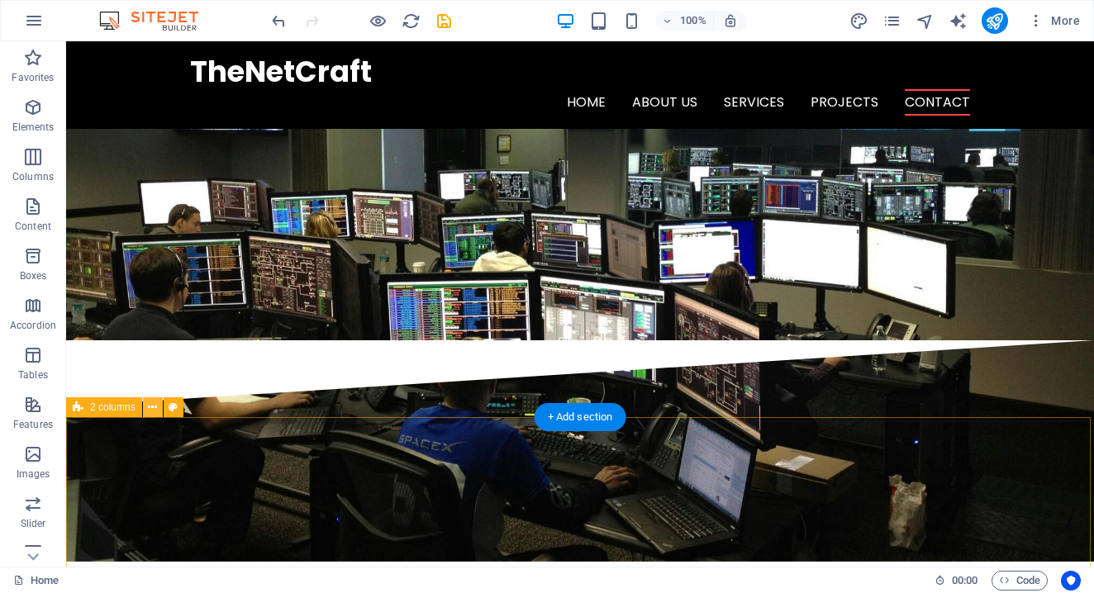
click at [151, 405] on icon at bounding box center [152, 407] width 9 height 17
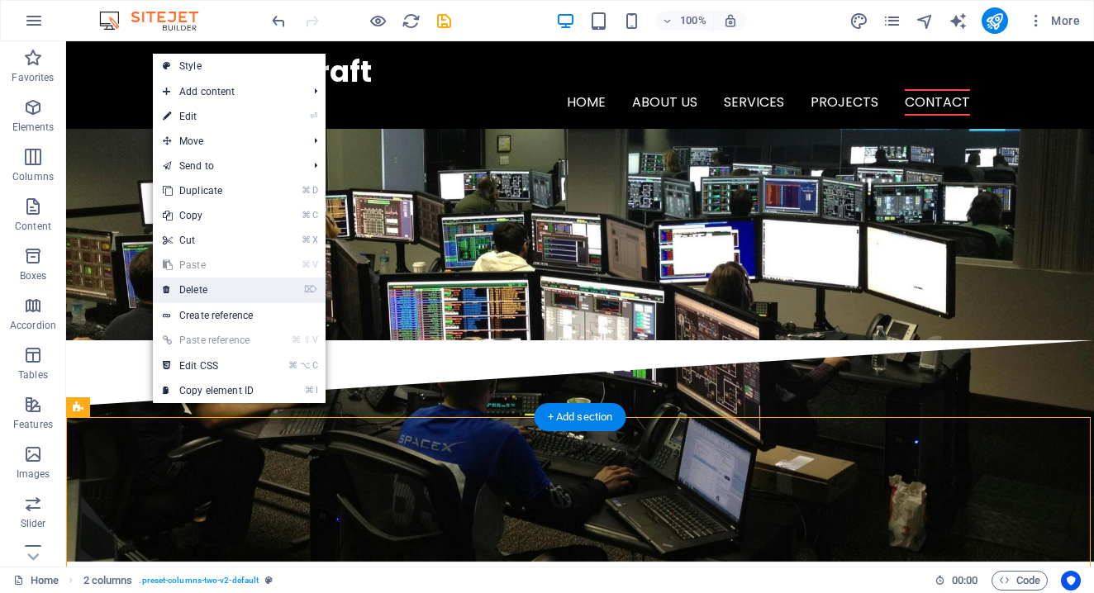
click at [200, 287] on link "⌦ Delete" at bounding box center [208, 290] width 111 height 25
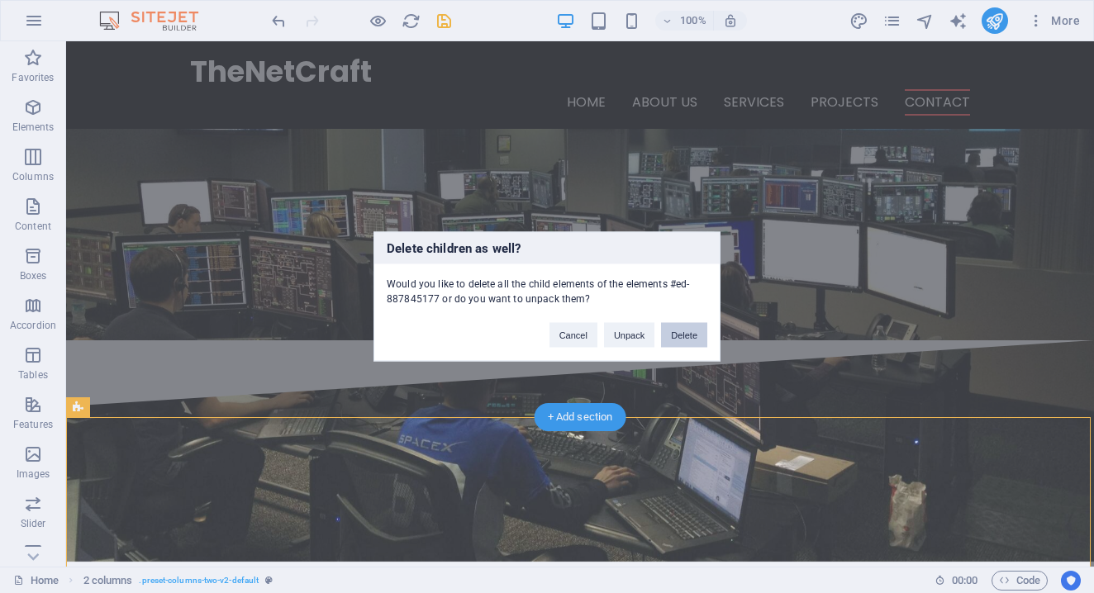
click at [689, 336] on button "Delete" at bounding box center [684, 335] width 46 height 25
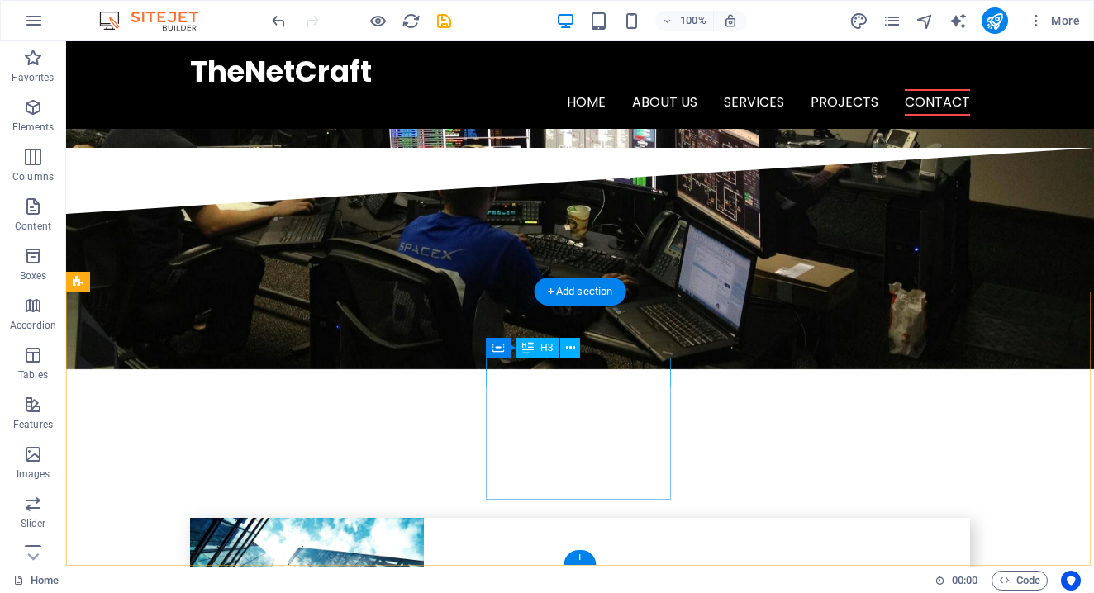
scroll to position [3960, 0]
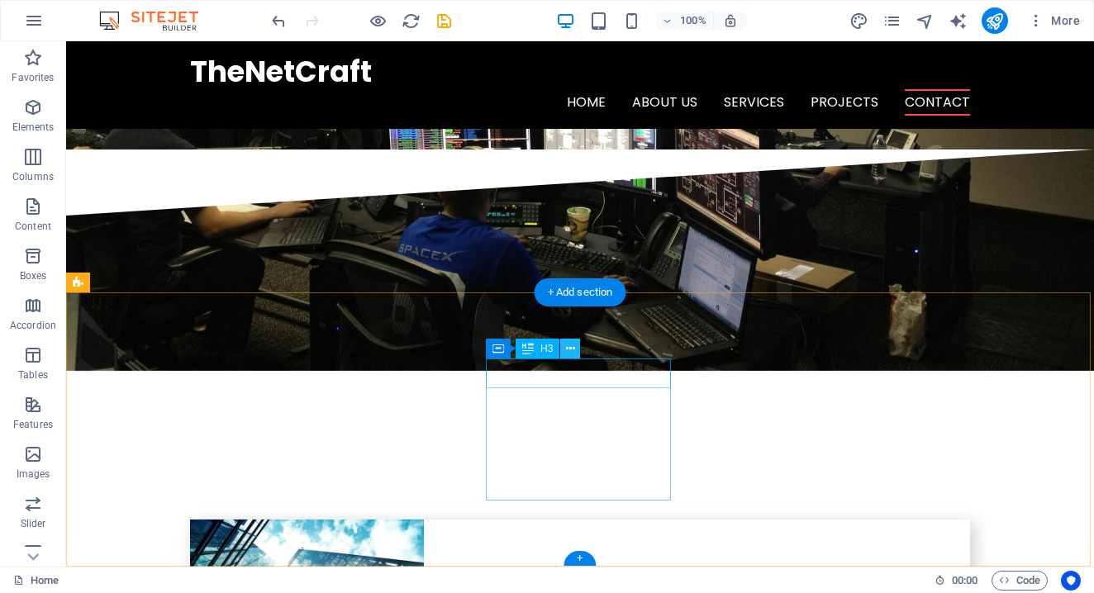
click at [569, 345] on icon at bounding box center [570, 349] width 9 height 17
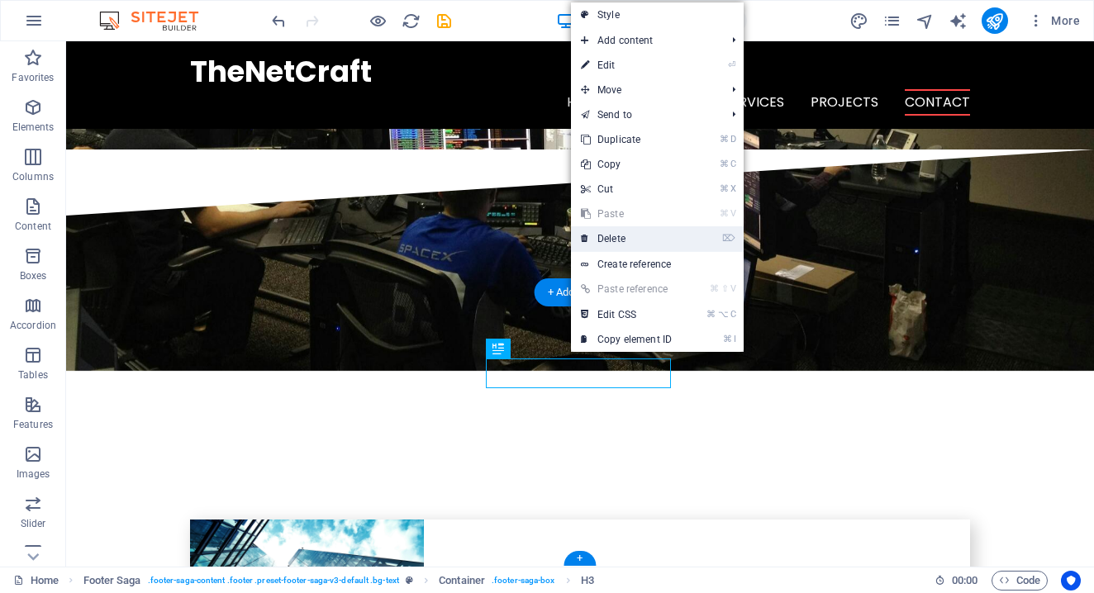
click at [615, 241] on link "⌦ Delete" at bounding box center [626, 238] width 111 height 25
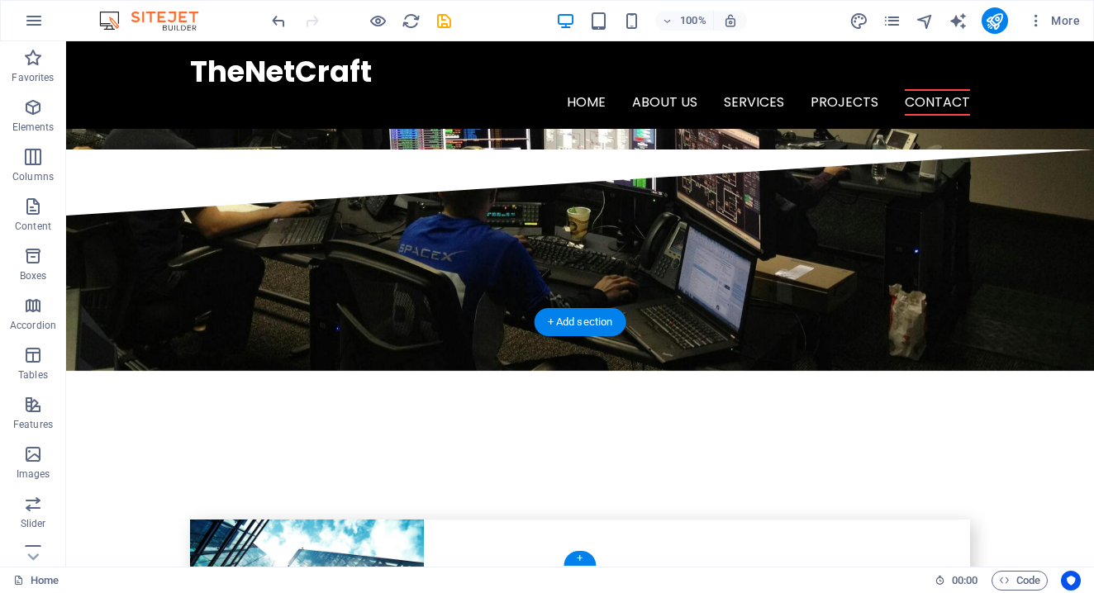
scroll to position [3930, 0]
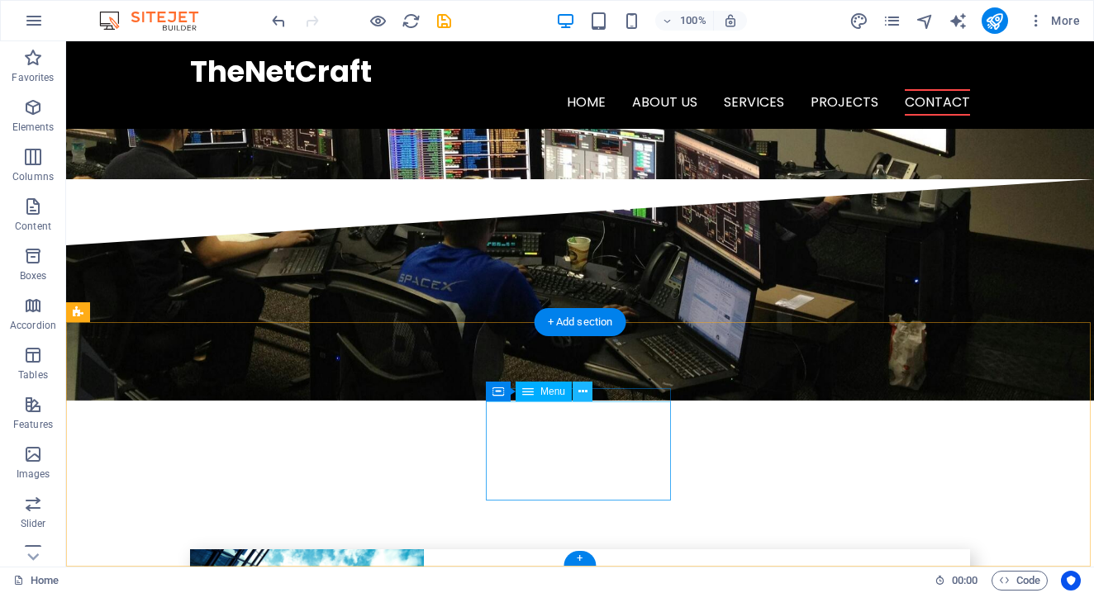
click at [584, 394] on icon at bounding box center [583, 392] width 9 height 17
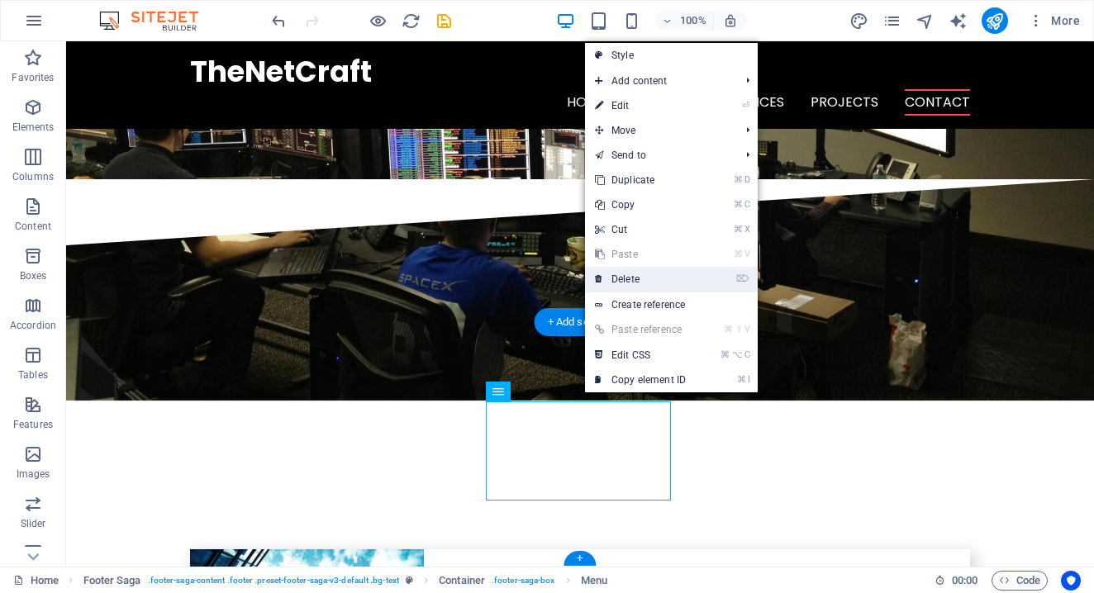
click at [632, 276] on link "⌦ Delete" at bounding box center [640, 279] width 111 height 25
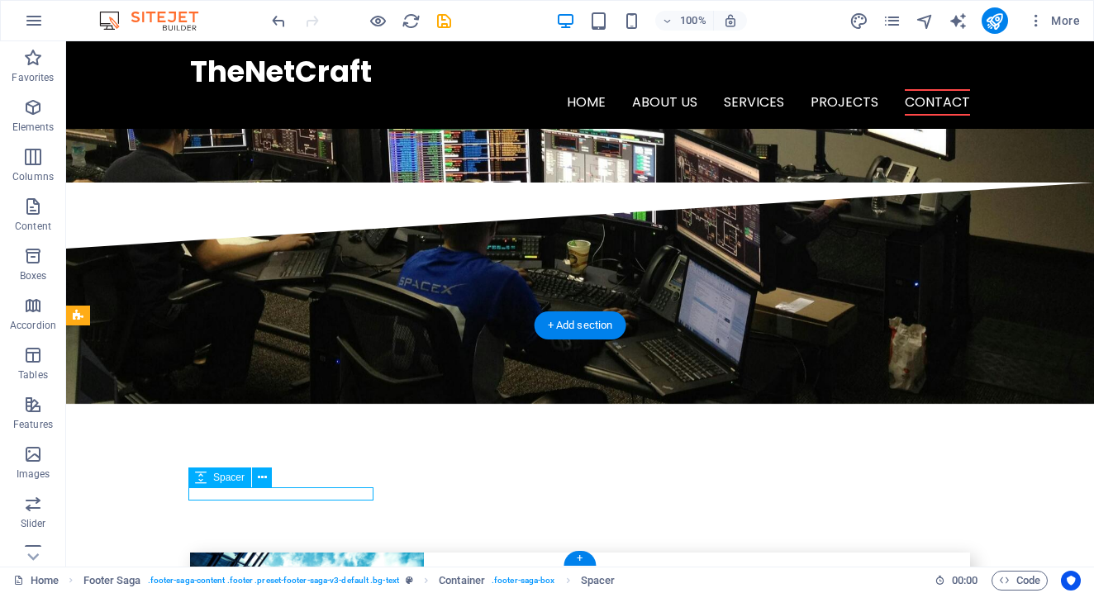
select select "px"
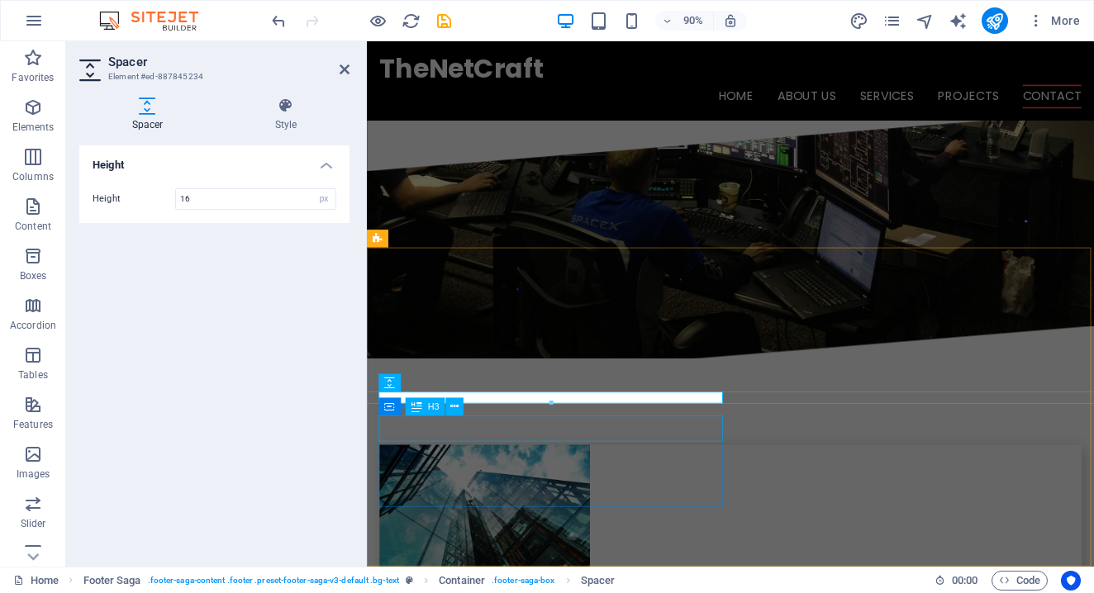
scroll to position [4052, 0]
click at [602, 402] on div at bounding box center [550, 404] width 343 height 5
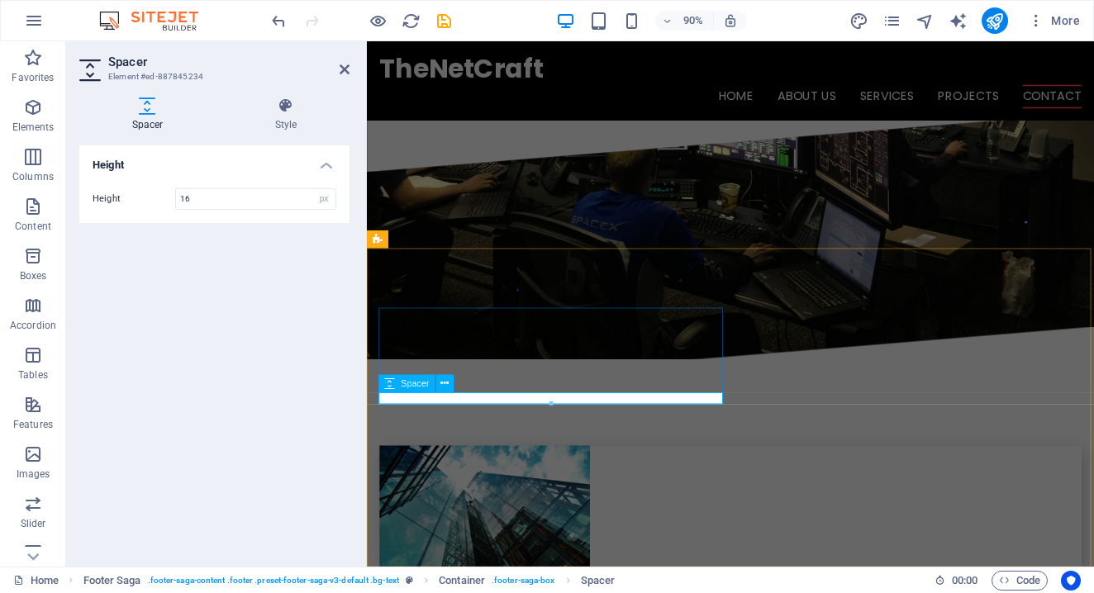
scroll to position [3927, 0]
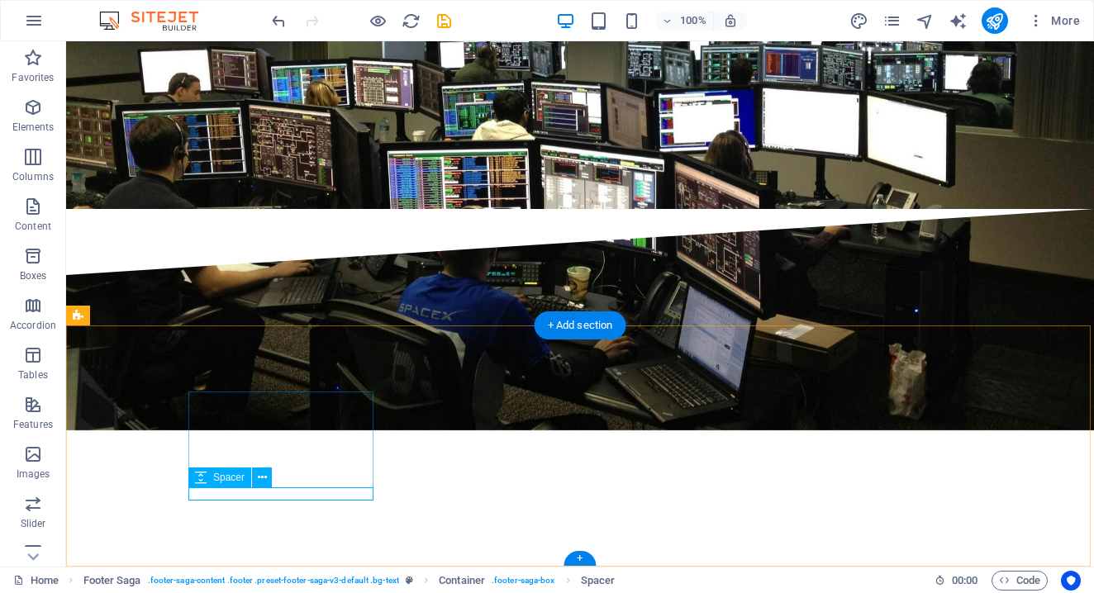
click at [235, 483] on span "Spacer" at bounding box center [228, 478] width 31 height 10
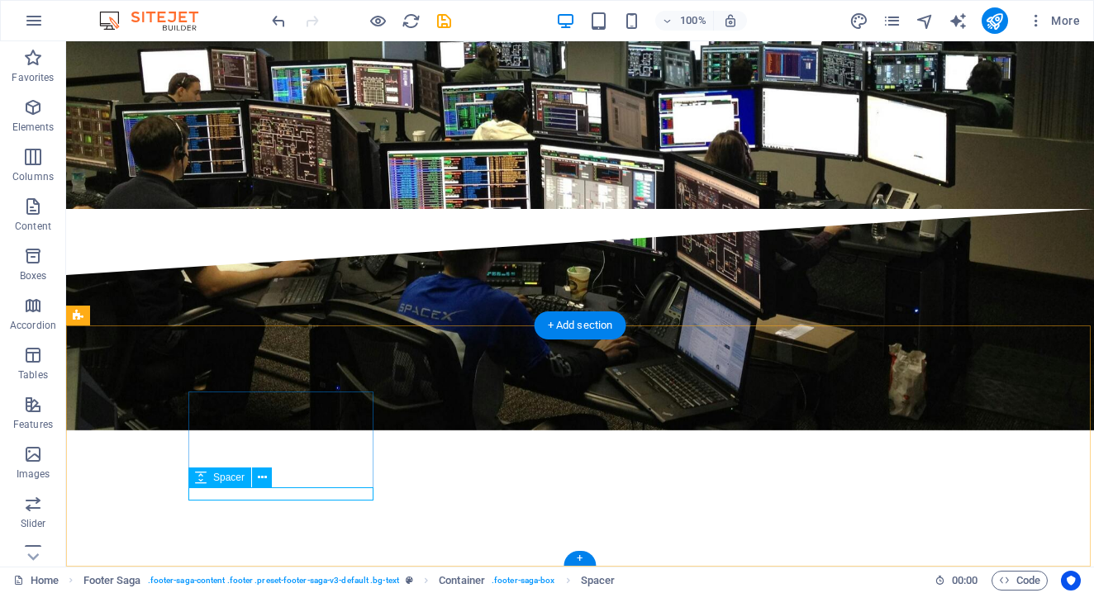
select select "px"
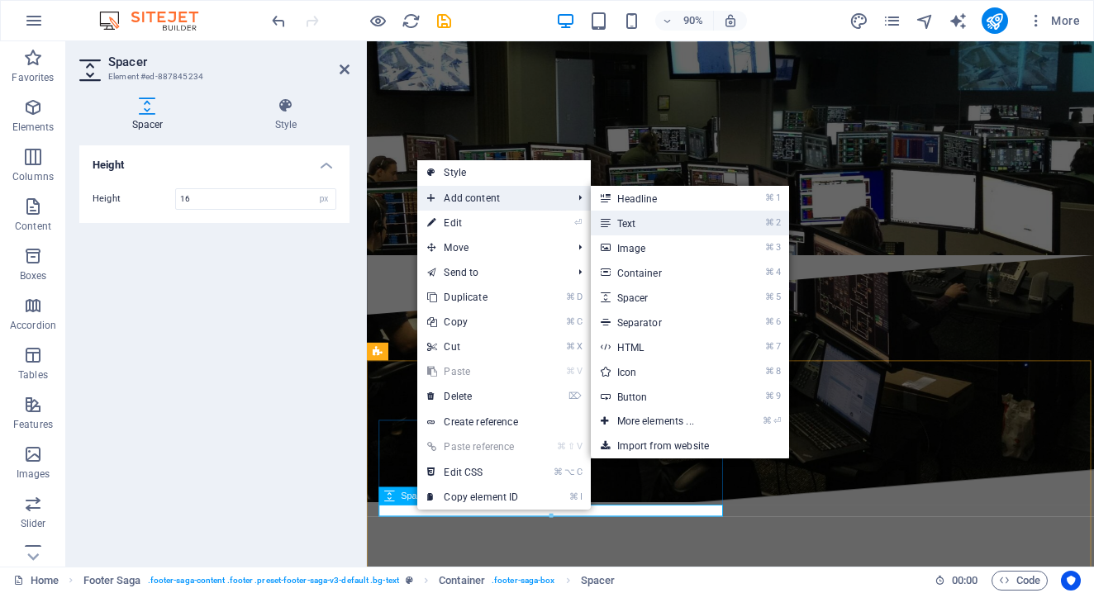
click at [632, 222] on link "⌘ 2 Text" at bounding box center [659, 223] width 136 height 25
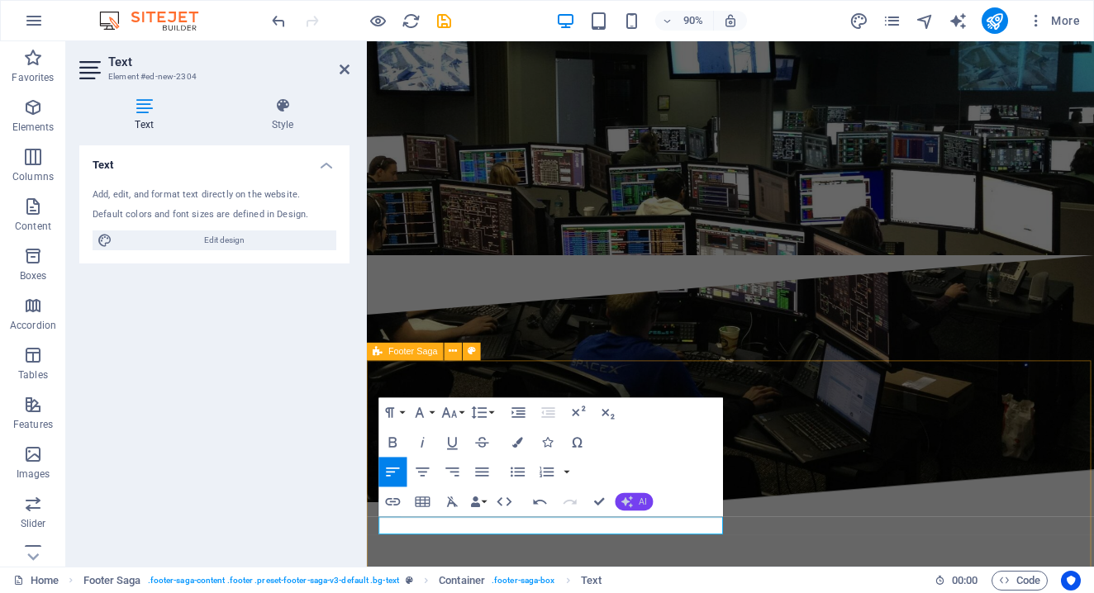
click at [635, 506] on button "AI" at bounding box center [635, 502] width 38 height 18
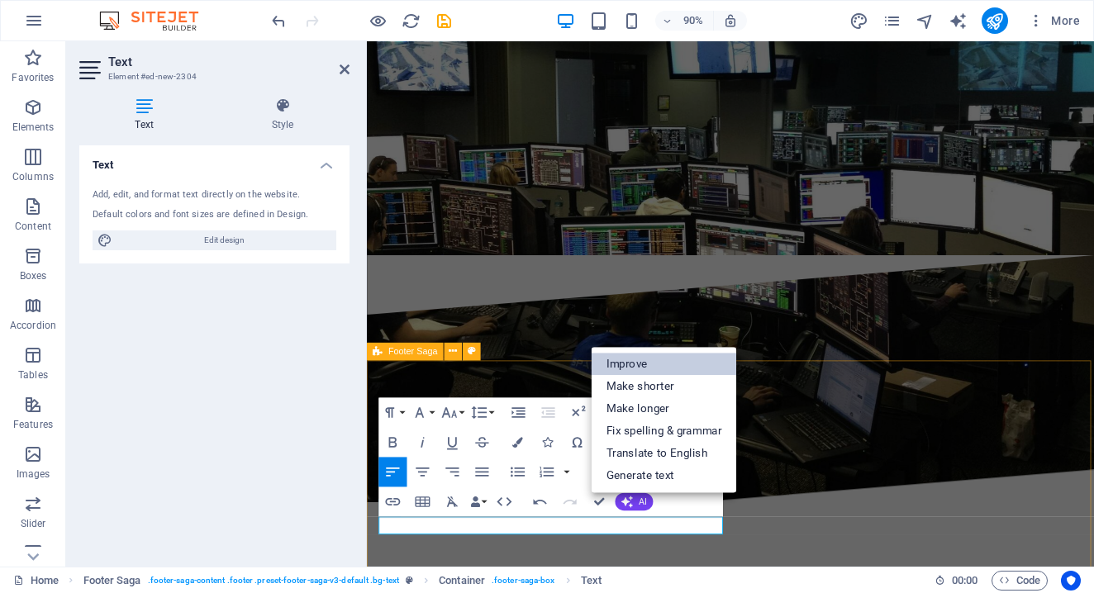
click at [651, 368] on link "Improve" at bounding box center [664, 364] width 145 height 22
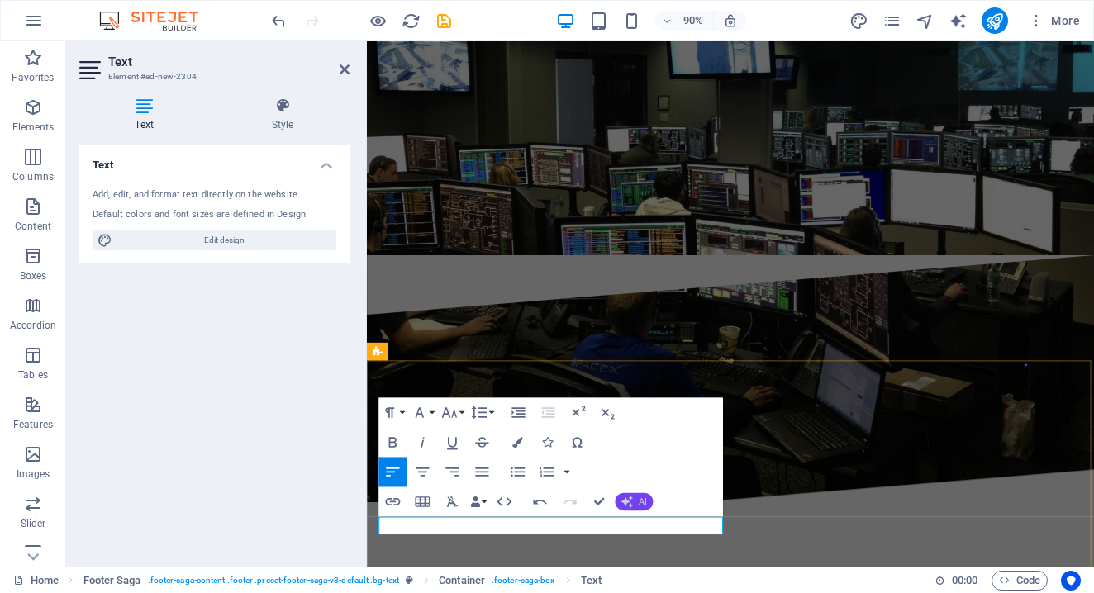
click at [636, 505] on button "AI" at bounding box center [635, 502] width 38 height 18
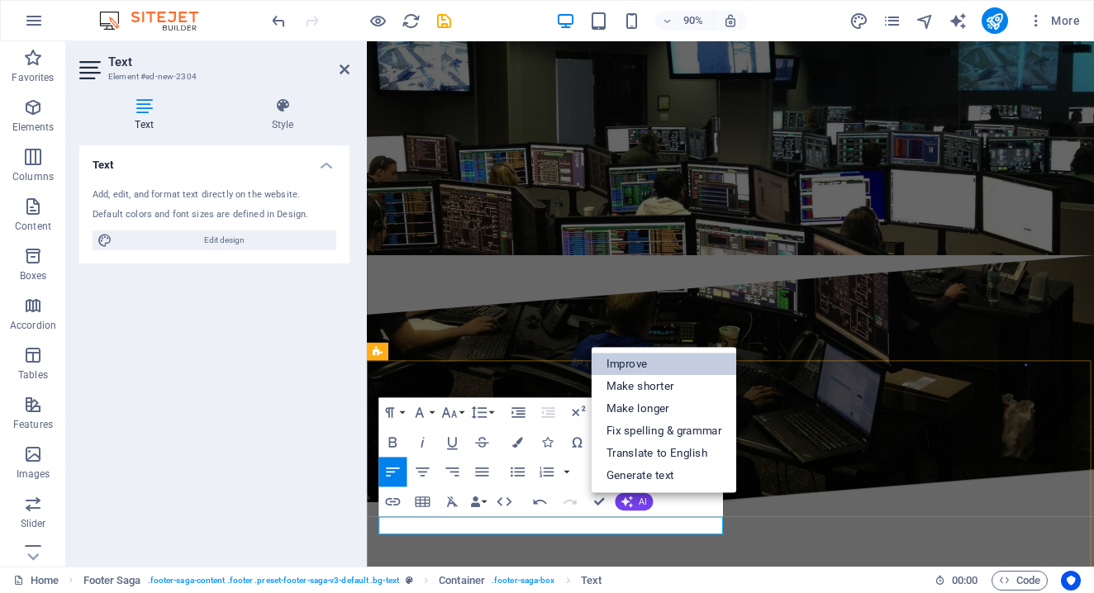
click at [627, 365] on link "Improve" at bounding box center [664, 364] width 145 height 22
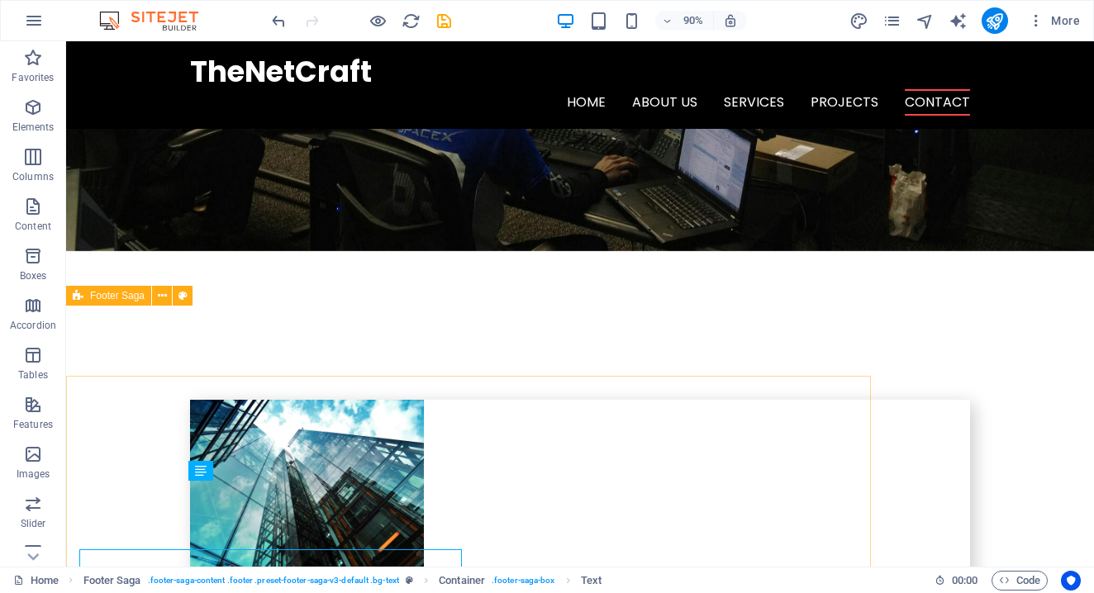
scroll to position [3947, 0]
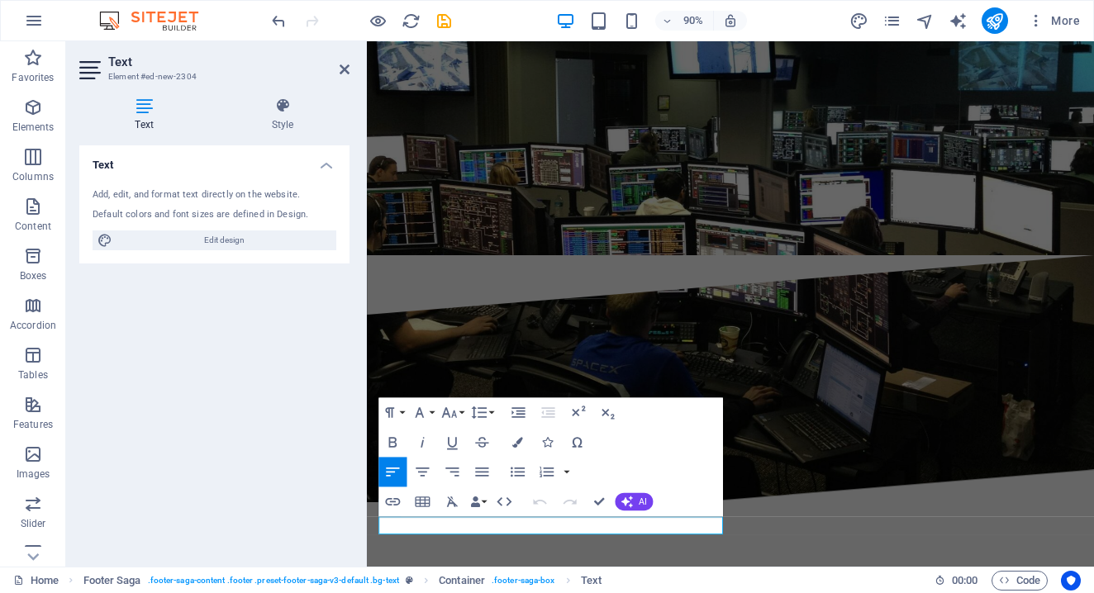
drag, startPoint x: 554, startPoint y: 581, endPoint x: 282, endPoint y: 553, distance: 273.4
click at [367, 553] on html "Skip to main content TheNetCraft Home About us Services Projects Contact Reliab…" at bounding box center [771, 90] width 808 height 7952
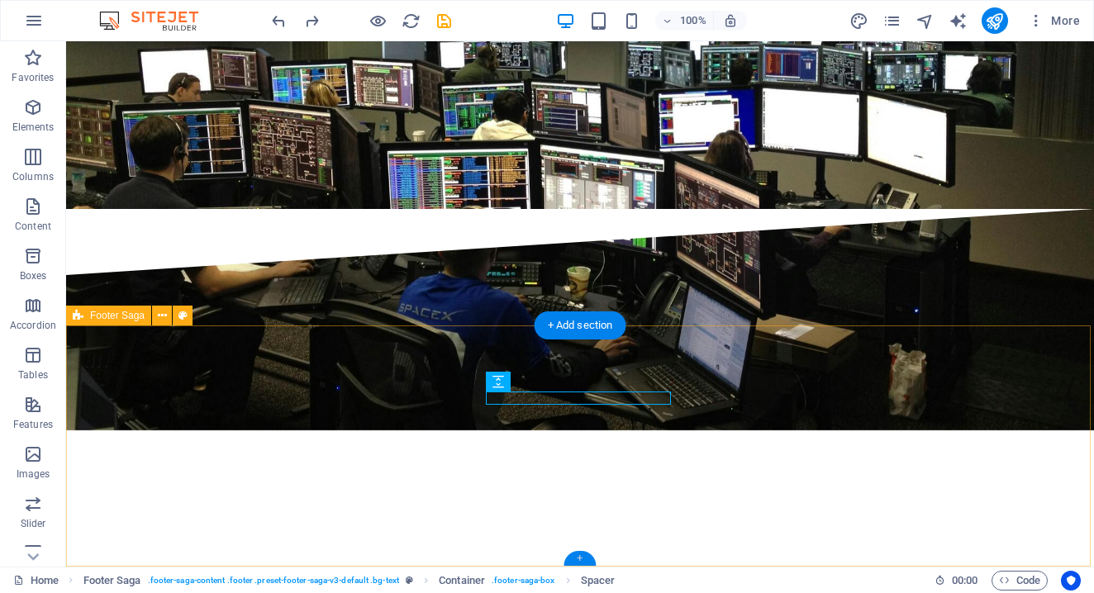
click at [581, 556] on div "+" at bounding box center [580, 558] width 32 height 15
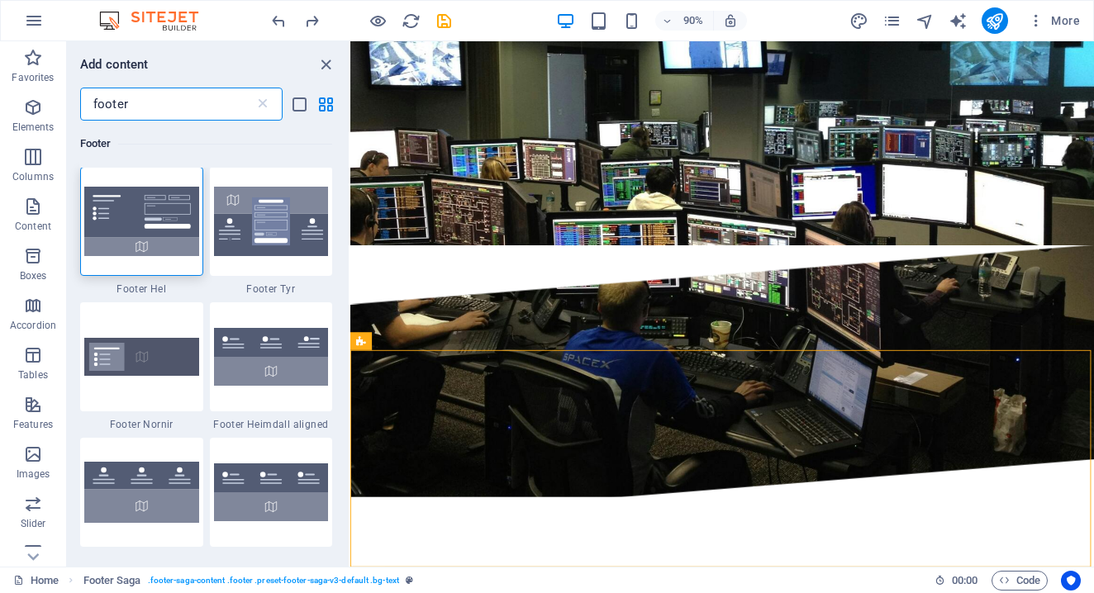
scroll to position [0, 0]
type input "footer"
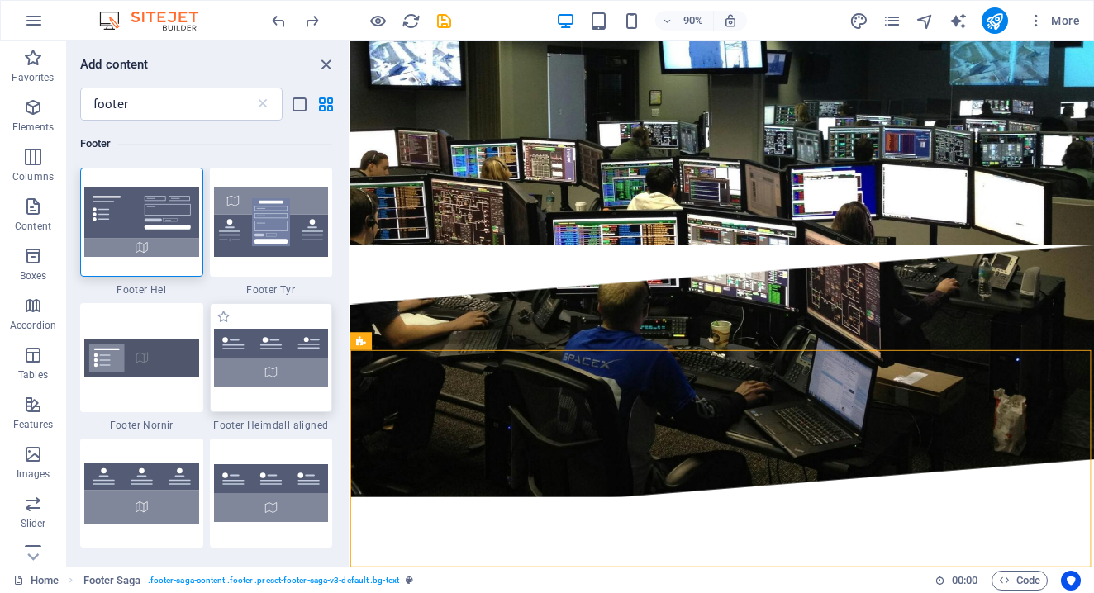
click at [295, 381] on img at bounding box center [271, 358] width 115 height 58
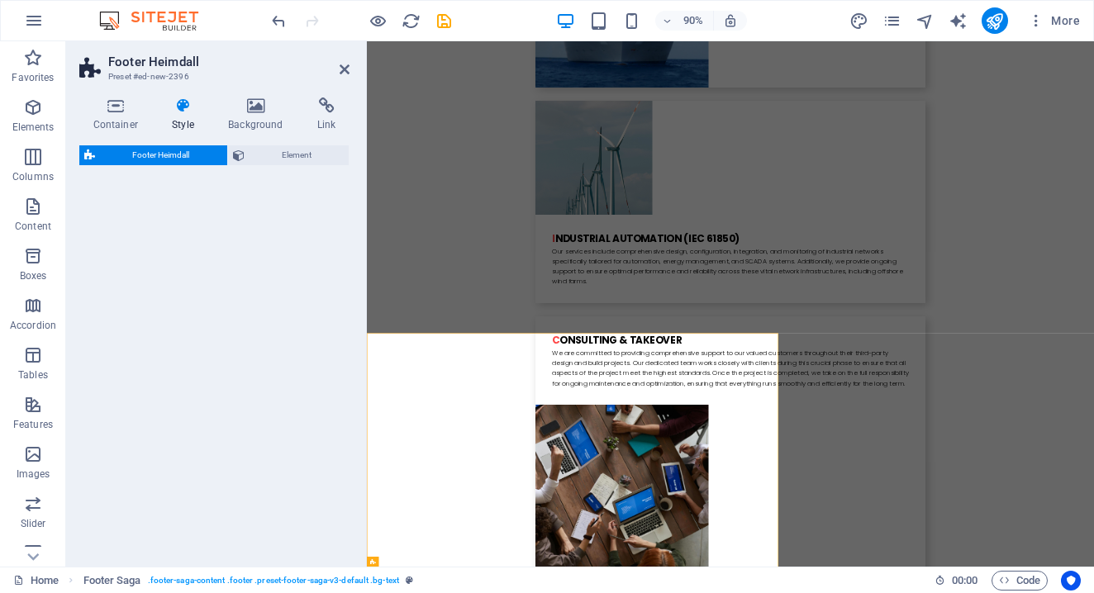
select select "rem"
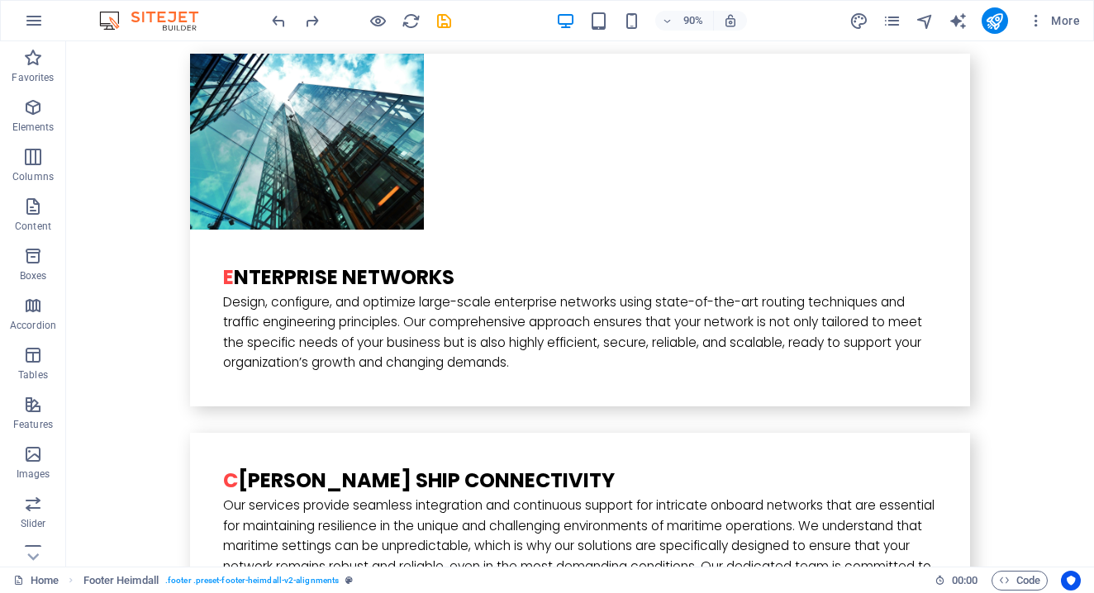
scroll to position [3927, 0]
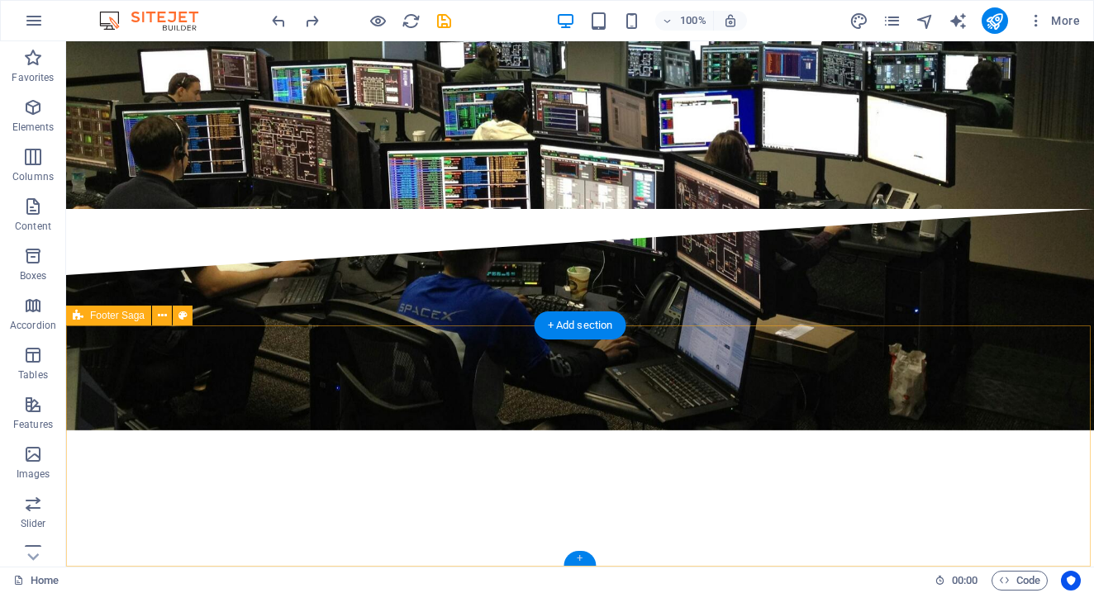
click at [582, 559] on div "+" at bounding box center [580, 558] width 32 height 15
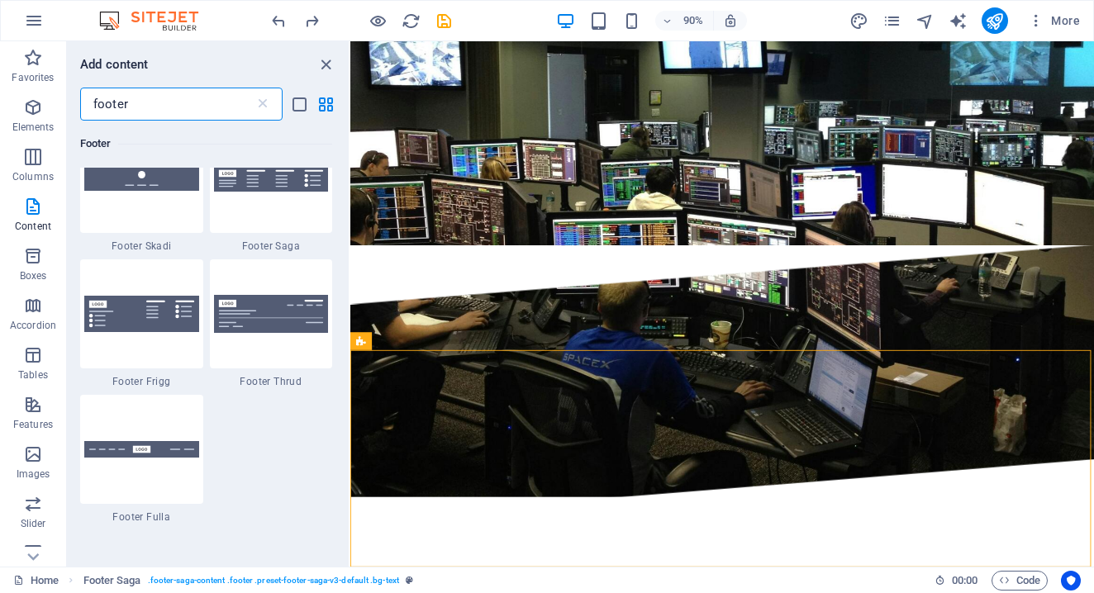
scroll to position [808, 0]
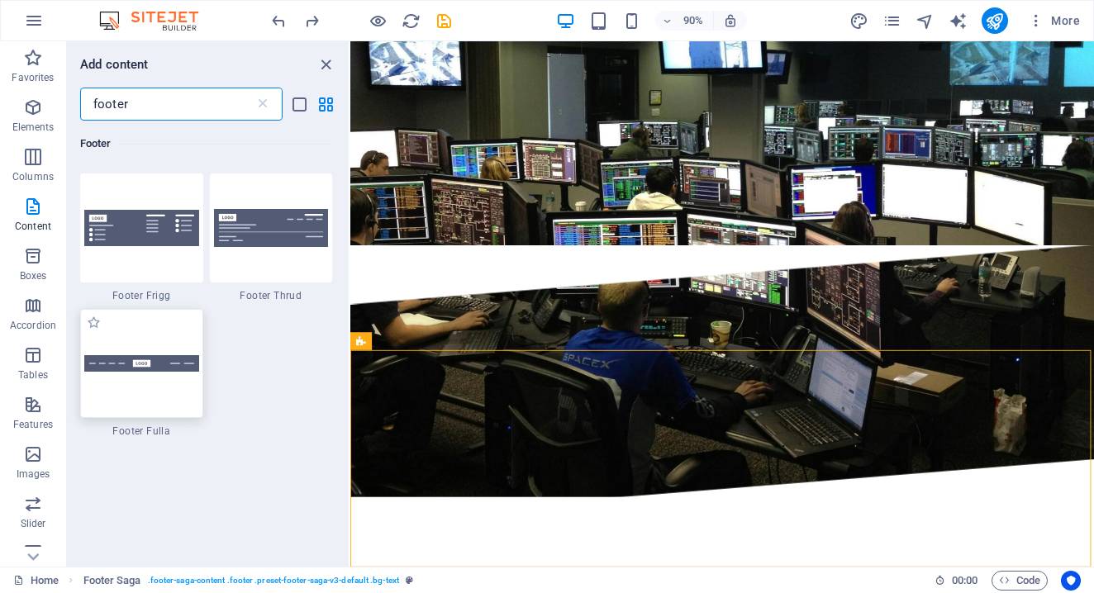
click at [147, 367] on img at bounding box center [141, 363] width 115 height 17
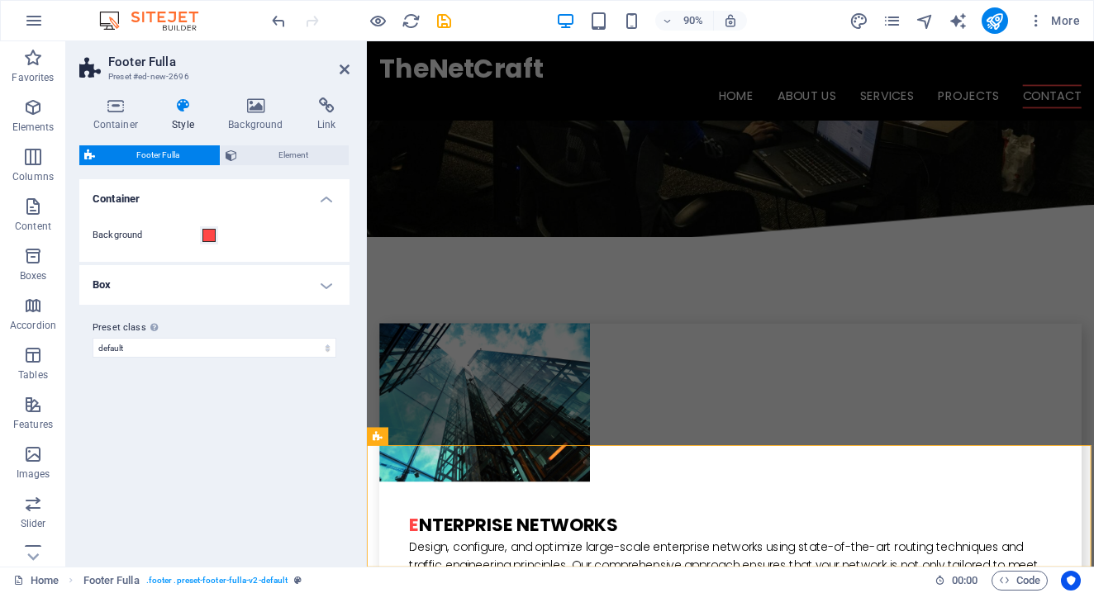
scroll to position [3927, 0]
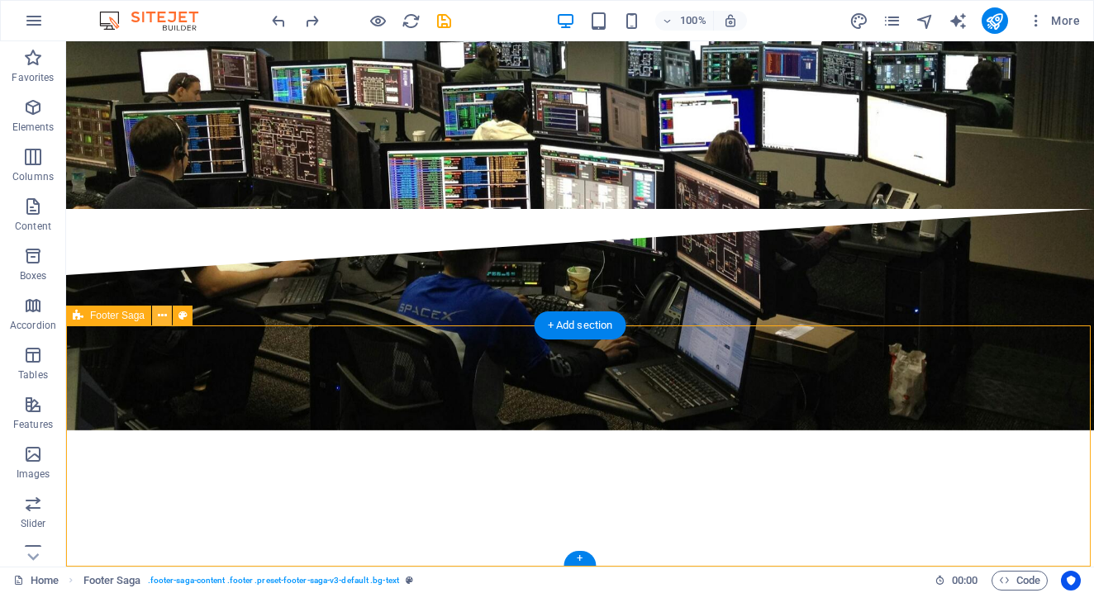
click at [168, 321] on button at bounding box center [162, 316] width 20 height 20
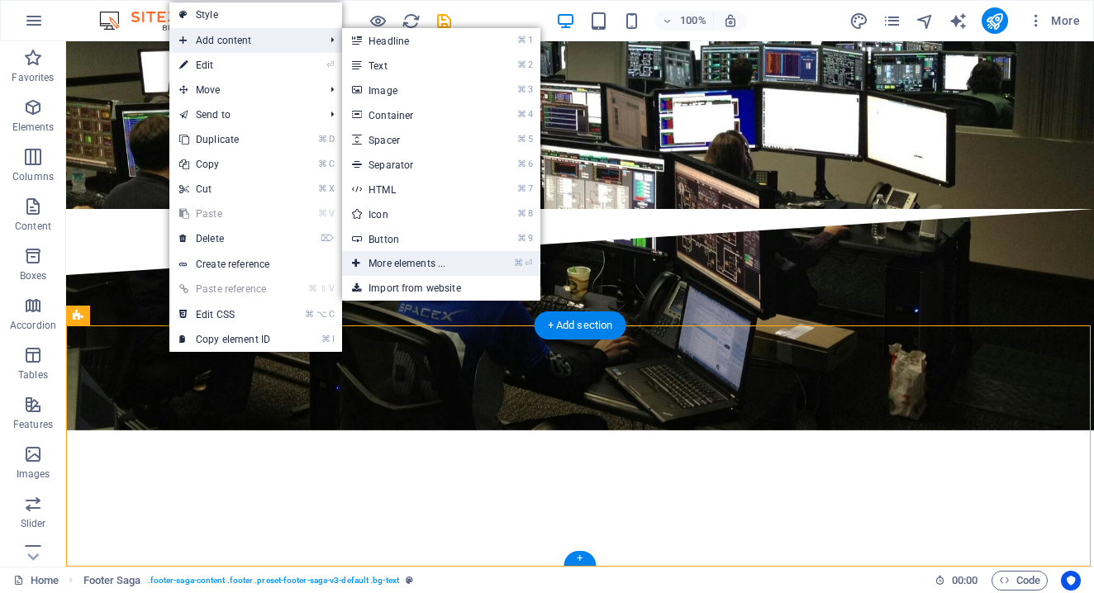
click at [444, 265] on link "⌘ ⏎ More elements ..." at bounding box center [410, 263] width 136 height 25
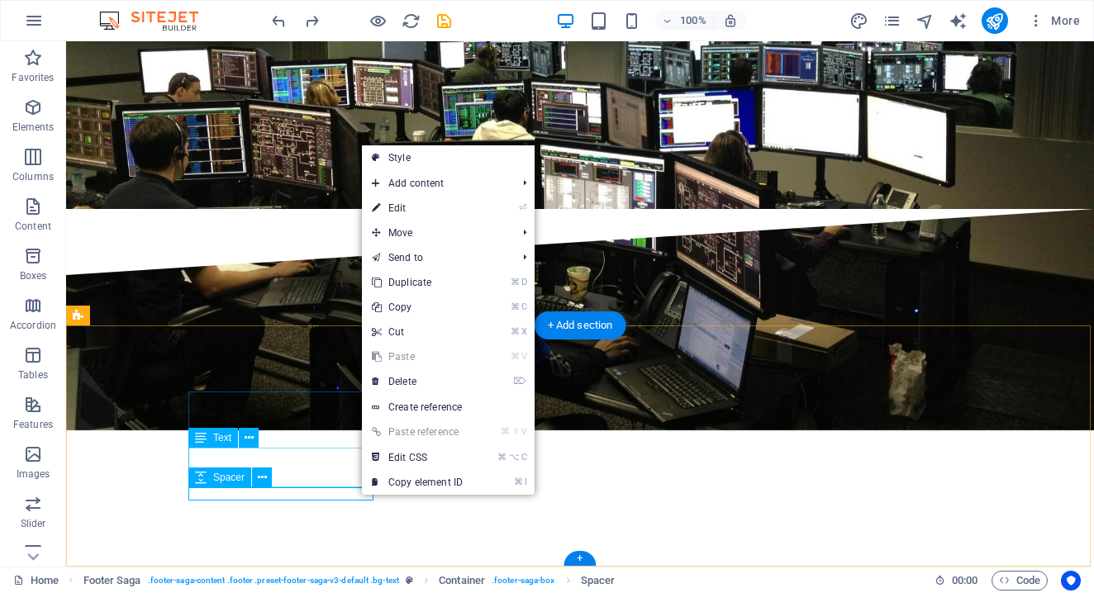
click at [199, 477] on icon at bounding box center [201, 478] width 12 height 20
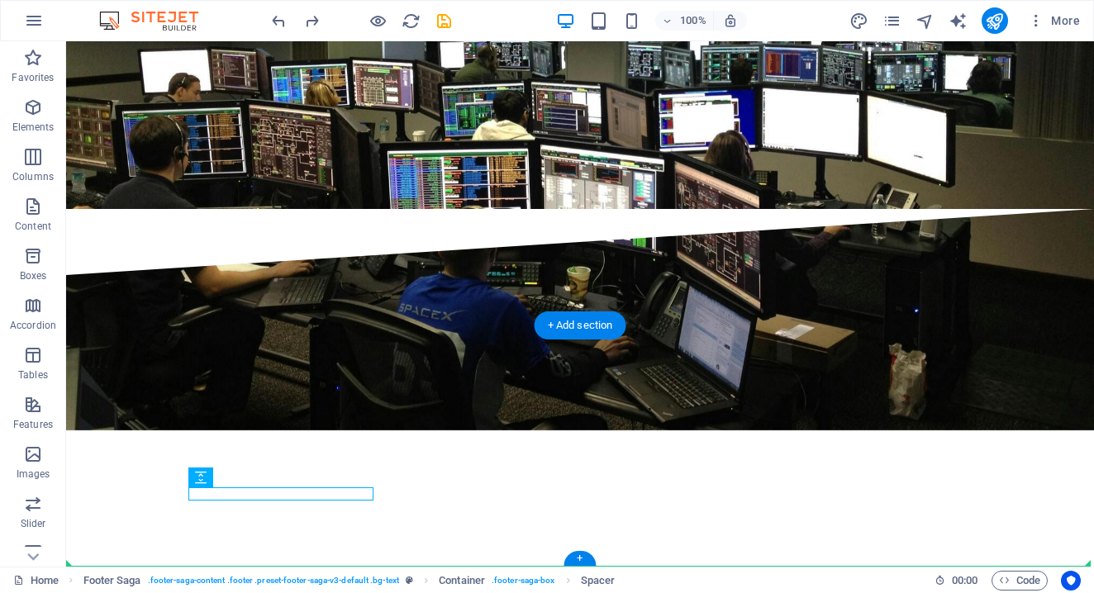
drag, startPoint x: 265, startPoint y: 518, endPoint x: 202, endPoint y: 522, distance: 63.8
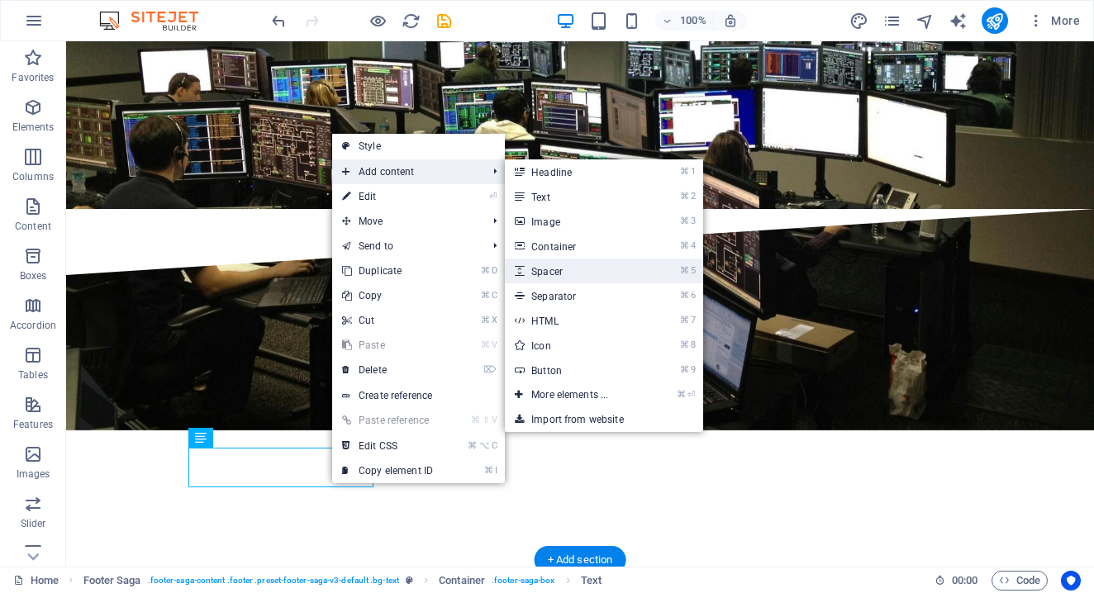
click at [562, 270] on link "⌘ 5 Spacer" at bounding box center [573, 271] width 136 height 25
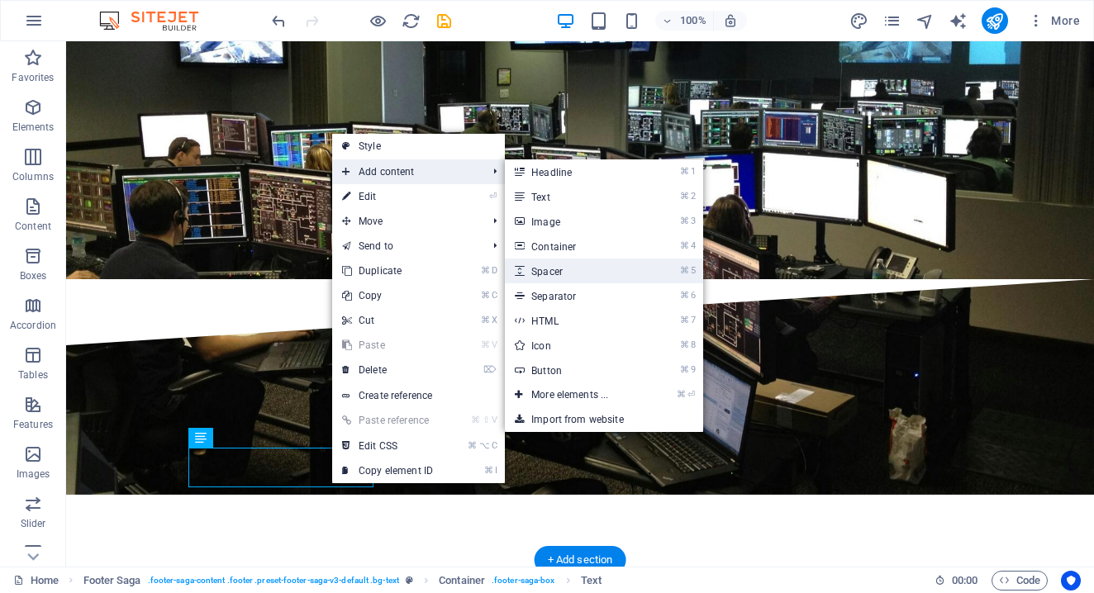
select select "px"
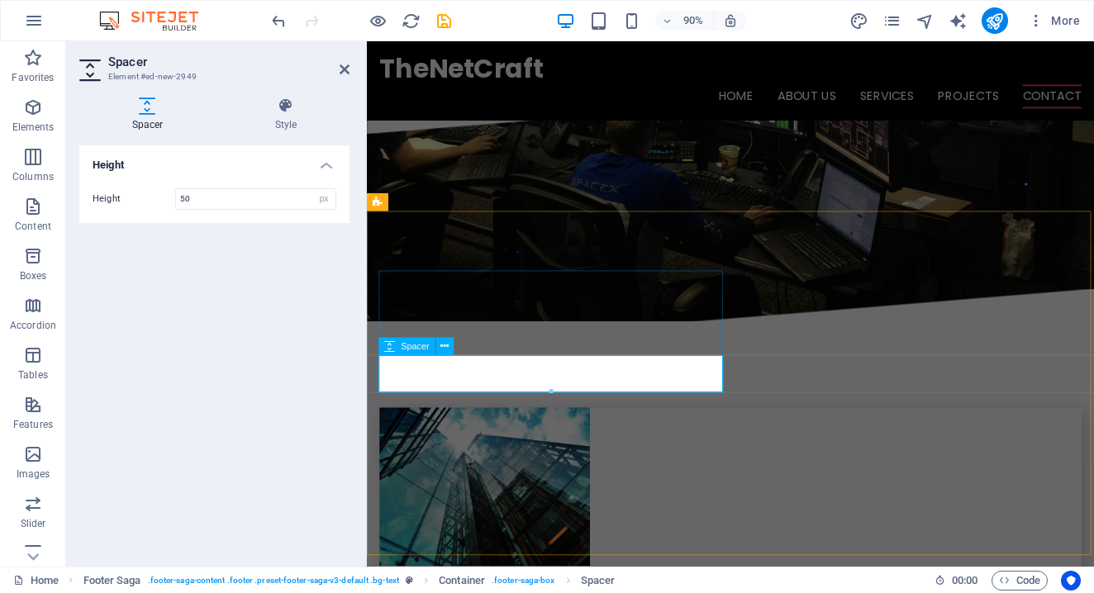
scroll to position [4093, 0]
click at [343, 68] on icon at bounding box center [345, 69] width 10 height 13
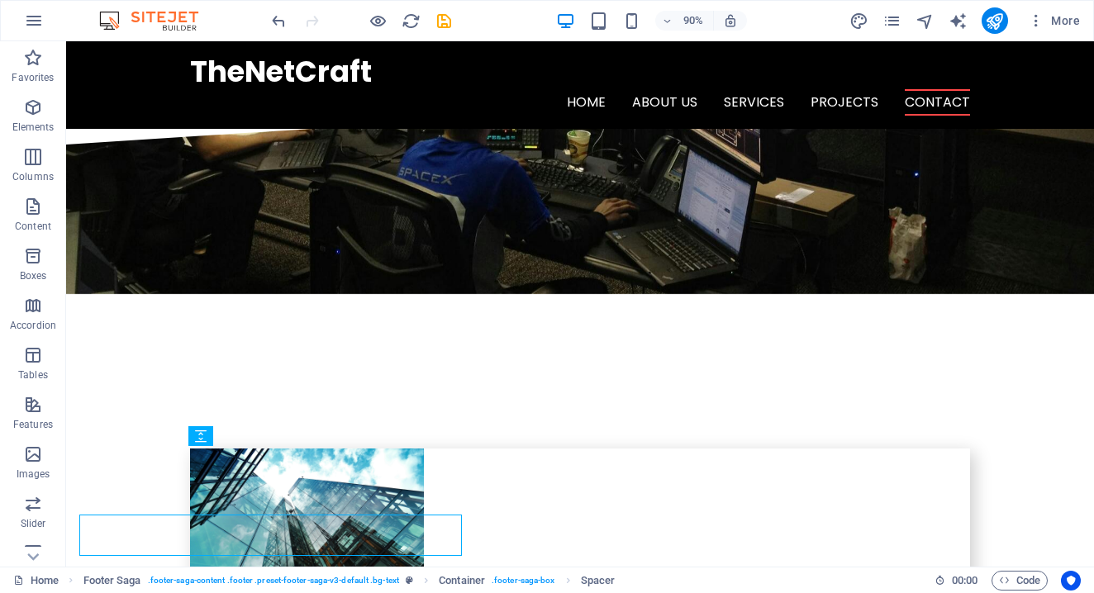
scroll to position [3968, 0]
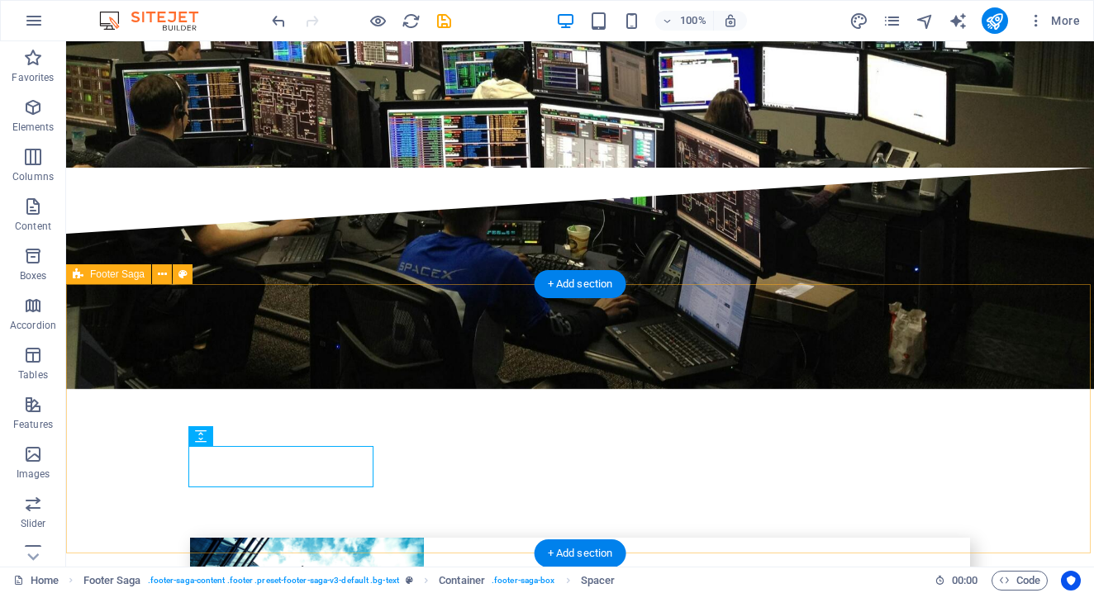
select select "footer"
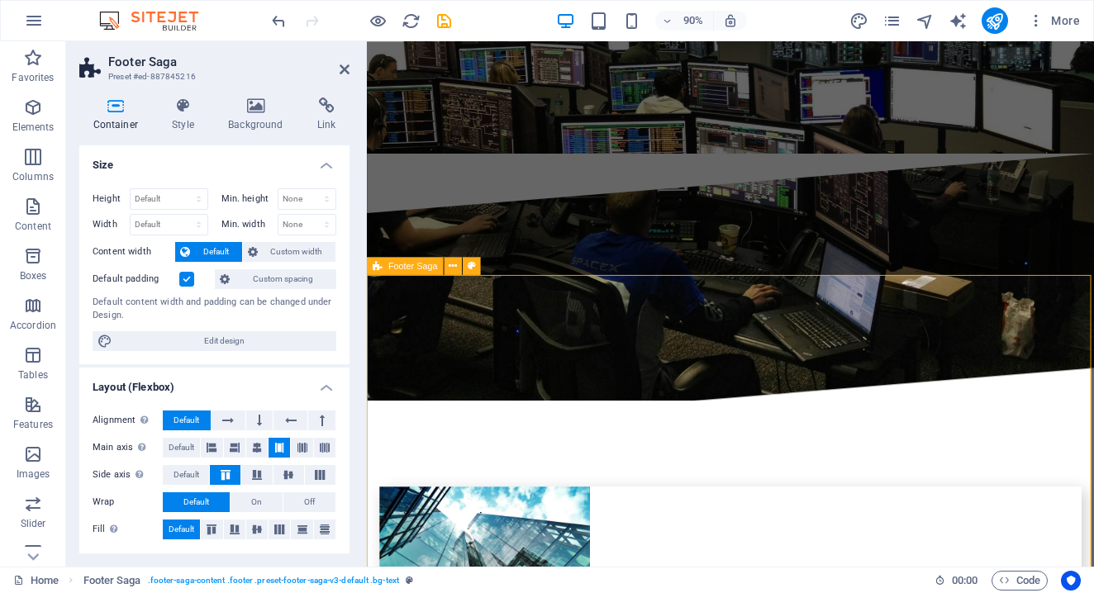
scroll to position [4046, 0]
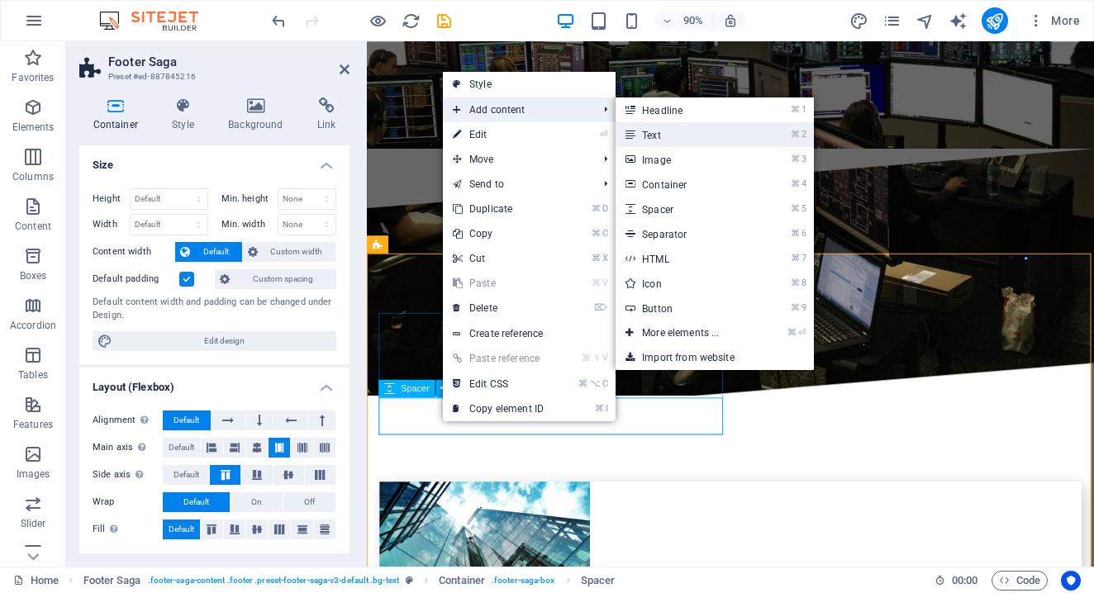
click at [634, 135] on icon at bounding box center [630, 134] width 8 height 25
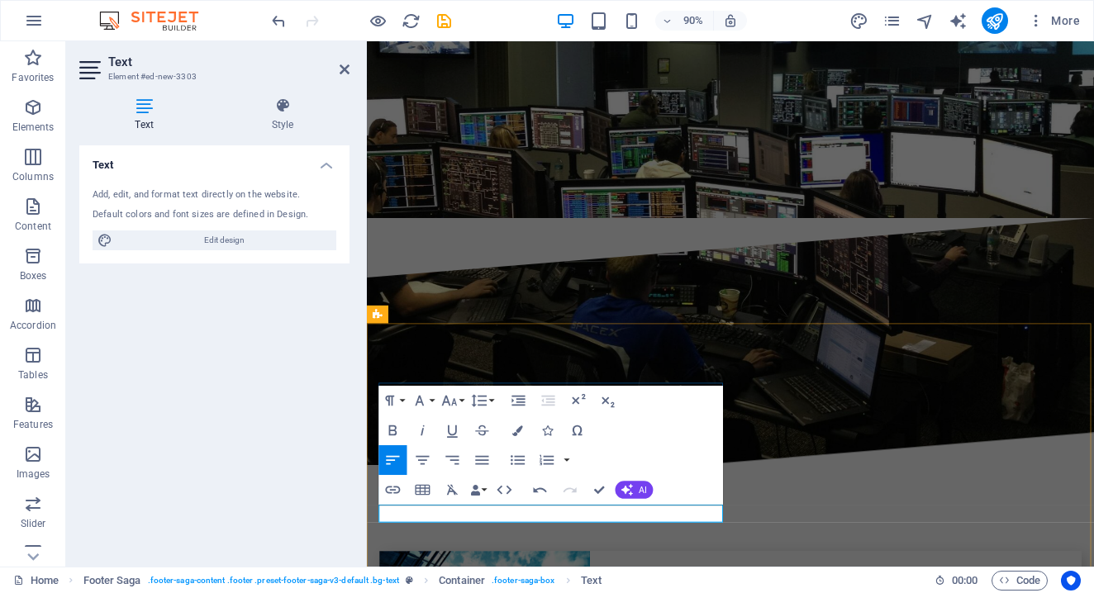
scroll to position [23, 2]
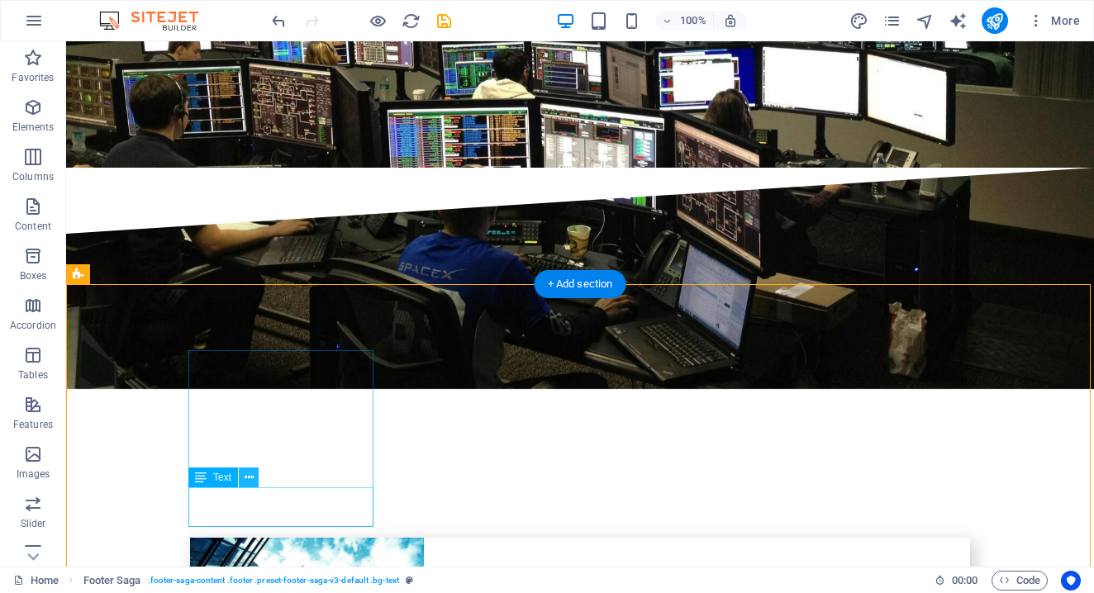
click at [252, 485] on icon at bounding box center [249, 477] width 9 height 17
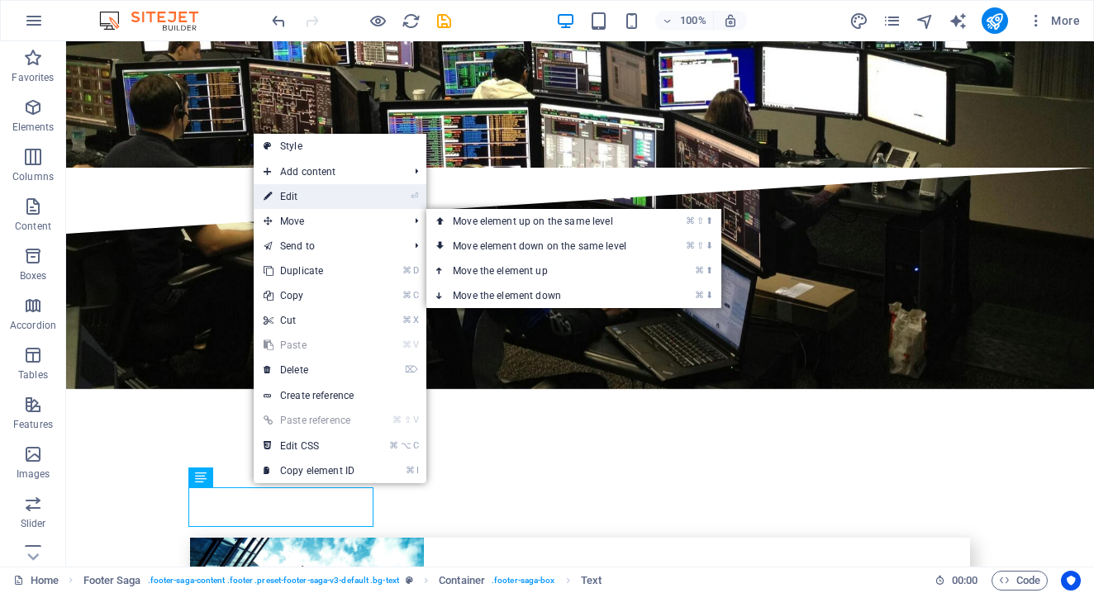
click at [298, 189] on link "⏎ Edit" at bounding box center [309, 196] width 111 height 25
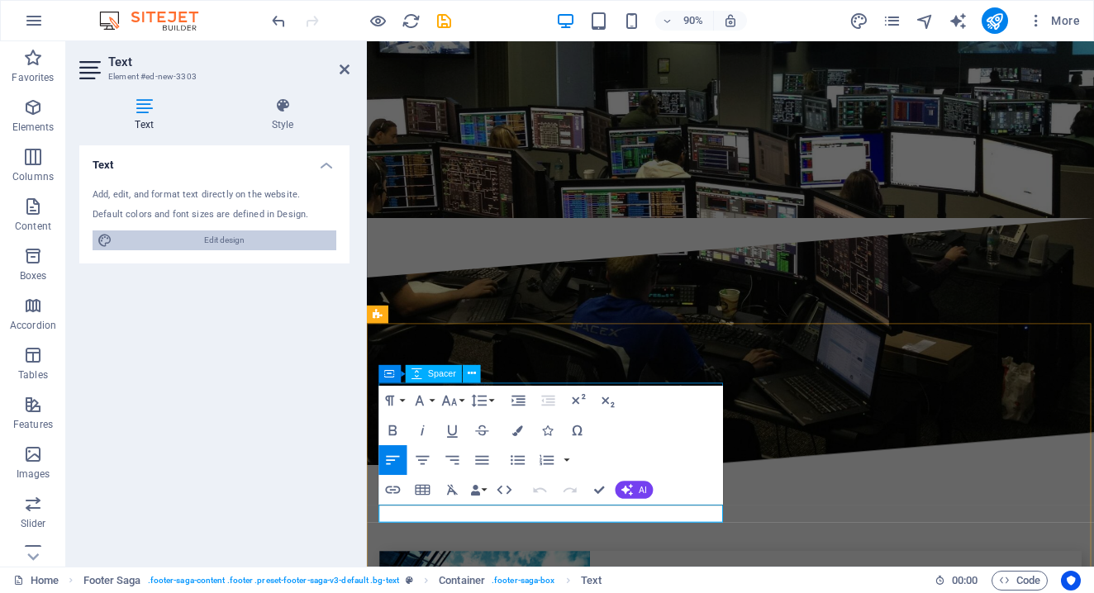
click at [228, 240] on span "Edit design" at bounding box center [224, 241] width 214 height 20
select select "rem"
select select "300"
select select "px"
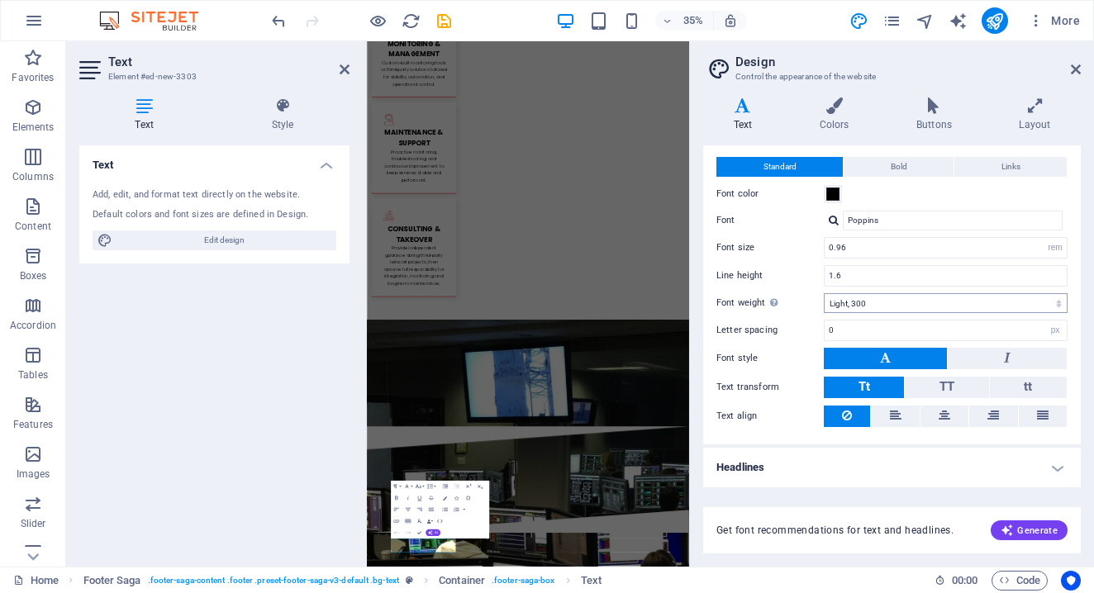
scroll to position [34, 0]
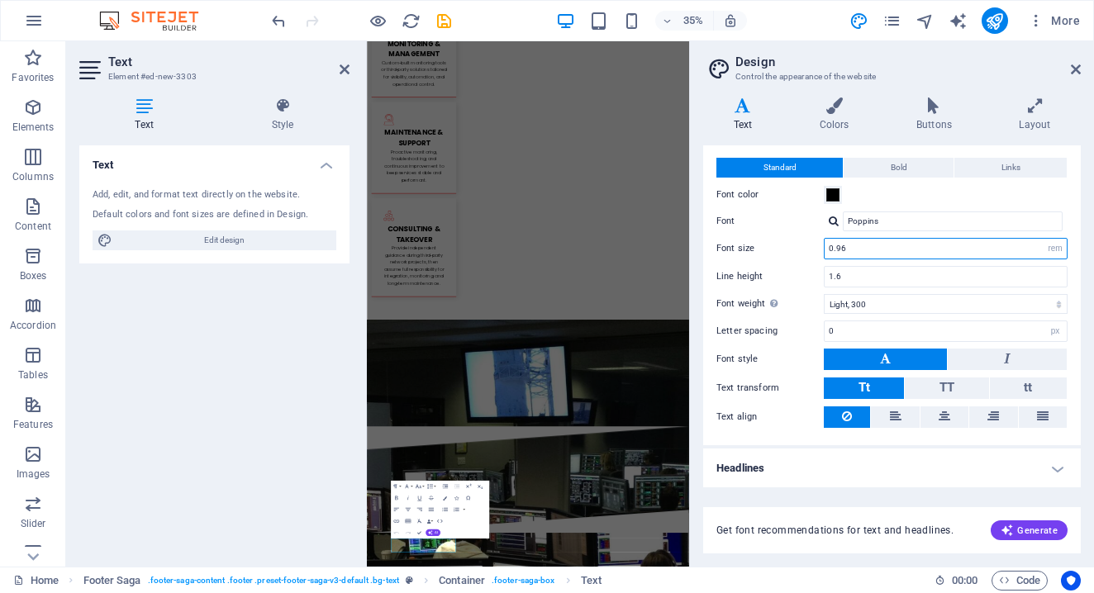
click at [859, 250] on input "0.96" at bounding box center [946, 249] width 242 height 20
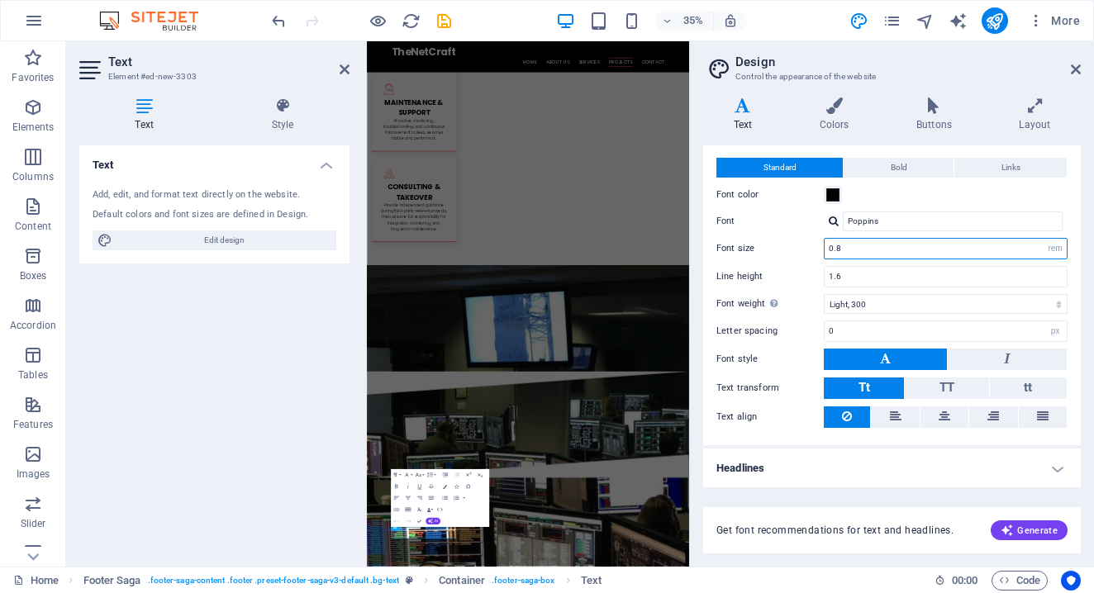
scroll to position [3853, 0]
type input "0.8"
click at [1083, 69] on aside "Design Control the appearance of the website Variants Text Colors Buttons Layou…" at bounding box center [891, 304] width 405 height 526
click at [1080, 69] on icon at bounding box center [1076, 69] width 10 height 13
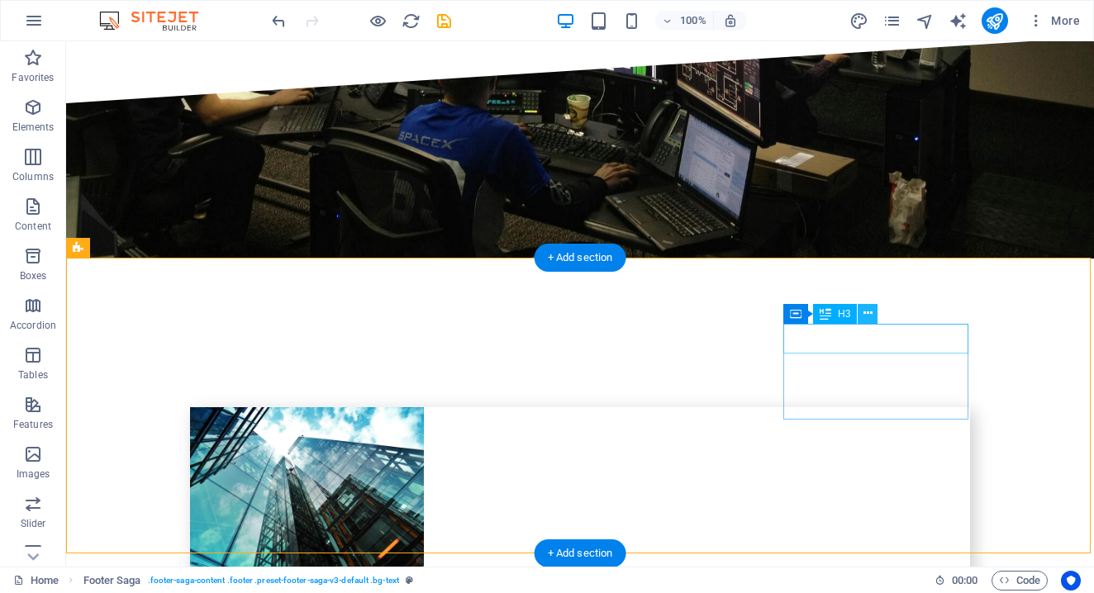
click at [870, 312] on icon at bounding box center [868, 313] width 9 height 17
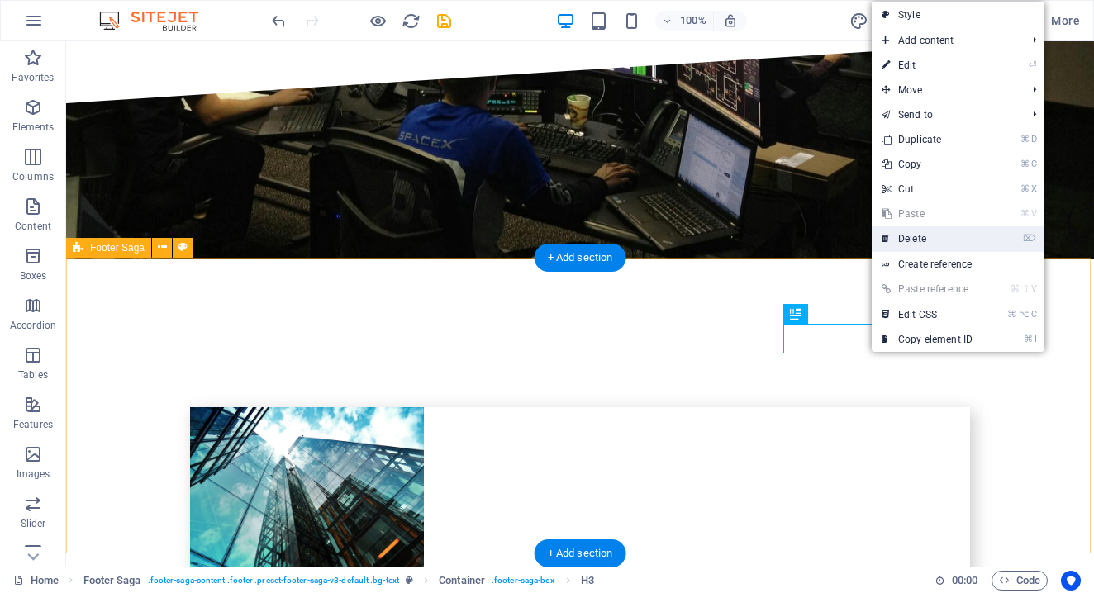
click at [911, 240] on link "⌦ Delete" at bounding box center [927, 238] width 111 height 25
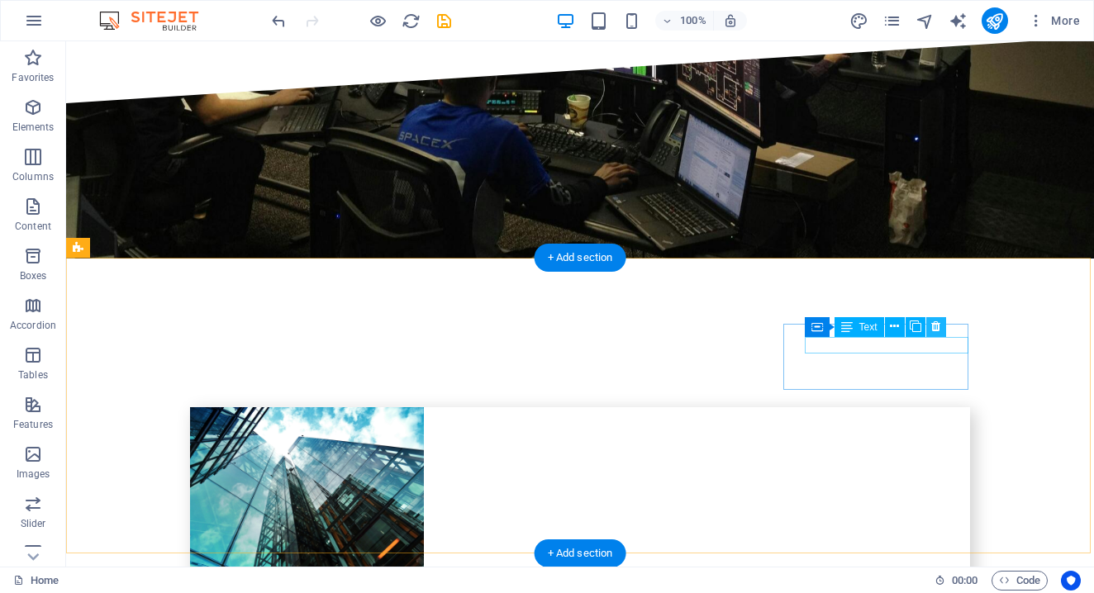
click at [937, 327] on icon at bounding box center [936, 326] width 9 height 17
click at [917, 325] on icon at bounding box center [915, 326] width 9 height 17
click at [887, 318] on icon at bounding box center [887, 313] width 9 height 17
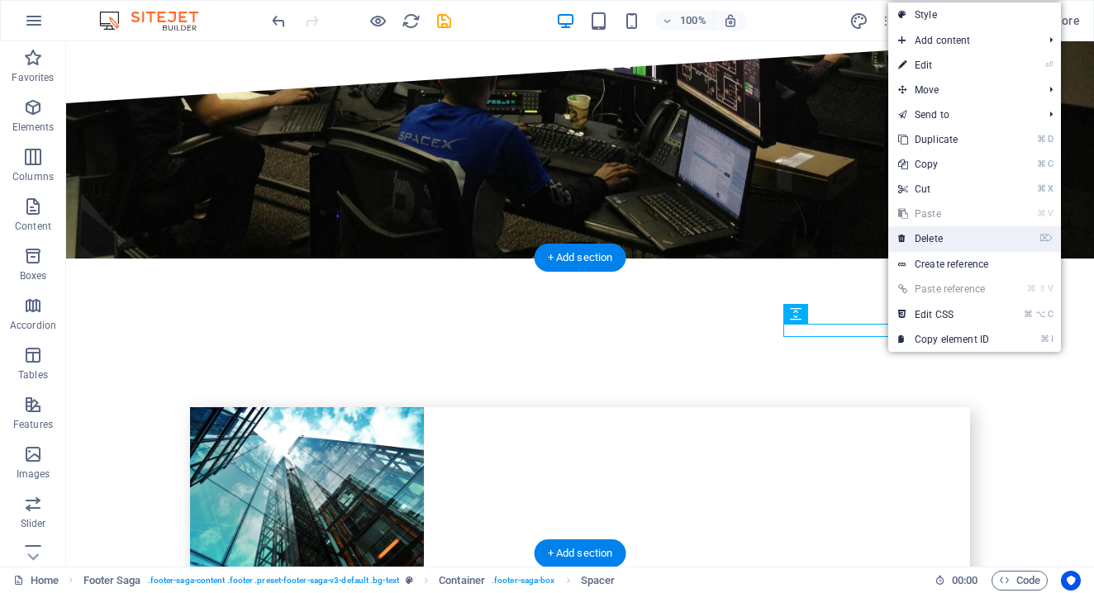
click at [932, 237] on link "⌦ Delete" at bounding box center [944, 238] width 111 height 25
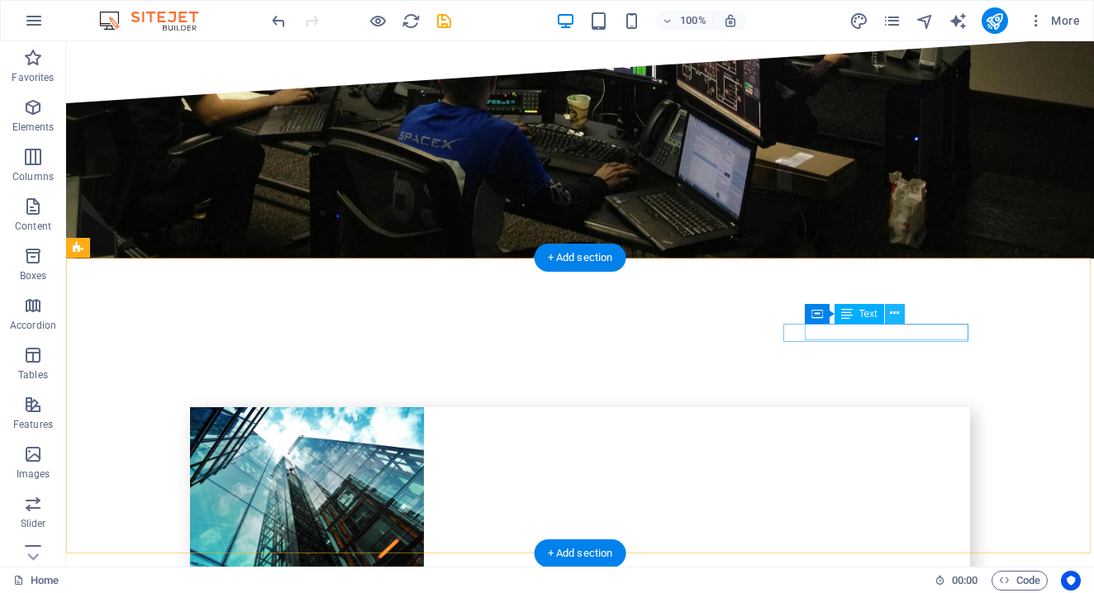
click at [895, 312] on icon at bounding box center [894, 313] width 9 height 17
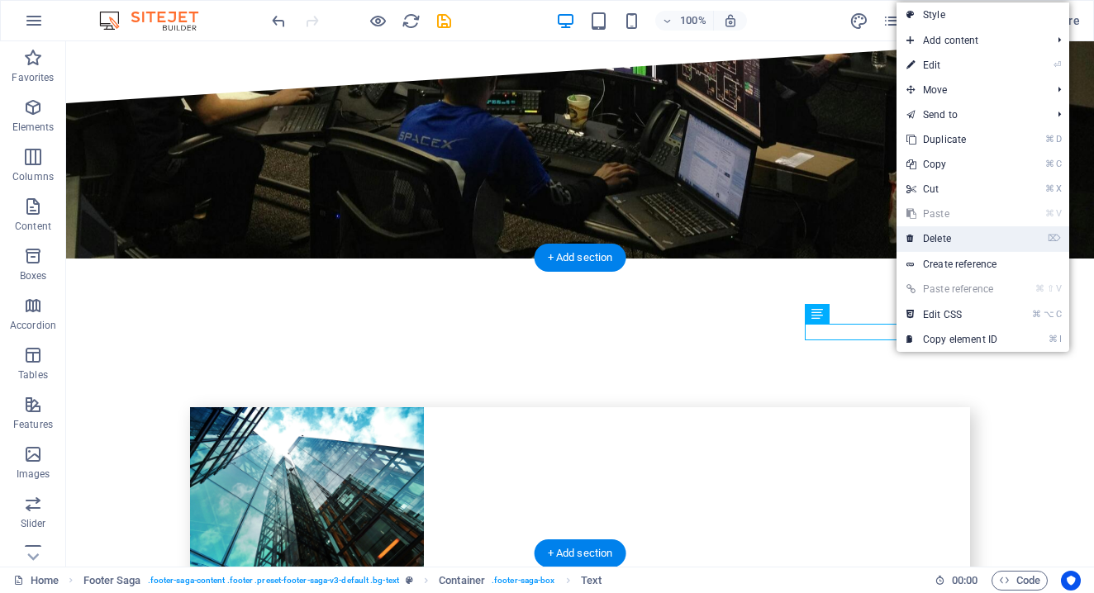
click at [944, 244] on link "⌦ Delete" at bounding box center [952, 238] width 111 height 25
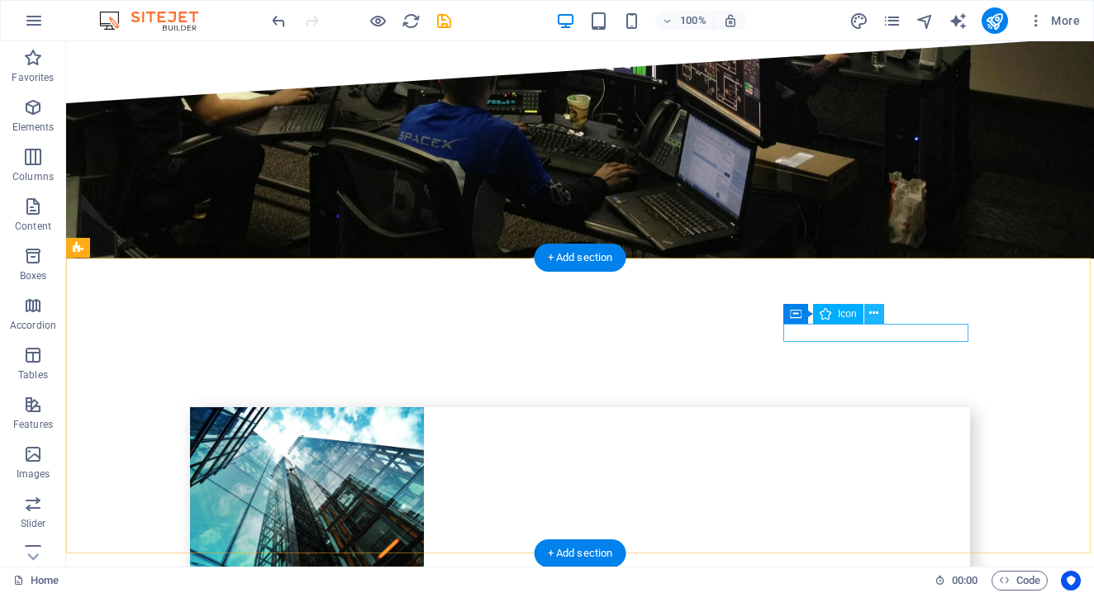
click at [875, 317] on icon at bounding box center [874, 313] width 9 height 17
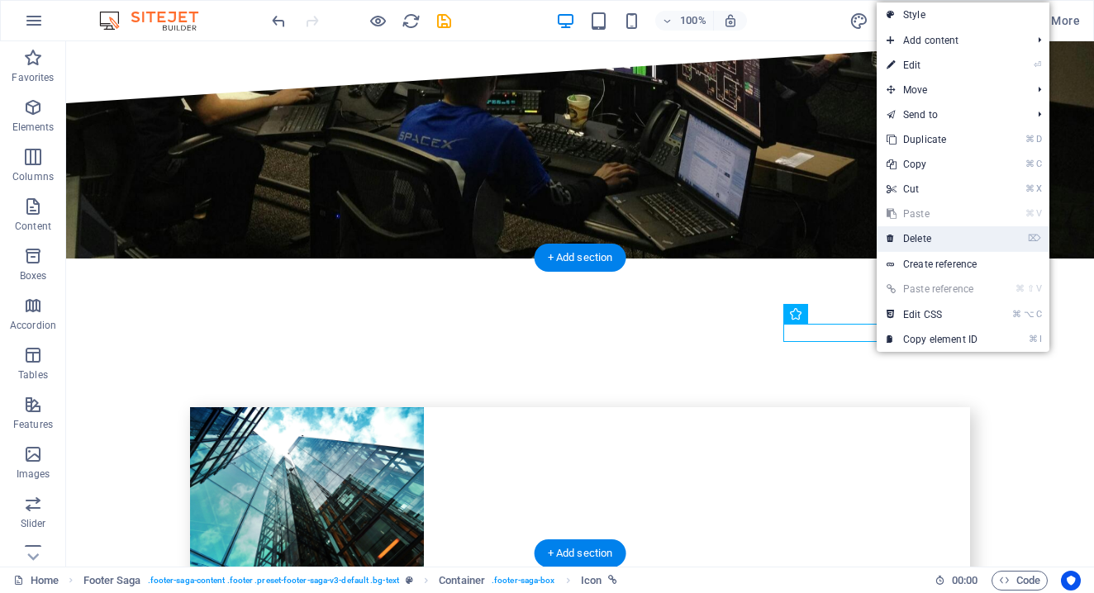
click at [932, 232] on link "⌦ Delete" at bounding box center [932, 238] width 111 height 25
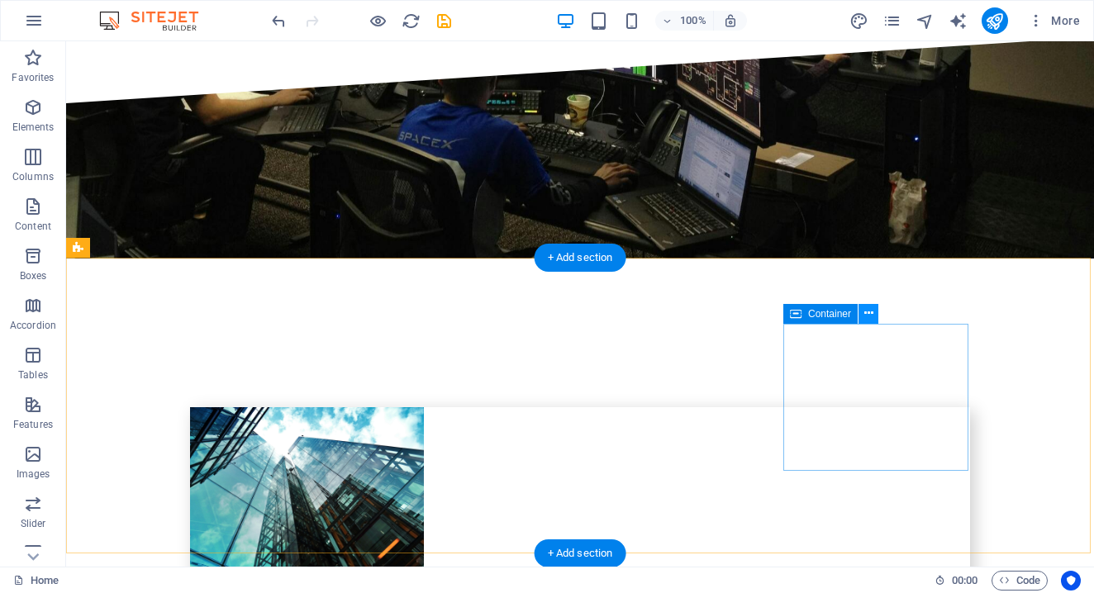
click at [874, 314] on button at bounding box center [869, 314] width 20 height 20
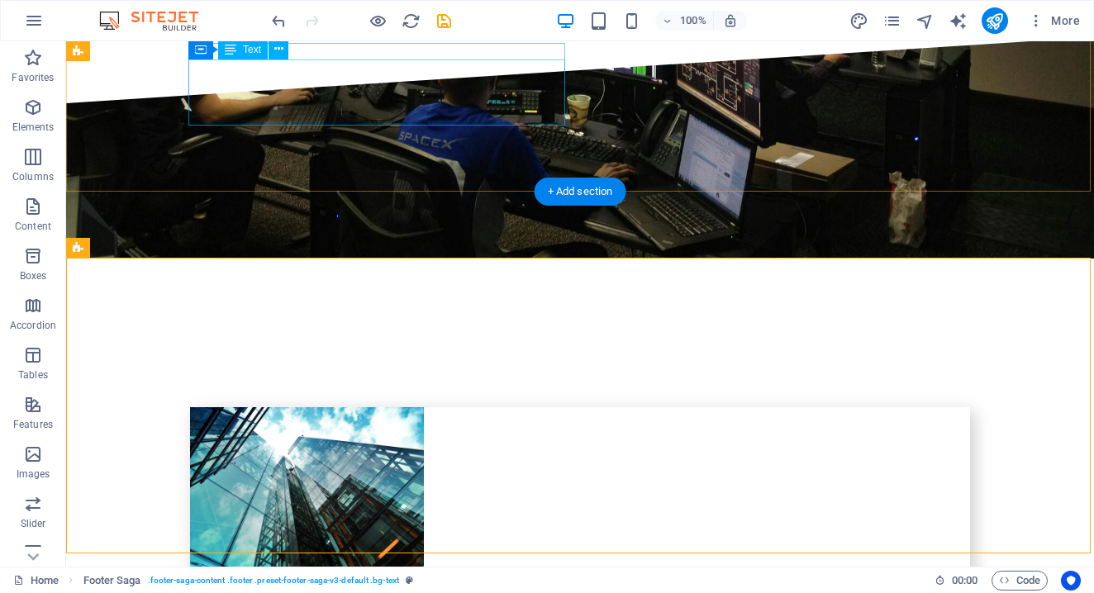
drag, startPoint x: 478, startPoint y: 64, endPoint x: 503, endPoint y: 115, distance: 56.6
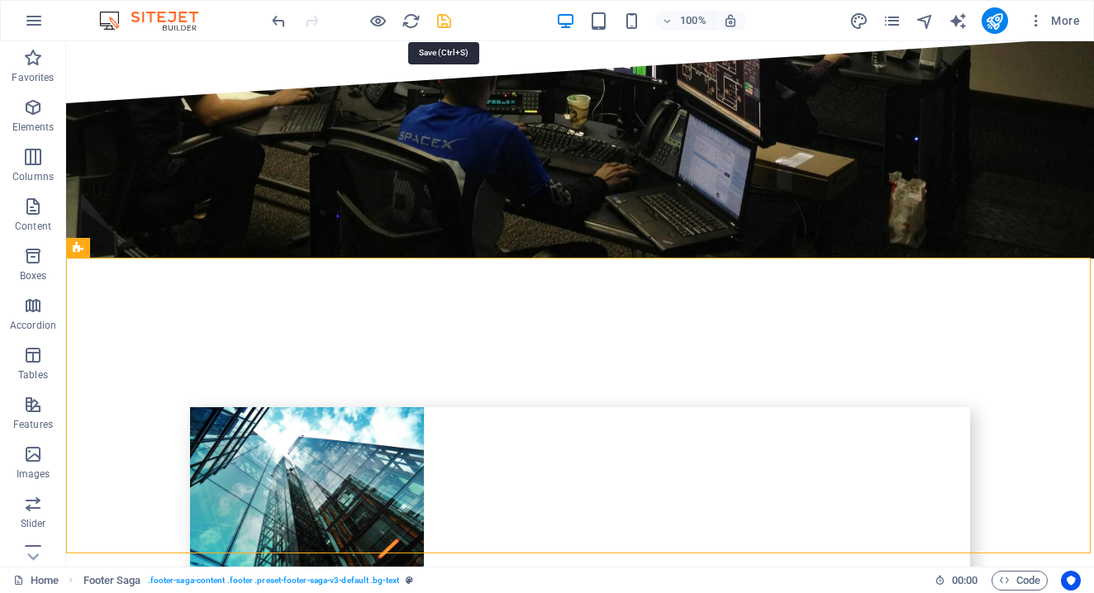
click at [444, 22] on icon "save" at bounding box center [444, 21] width 19 height 19
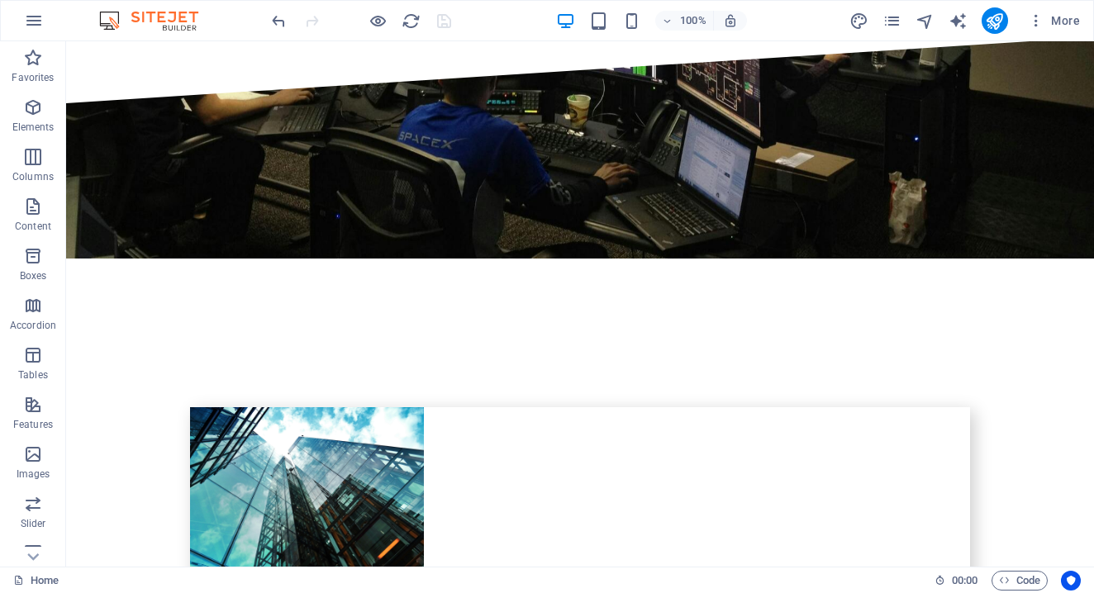
click at [365, 10] on div at bounding box center [361, 20] width 185 height 26
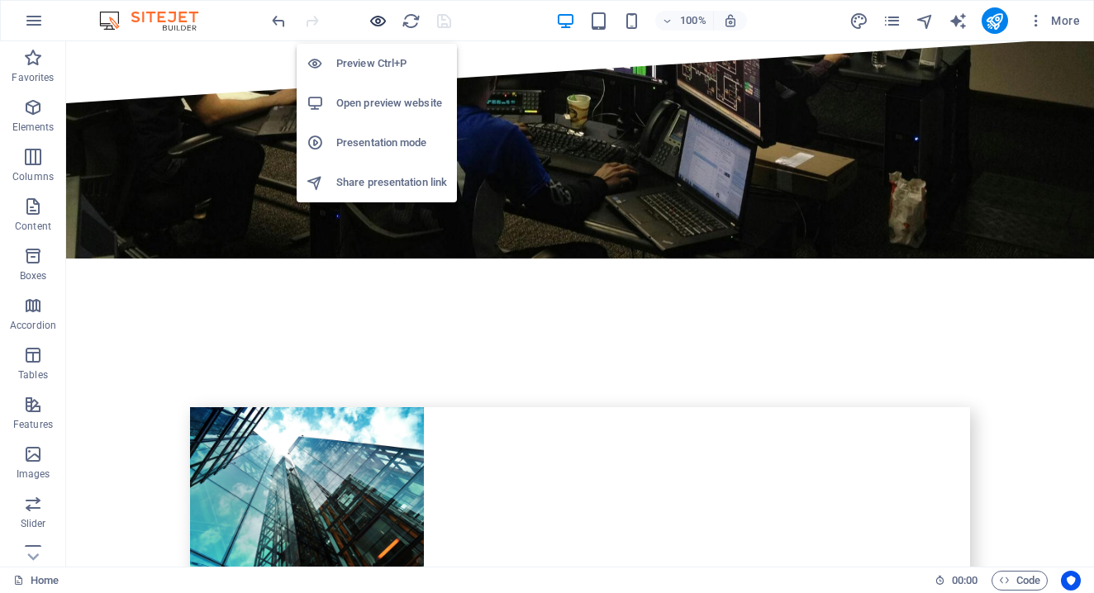
click at [375, 17] on icon "button" at bounding box center [378, 21] width 19 height 19
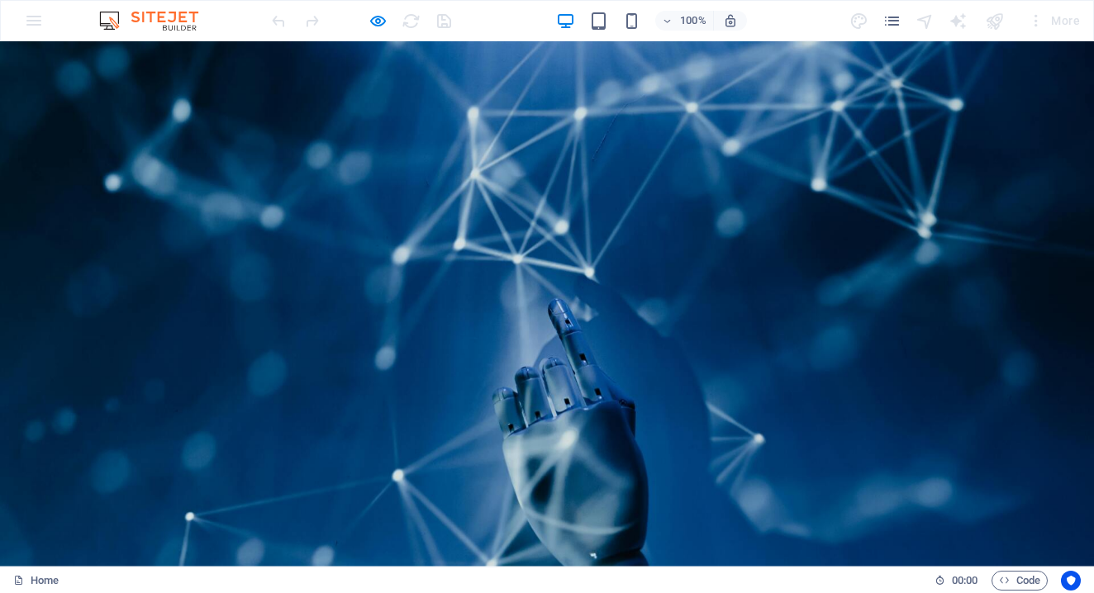
scroll to position [0, 0]
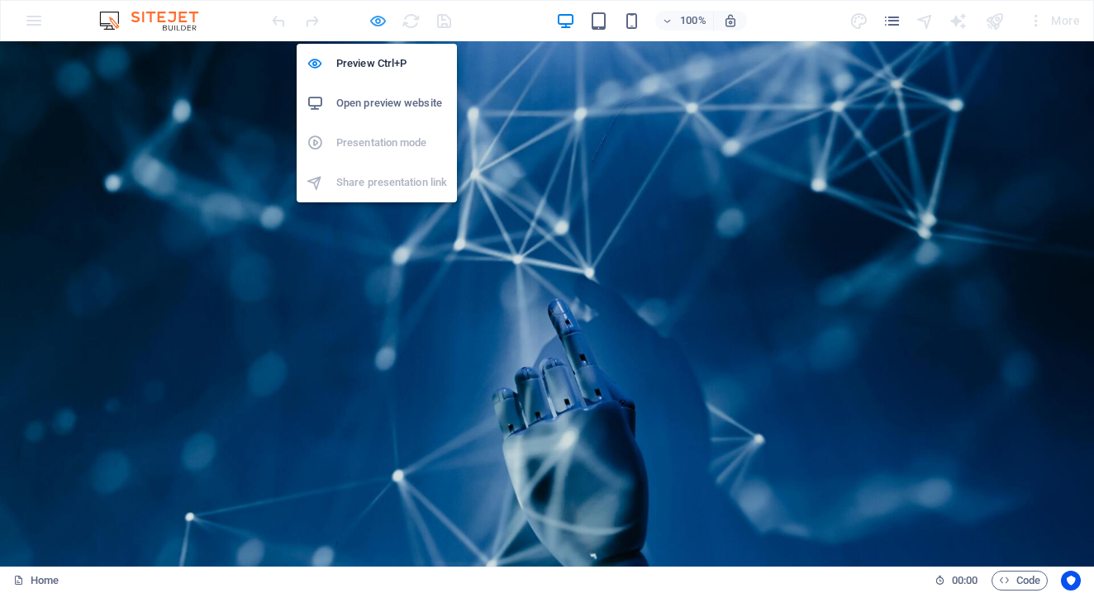
click at [380, 16] on icon "button" at bounding box center [378, 21] width 19 height 19
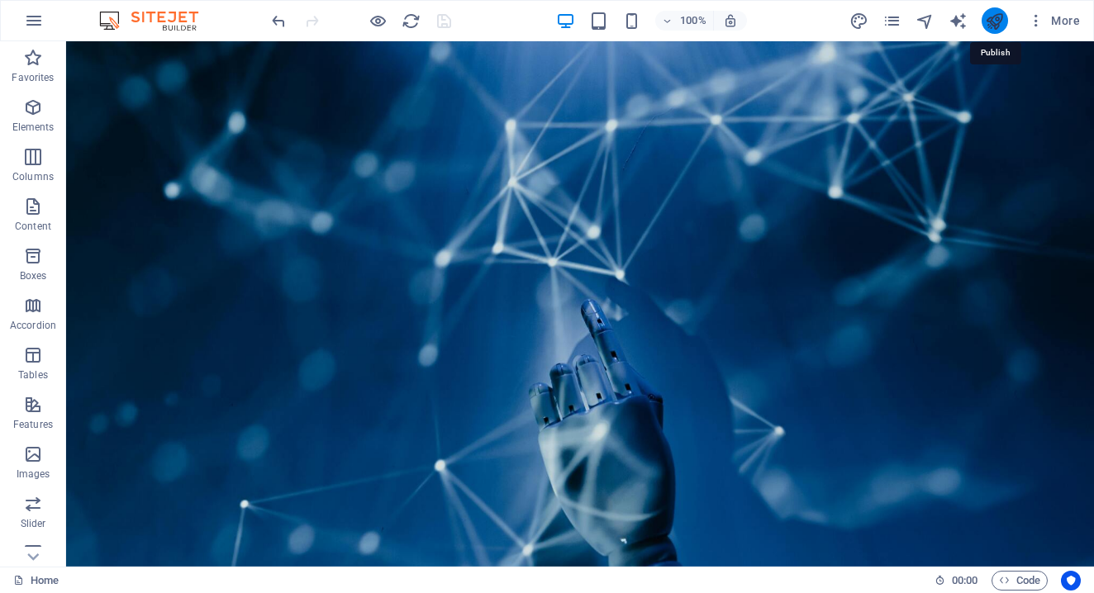
click at [989, 18] on icon "publish" at bounding box center [994, 21] width 19 height 19
